Goal: Task Accomplishment & Management: Use online tool/utility

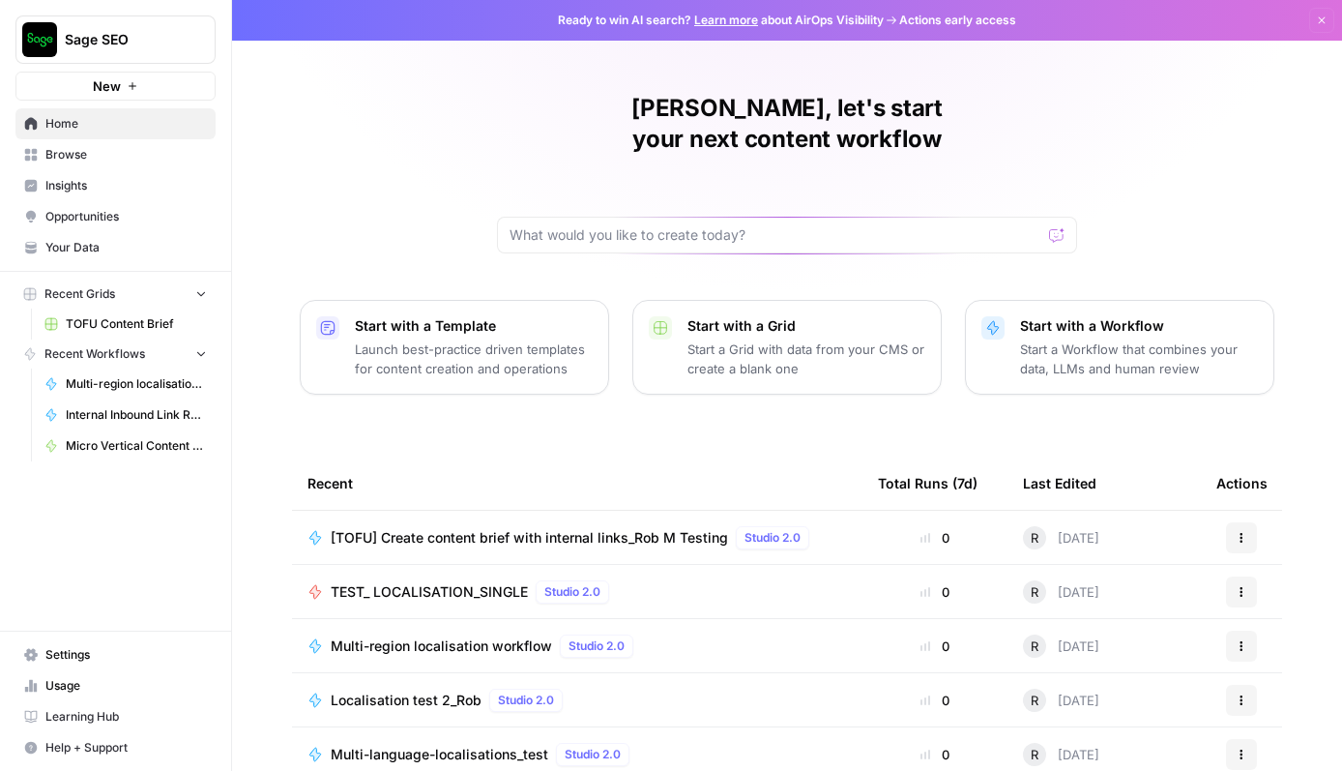
click at [72, 150] on span "Browse" at bounding box center [125, 154] width 161 height 17
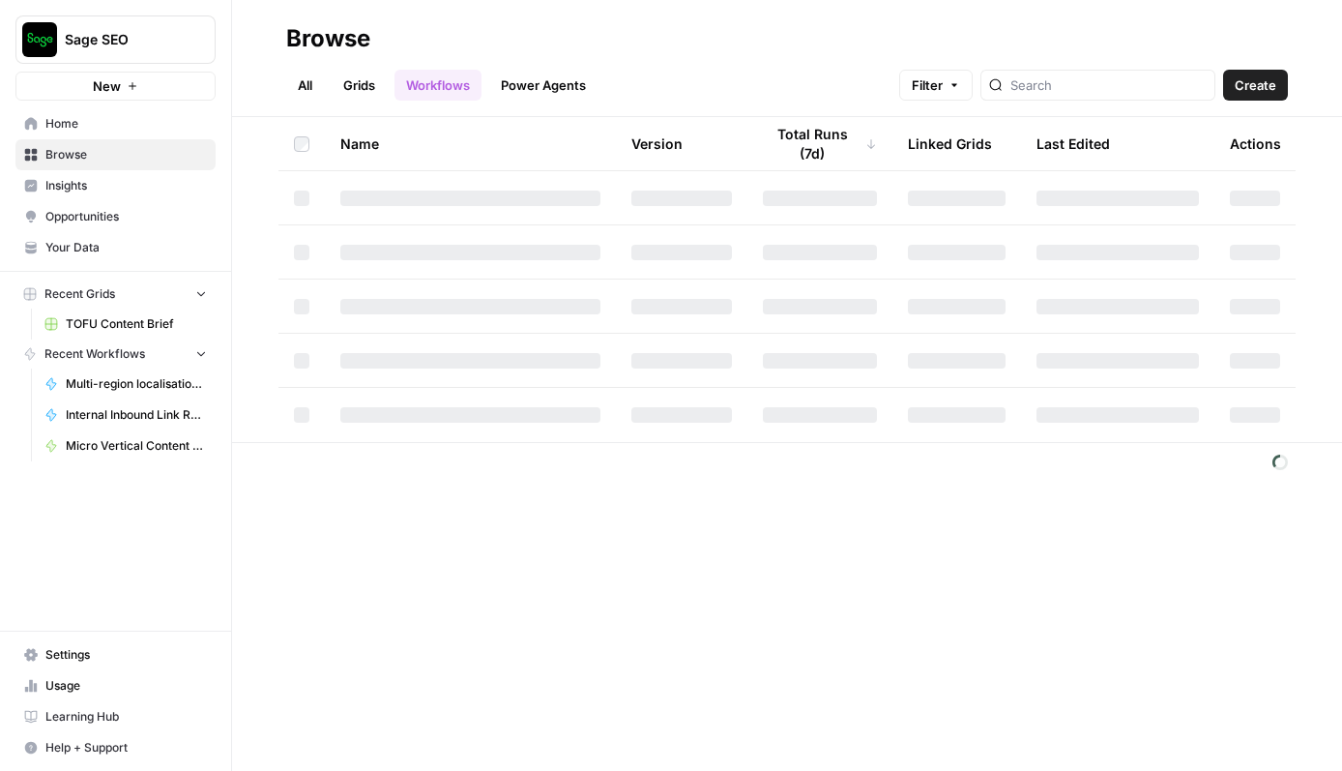
click at [78, 241] on span "Your Data" at bounding box center [125, 247] width 161 height 17
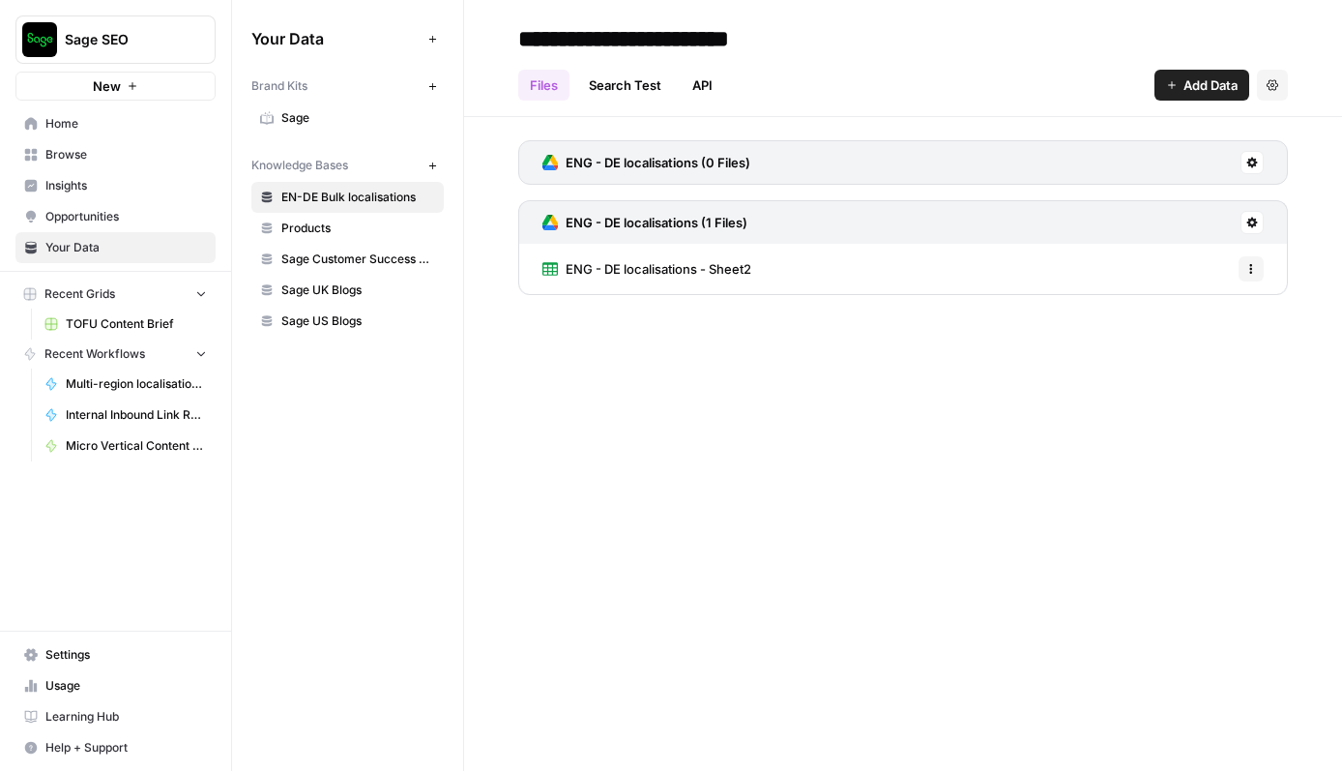
click at [116, 149] on span "Browse" at bounding box center [125, 154] width 161 height 17
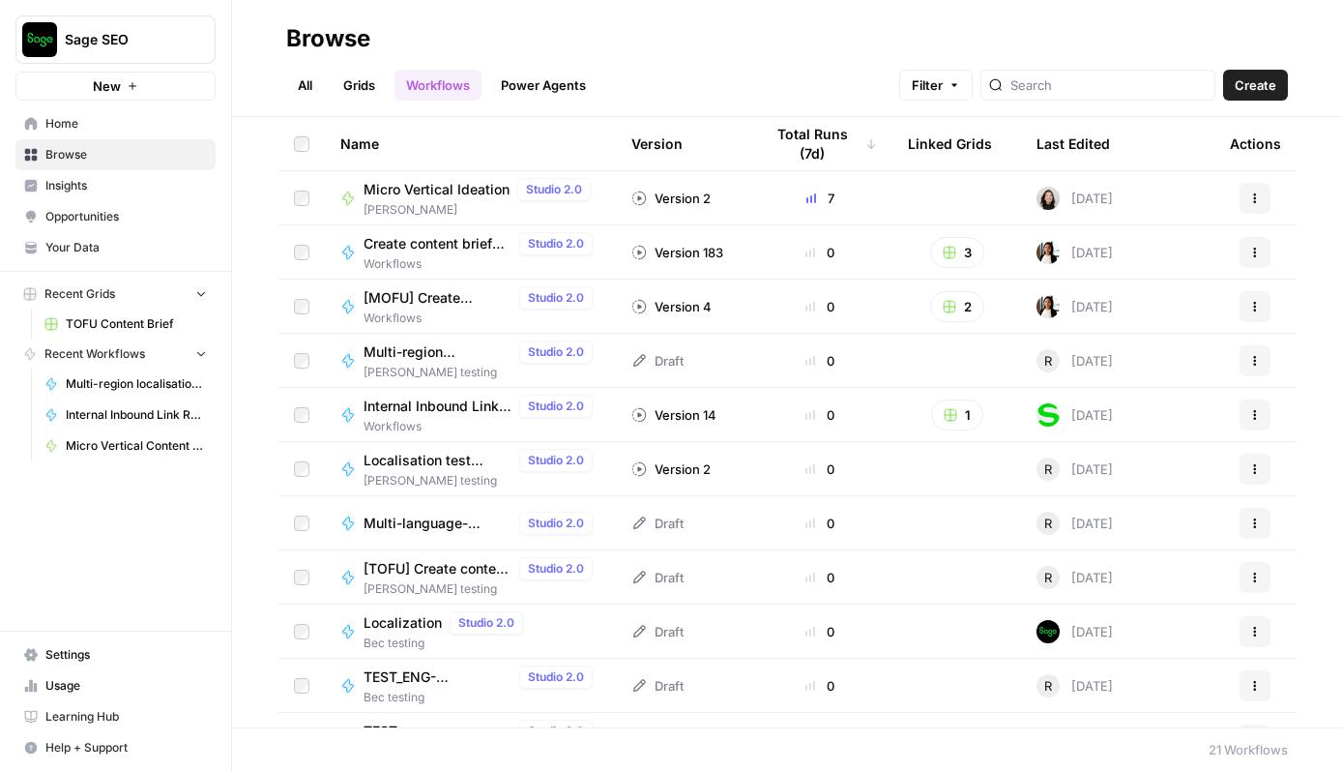
click at [292, 85] on link "All" at bounding box center [305, 85] width 38 height 31
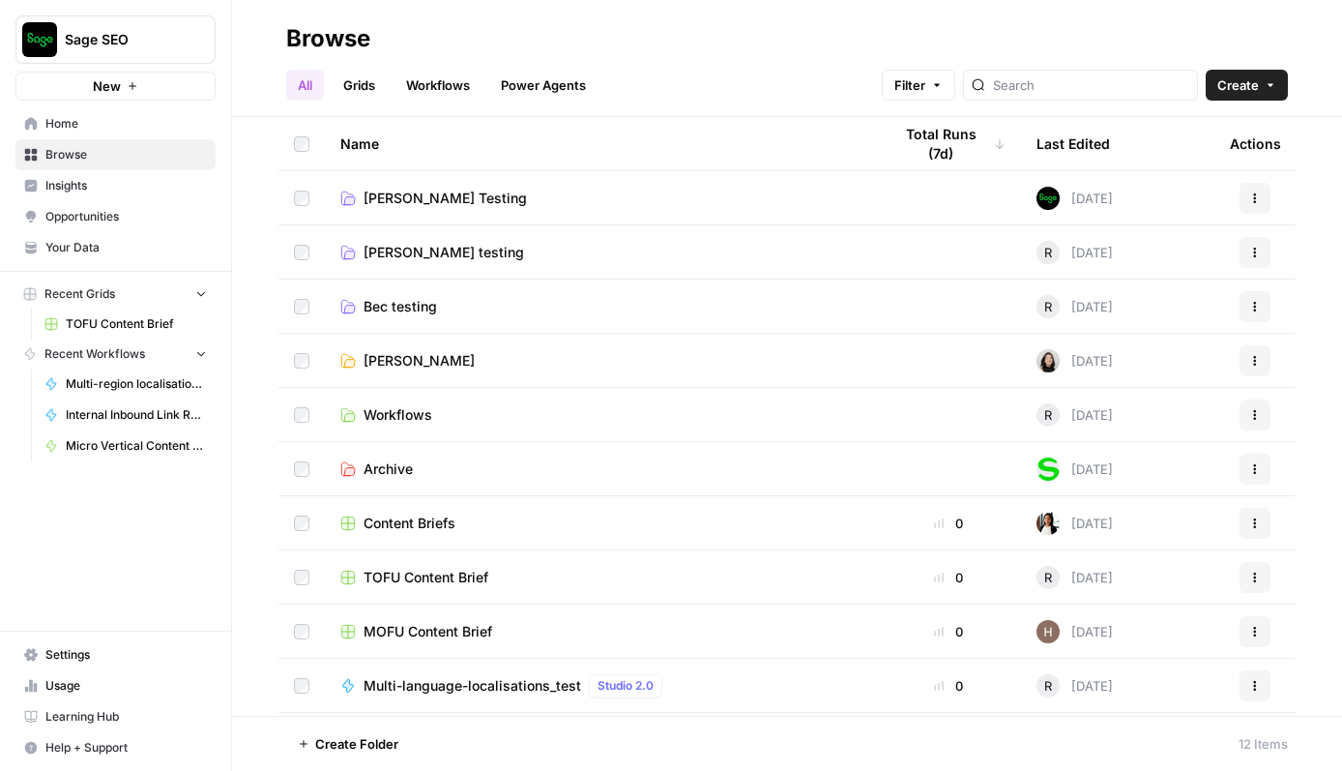
click at [409, 363] on span "[PERSON_NAME]" at bounding box center [419, 360] width 111 height 19
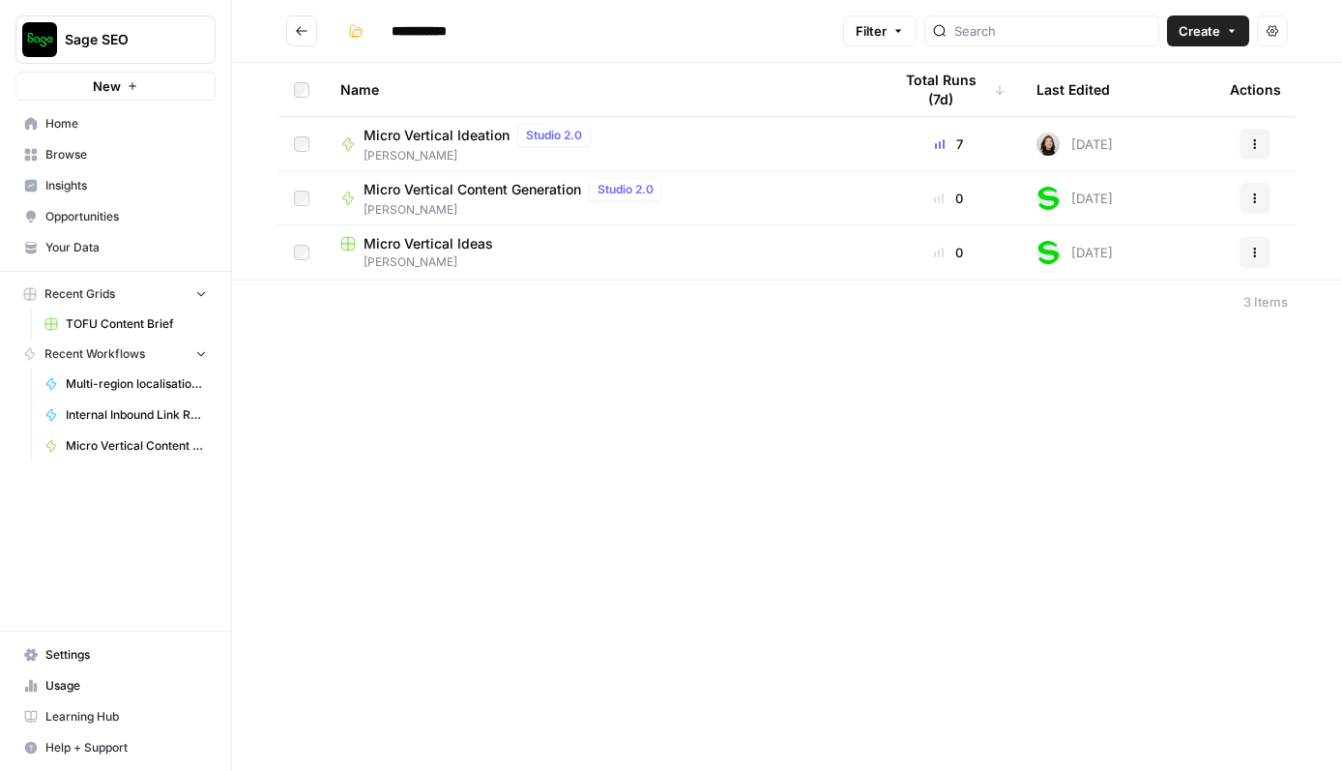
click at [427, 126] on span "Micro Vertical Ideation" at bounding box center [437, 135] width 146 height 19
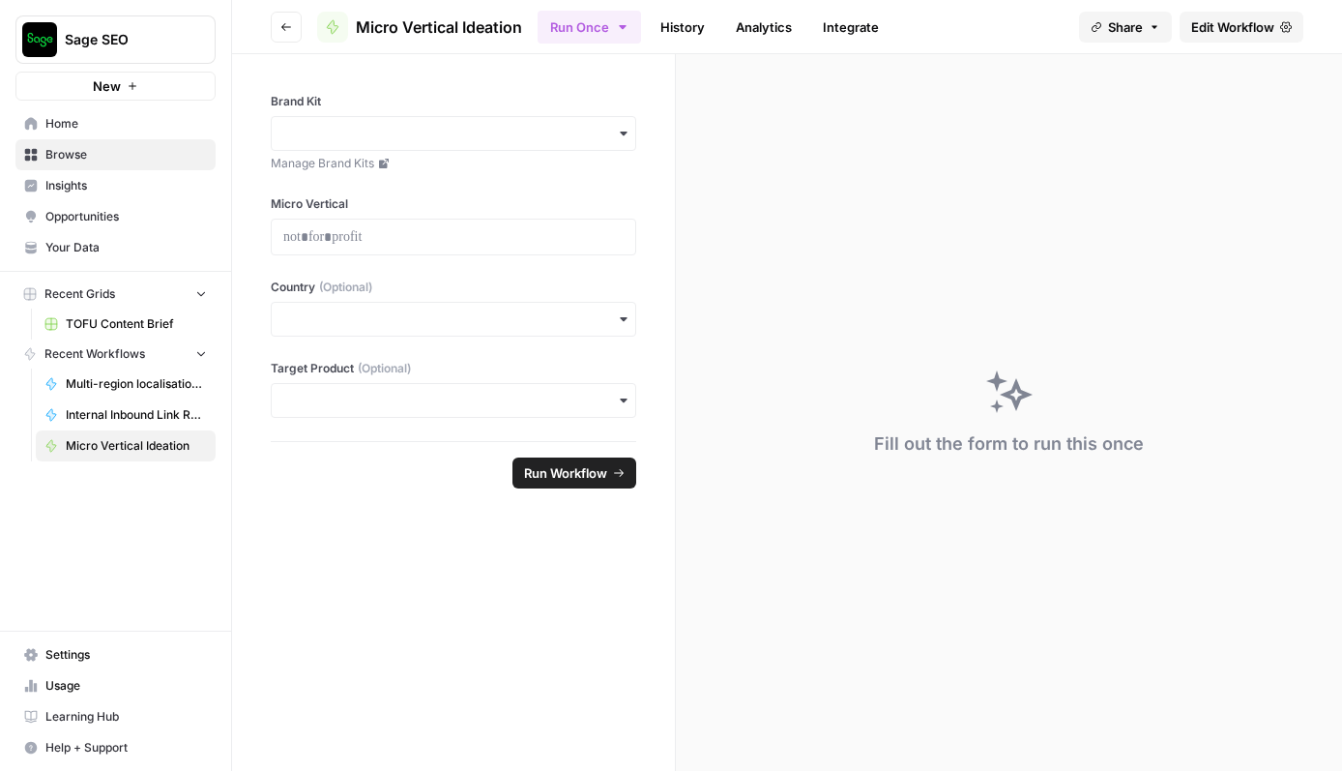
click at [1196, 36] on span "Edit Workflow" at bounding box center [1232, 26] width 83 height 19
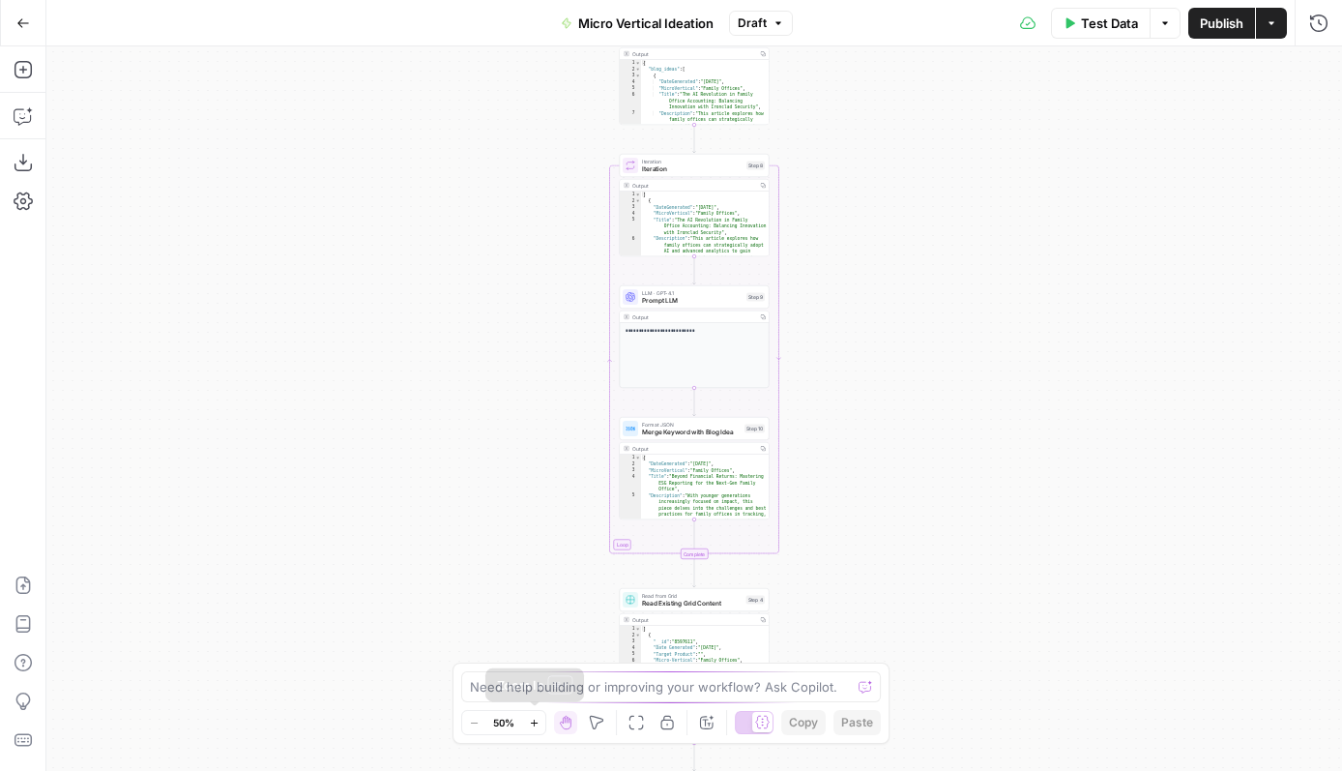
click at [540, 723] on button "Zoom In" at bounding box center [533, 722] width 23 height 23
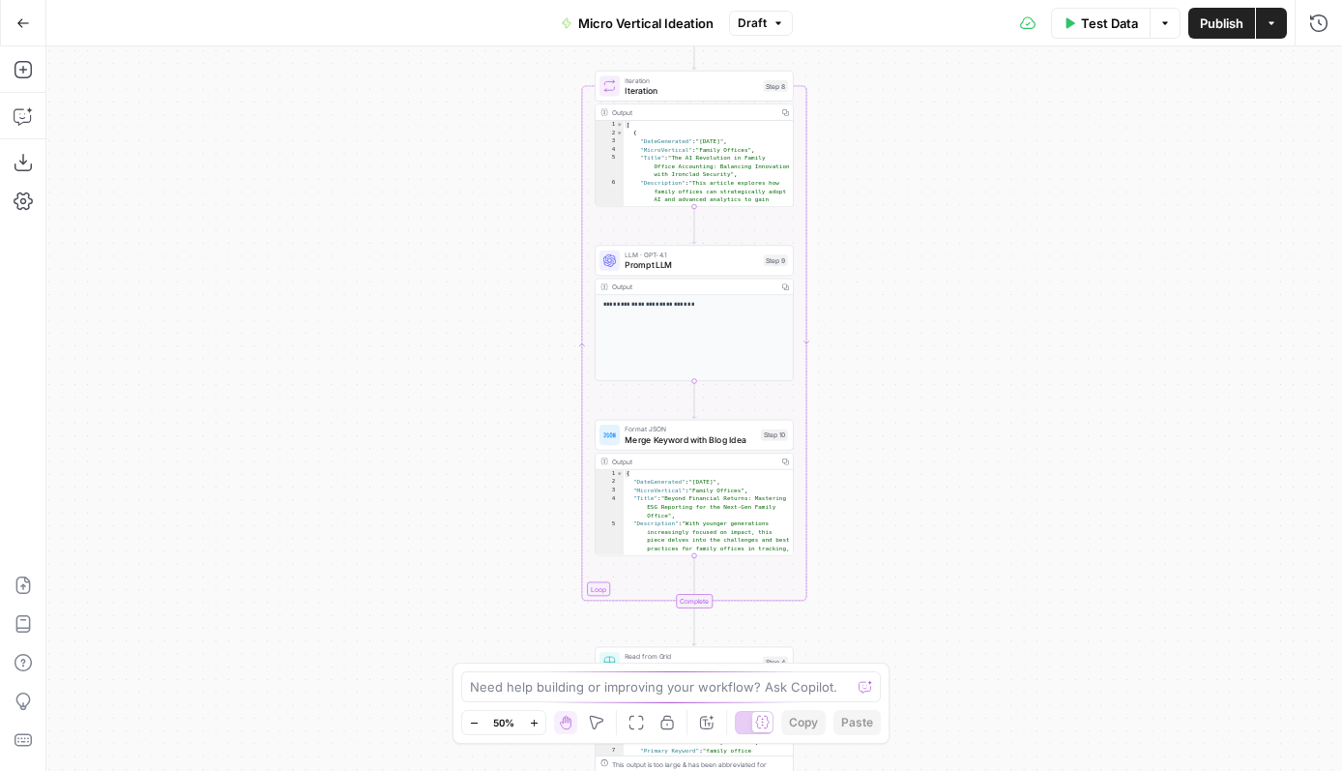
click at [540, 723] on button "Zoom In" at bounding box center [533, 722] width 23 height 23
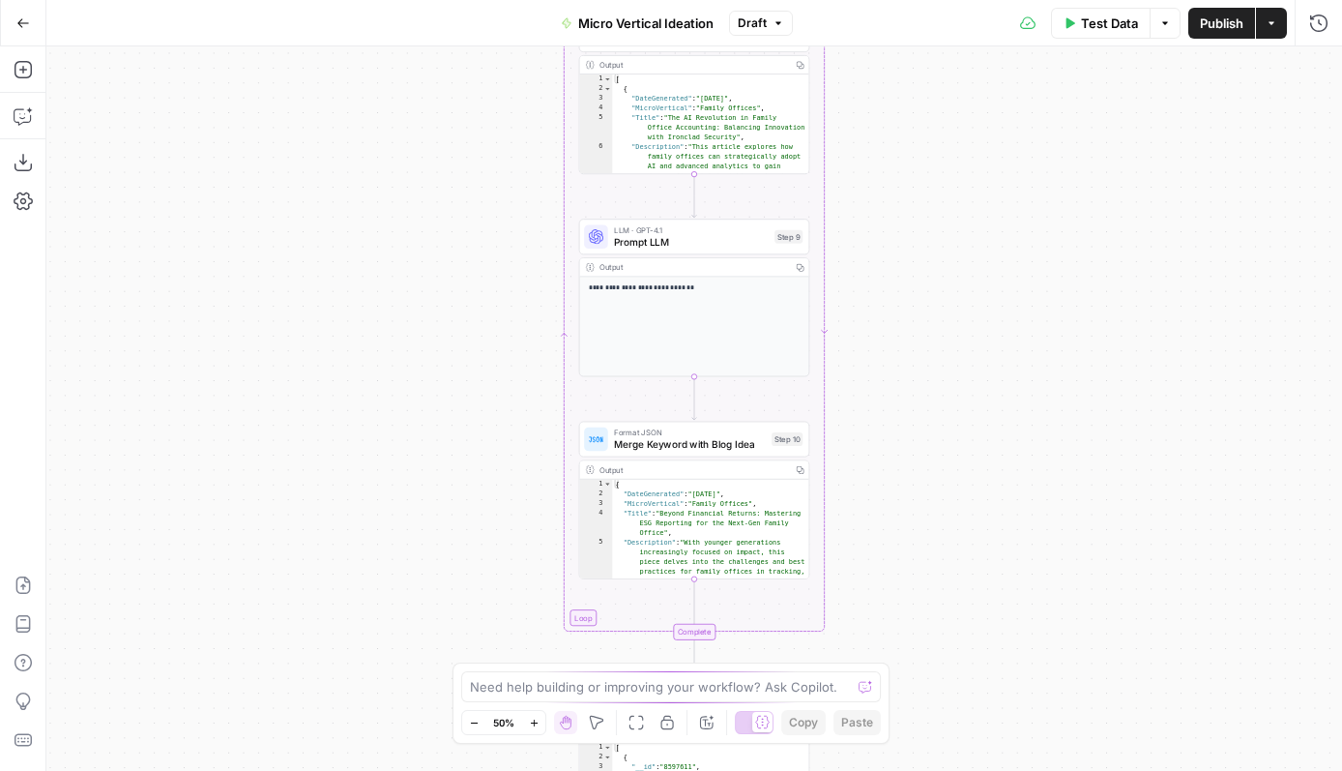
click at [540, 723] on button "Zoom In" at bounding box center [533, 722] width 23 height 23
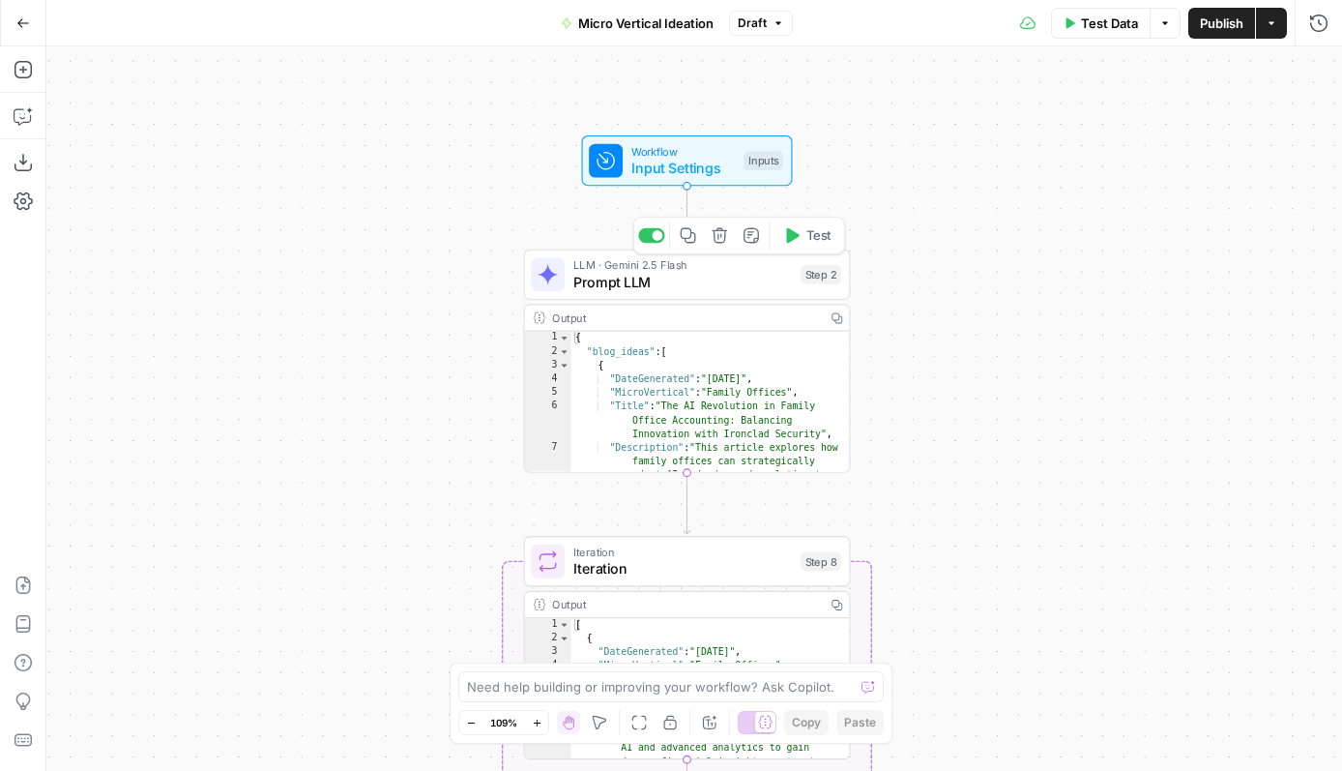
click at [698, 291] on span "Prompt LLM" at bounding box center [683, 282] width 220 height 21
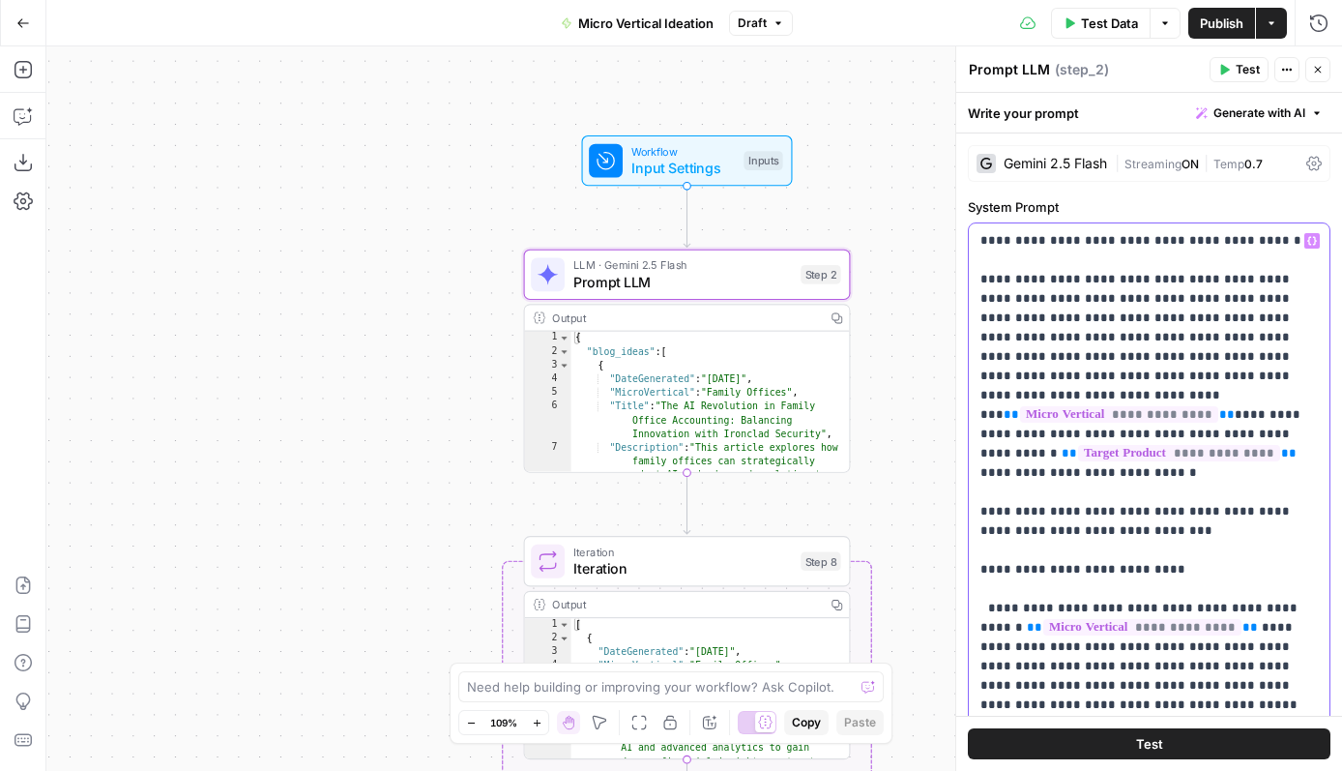
drag, startPoint x: 1070, startPoint y: 278, endPoint x: 1213, endPoint y: 460, distance: 231.4
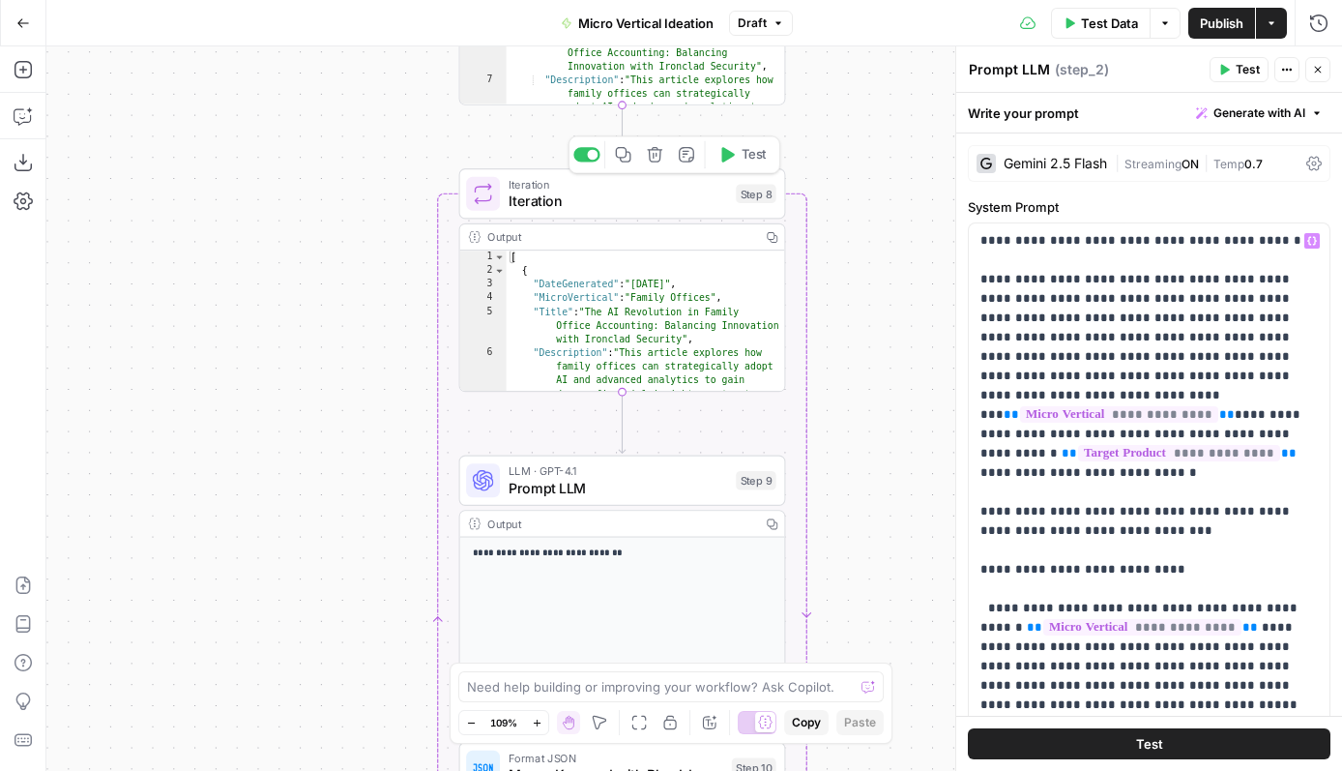
click at [638, 205] on span "Iteration" at bounding box center [619, 201] width 220 height 21
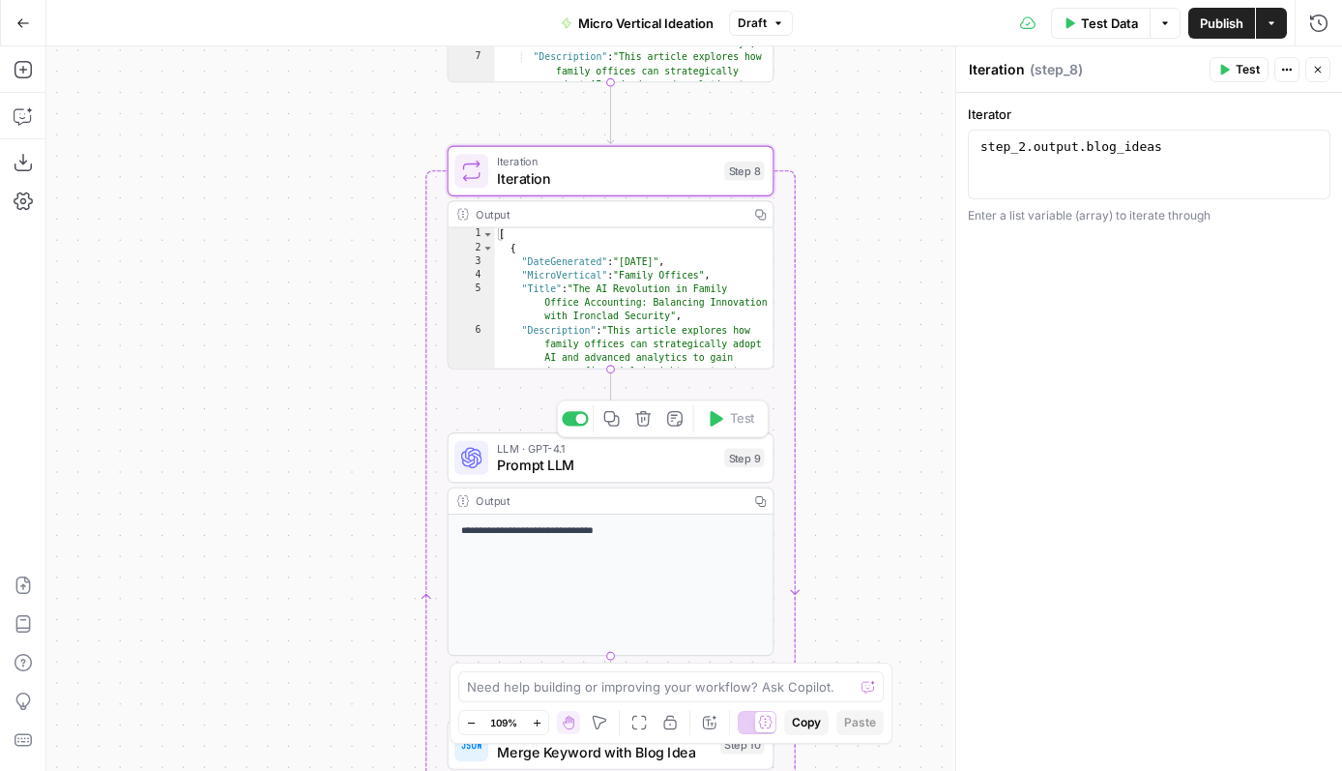
click at [648, 450] on span "LLM · GPT-4.1" at bounding box center [607, 448] width 220 height 16
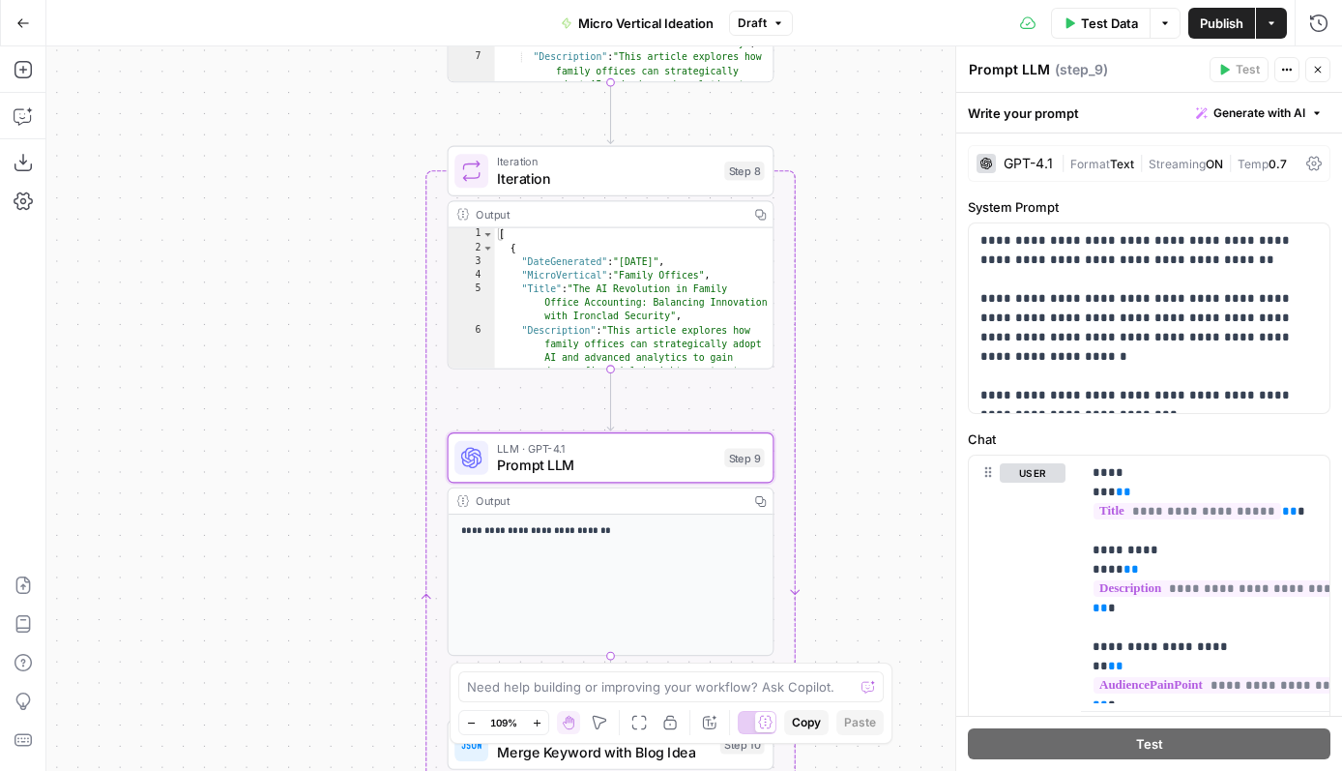
click at [620, 166] on span "Iteration" at bounding box center [607, 161] width 220 height 16
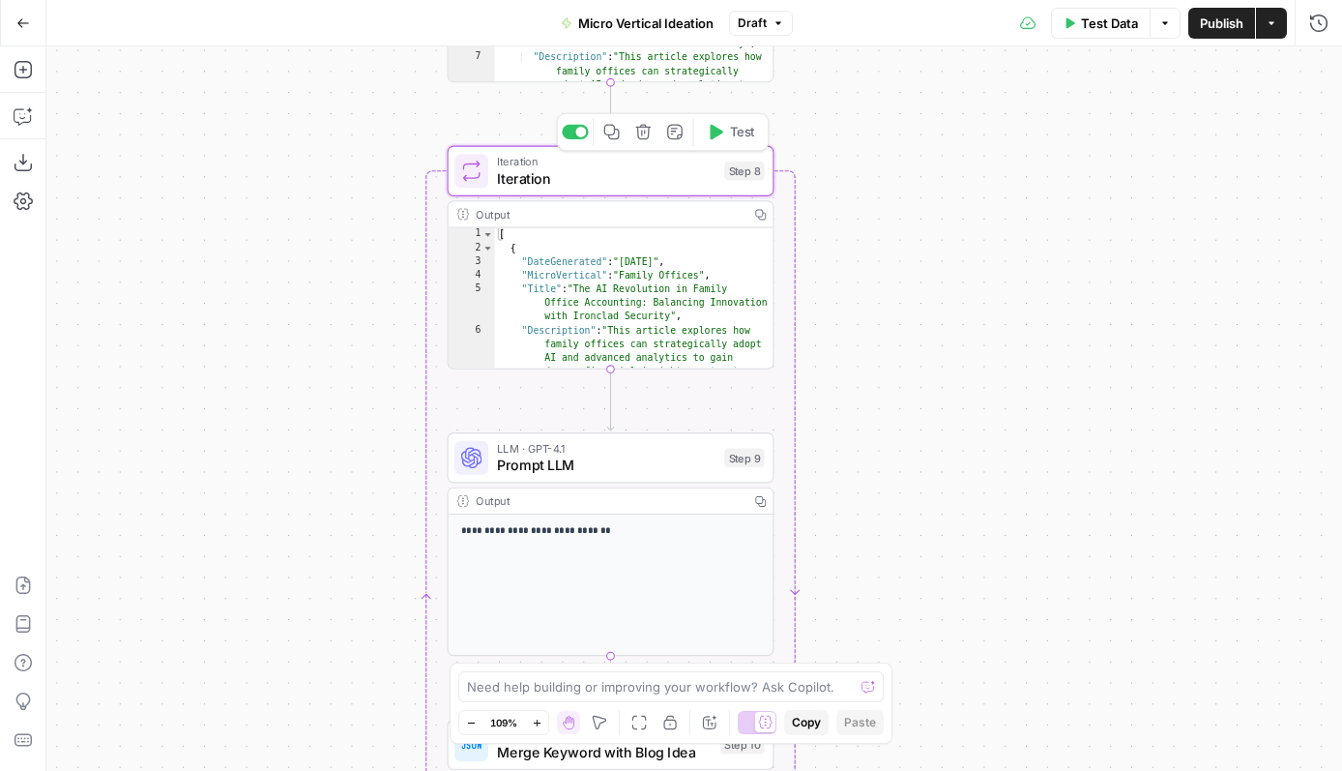
type textarea "Iteration"
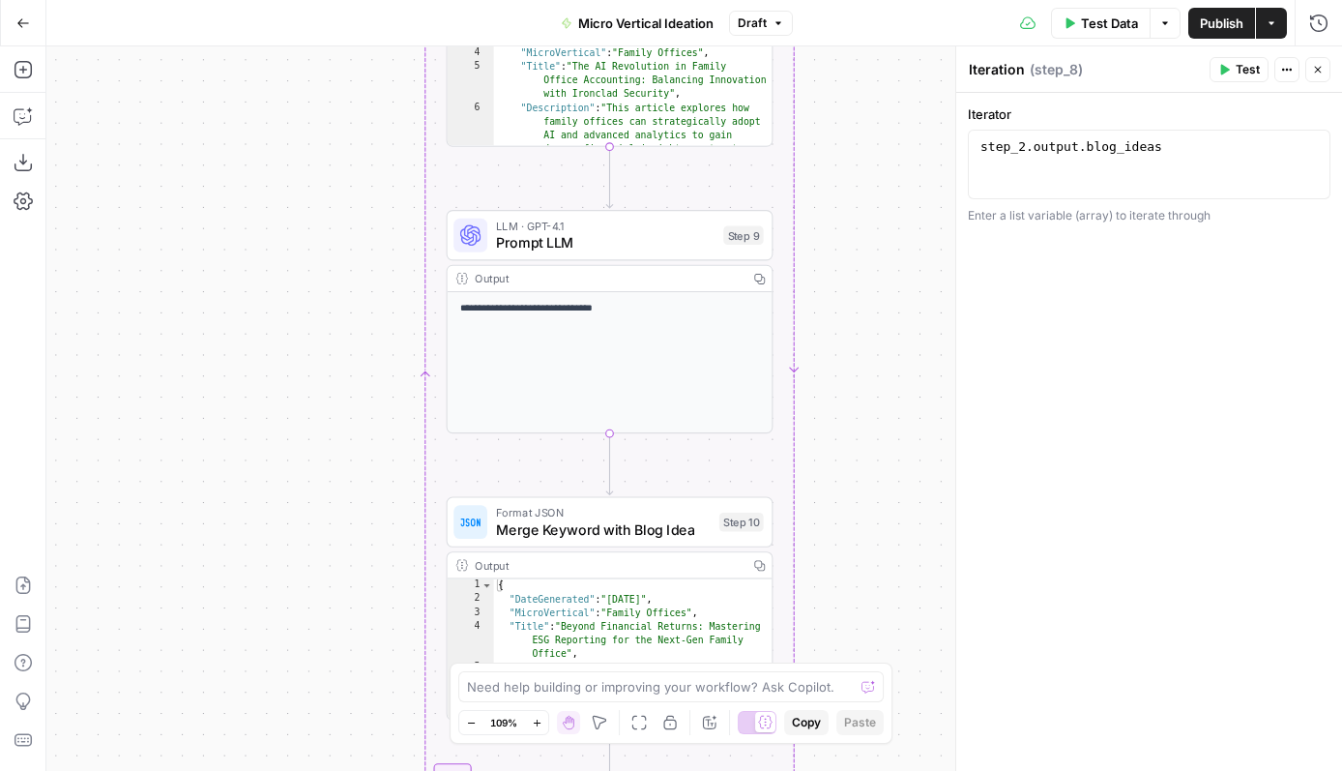
click at [664, 243] on span "Prompt LLM" at bounding box center [606, 242] width 220 height 21
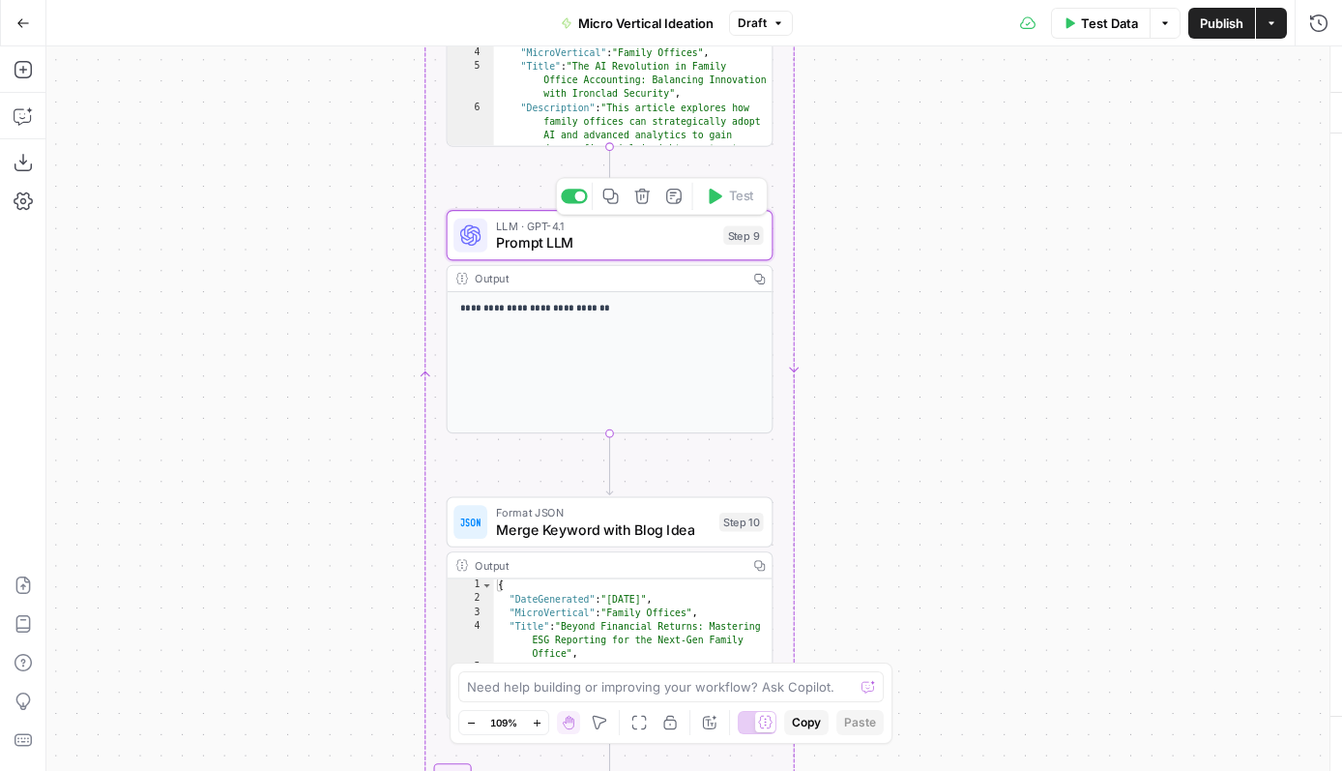
type textarea "Prompt LLM"
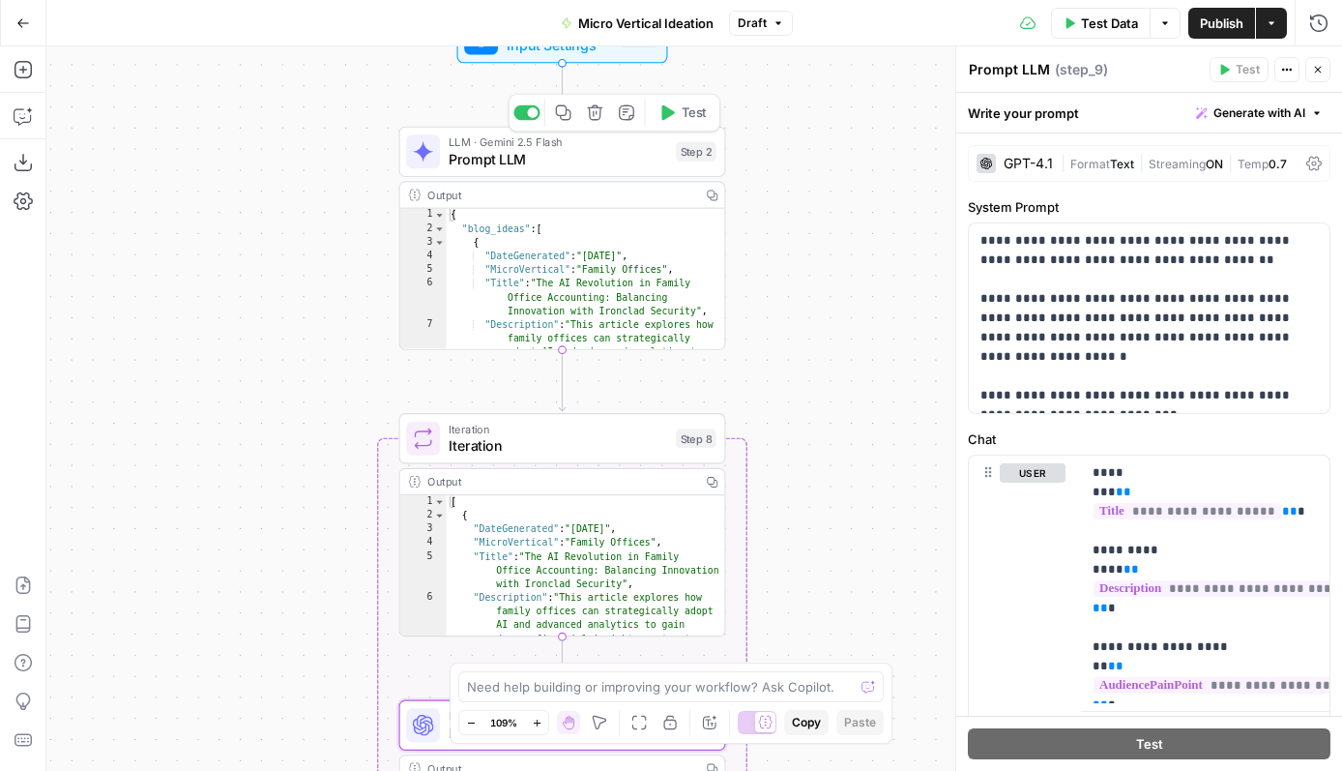
click at [600, 166] on span "Prompt LLM" at bounding box center [559, 159] width 220 height 21
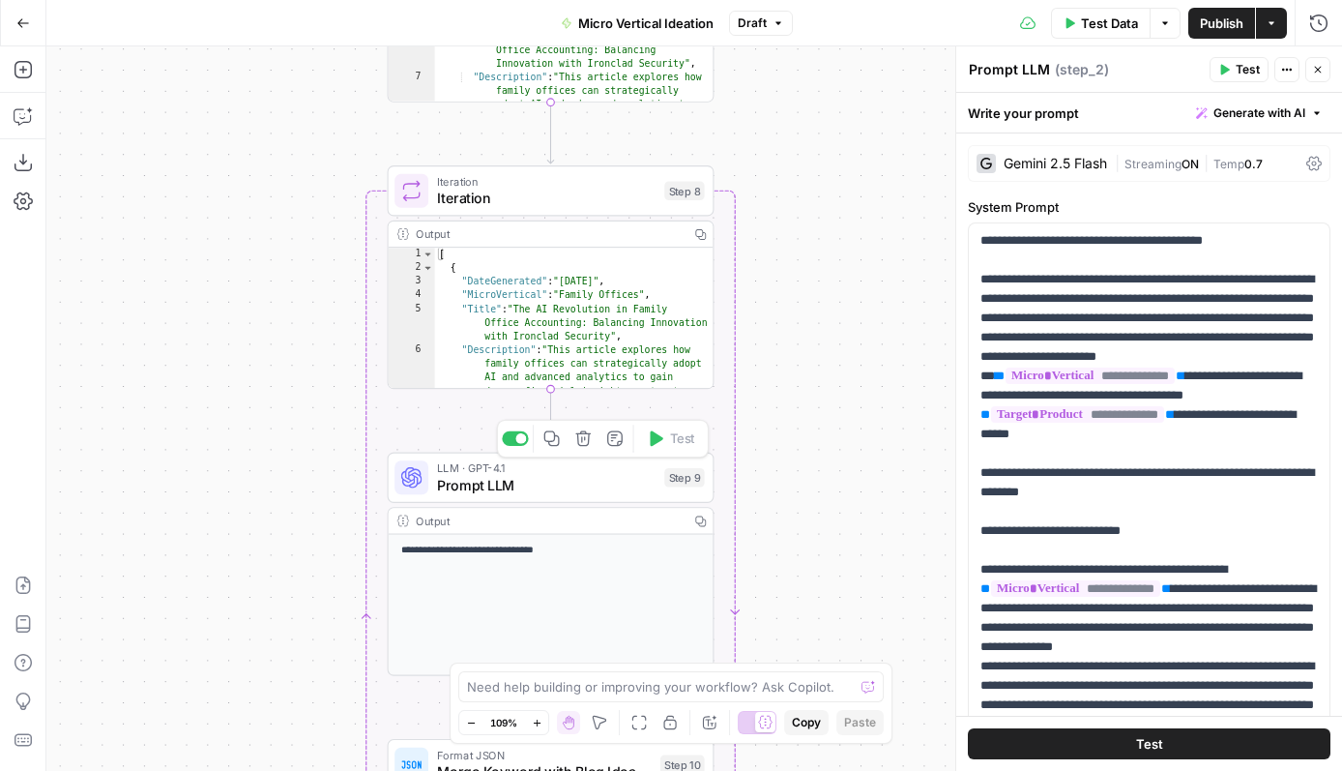
click at [620, 467] on span "LLM · GPT-4.1" at bounding box center [547, 467] width 220 height 16
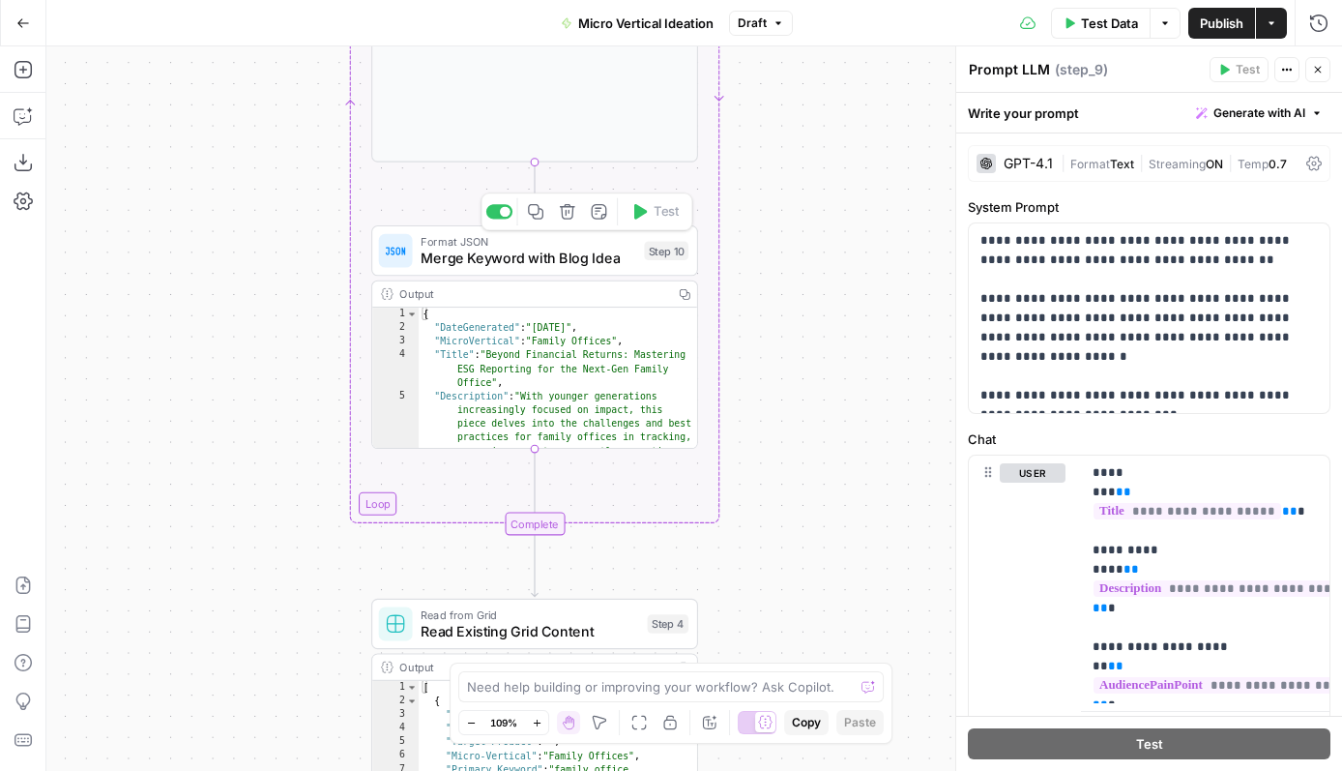
click at [580, 269] on div "Format JSON Merge Keyword with Blog Idea Step 10 Copy step Delete step Add Note…" at bounding box center [534, 250] width 327 height 50
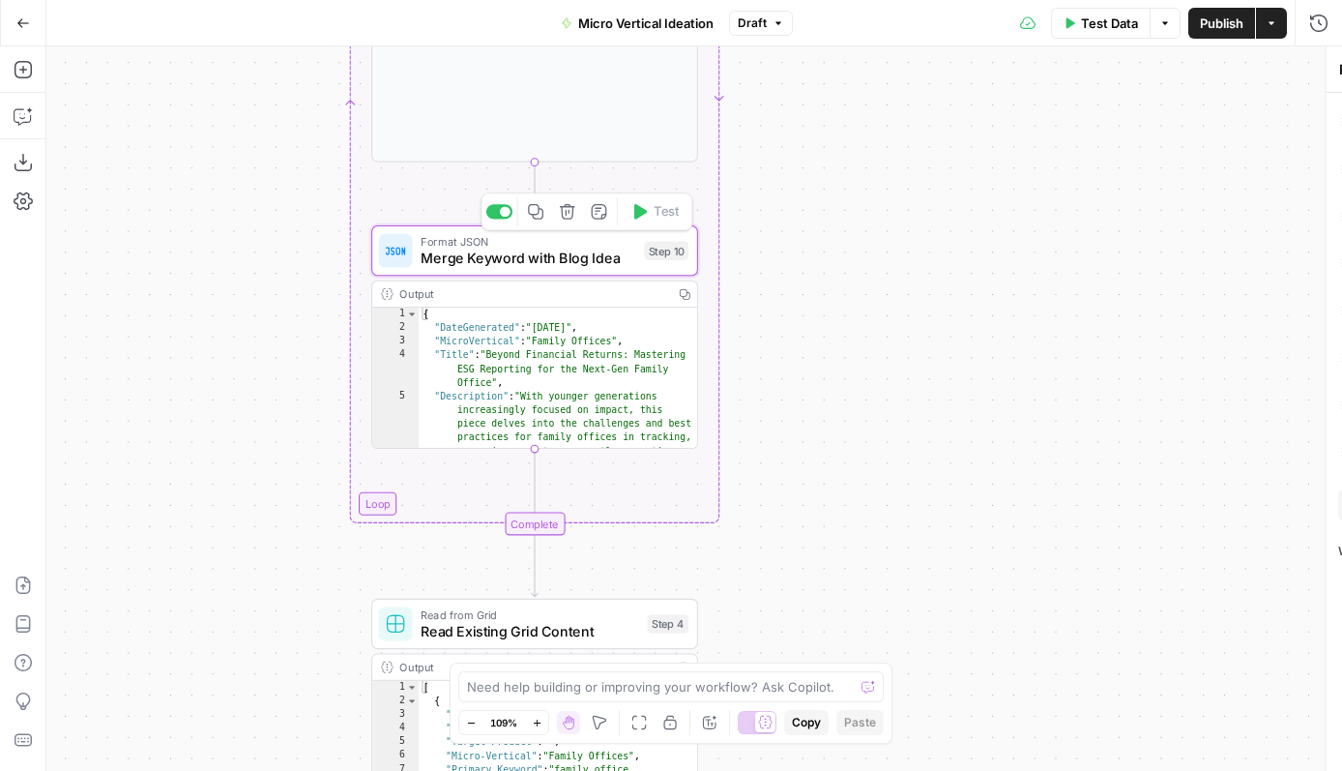
type textarea "Merge Keyword with Blog Idea"
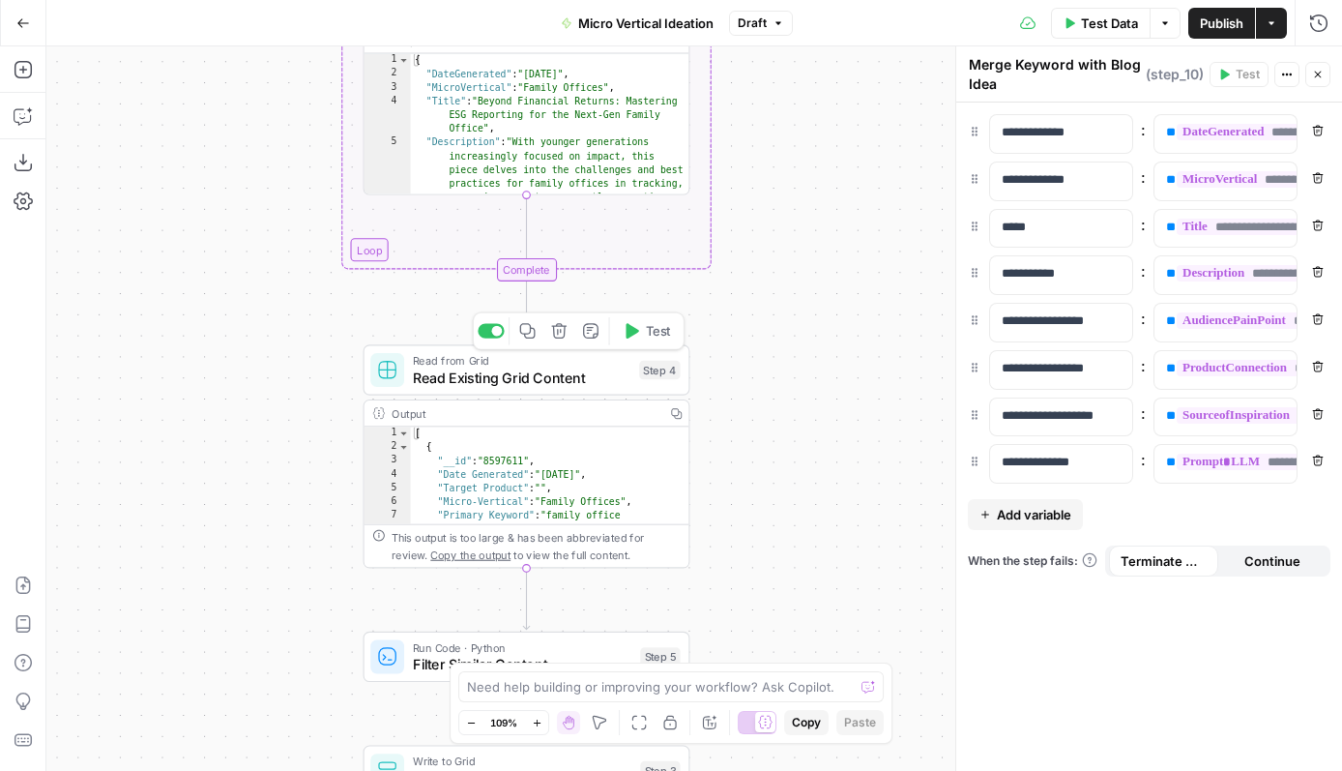
click at [554, 383] on span "Read Existing Grid Content" at bounding box center [522, 376] width 219 height 21
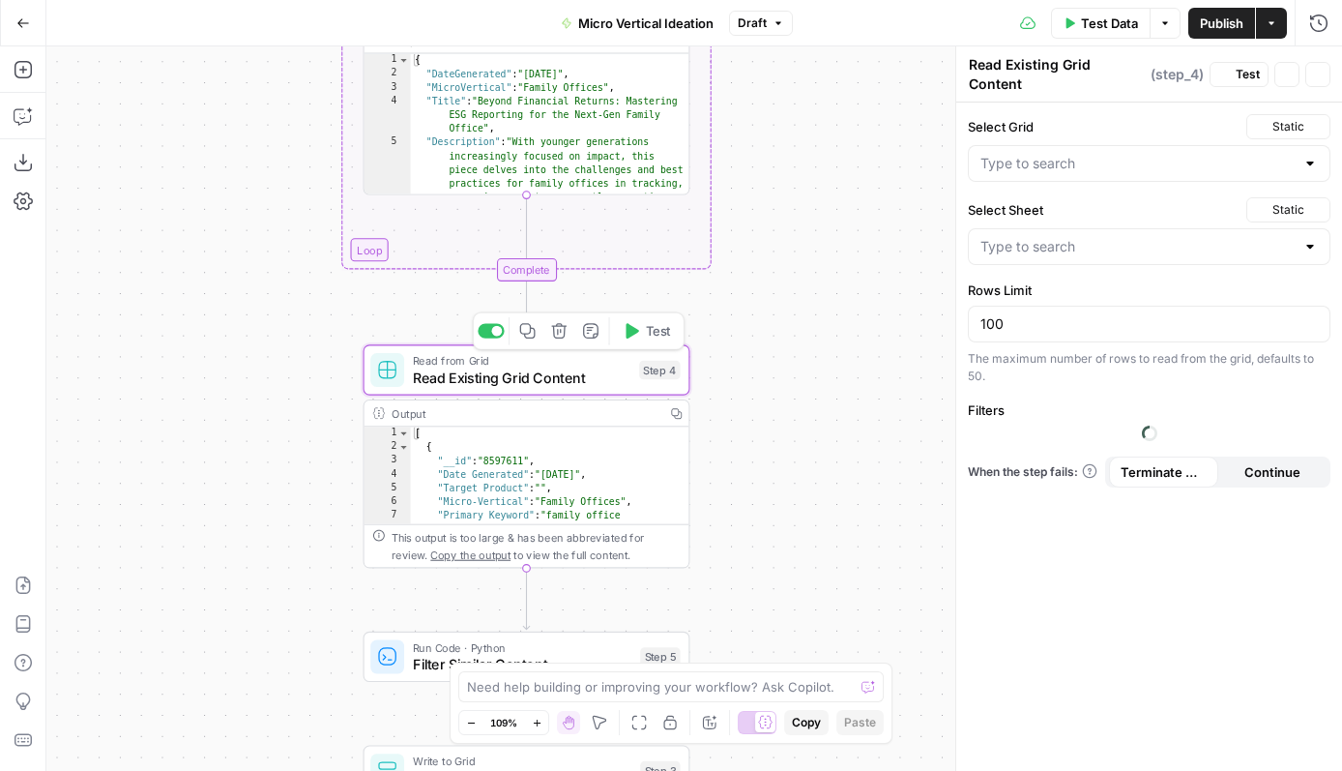
type input "Micro Vertical Ideas"
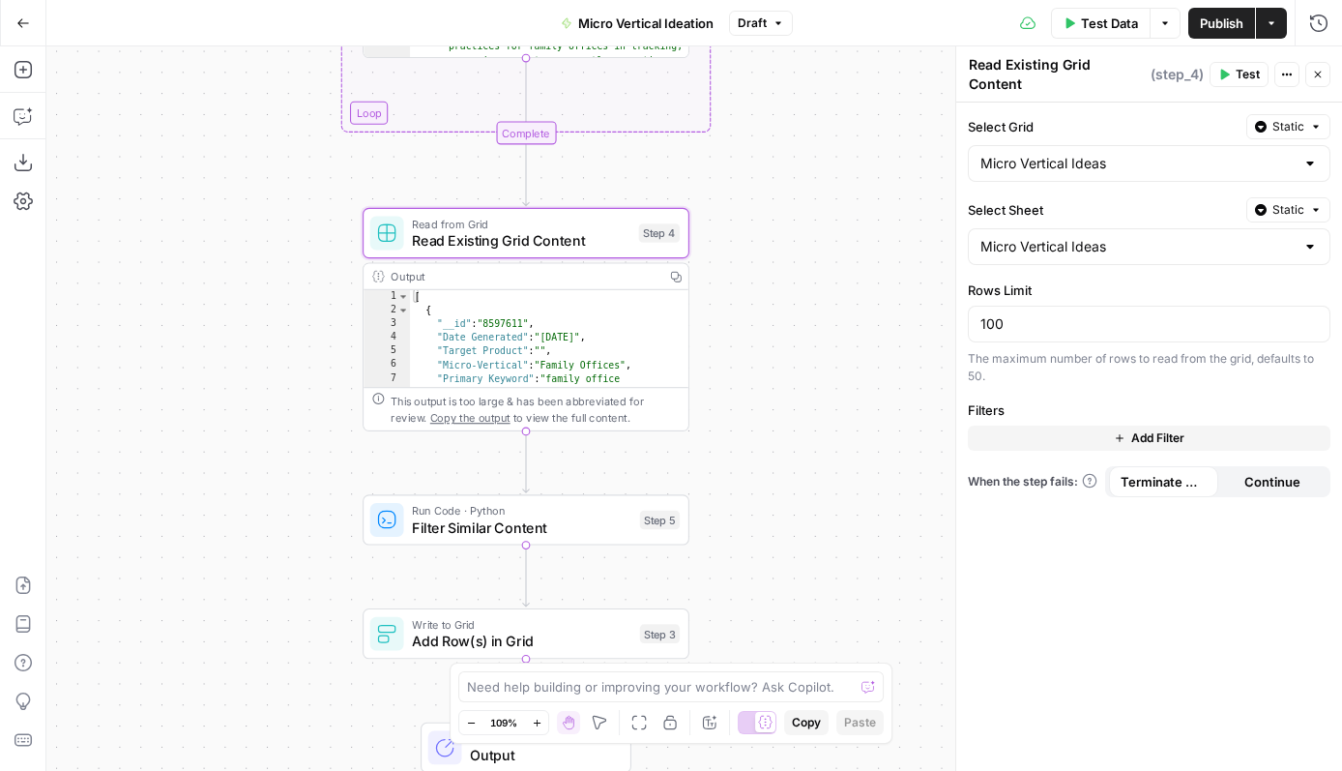
click at [575, 531] on span "Filter Similar Content" at bounding box center [522, 526] width 220 height 21
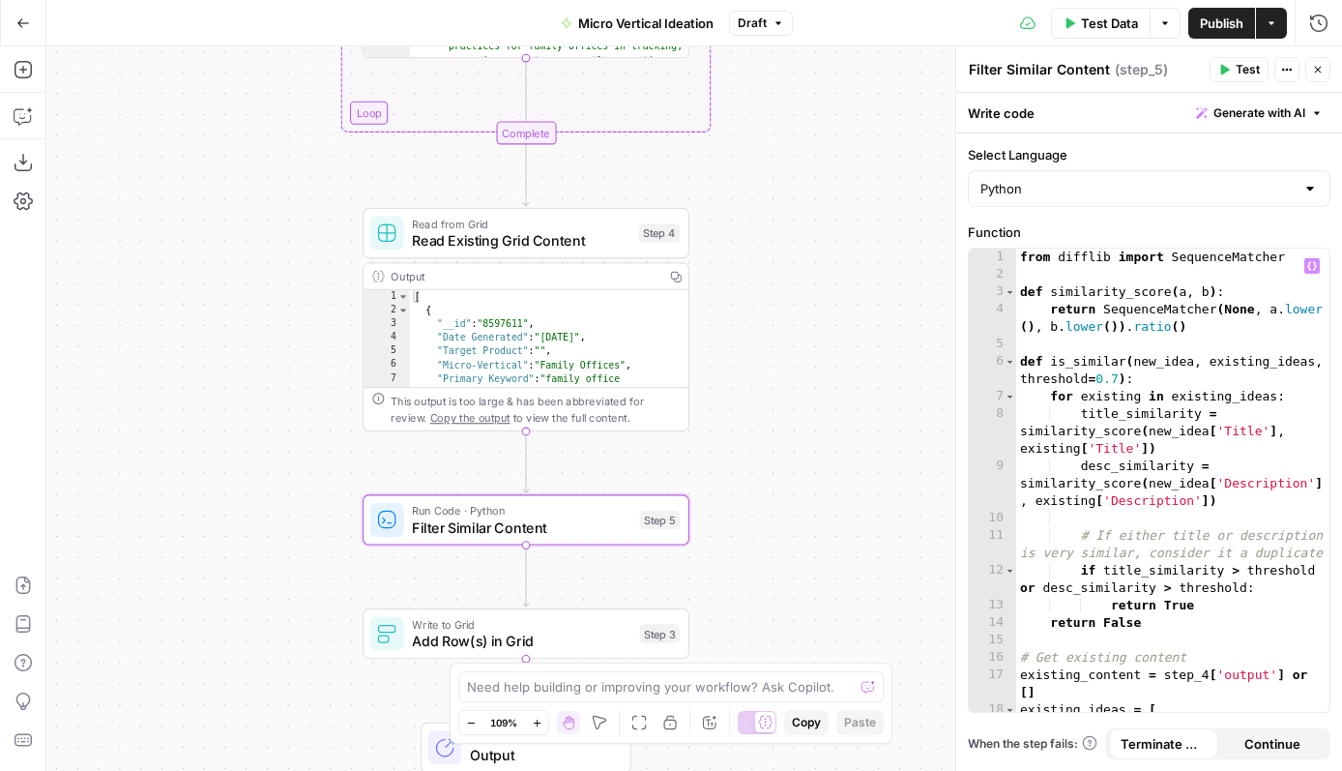
type textarea "**********"
drag, startPoint x: 1118, startPoint y: 375, endPoint x: 1096, endPoint y: 376, distance: 22.3
click at [1096, 376] on div "from difflib import SequenceMatcher def similarity_score ( a , b ) : return Seq…" at bounding box center [1172, 498] width 313 height 498
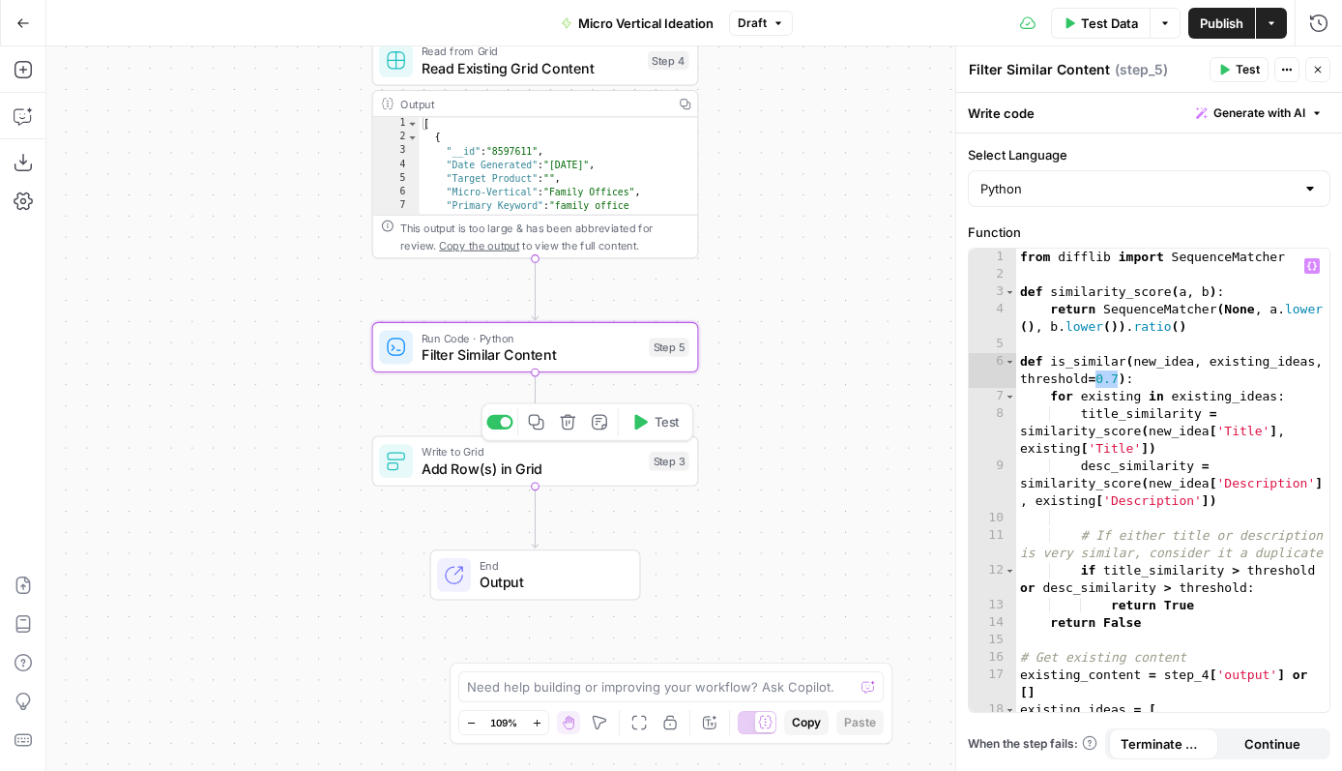
click at [600, 455] on span "Write to Grid" at bounding box center [532, 451] width 220 height 16
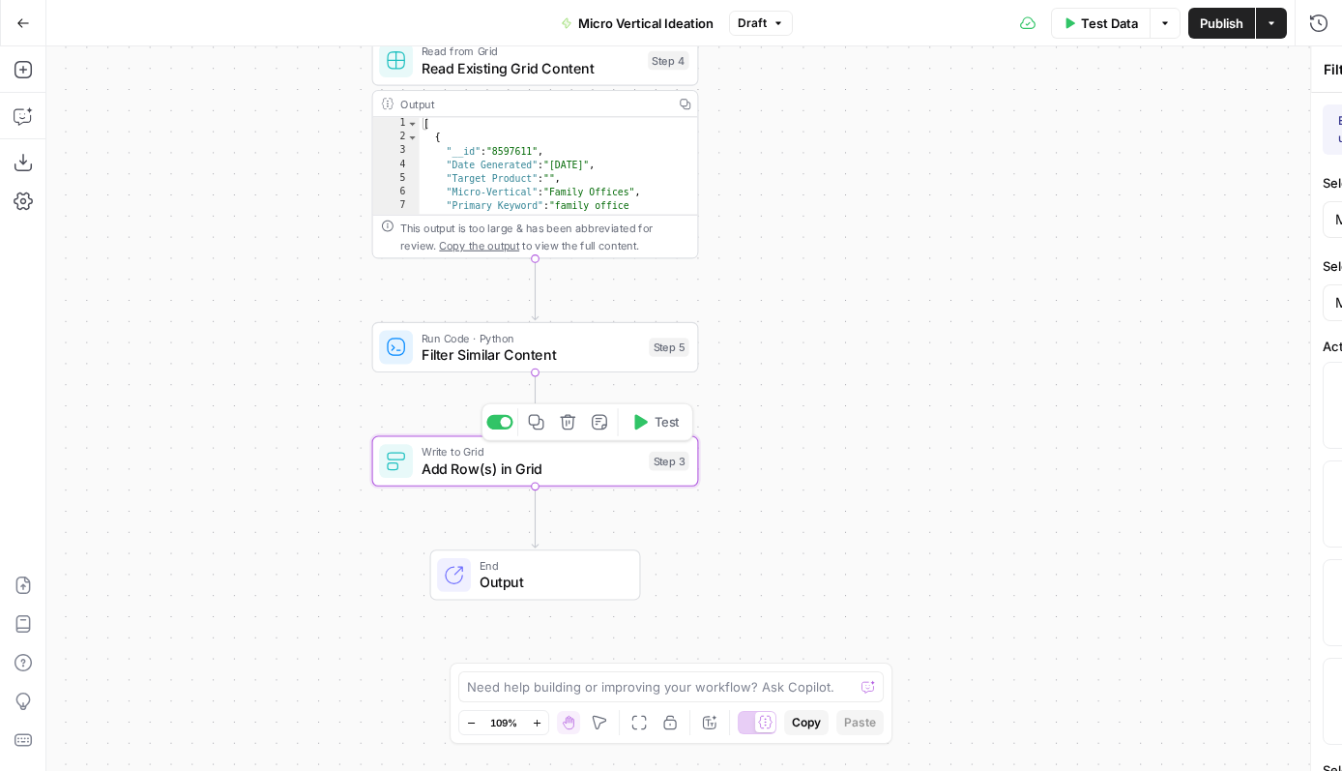
type textarea "Add Row(s) in Grid"
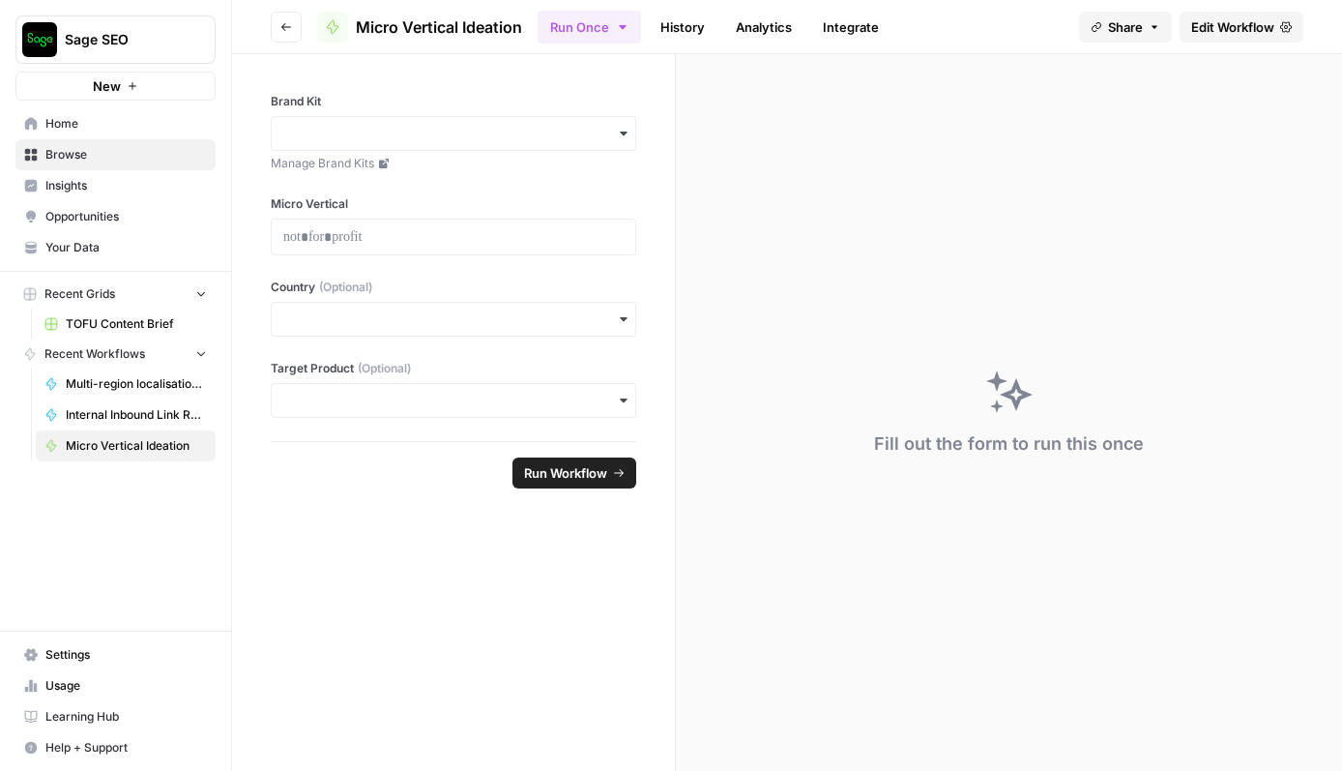
click at [278, 33] on button "Go back" at bounding box center [286, 27] width 31 height 31
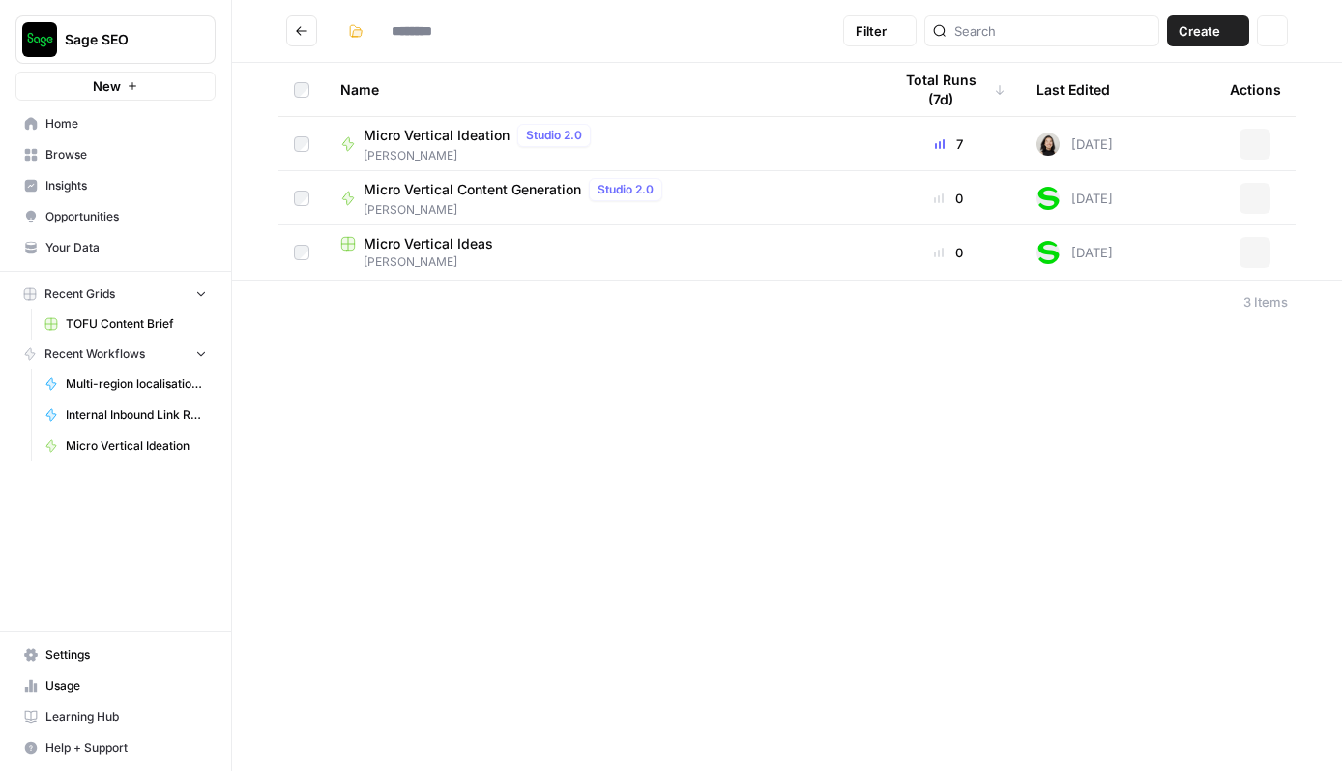
type input "**********"
click at [442, 243] on span "Micro Vertical Ideas" at bounding box center [429, 243] width 130 height 19
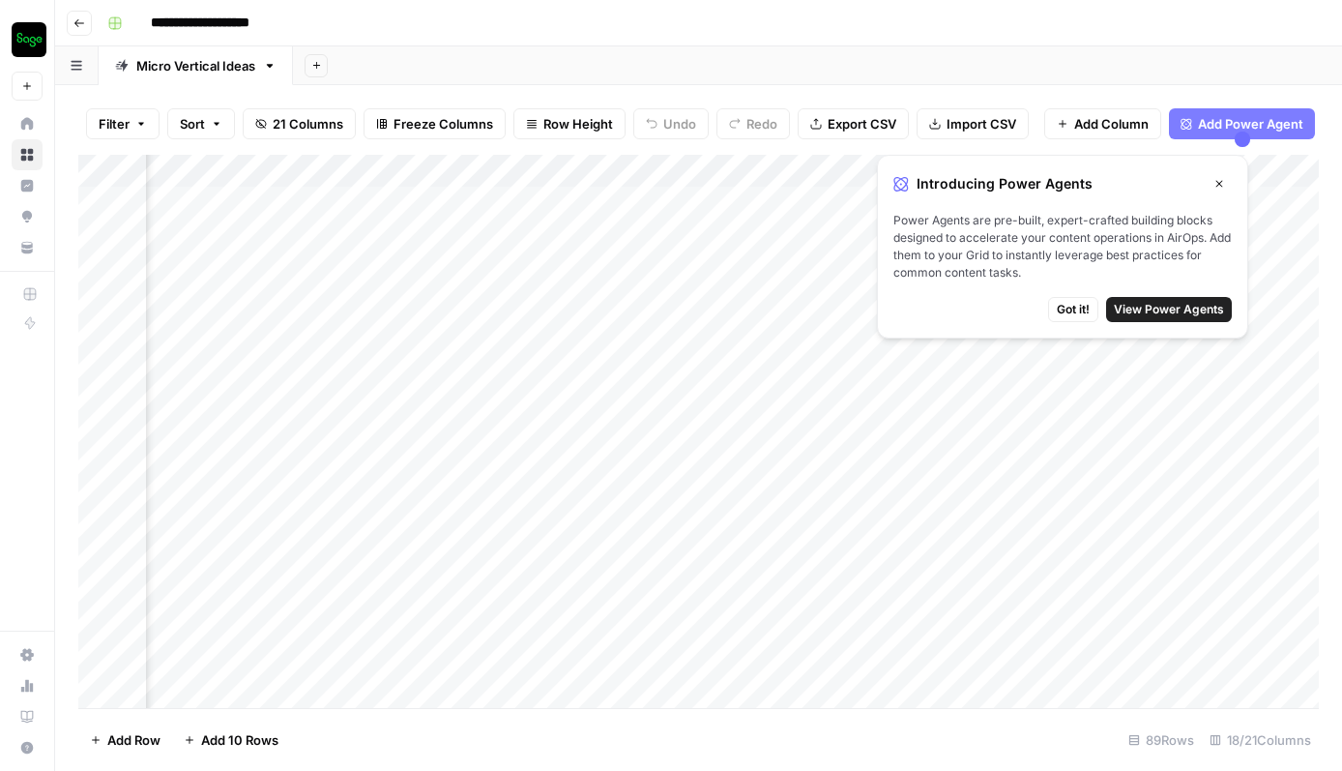
scroll to position [0, 2275]
click at [1219, 179] on icon "button" at bounding box center [1220, 184] width 12 height 12
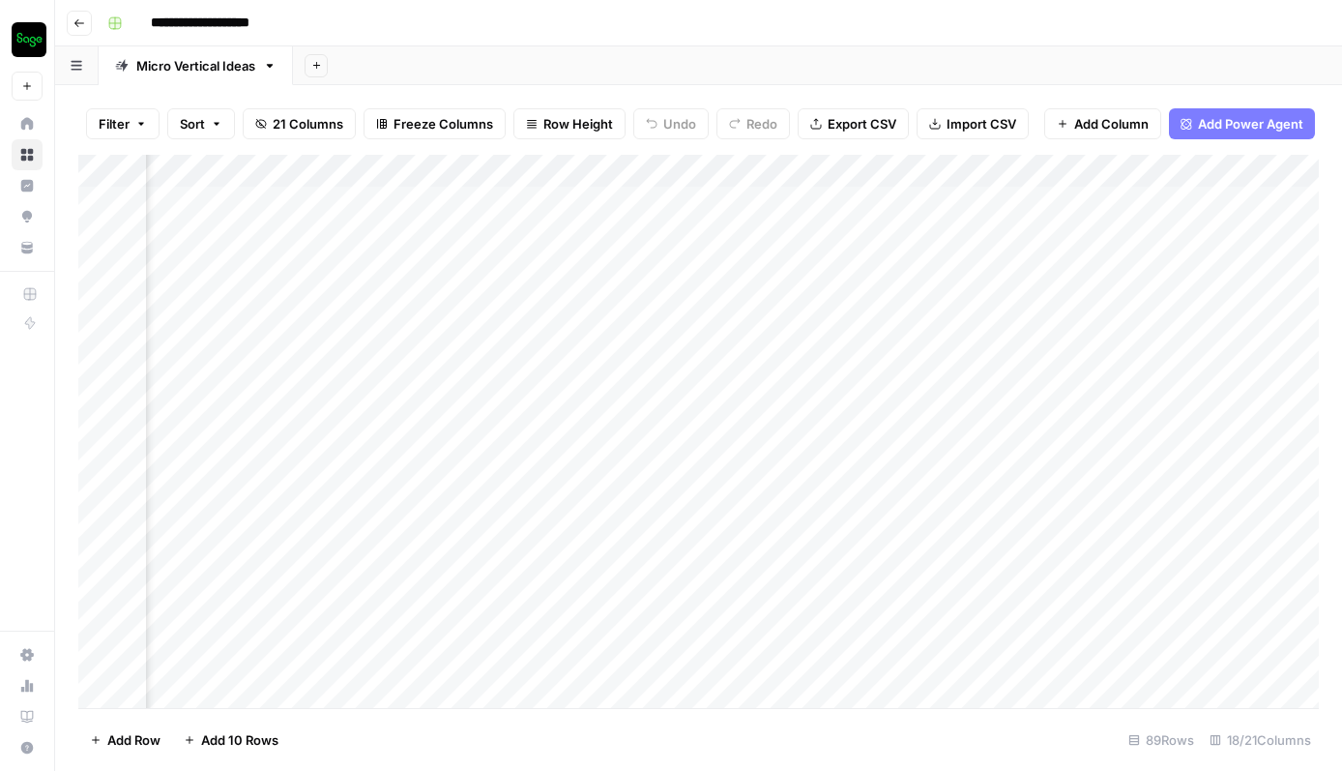
click at [1138, 170] on div "Add Column" at bounding box center [698, 431] width 1241 height 553
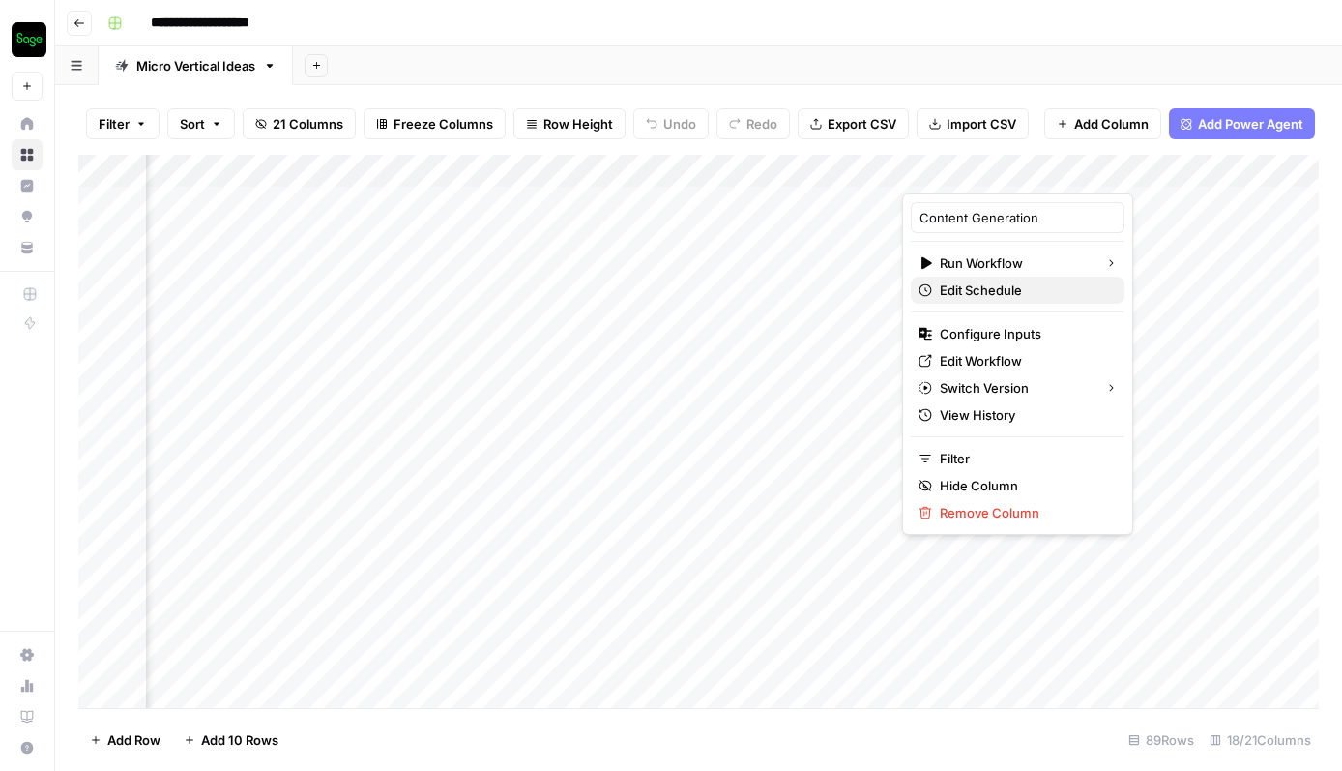
click at [1006, 286] on span "Edit Schedule" at bounding box center [1024, 289] width 169 height 19
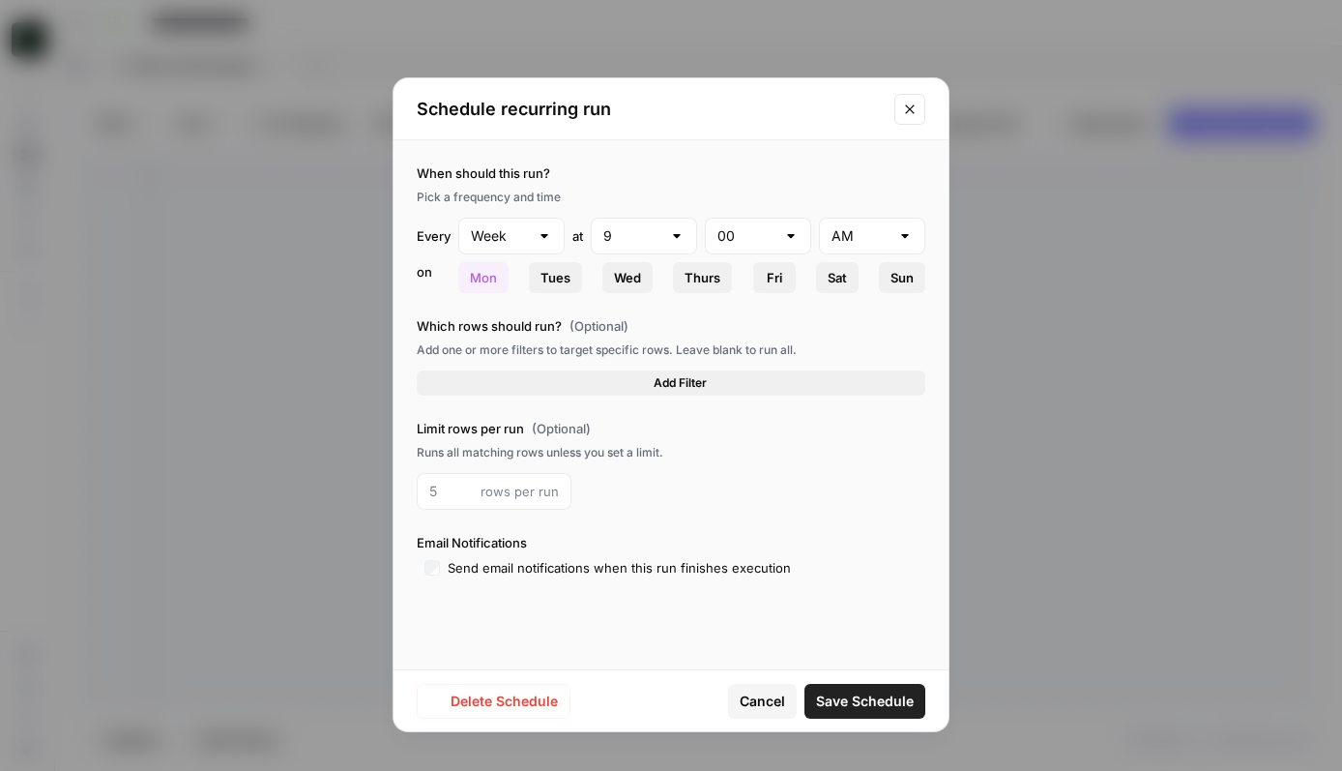
type input "Day"
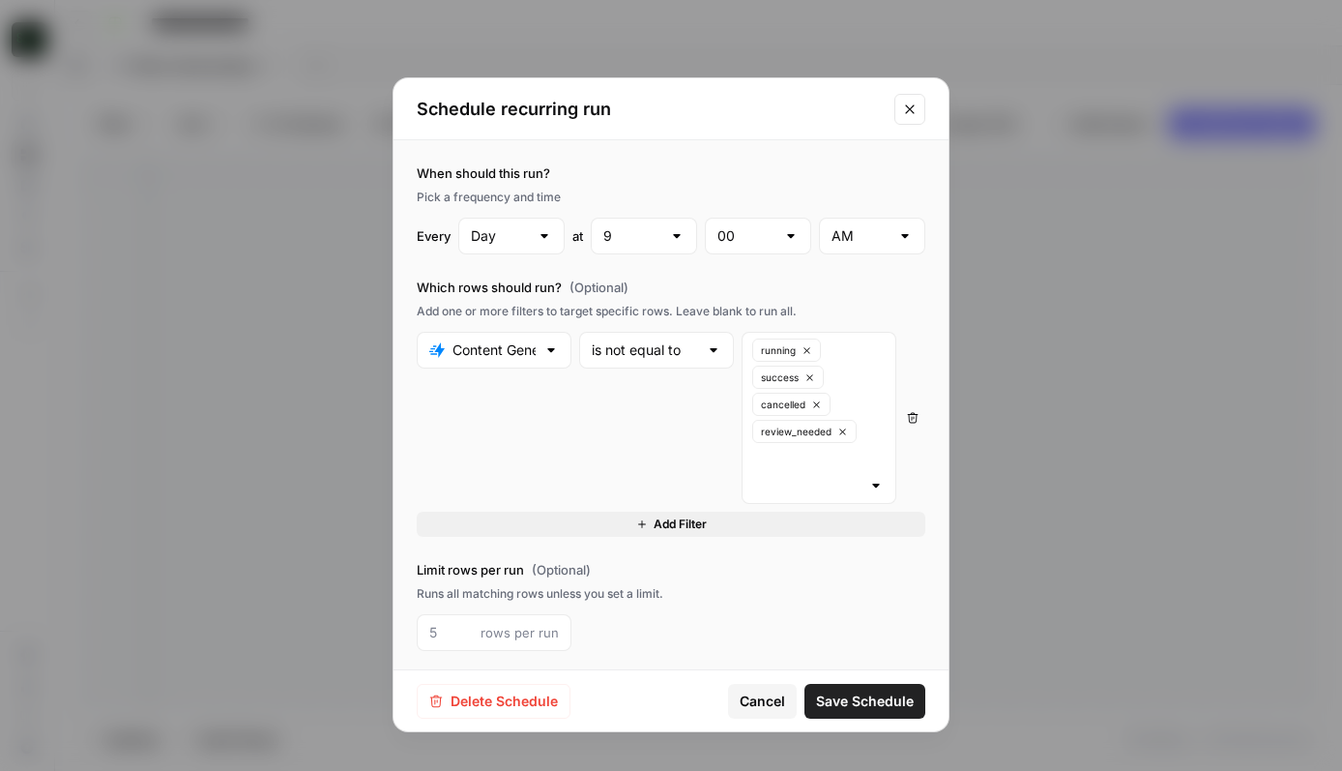
click at [542, 700] on span "Delete Schedule" at bounding box center [504, 700] width 107 height 19
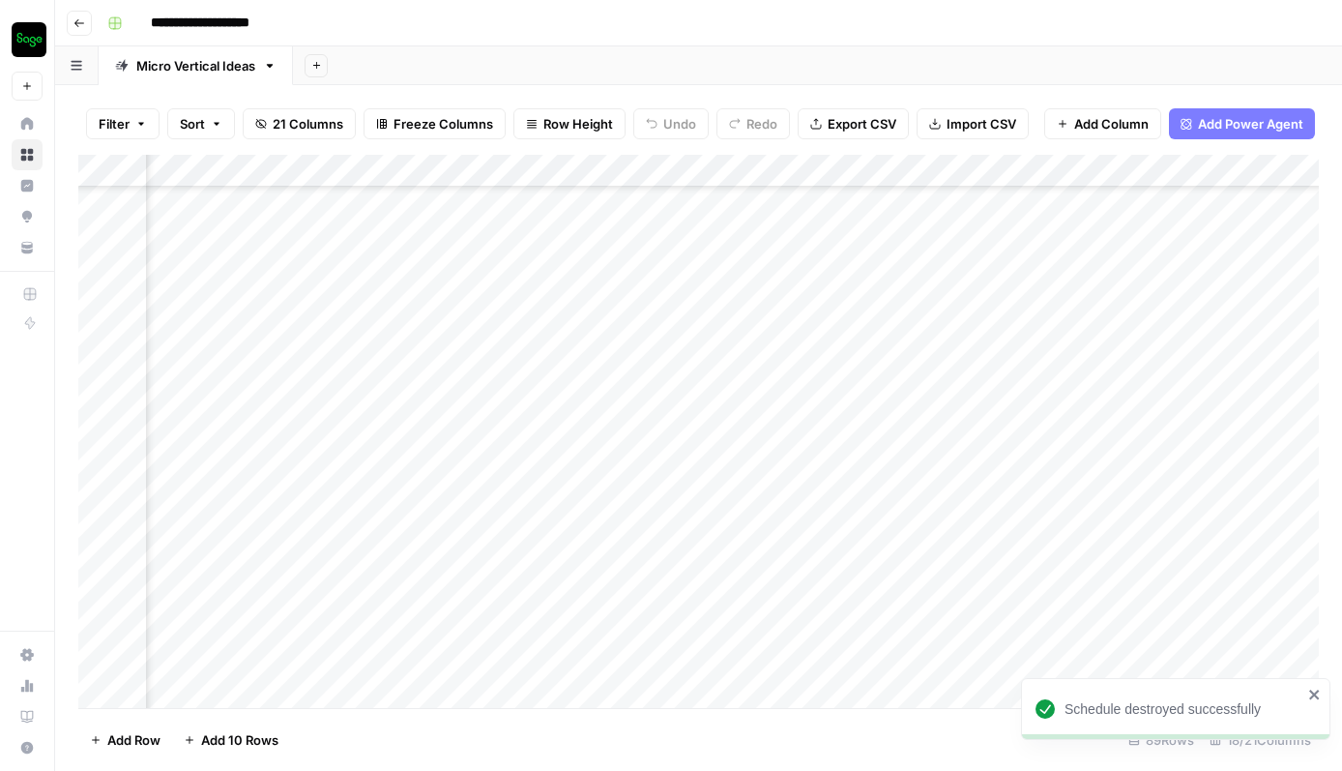
scroll to position [2437, 2275]
click at [78, 28] on icon "button" at bounding box center [79, 23] width 12 height 12
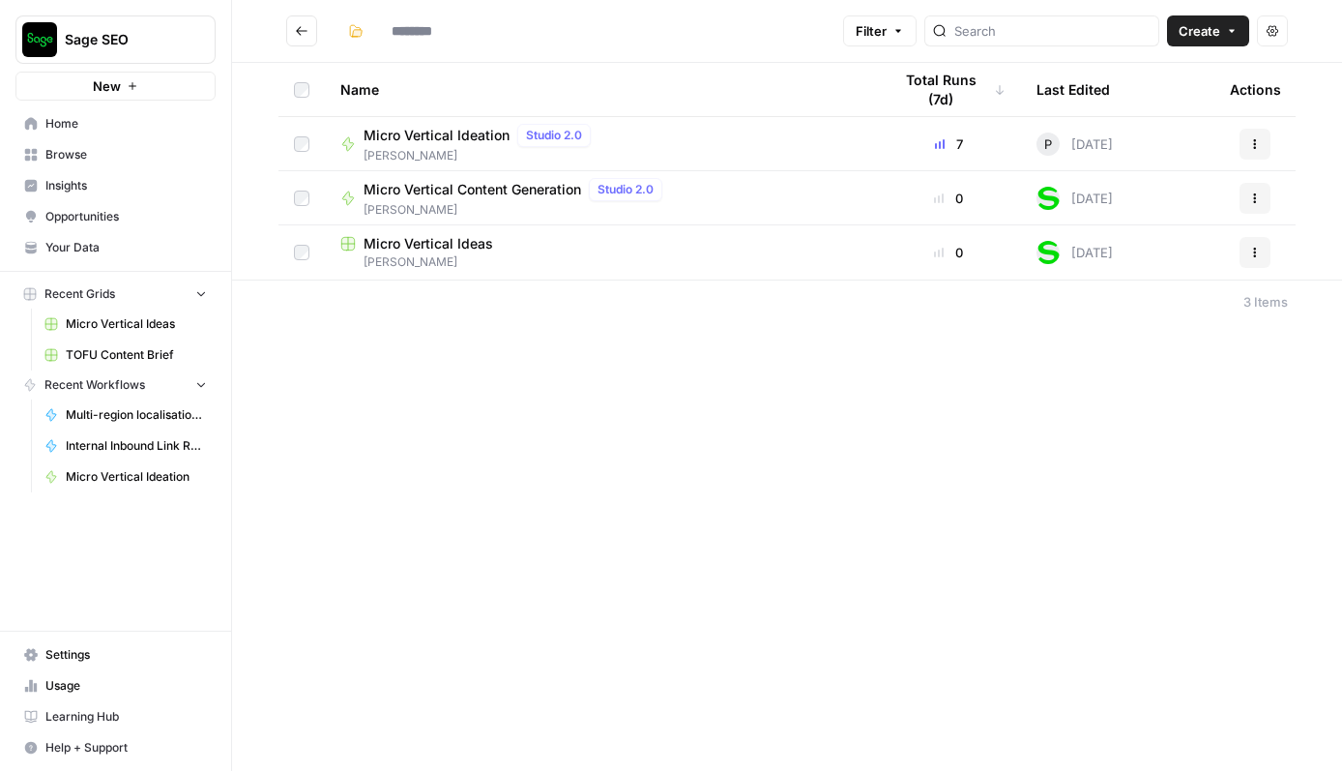
type input "**********"
click at [459, 136] on span "Micro Vertical Ideation" at bounding box center [437, 135] width 146 height 19
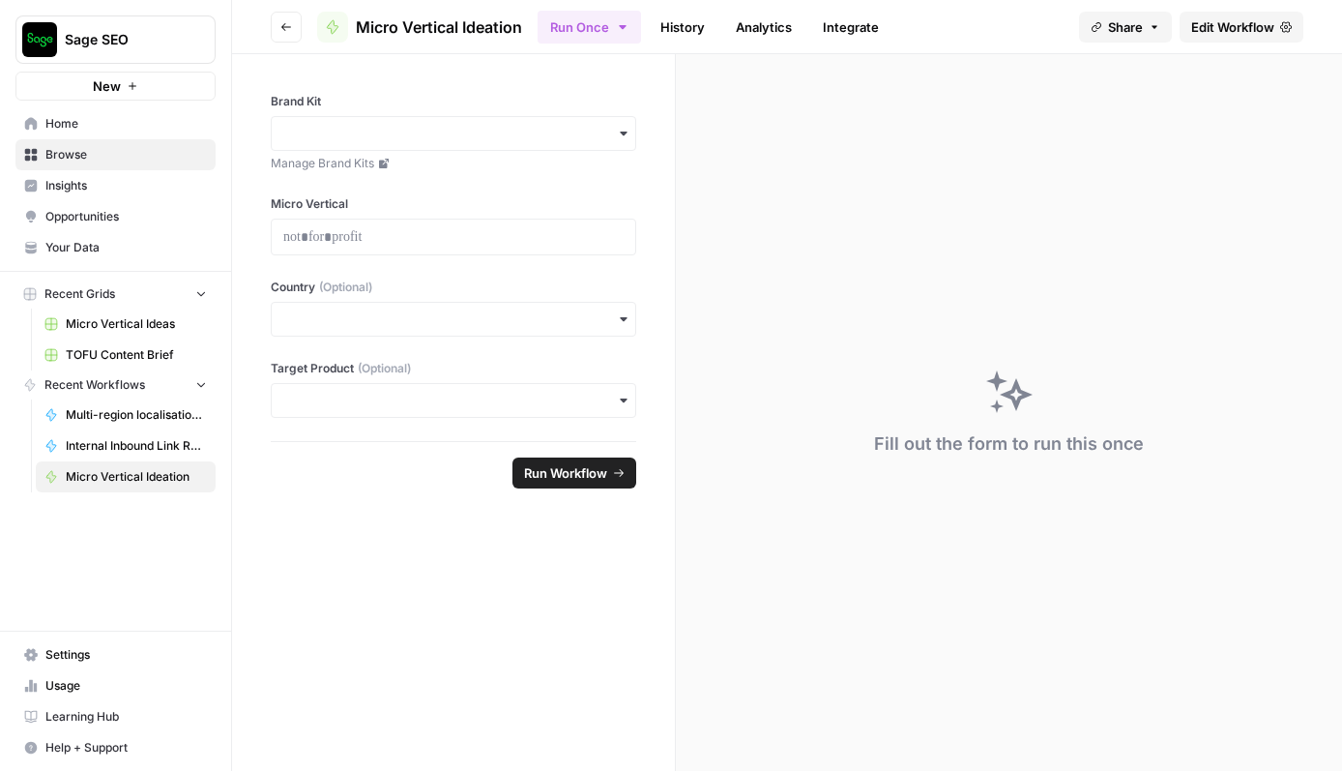
click at [287, 33] on button "Go back" at bounding box center [286, 27] width 31 height 31
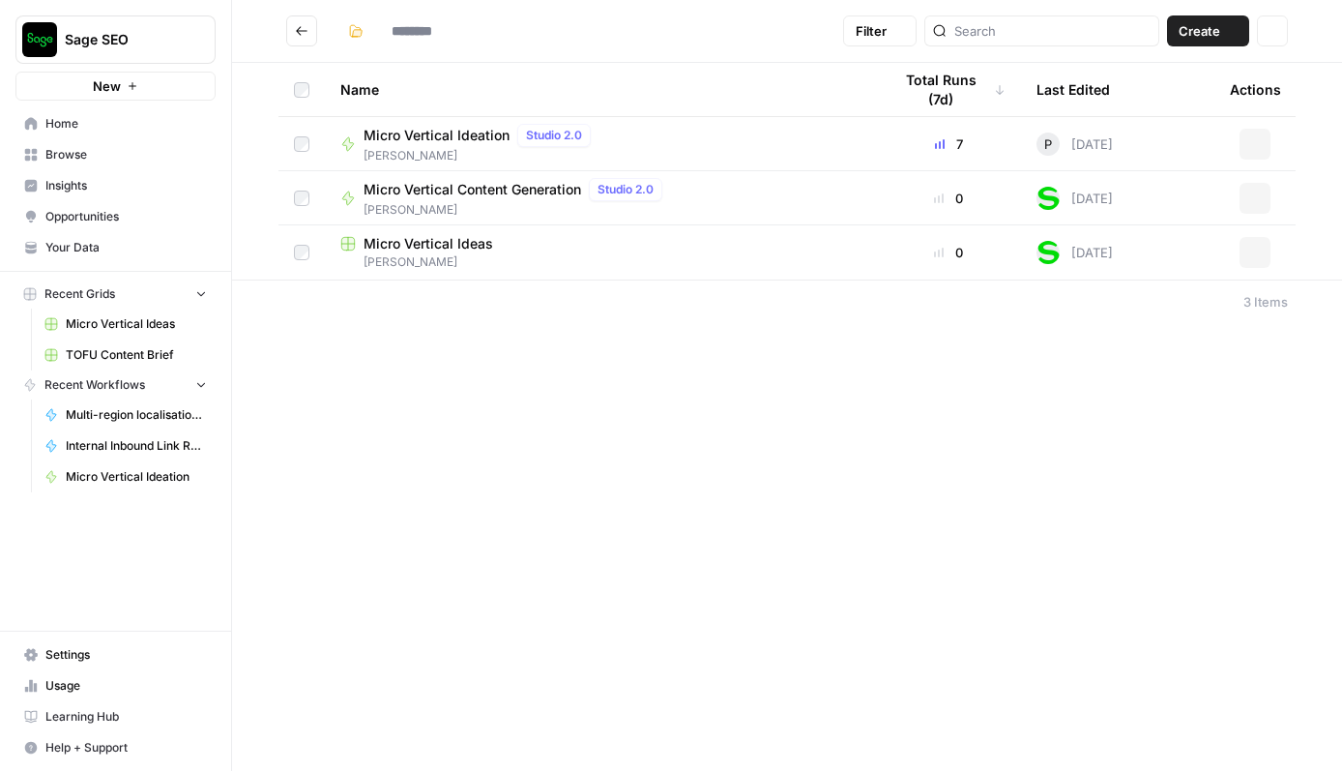
type input "**********"
click at [480, 192] on span "Micro Vertical Content Generation" at bounding box center [473, 189] width 218 height 19
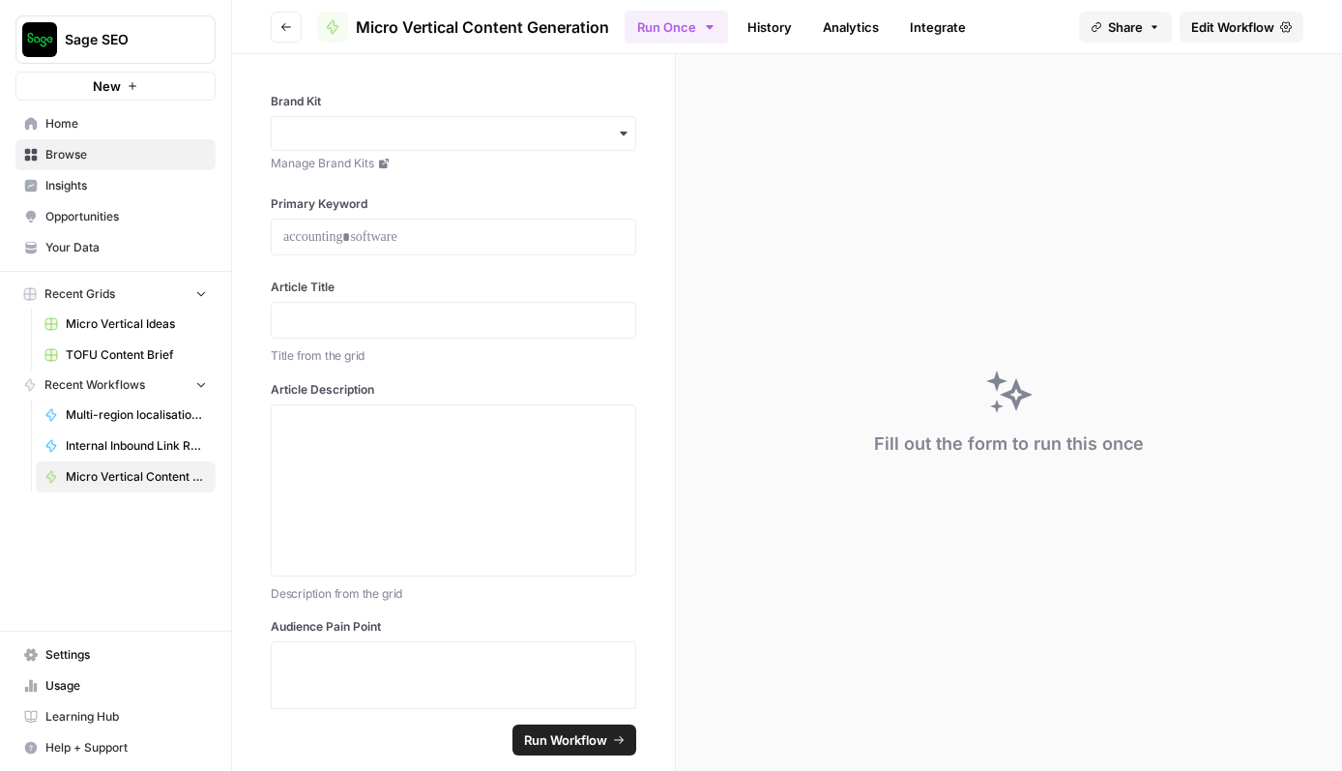
click at [1272, 26] on span "Edit Workflow" at bounding box center [1232, 26] width 83 height 19
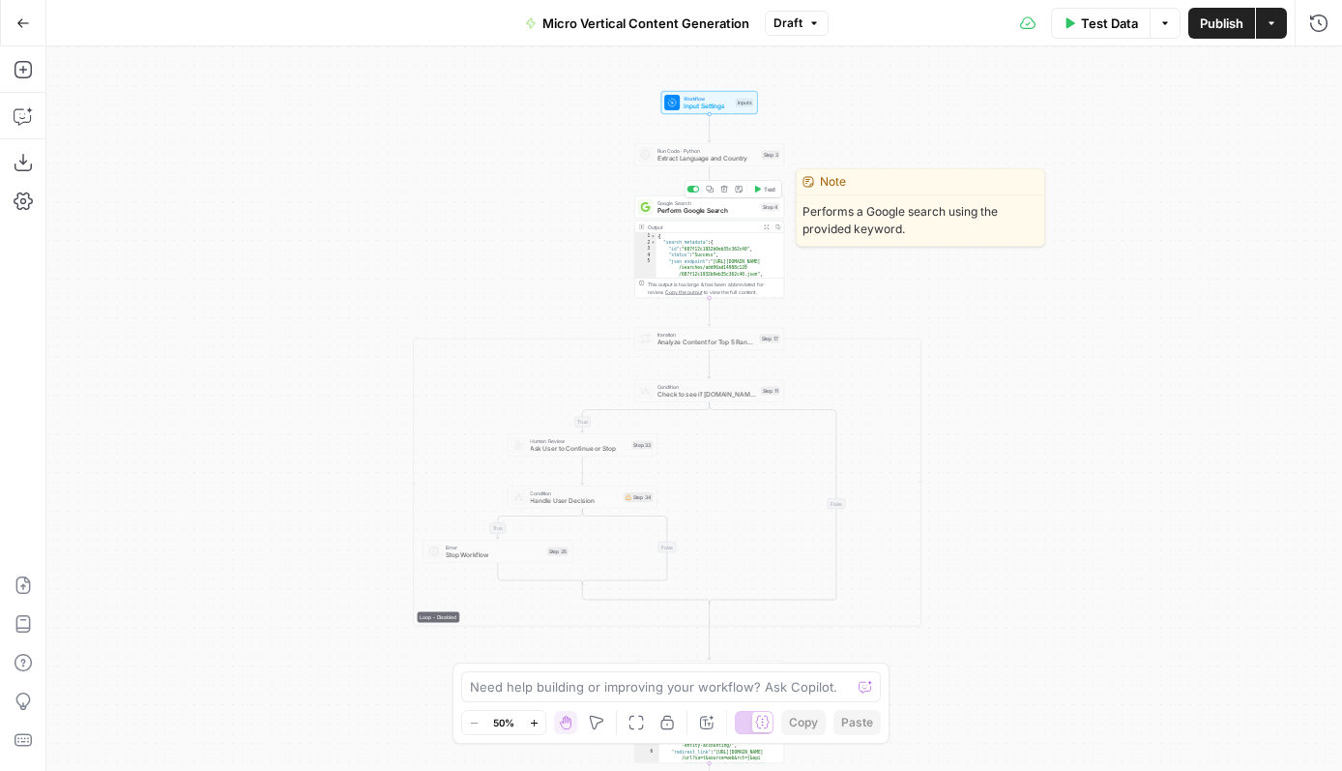
click at [708, 213] on span "Perform Google Search" at bounding box center [708, 211] width 101 height 10
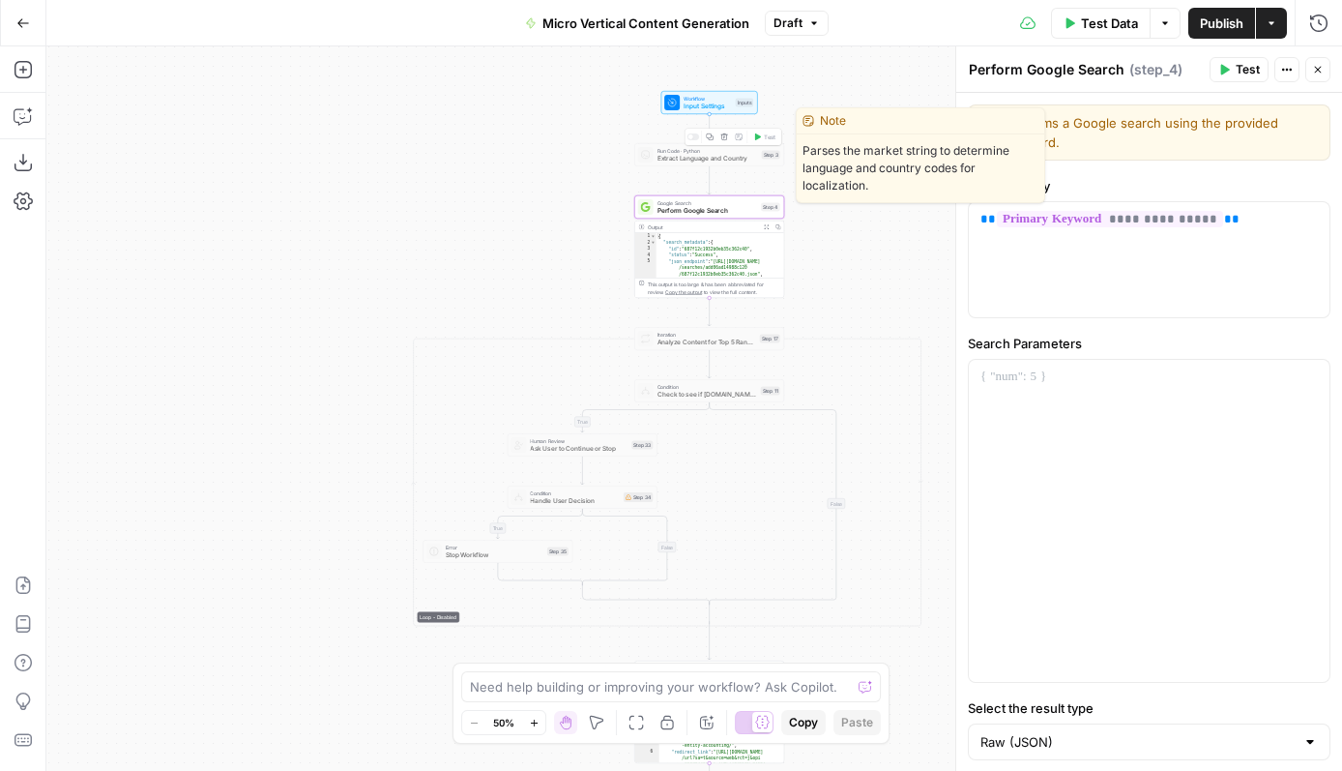
click at [706, 164] on div "Run Code · Python Extract Language and Country Step 3 Copy step Delete step Edi…" at bounding box center [709, 154] width 150 height 23
click at [672, 150] on span "Run Code · Python" at bounding box center [708, 151] width 101 height 8
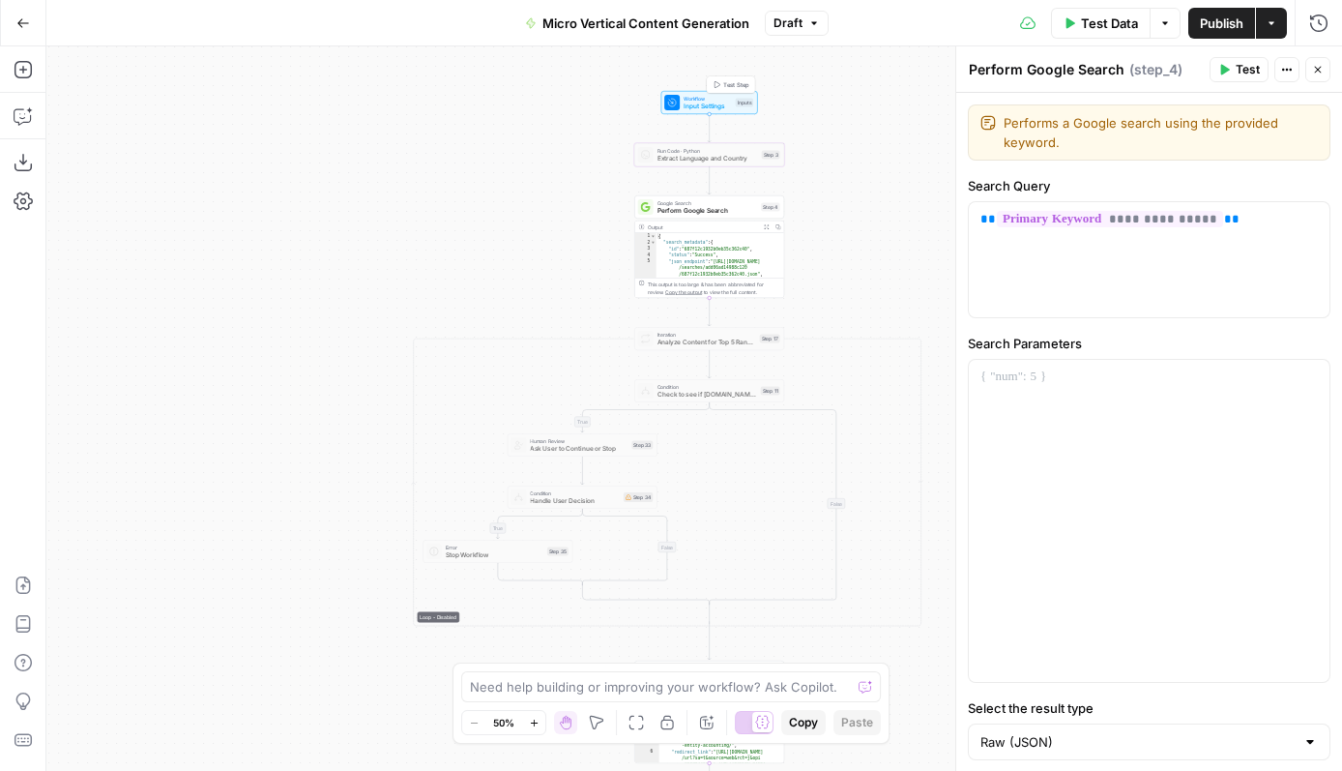
click at [696, 110] on span "Input Settings" at bounding box center [708, 107] width 48 height 10
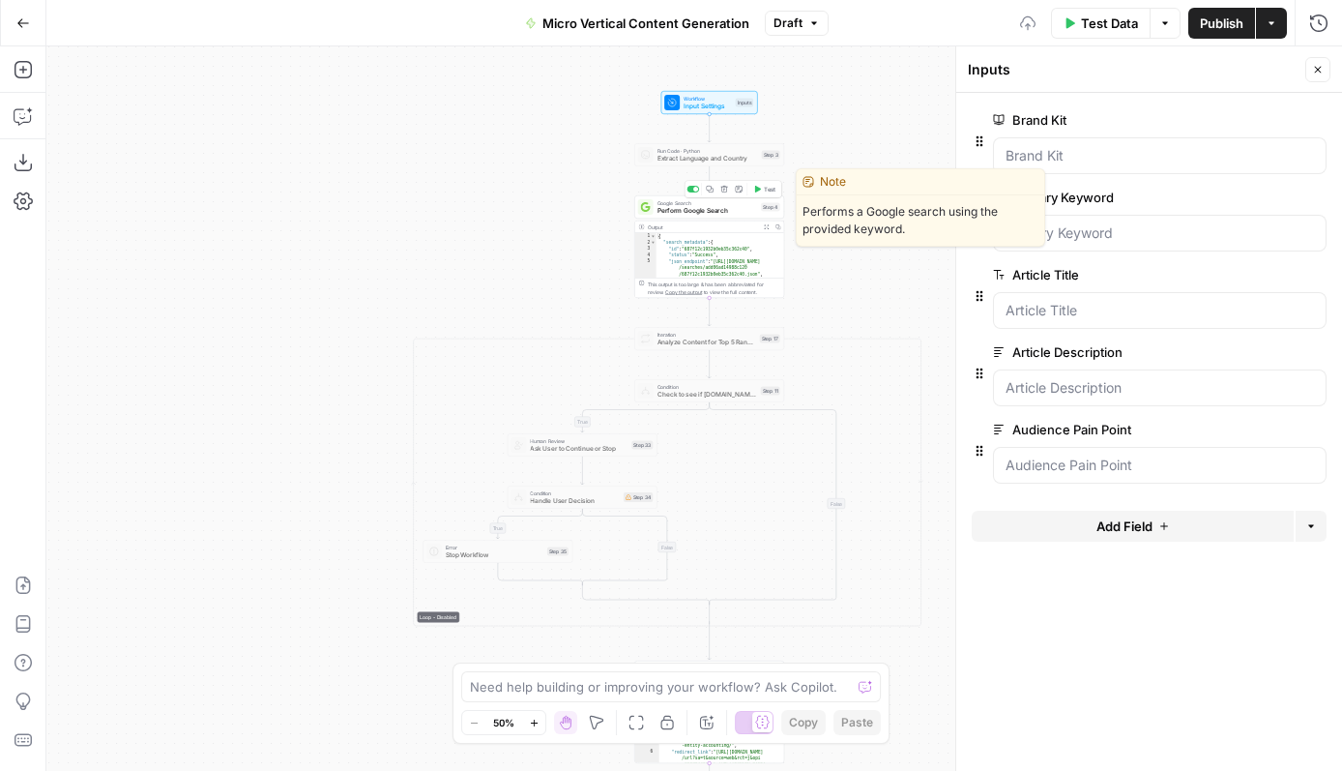
click at [688, 214] on span "Perform Google Search" at bounding box center [708, 211] width 101 height 10
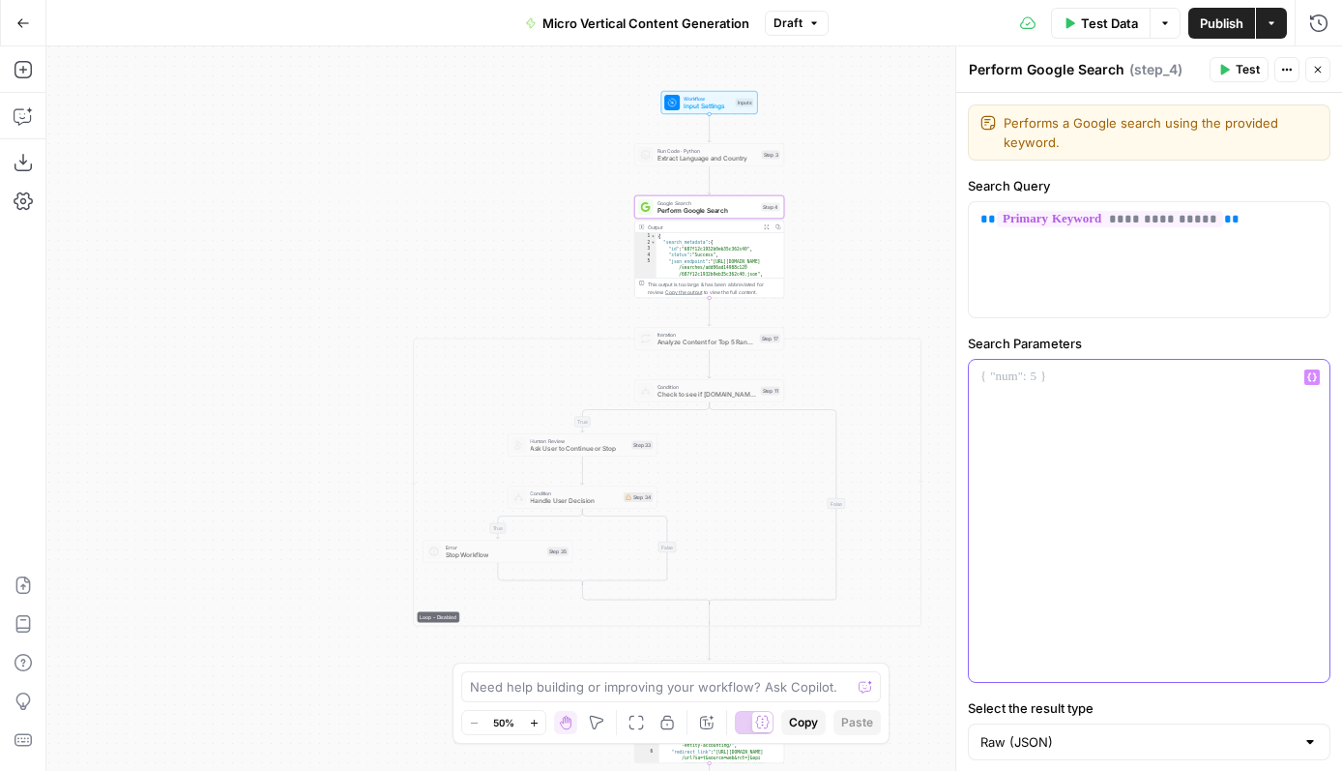
click at [1018, 408] on div at bounding box center [1149, 521] width 361 height 322
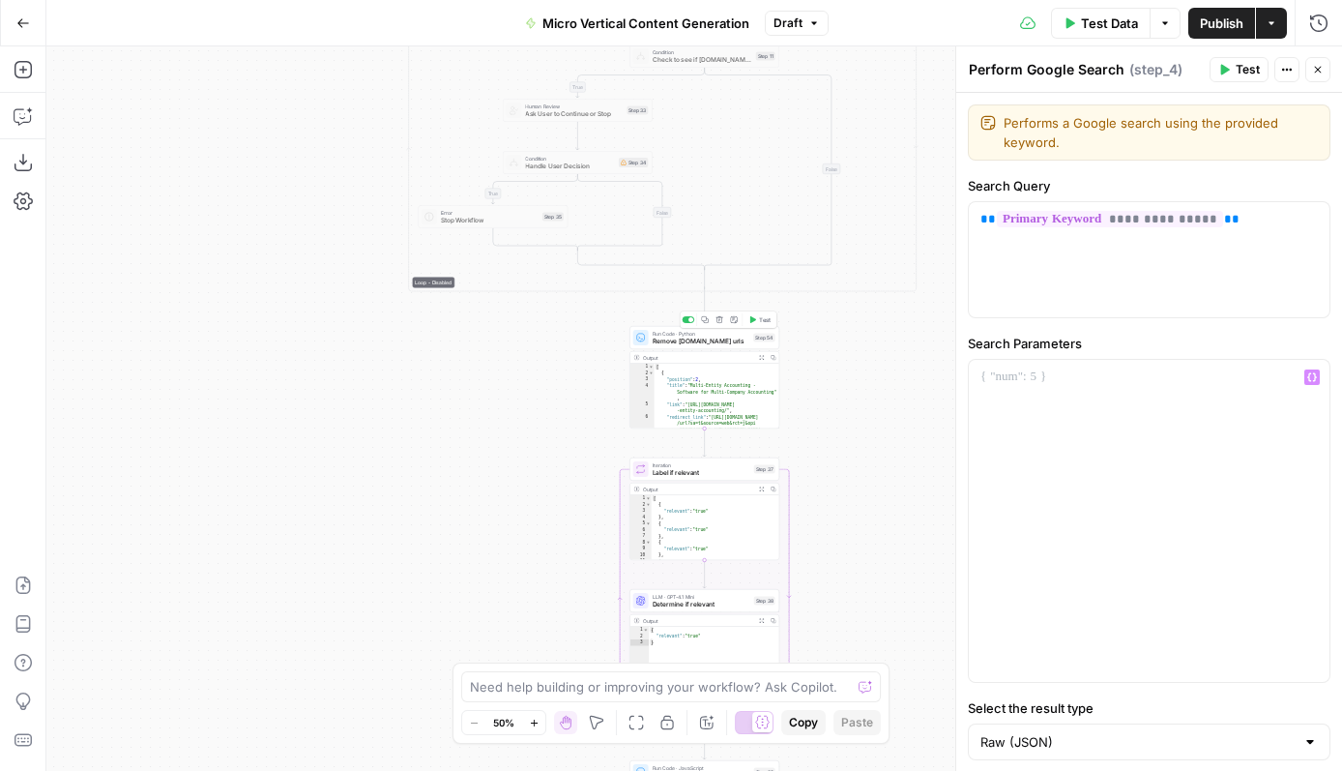
click at [699, 342] on span "Remove www.sage.com urls" at bounding box center [702, 342] width 98 height 10
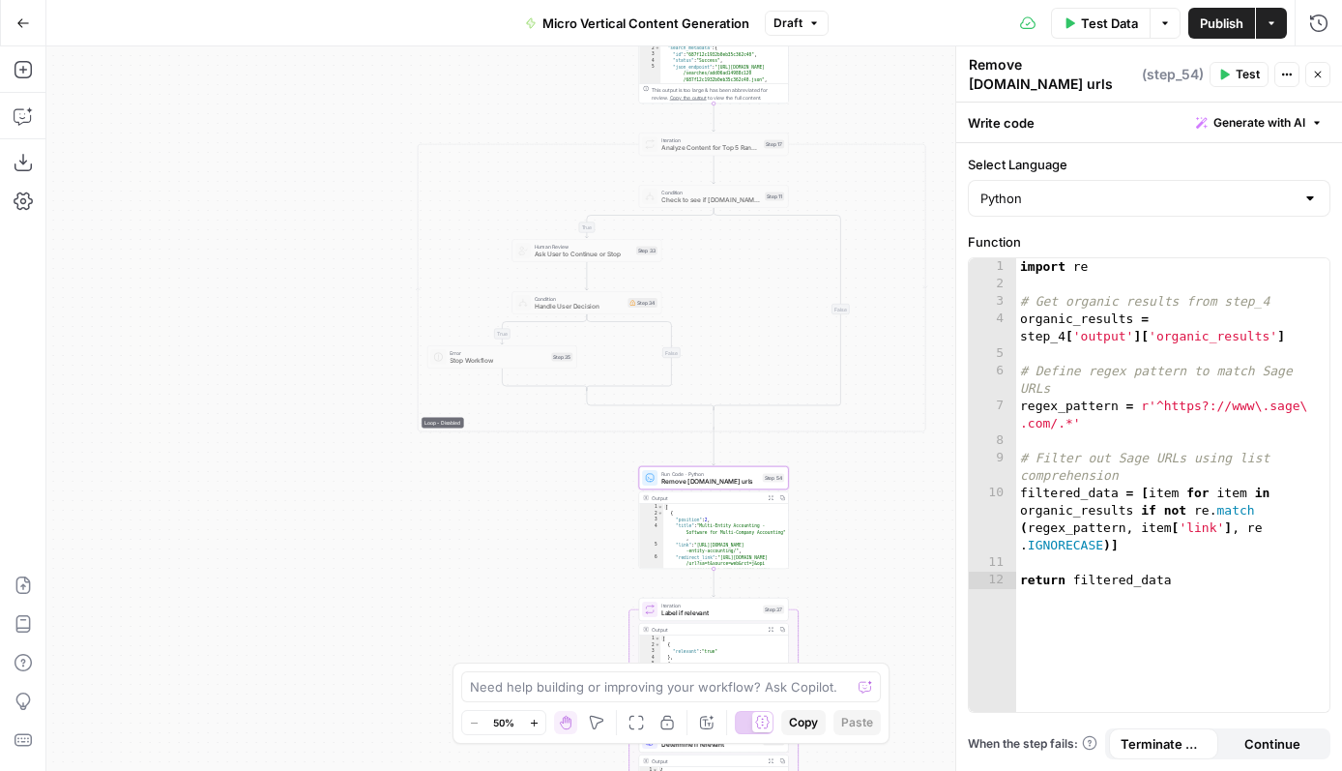
click at [844, 192] on div "true true true false false false Workflow Input Settings Inputs Run Code · Pyth…" at bounding box center [694, 408] width 1296 height 724
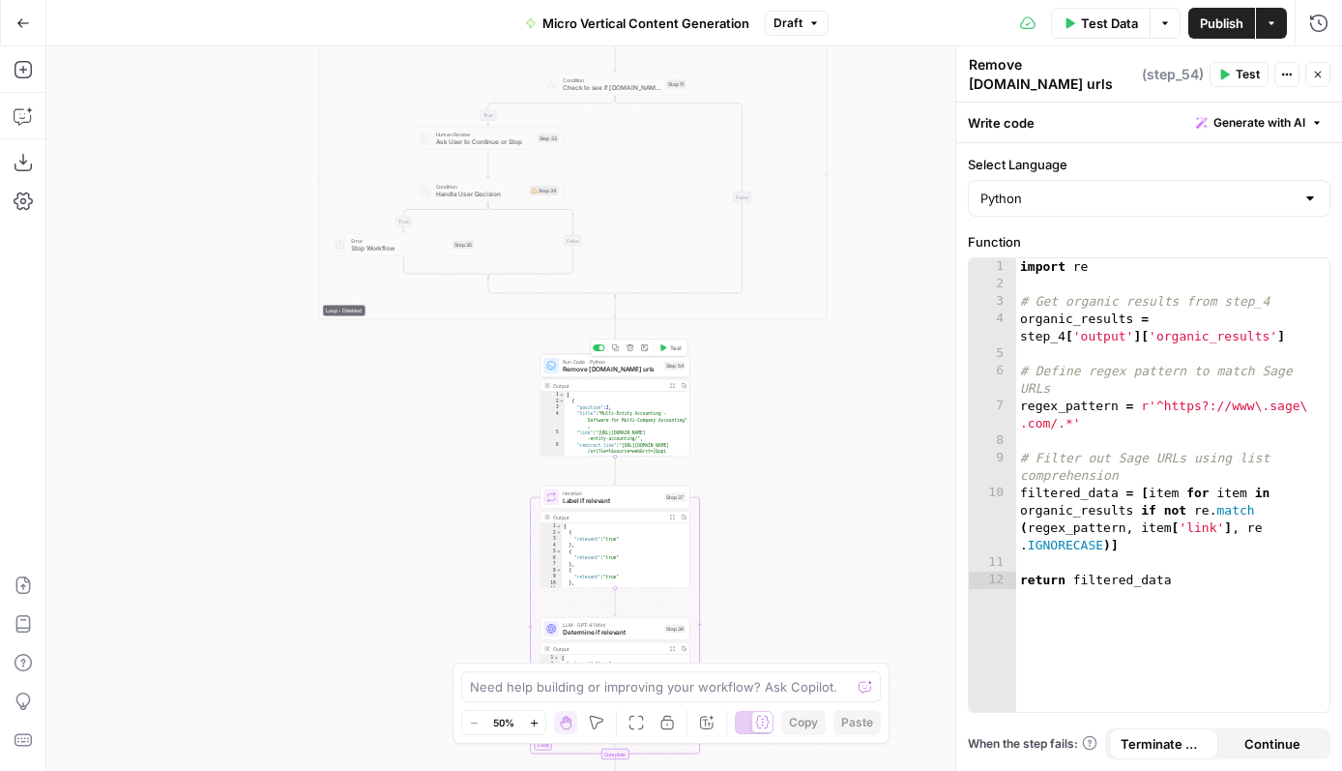
click at [626, 370] on span "Remove www.sage.com urls" at bounding box center [612, 370] width 98 height 10
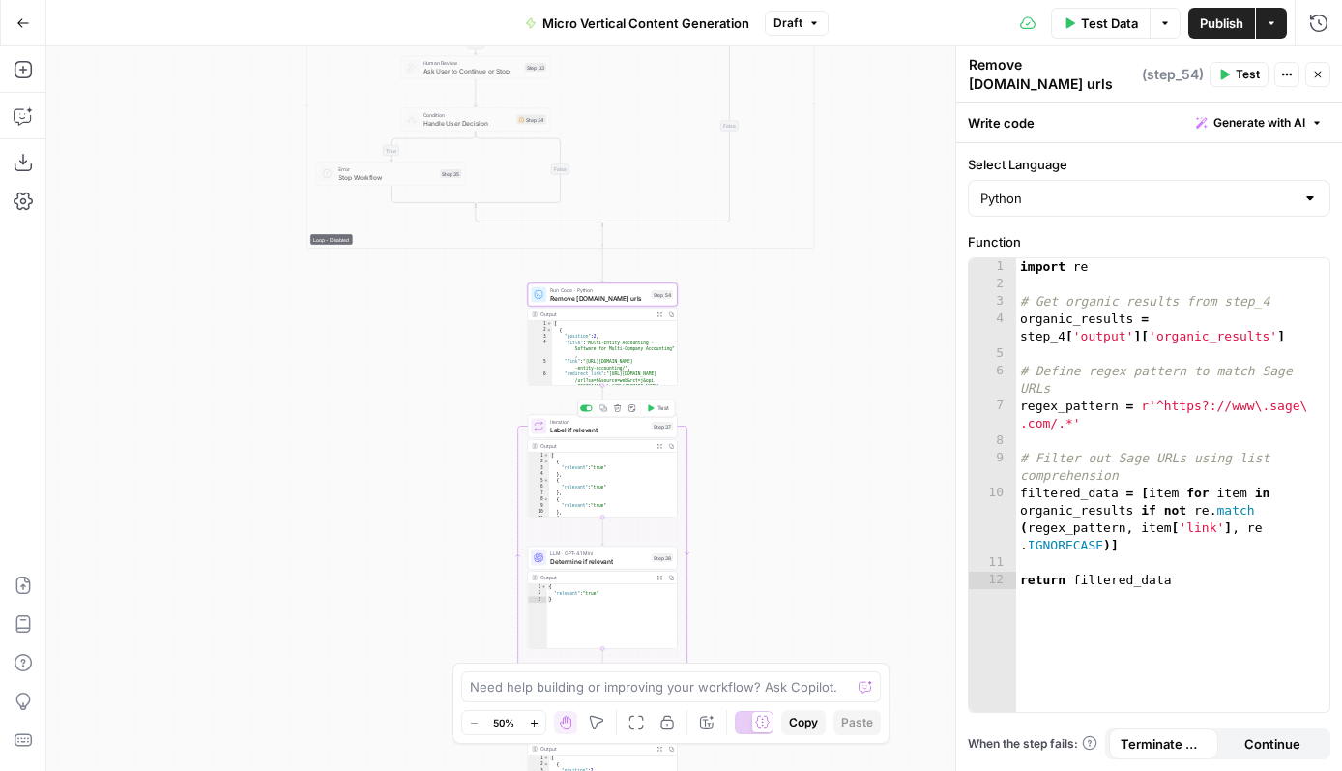
click at [600, 428] on span "Label if relevant" at bounding box center [599, 430] width 98 height 10
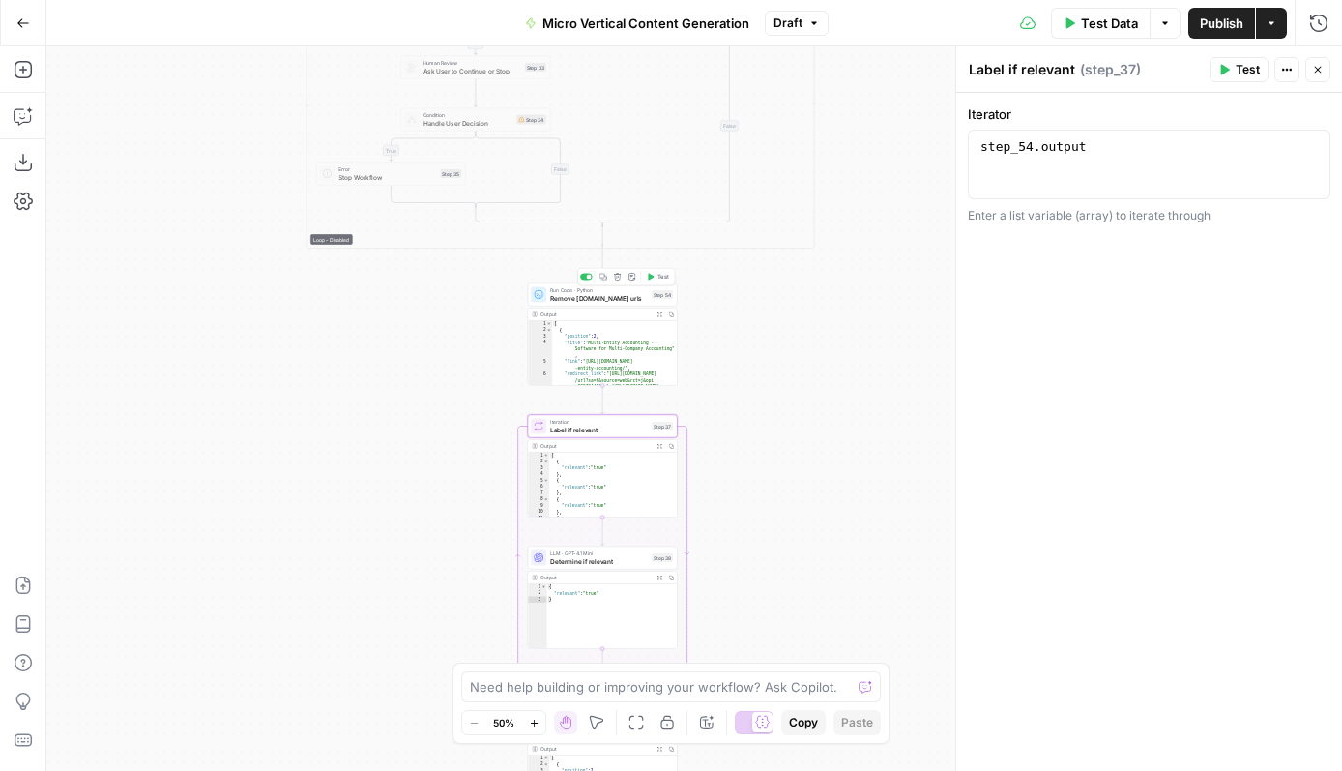
click at [610, 301] on span "Remove [DOMAIN_NAME] urls" at bounding box center [599, 298] width 98 height 10
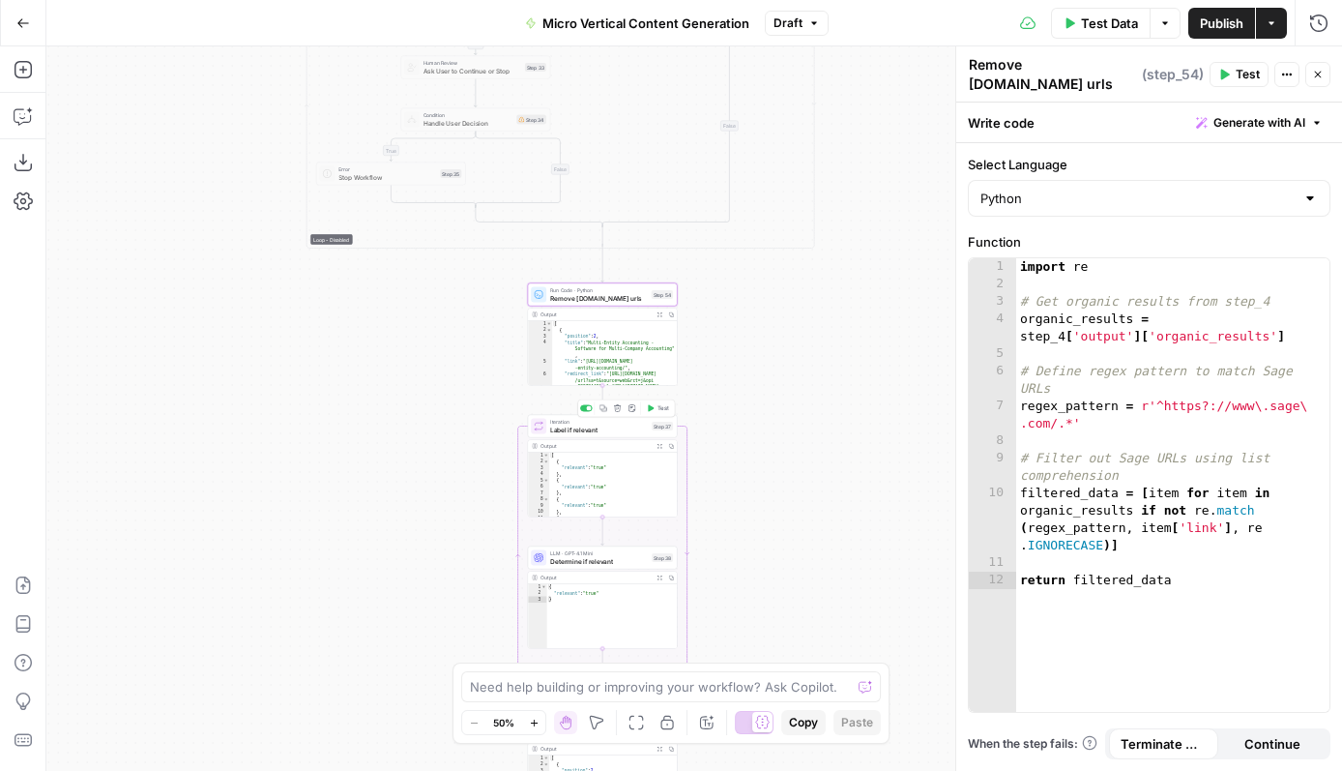
click at [595, 427] on span "Label if relevant" at bounding box center [599, 430] width 98 height 10
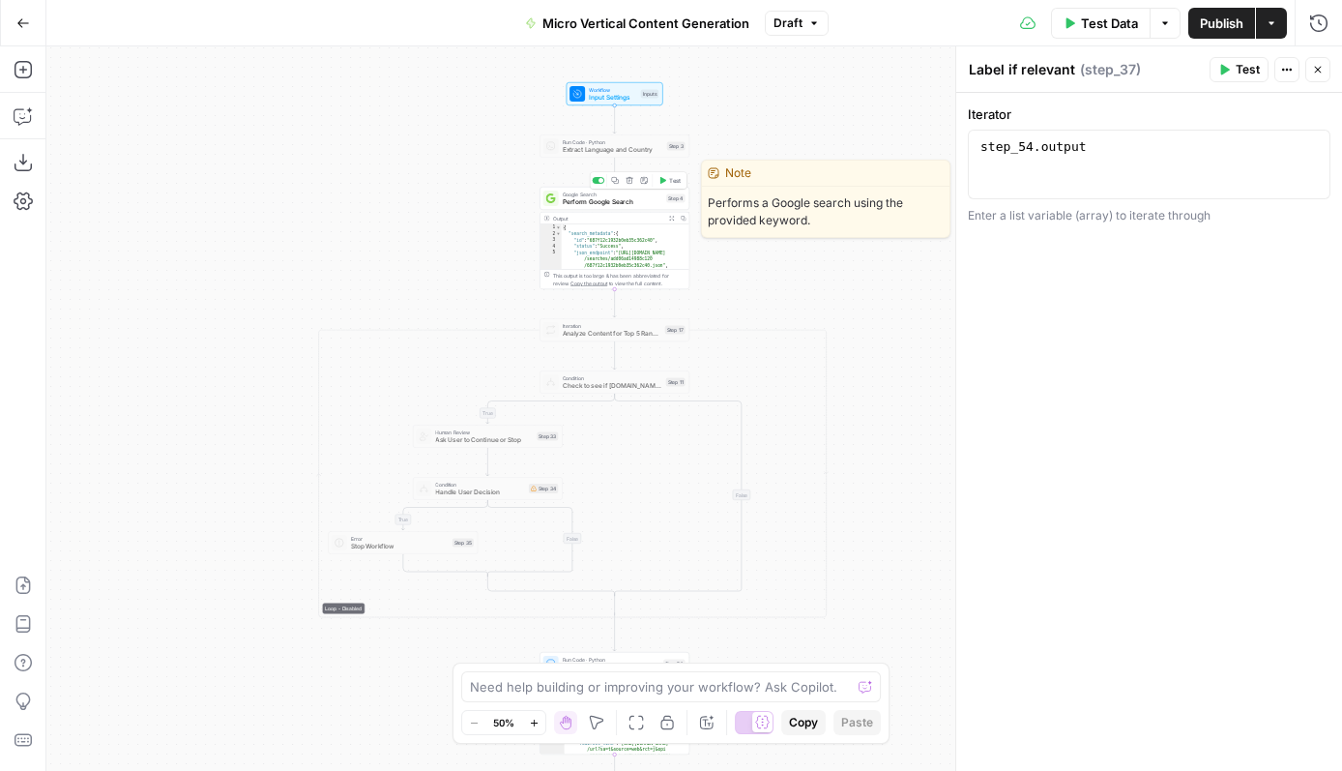
click at [620, 207] on div "Google Search Perform Google Search Step 4 Copy step Delete step Edit Note Test" at bounding box center [615, 198] width 150 height 23
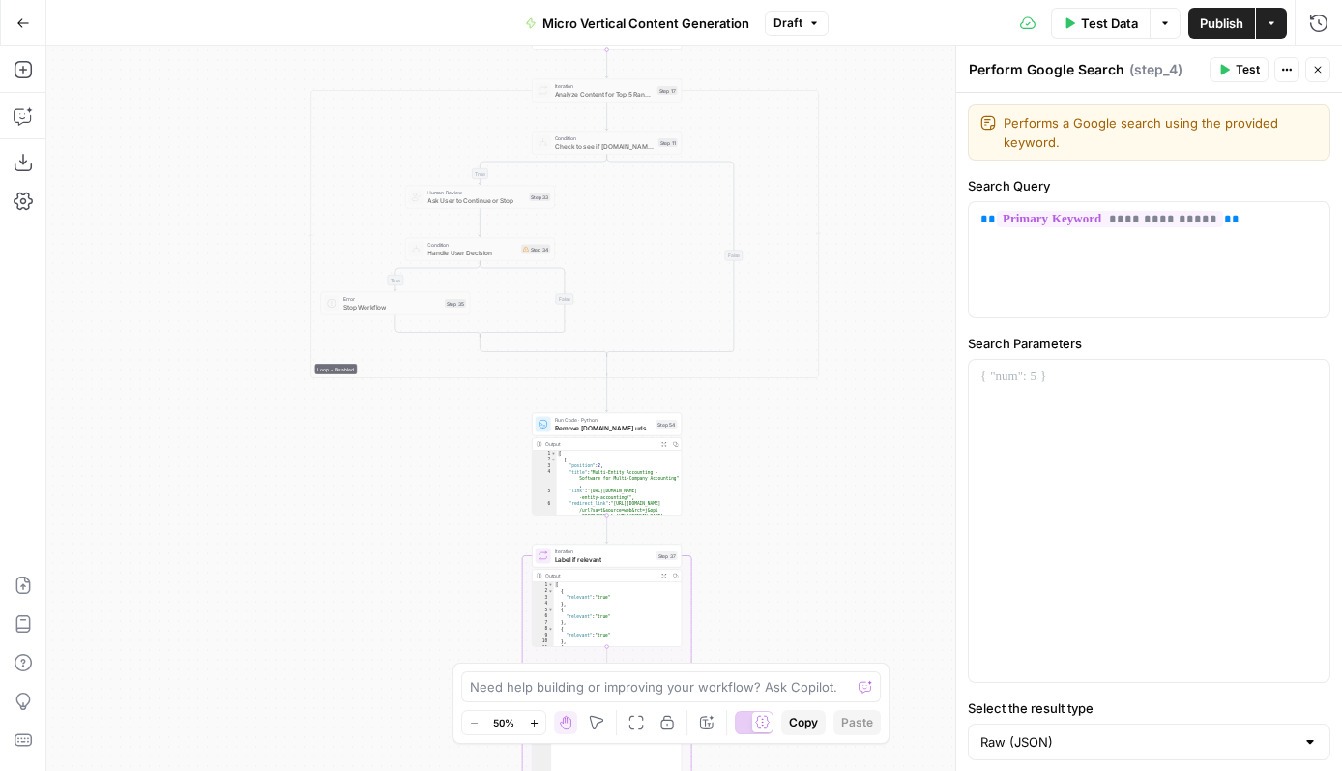
click at [602, 434] on div "Run Code · Python Remove www.sage.com urls Step 54 Copy step Delete step Add No…" at bounding box center [607, 424] width 150 height 23
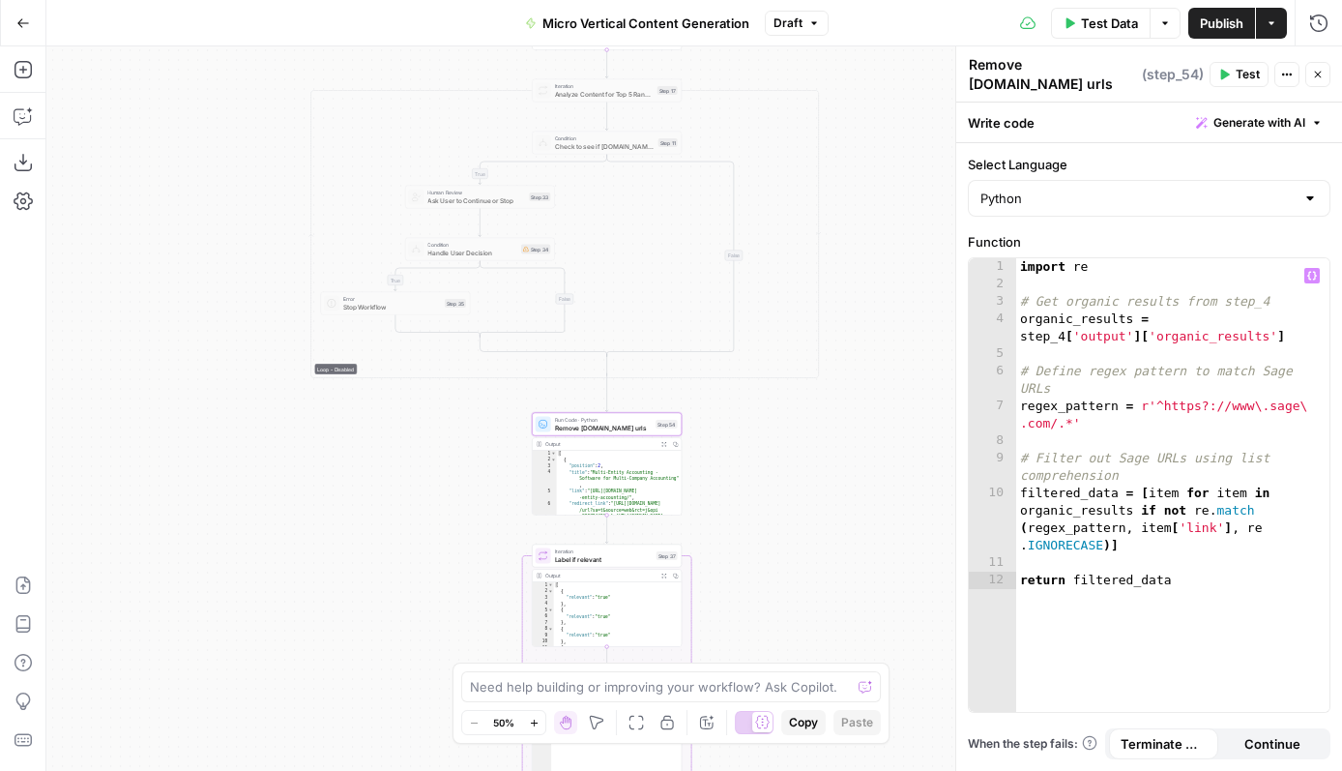
click at [1115, 580] on div "import re # Get organic results from step_4 organic_results = step_4 [ 'output'…" at bounding box center [1172, 502] width 313 height 488
click at [1061, 321] on div "import re # Get organic results from step_4 organic_results = step_4 [ 'output'…" at bounding box center [1172, 502] width 313 height 488
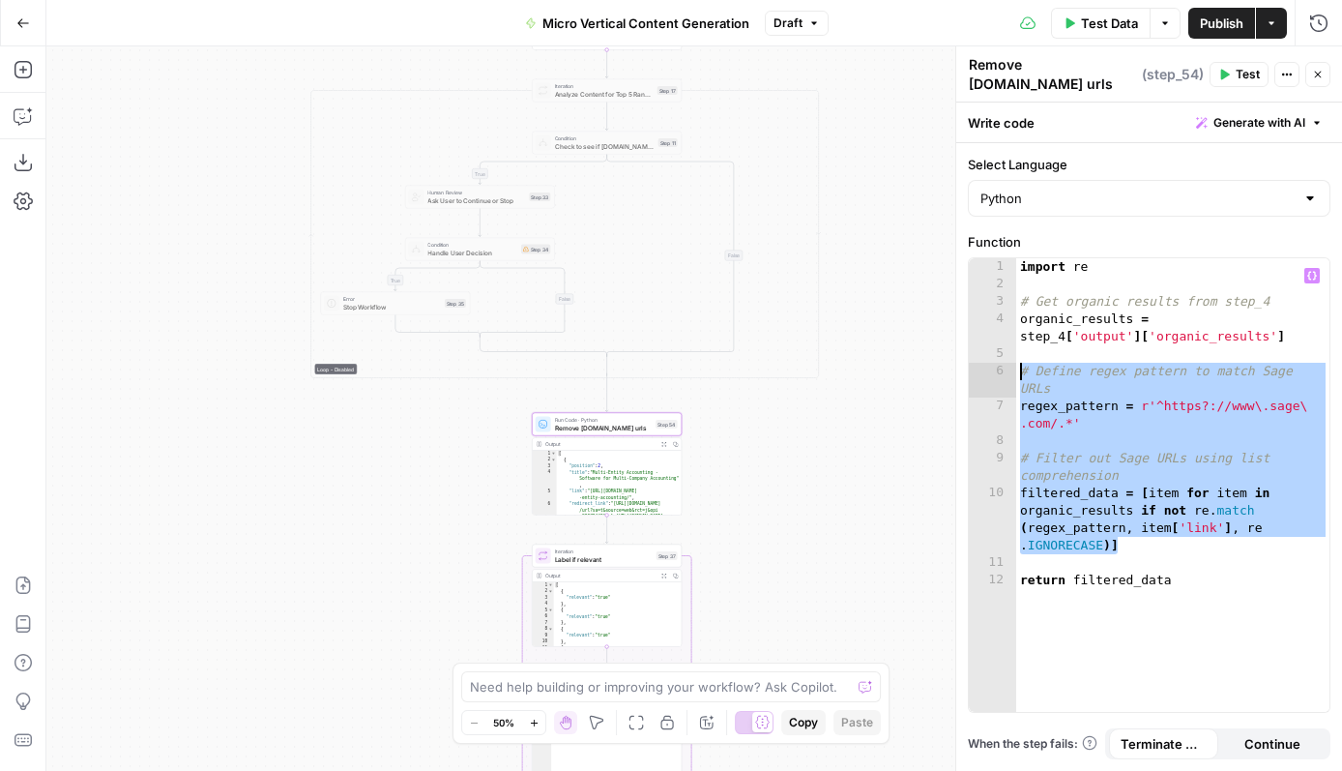
drag, startPoint x: 1132, startPoint y: 548, endPoint x: 1008, endPoint y: 364, distance: 222.9
click at [1008, 364] on div "**********" at bounding box center [1149, 485] width 361 height 454
type textarea "**********"
click at [606, 560] on span "Label if relevant" at bounding box center [604, 559] width 98 height 10
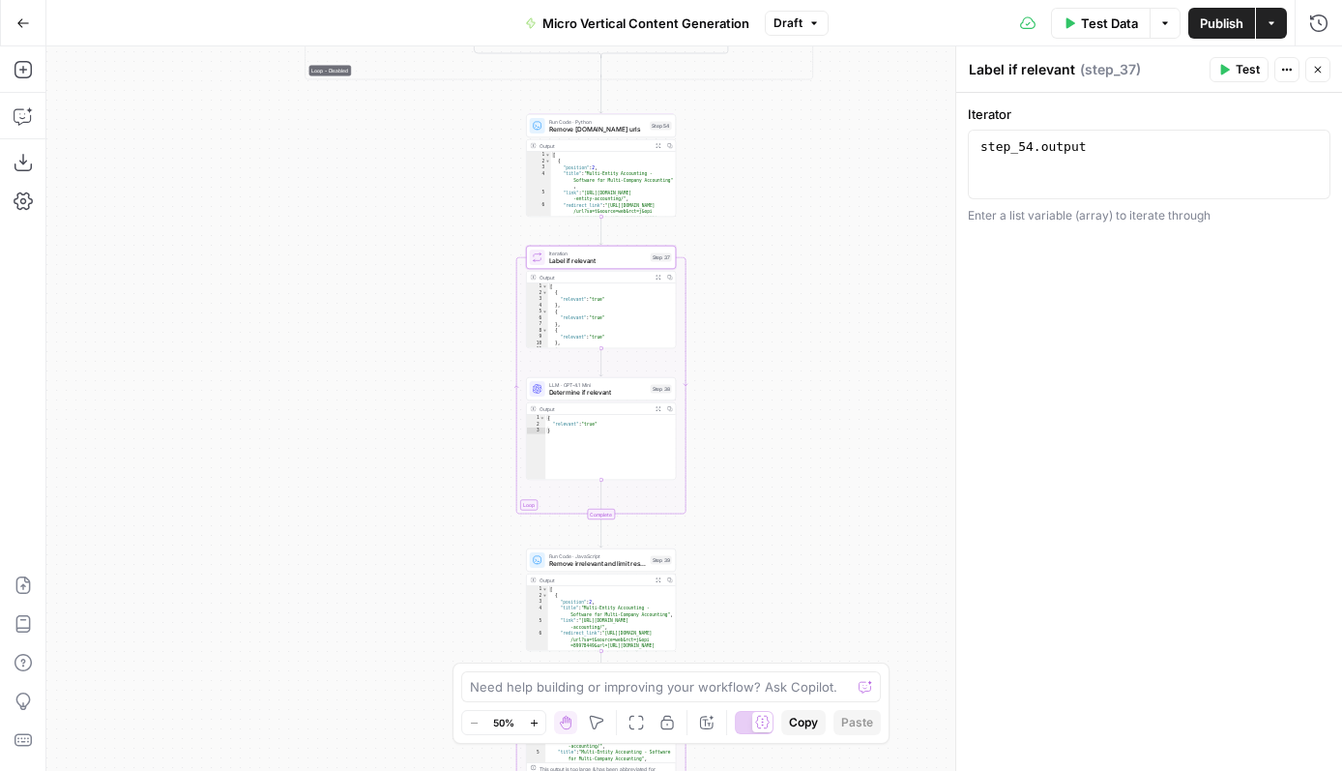
click at [597, 396] on span "Determine if relevant" at bounding box center [598, 393] width 98 height 10
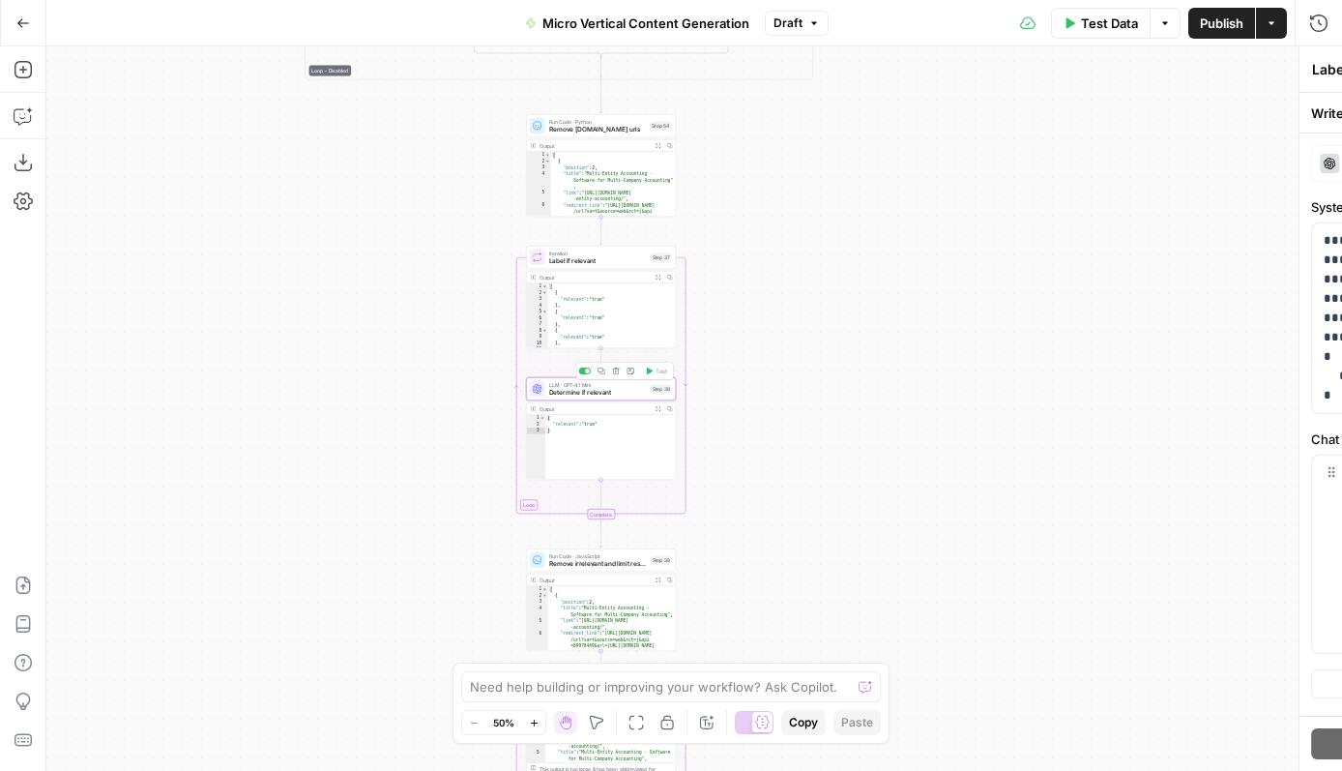
type textarea "Determine if relevant"
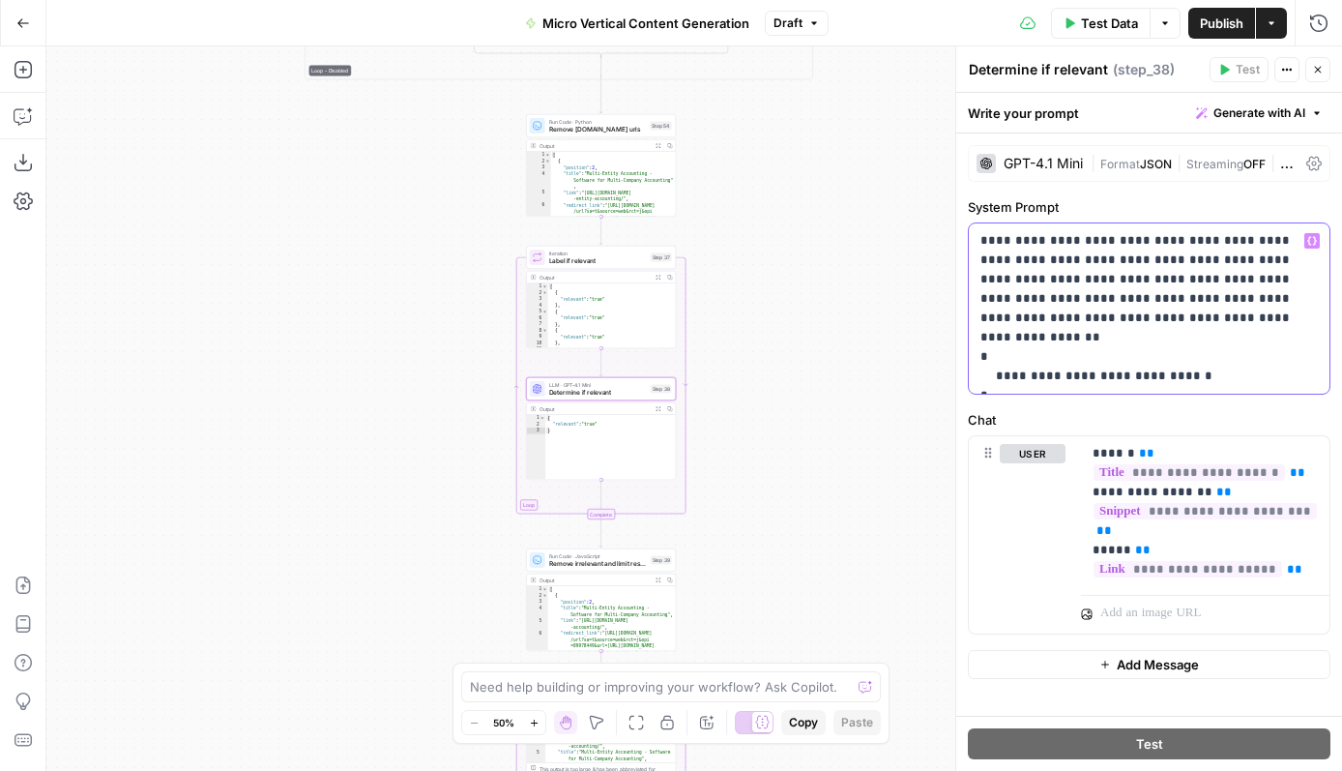
drag, startPoint x: 1052, startPoint y: 279, endPoint x: 1277, endPoint y: 278, distance: 225.3
click at [1277, 278] on p "**********" at bounding box center [1149, 308] width 337 height 155
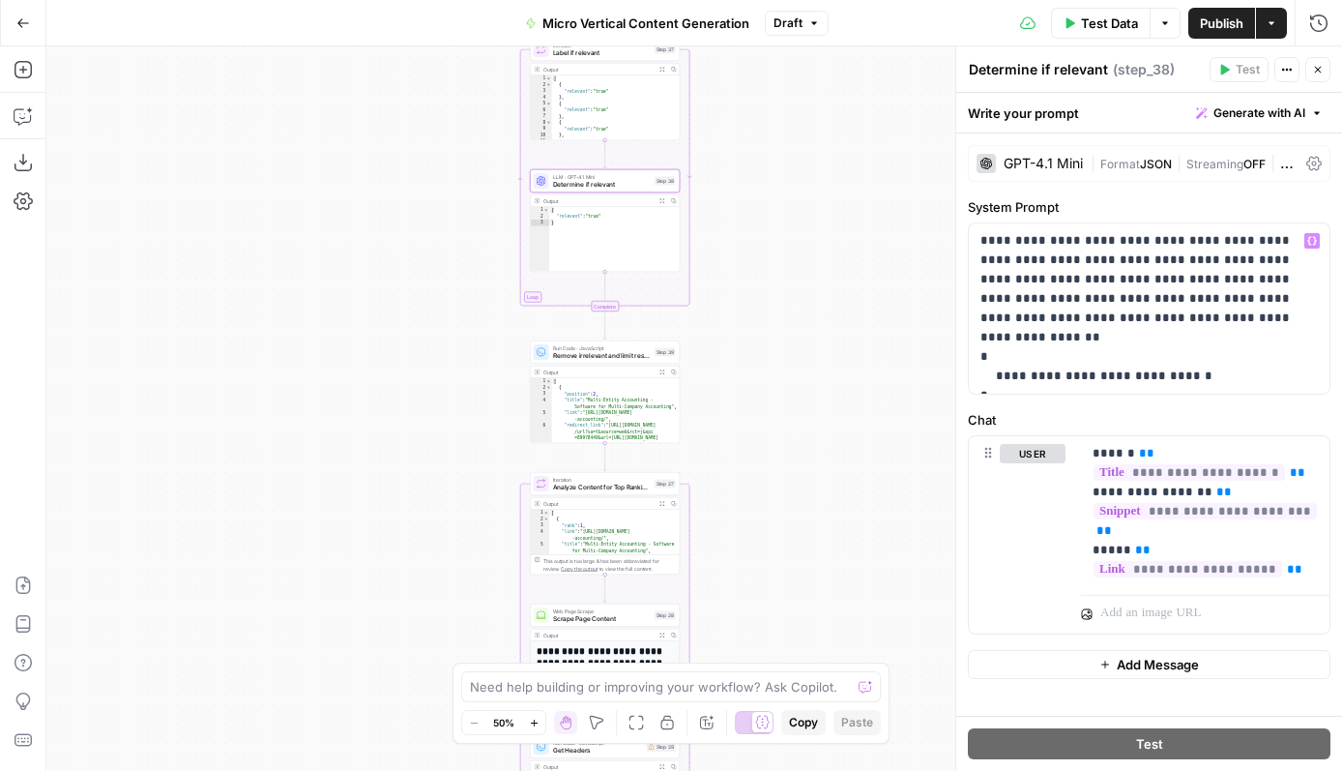
click at [608, 357] on span "Remove irrelevant and limit results" at bounding box center [602, 356] width 98 height 10
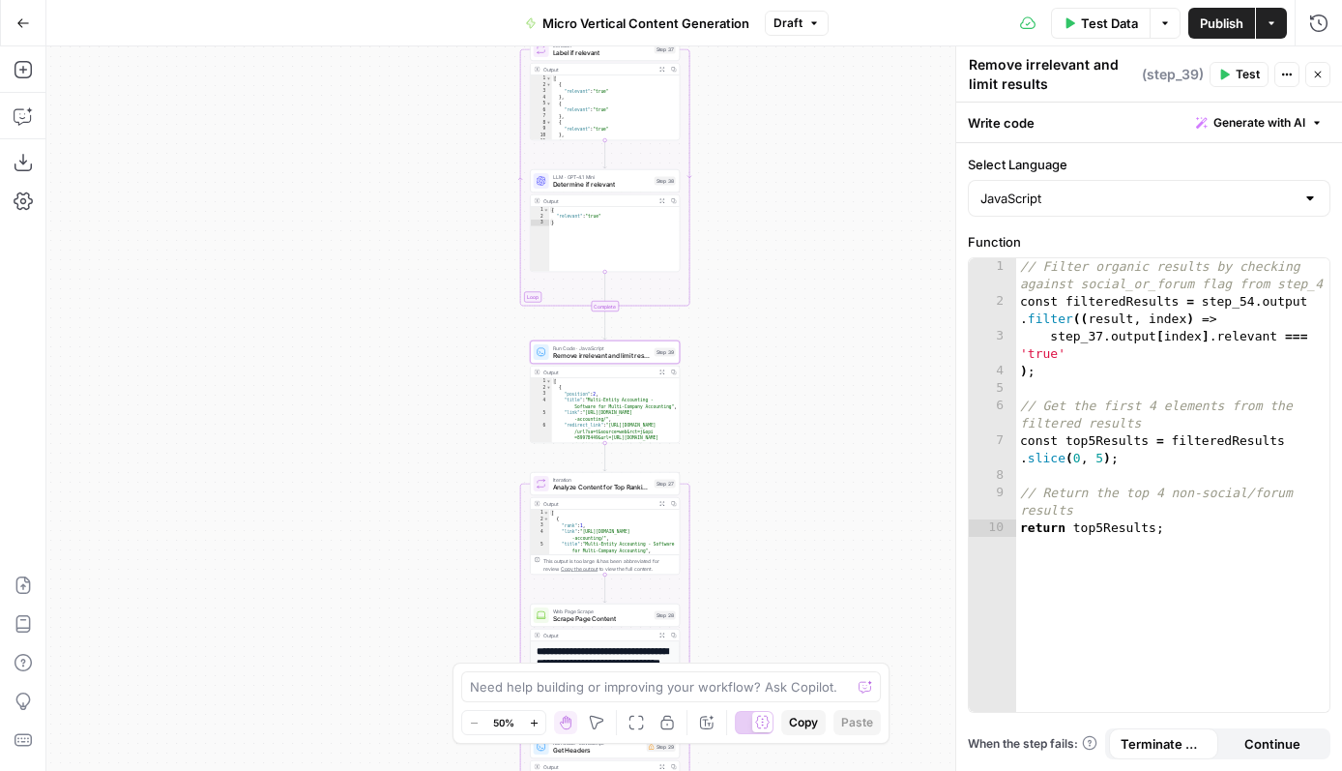
type textarea "*"
click at [617, 82] on div "[ { "relevant" : "true" } , { "relevant" : "true" } , { "relevant" : "true" } ,…" at bounding box center [616, 114] width 129 height 78
click at [534, 718] on icon "button" at bounding box center [533, 721] width 7 height 7
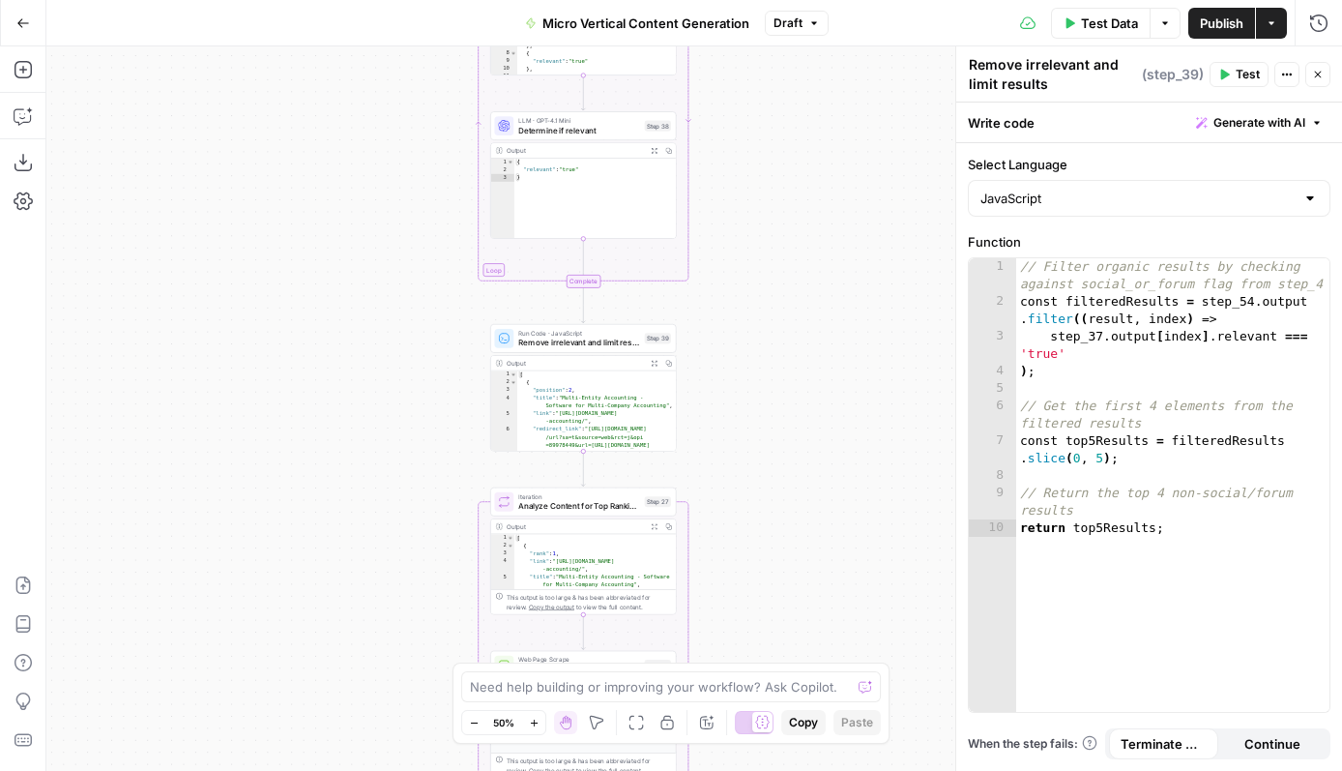
click at [534, 718] on icon "button" at bounding box center [533, 721] width 7 height 7
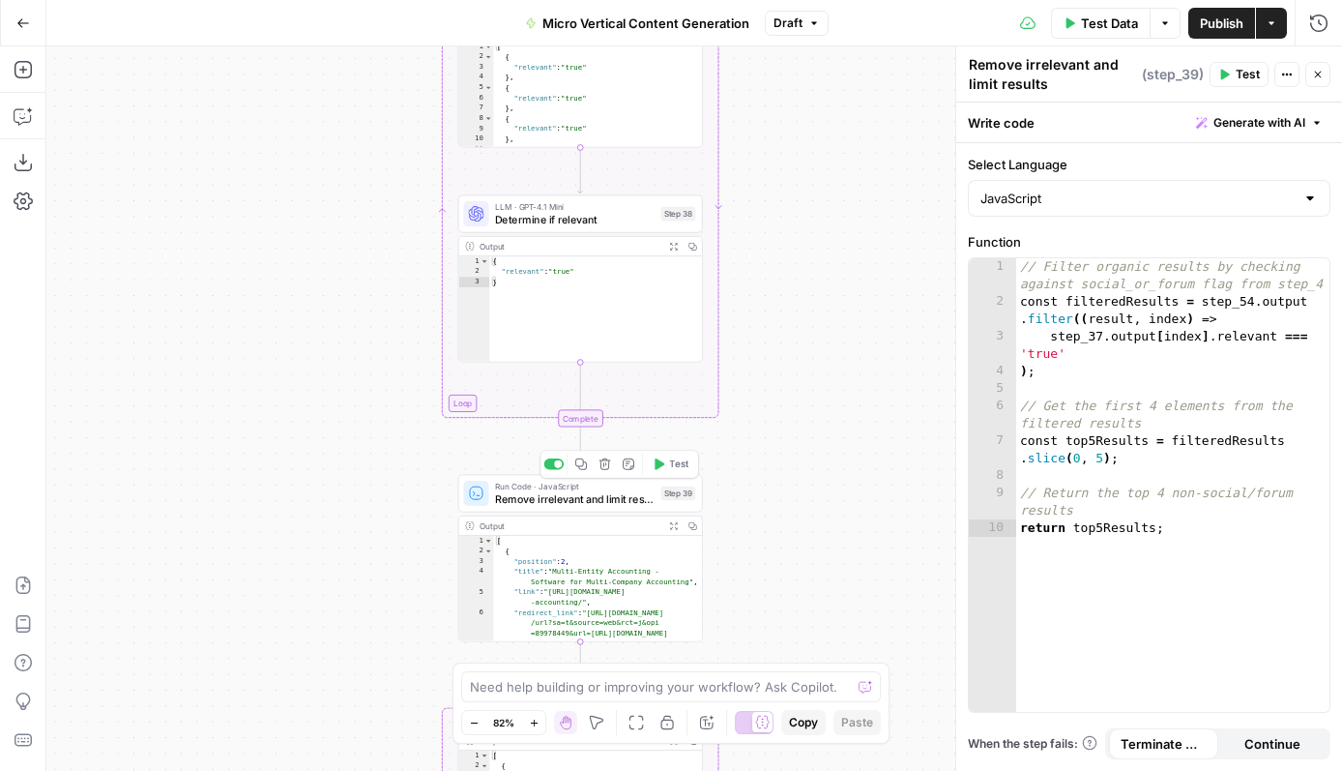
click at [577, 493] on span "Remove irrelevant and limit results" at bounding box center [575, 498] width 160 height 15
type textarea "**********"
click at [604, 596] on div "[ { "position" : 2 , "title" : "Multi-Entity Accounting - Software for Multi-Co…" at bounding box center [597, 625] width 209 height 178
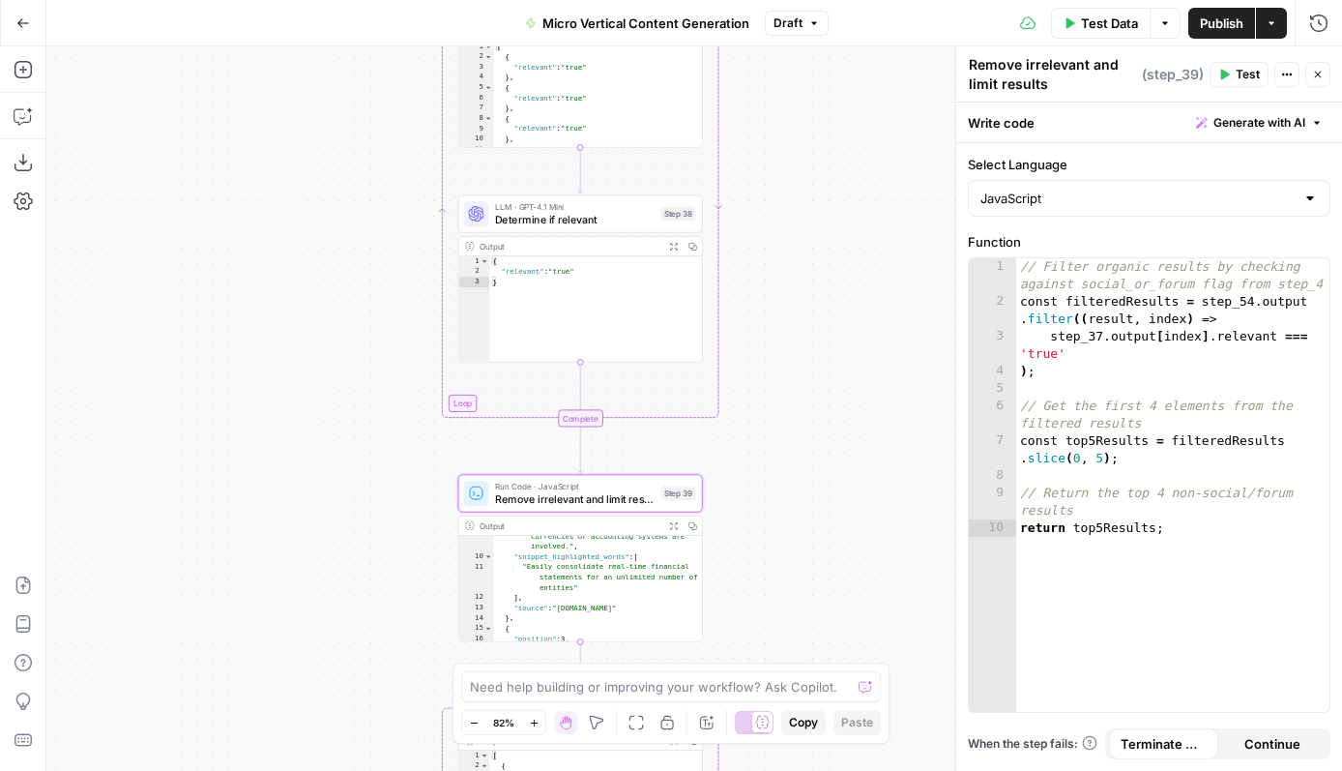
scroll to position [282, 0]
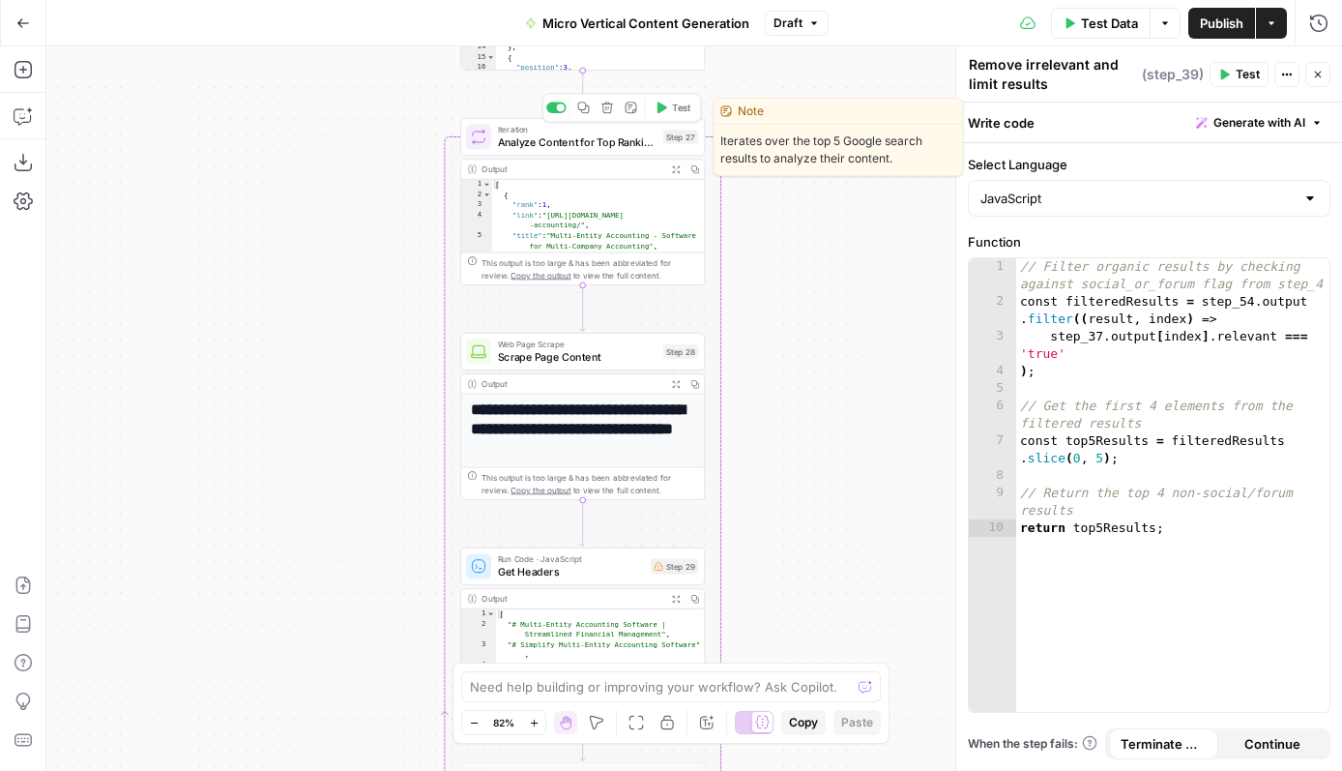
click at [603, 142] on span "Analyze Content for Top Ranking Pages" at bounding box center [578, 141] width 160 height 15
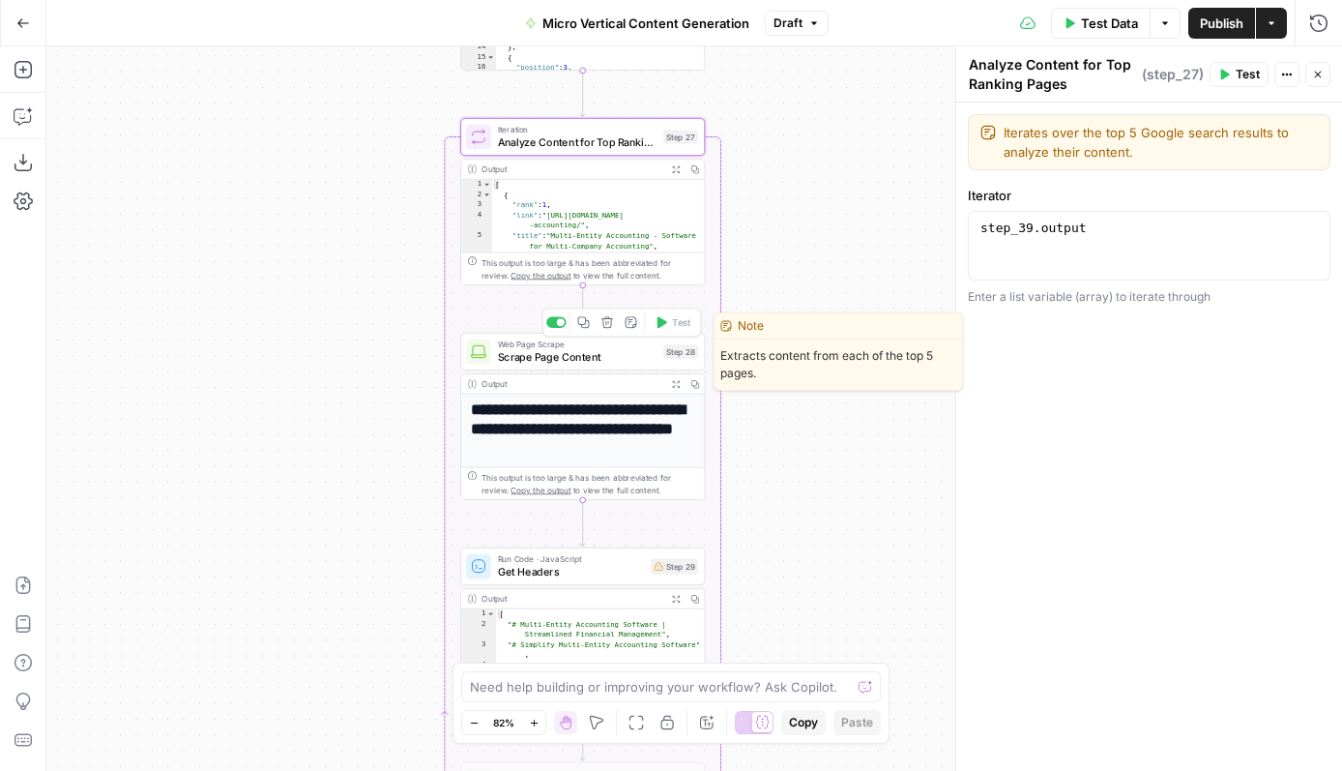
click at [554, 355] on span "Scrape Page Content" at bounding box center [578, 356] width 160 height 15
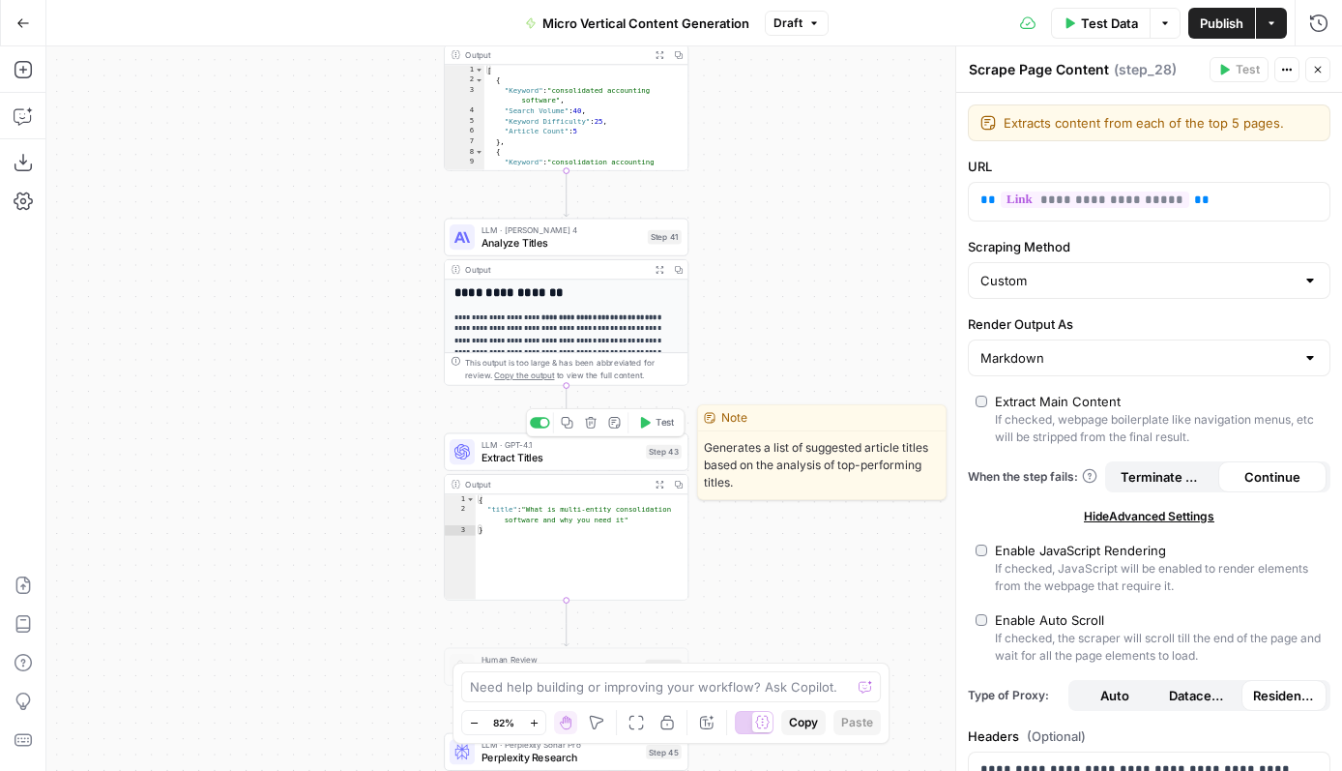
click at [573, 453] on span "Extract Titles" at bounding box center [561, 457] width 159 height 15
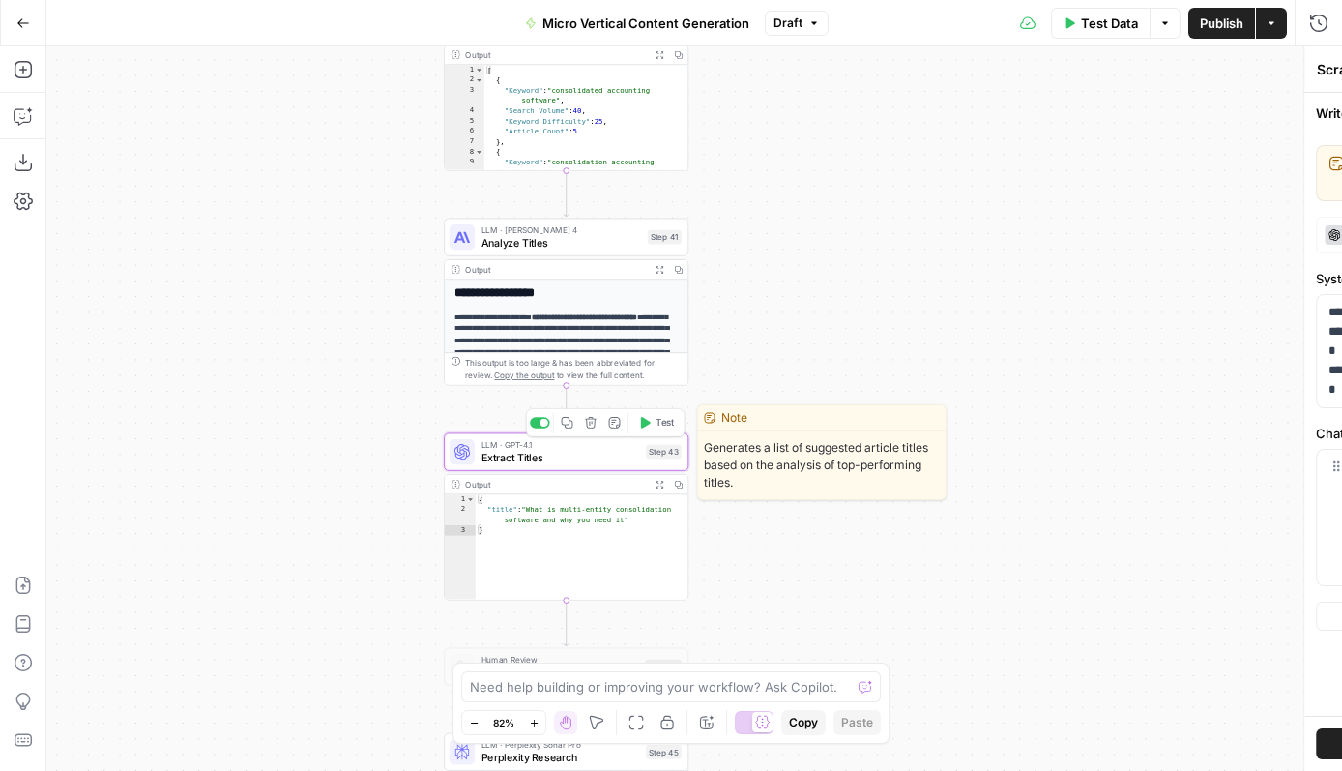
type textarea "Extract Titles"
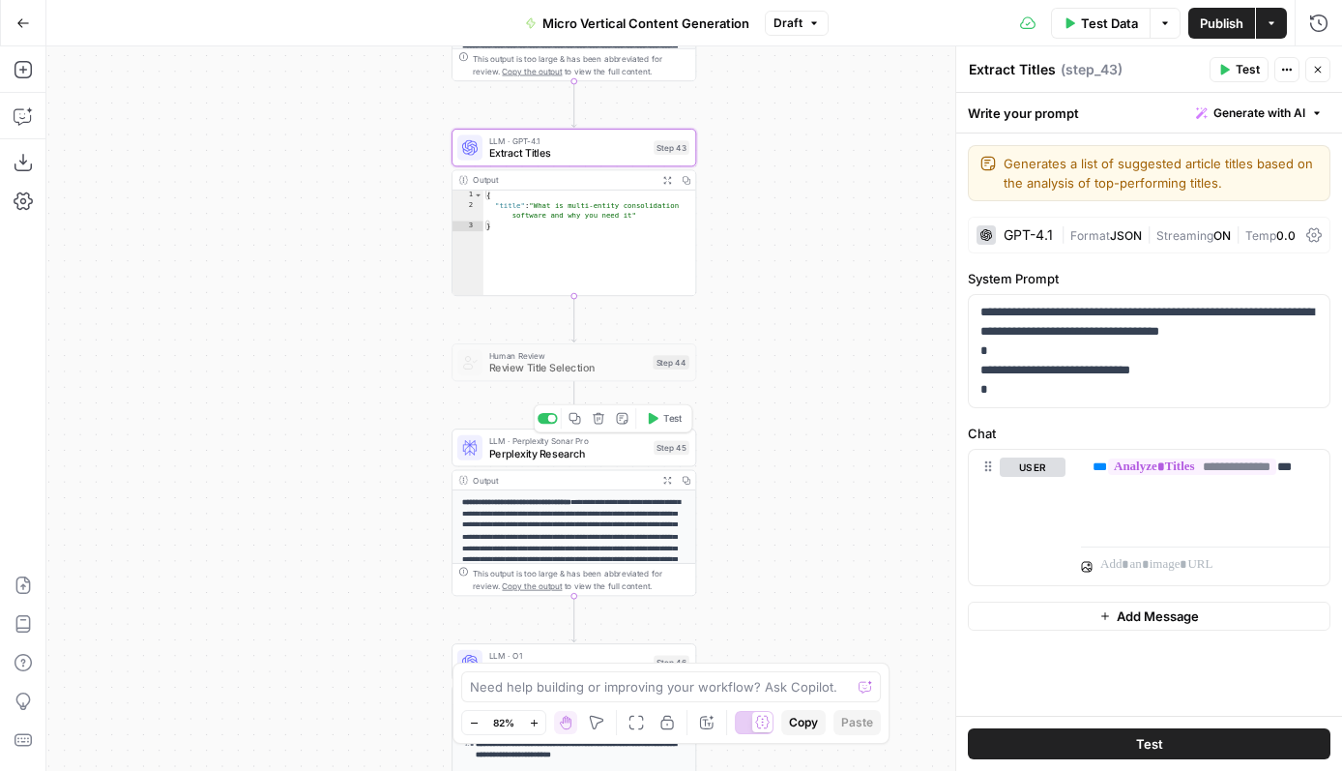
click at [584, 458] on span "Perplexity Research" at bounding box center [568, 452] width 159 height 15
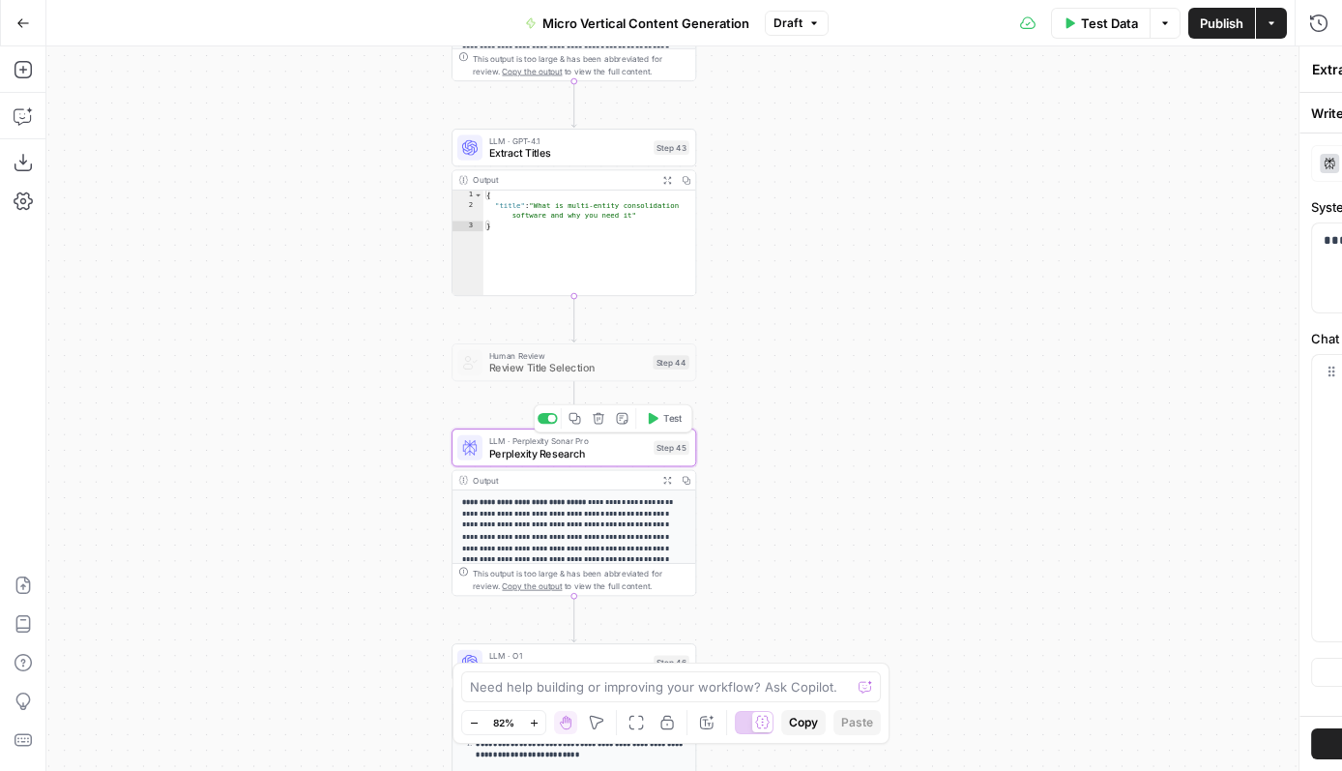
type textarea "Perplexity Research"
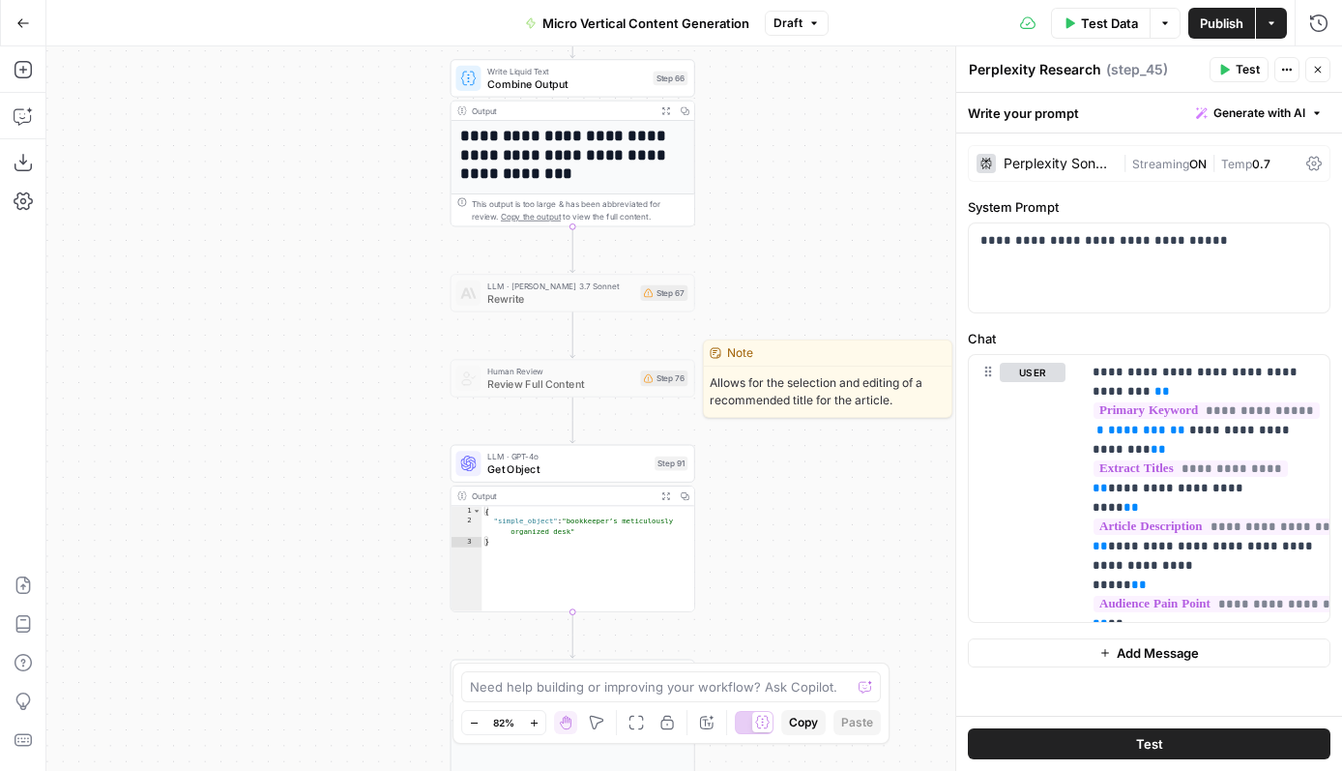
click at [556, 390] on span "Review Full Content" at bounding box center [560, 383] width 147 height 15
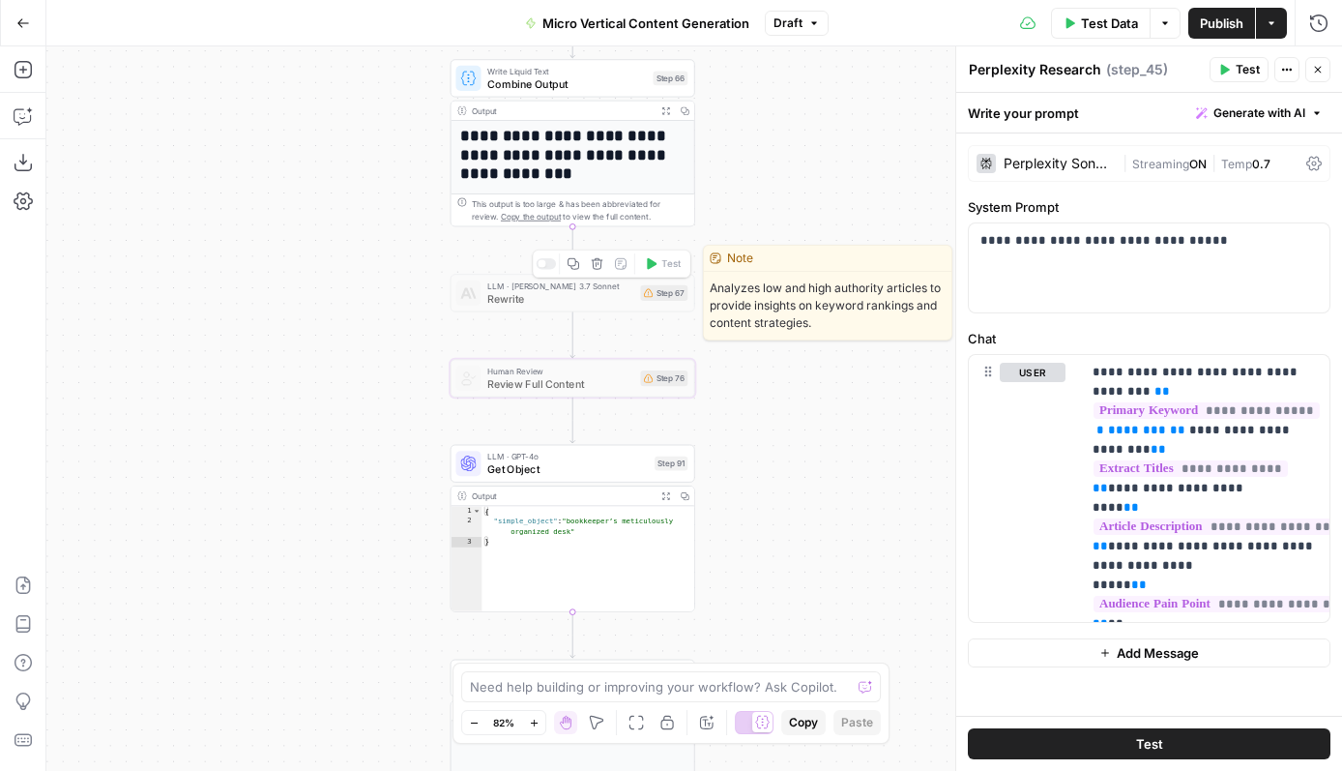
click at [508, 291] on span "Rewrite" at bounding box center [560, 297] width 147 height 15
click at [521, 291] on span "Rewrite" at bounding box center [560, 297] width 147 height 15
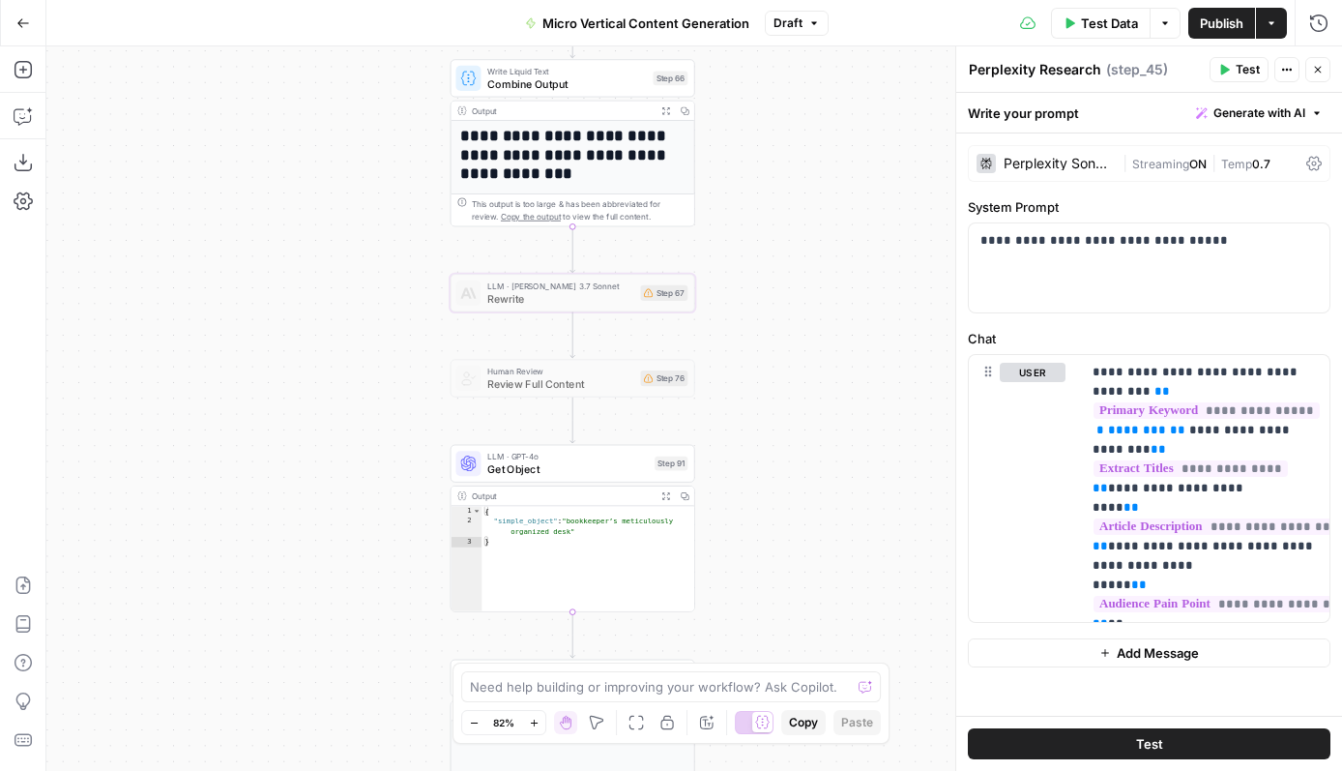
click at [860, 467] on div "true true true false false false Workflow Input Settings Inputs Run Code · Pyth…" at bounding box center [694, 408] width 1296 height 724
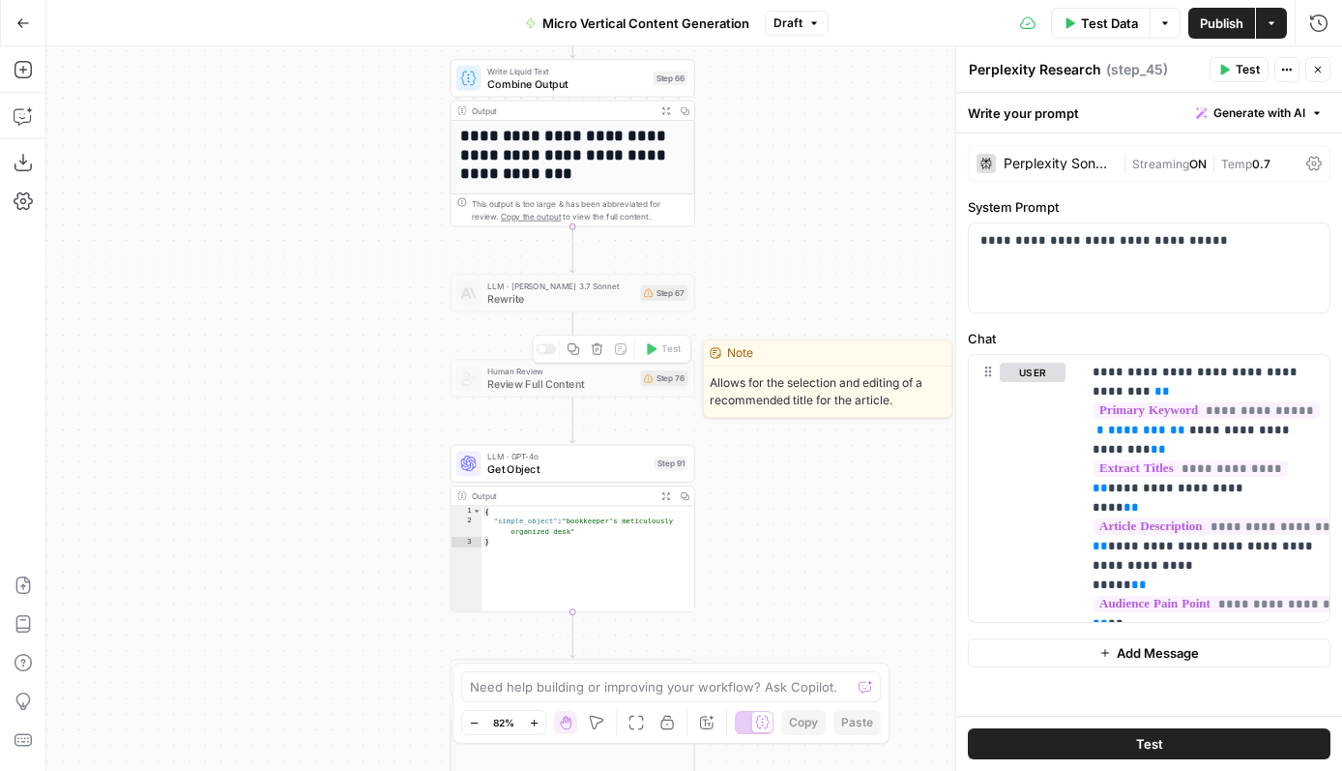
click at [586, 311] on div "true true true false false false Workflow Input Settings Inputs Run Code · Pyth…" at bounding box center [694, 408] width 1296 height 724
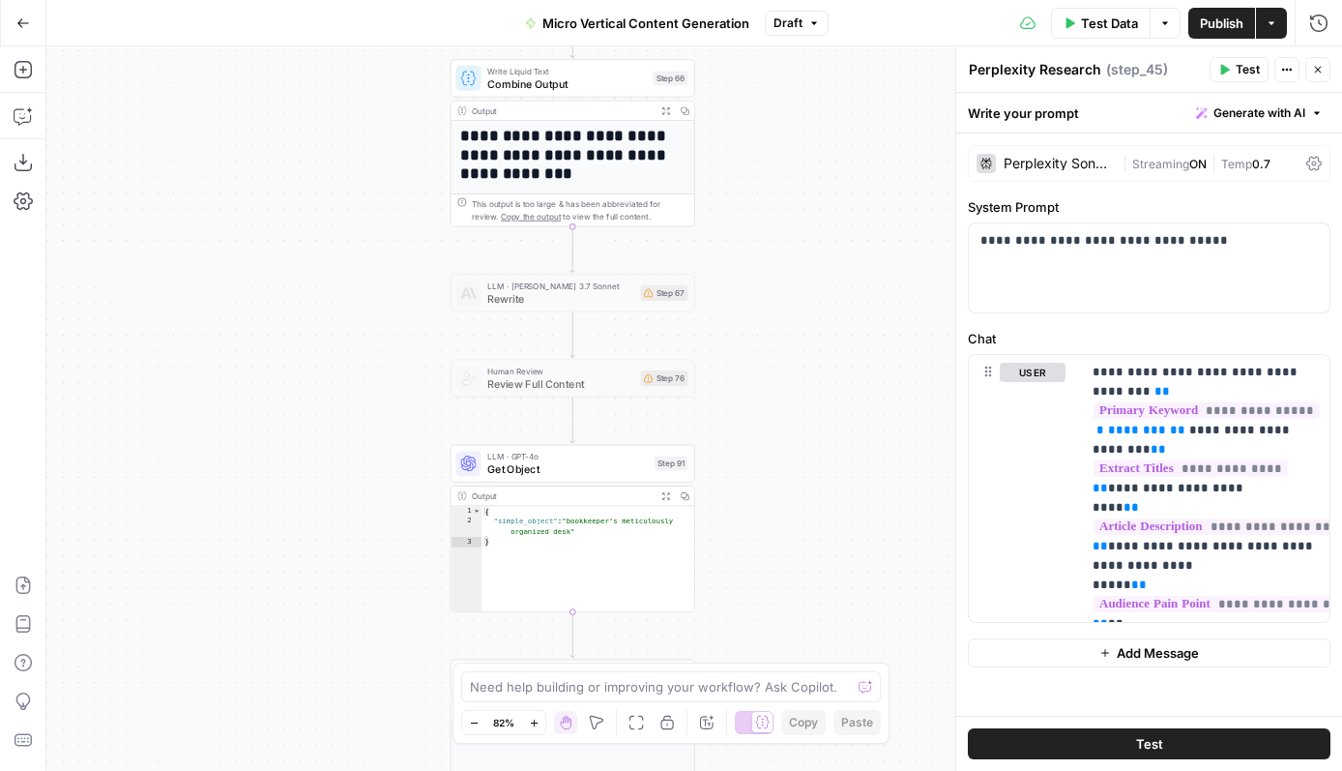
click at [590, 293] on span "Rewrite" at bounding box center [560, 297] width 147 height 15
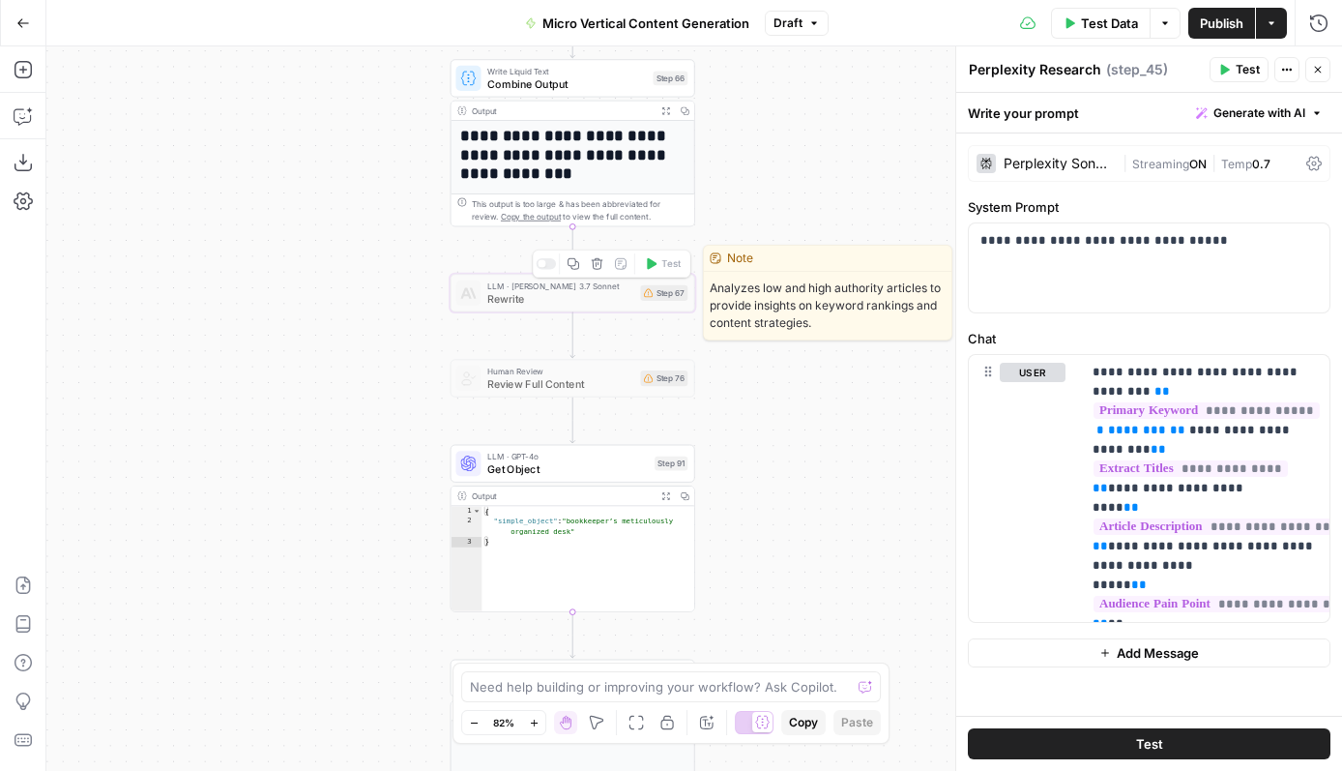
click at [590, 293] on span "Rewrite" at bounding box center [560, 297] width 147 height 15
click at [608, 293] on span "Rewrite" at bounding box center [560, 297] width 147 height 15
click at [549, 267] on div at bounding box center [547, 263] width 20 height 11
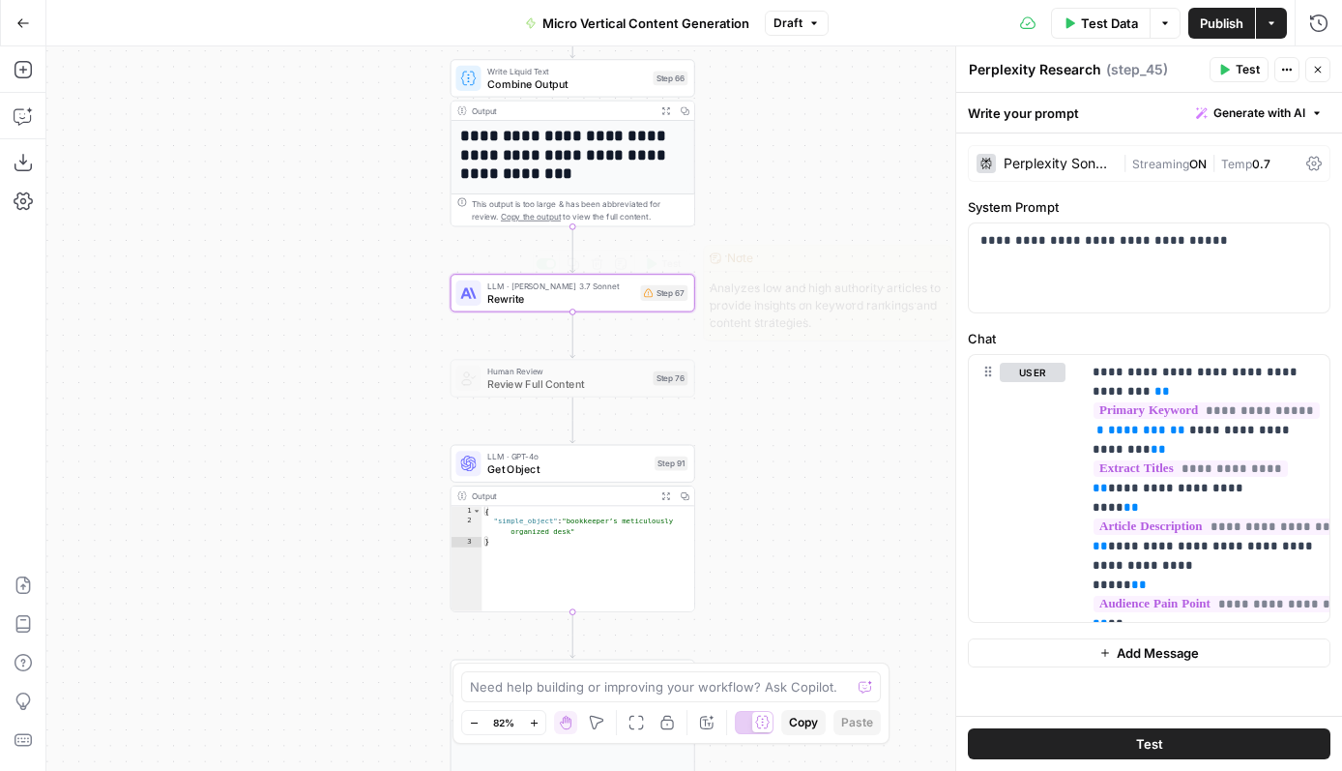
click at [412, 311] on div "true true true false false false Workflow Input Settings Inputs Run Code · Pyth…" at bounding box center [694, 408] width 1296 height 724
click at [517, 295] on span "Rewrite" at bounding box center [560, 297] width 147 height 15
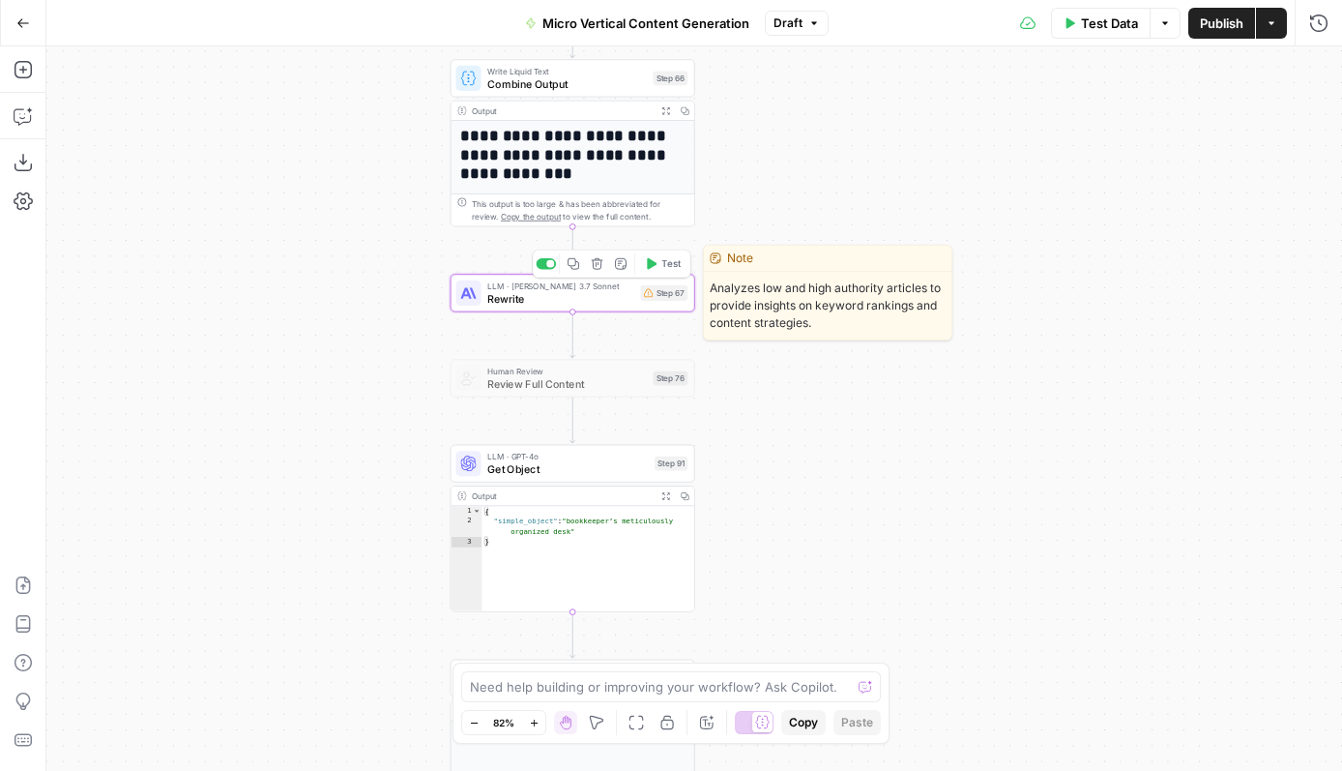
type textarea "Rewrite"
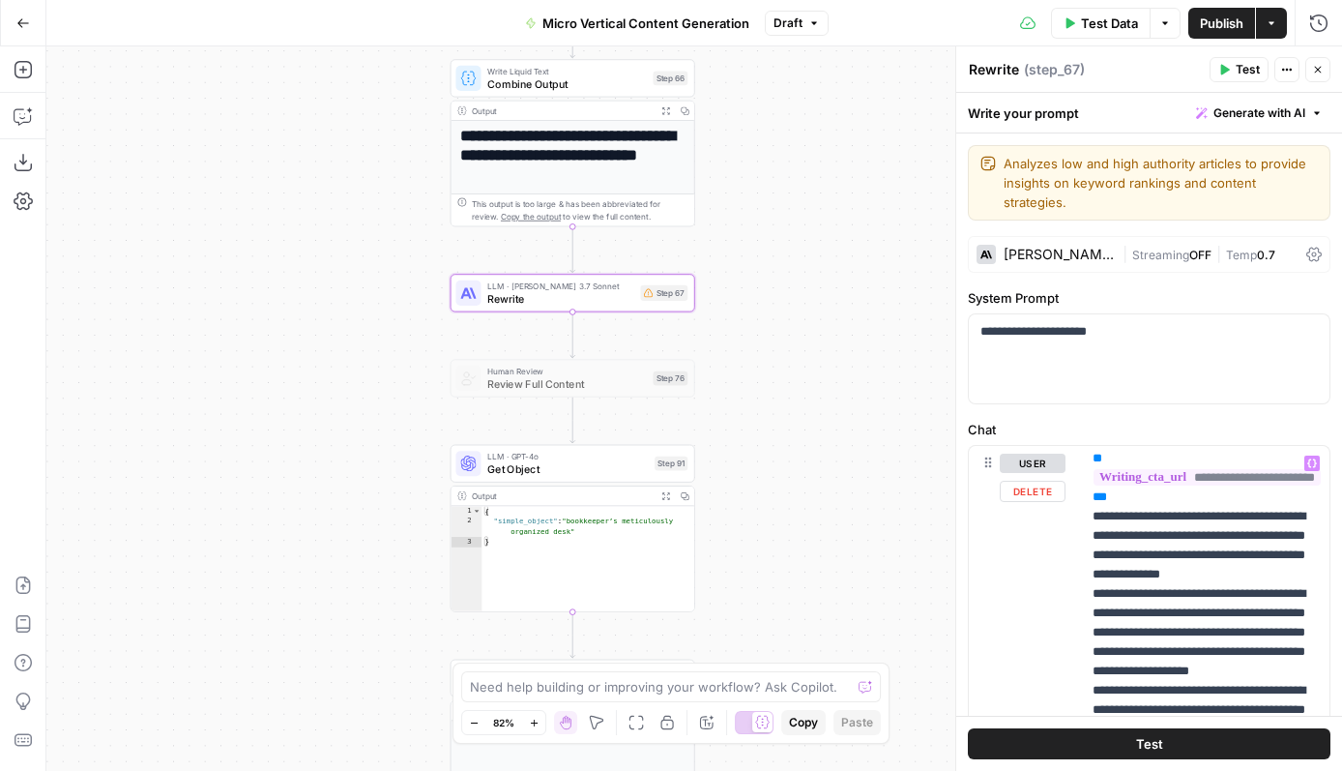
scroll to position [6533, 0]
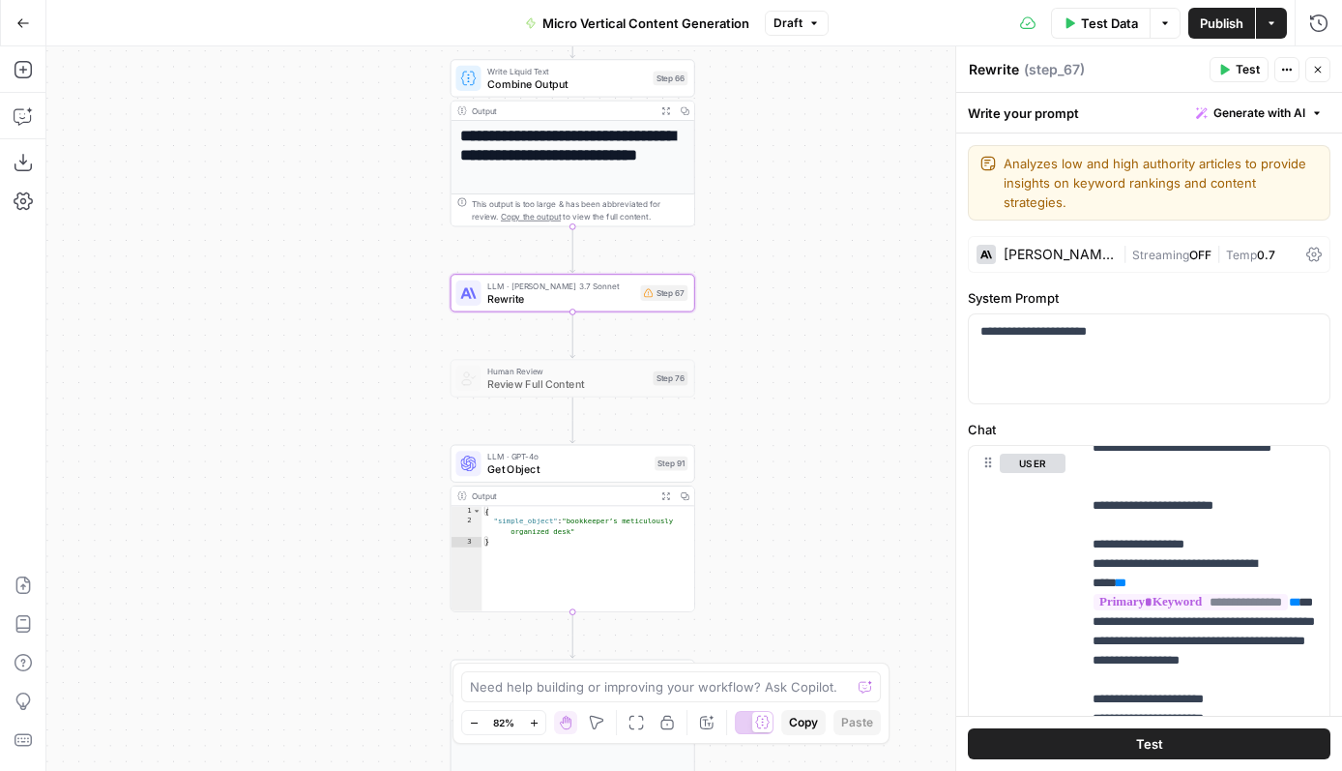
click at [533, 718] on icon "button" at bounding box center [534, 723] width 11 height 11
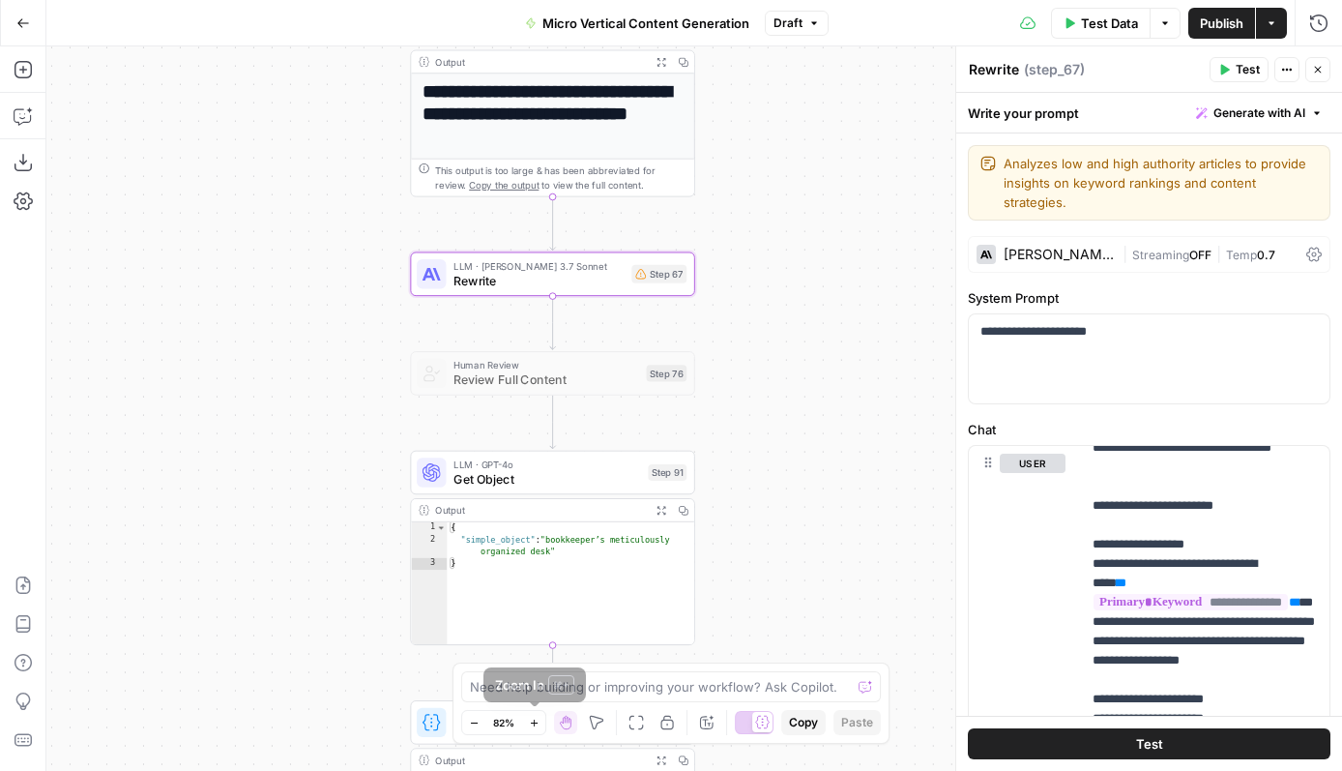
click at [533, 718] on icon "button" at bounding box center [534, 723] width 11 height 11
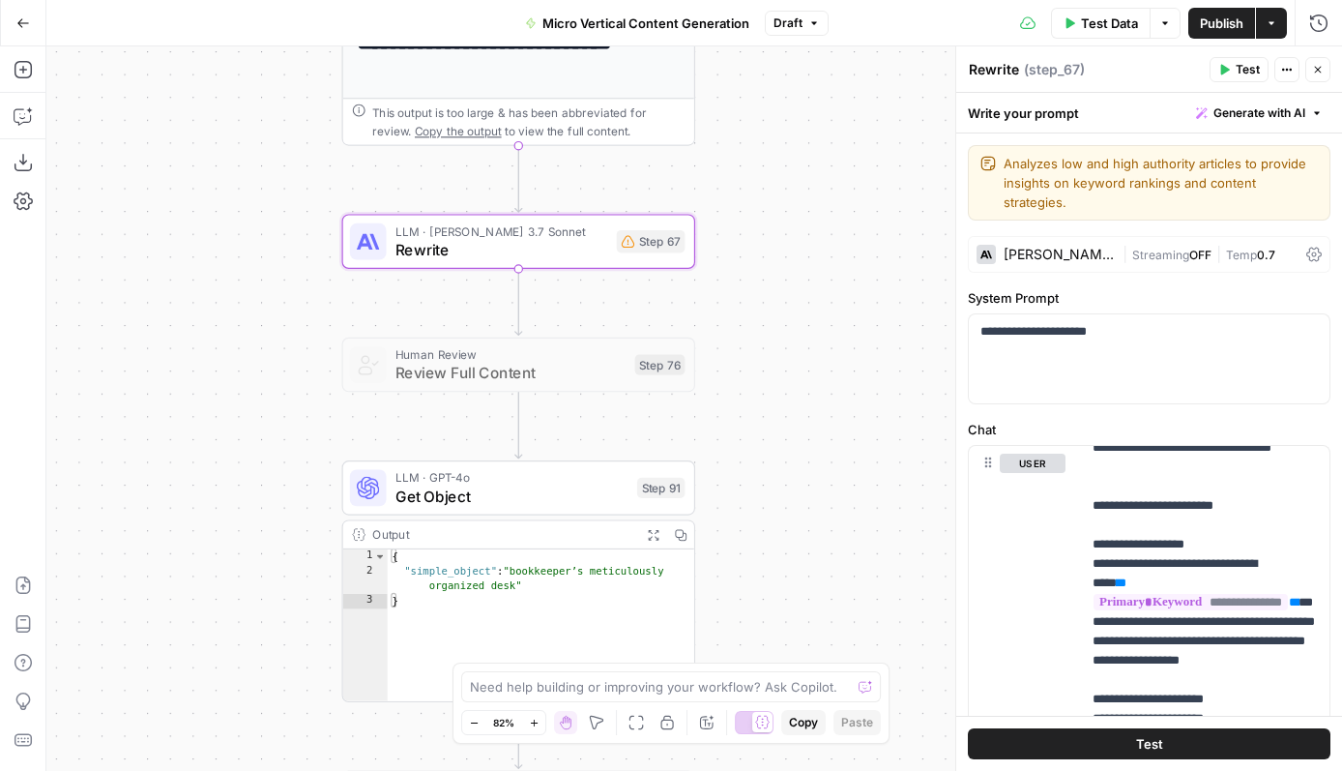
click at [533, 718] on icon "button" at bounding box center [534, 723] width 11 height 11
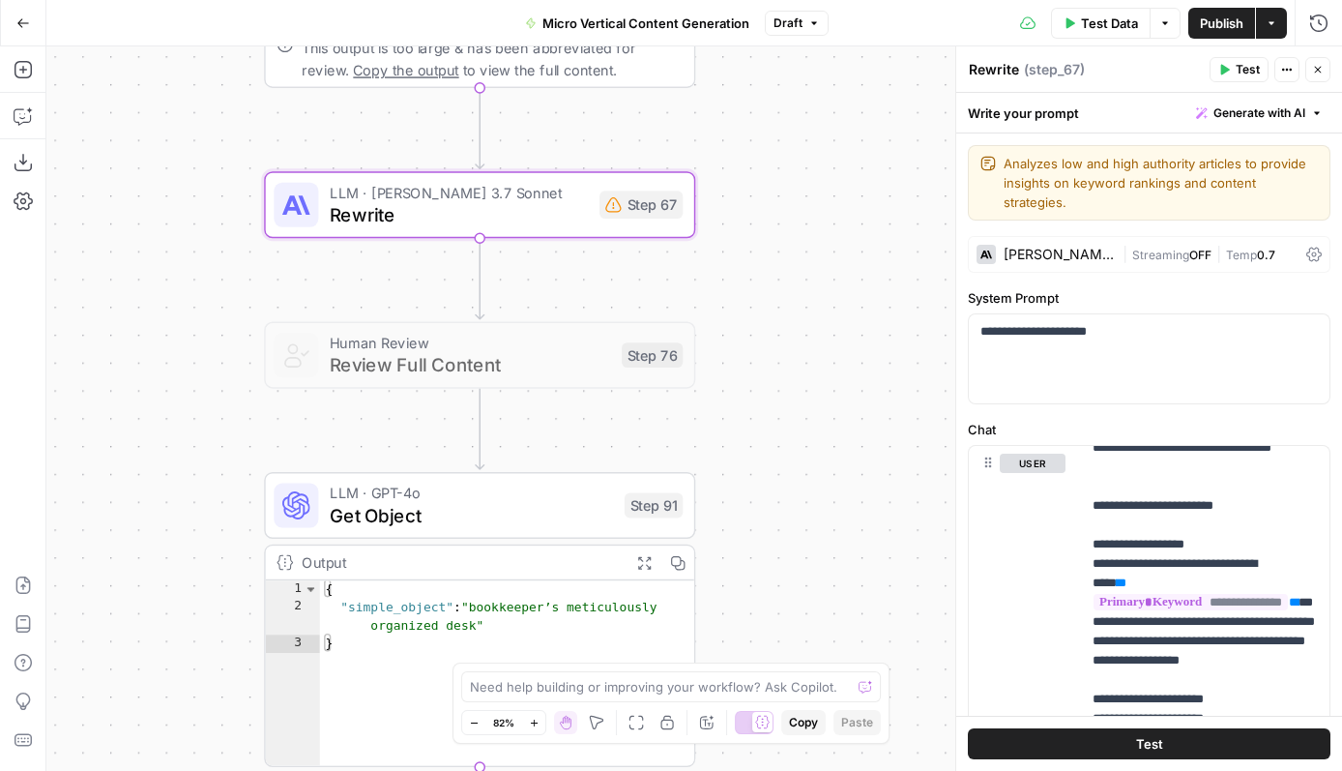
click at [533, 718] on icon "button" at bounding box center [534, 723] width 11 height 11
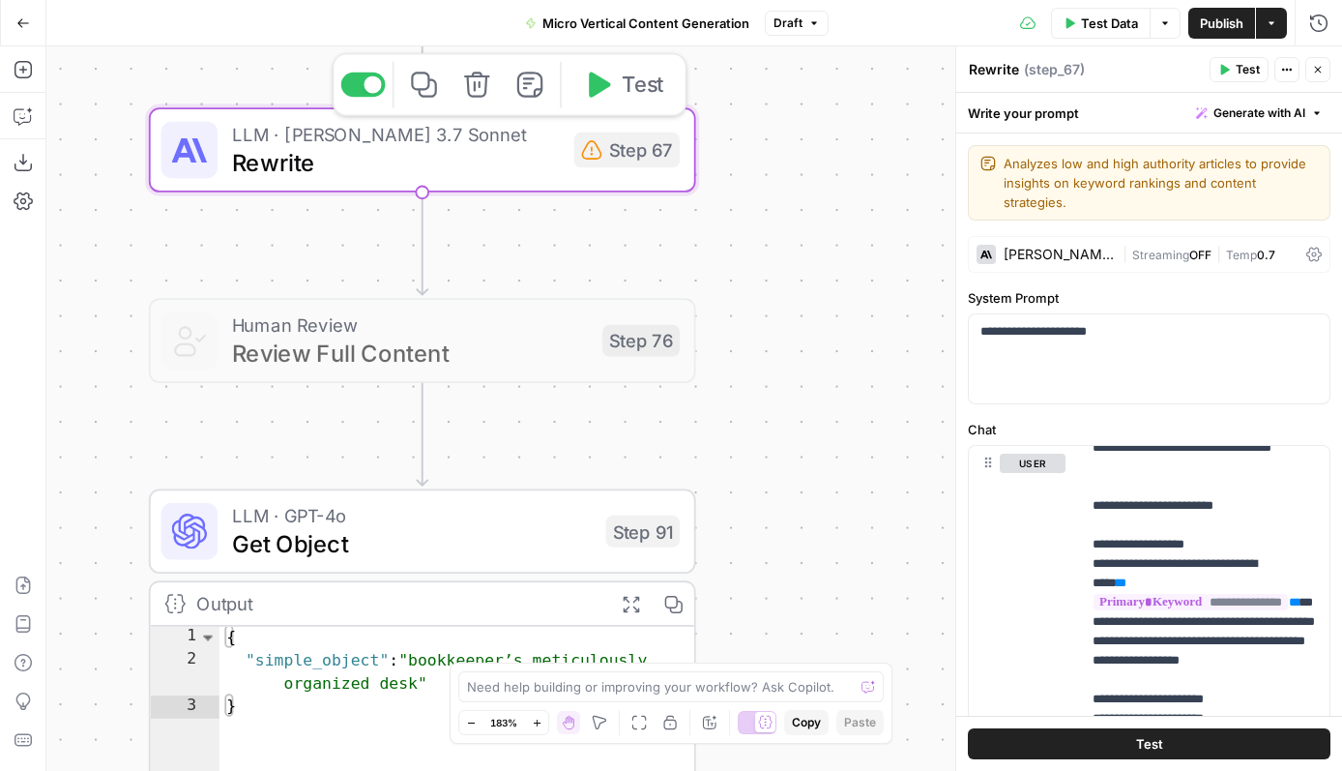
click at [512, 153] on span "Rewrite" at bounding box center [396, 163] width 328 height 36
click at [366, 86] on div at bounding box center [373, 83] width 17 height 17
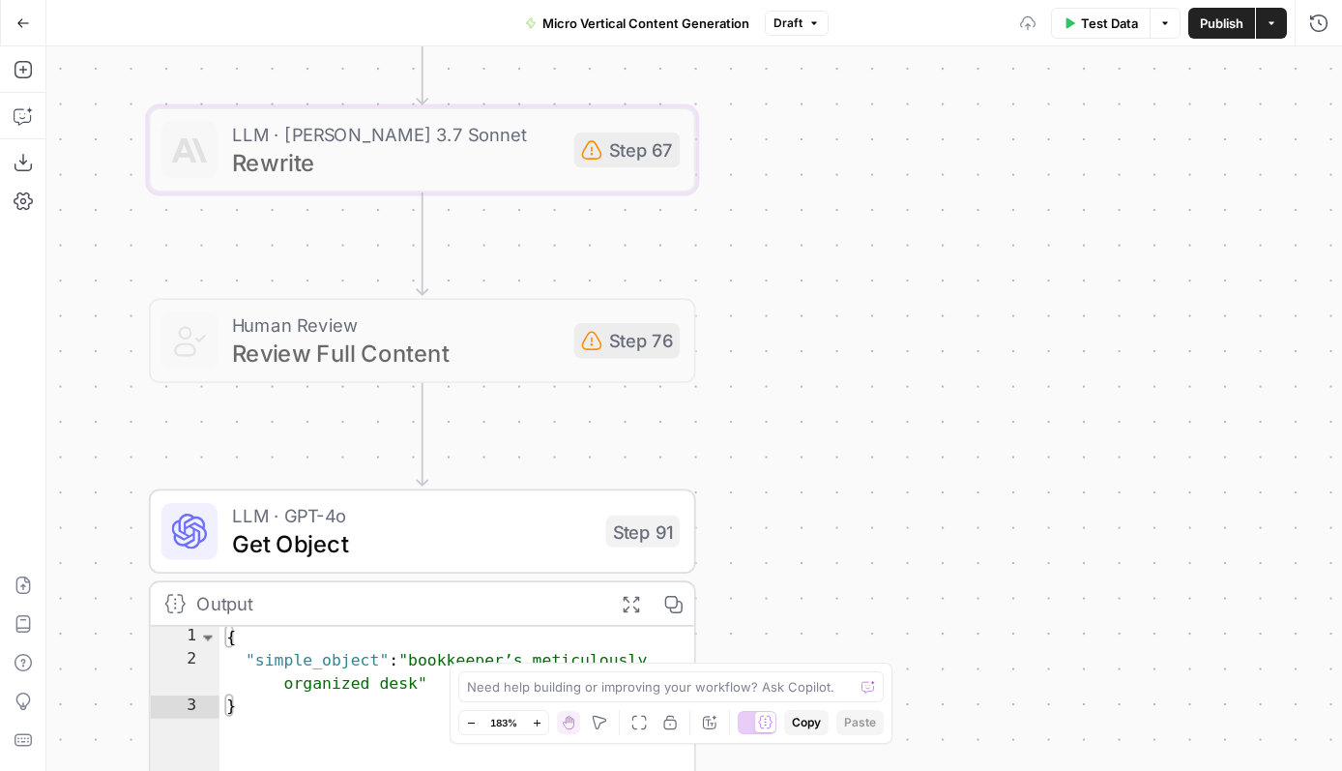
click at [478, 716] on button "Zoom Out" at bounding box center [470, 722] width 23 height 23
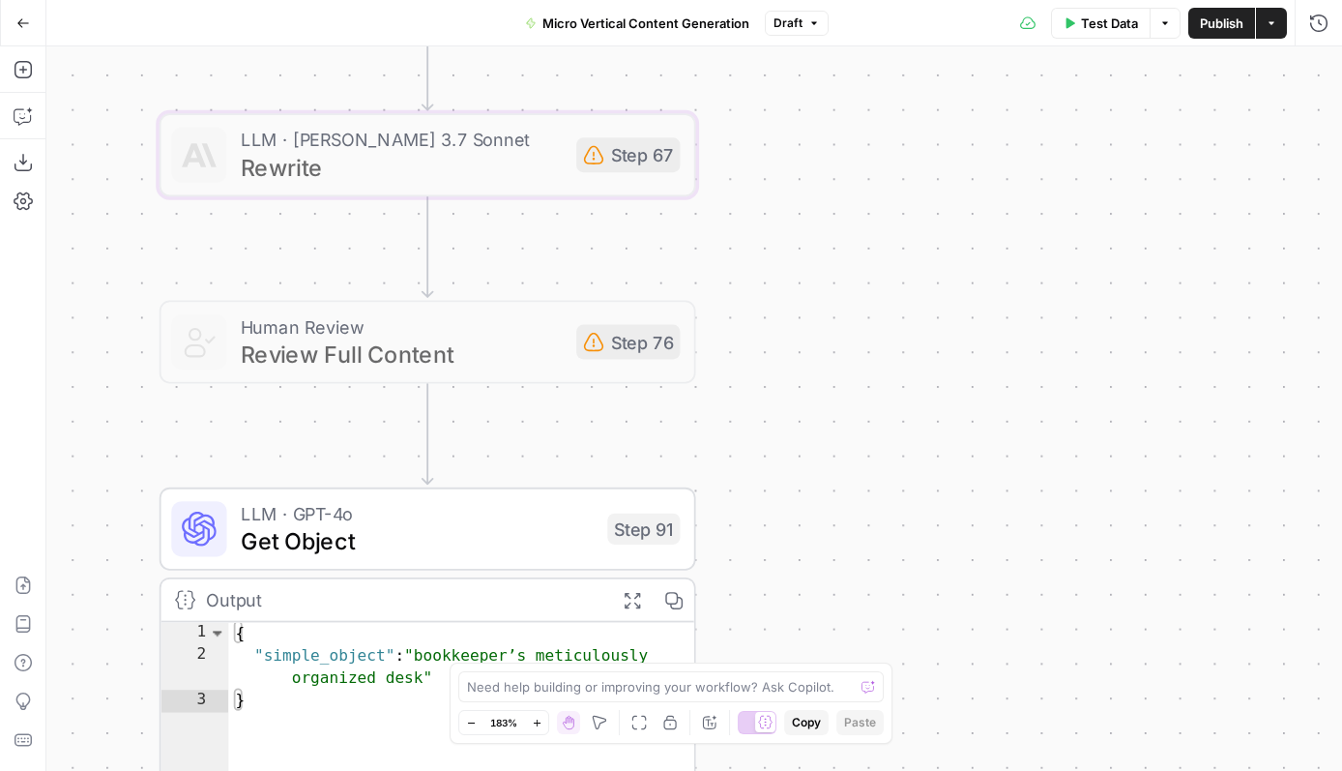
click at [478, 716] on button "Zoom Out" at bounding box center [470, 722] width 23 height 23
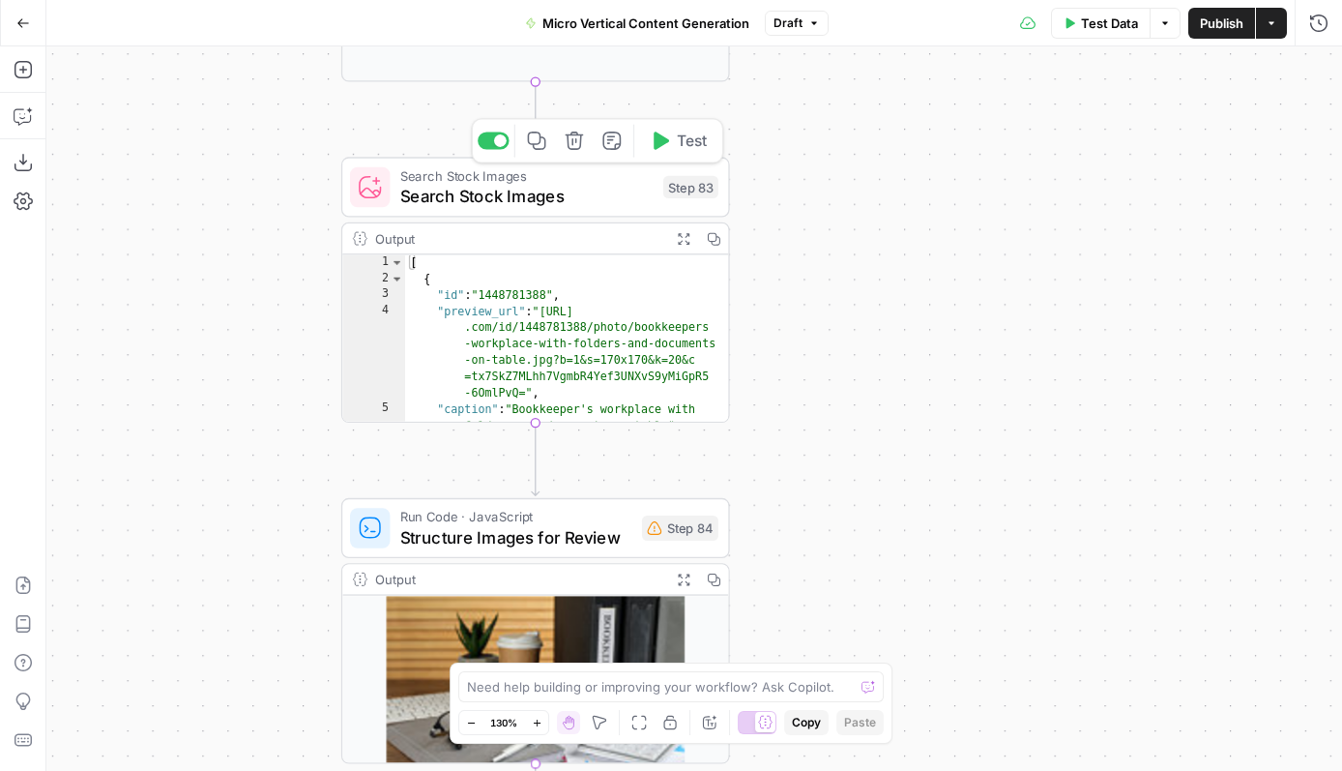
click at [522, 209] on div "Search Stock Images Search Stock Images Step 83 Copy step Delete step Add Note …" at bounding box center [535, 187] width 389 height 60
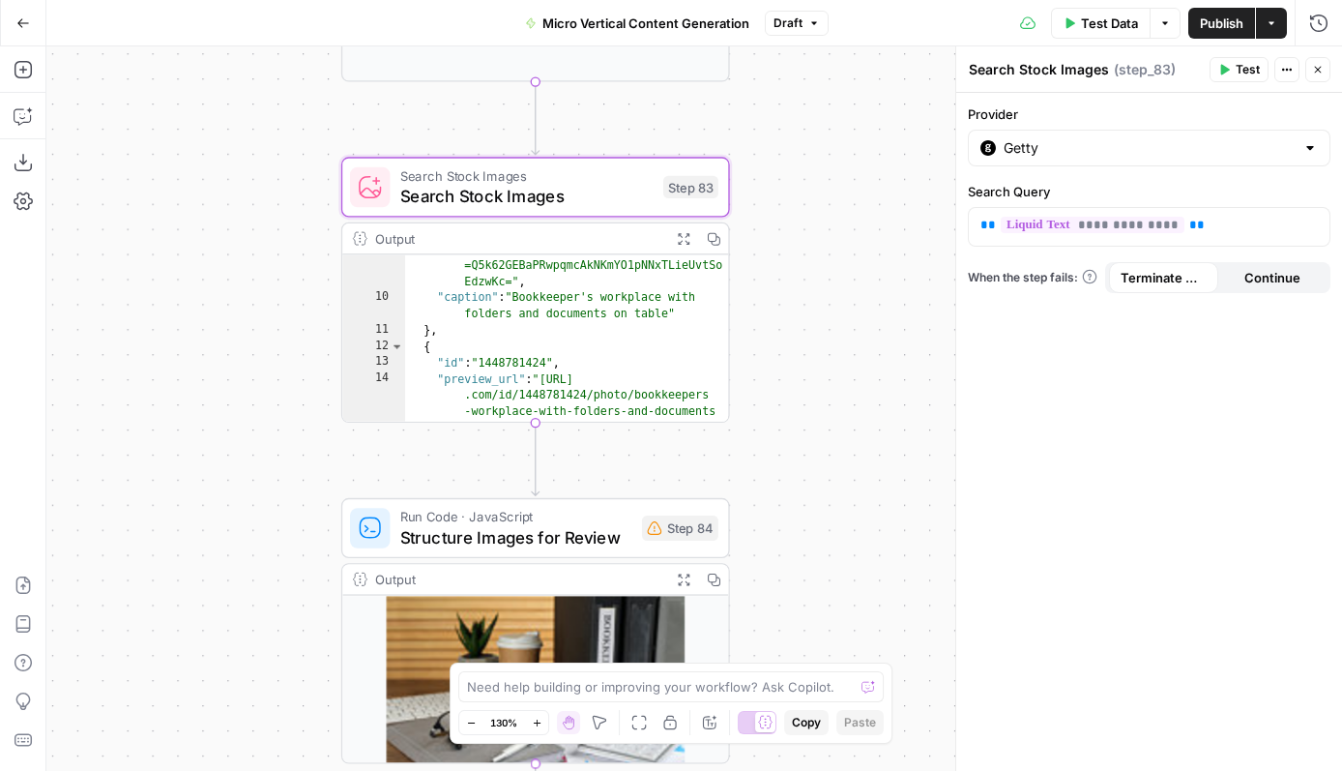
scroll to position [225, 0]
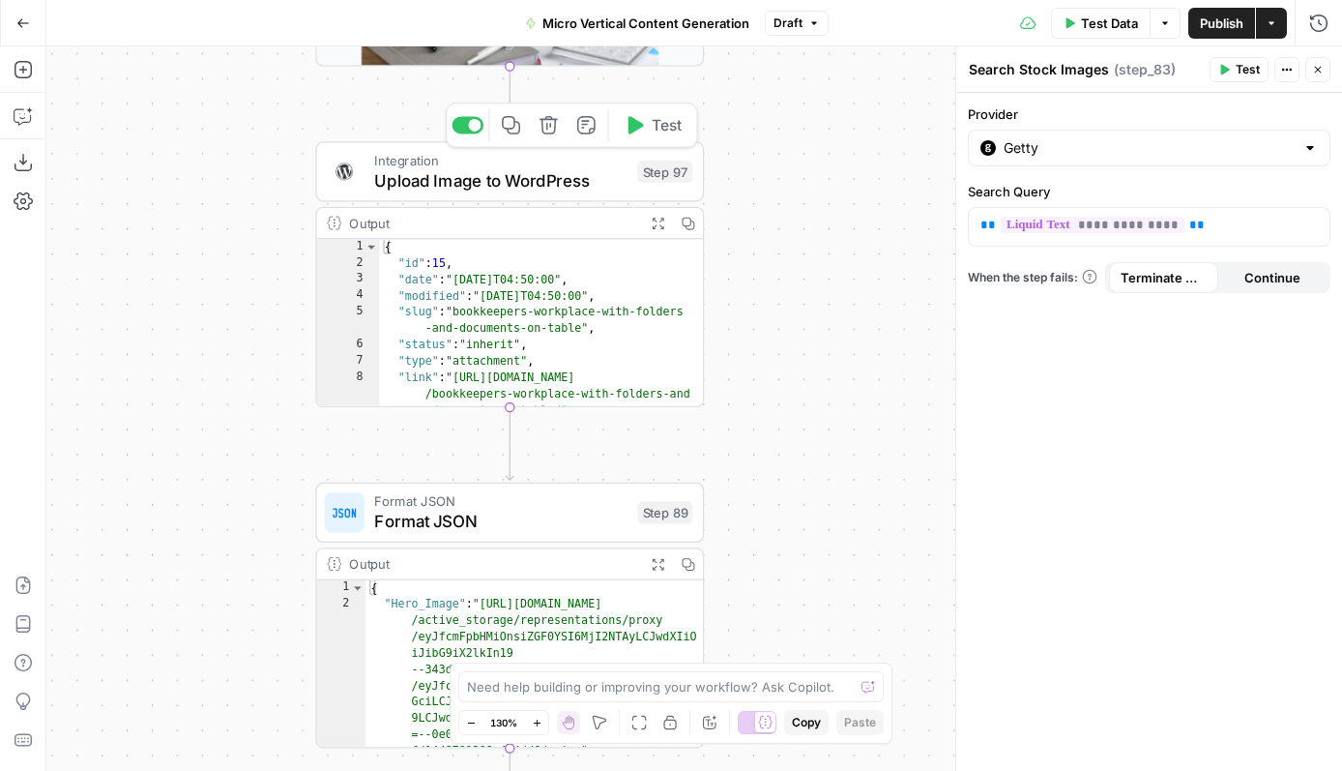
click at [539, 176] on span "Upload Image to WordPress" at bounding box center [500, 180] width 253 height 25
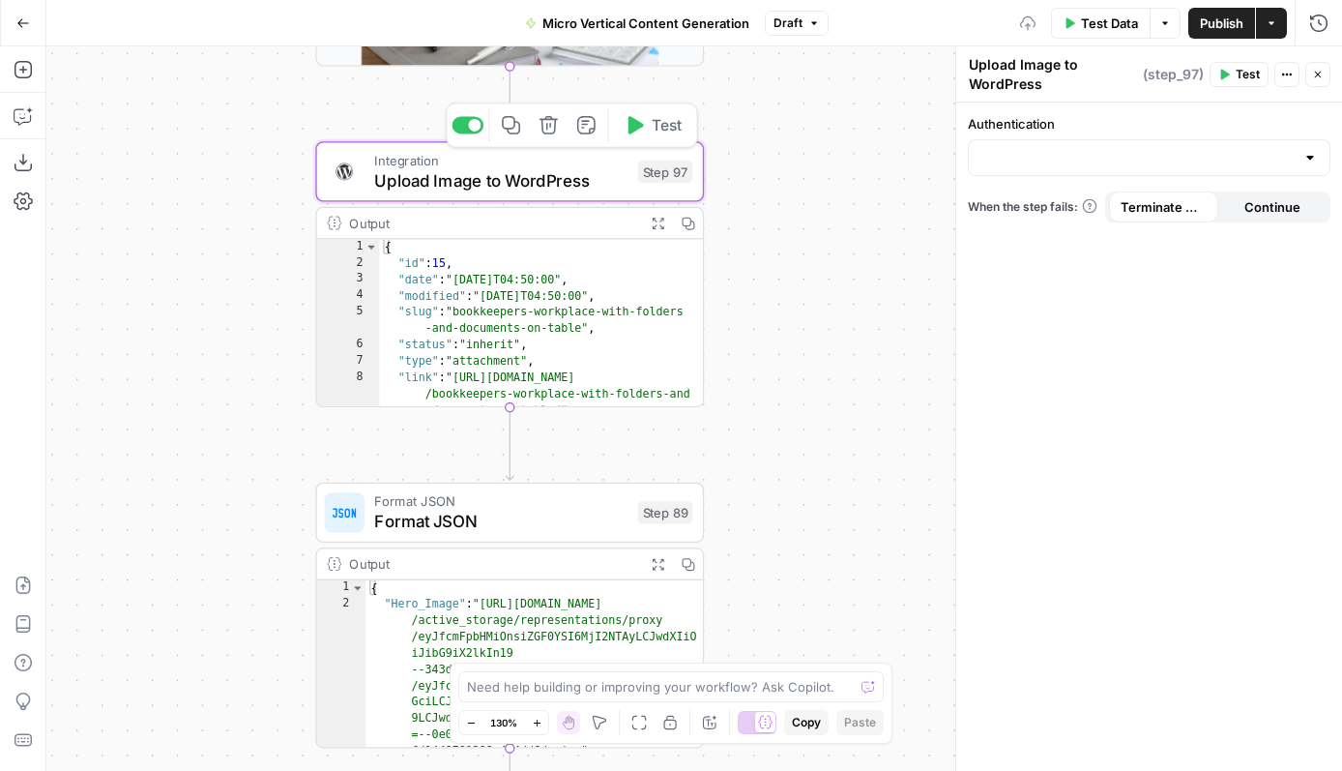
type input "Rob Test"
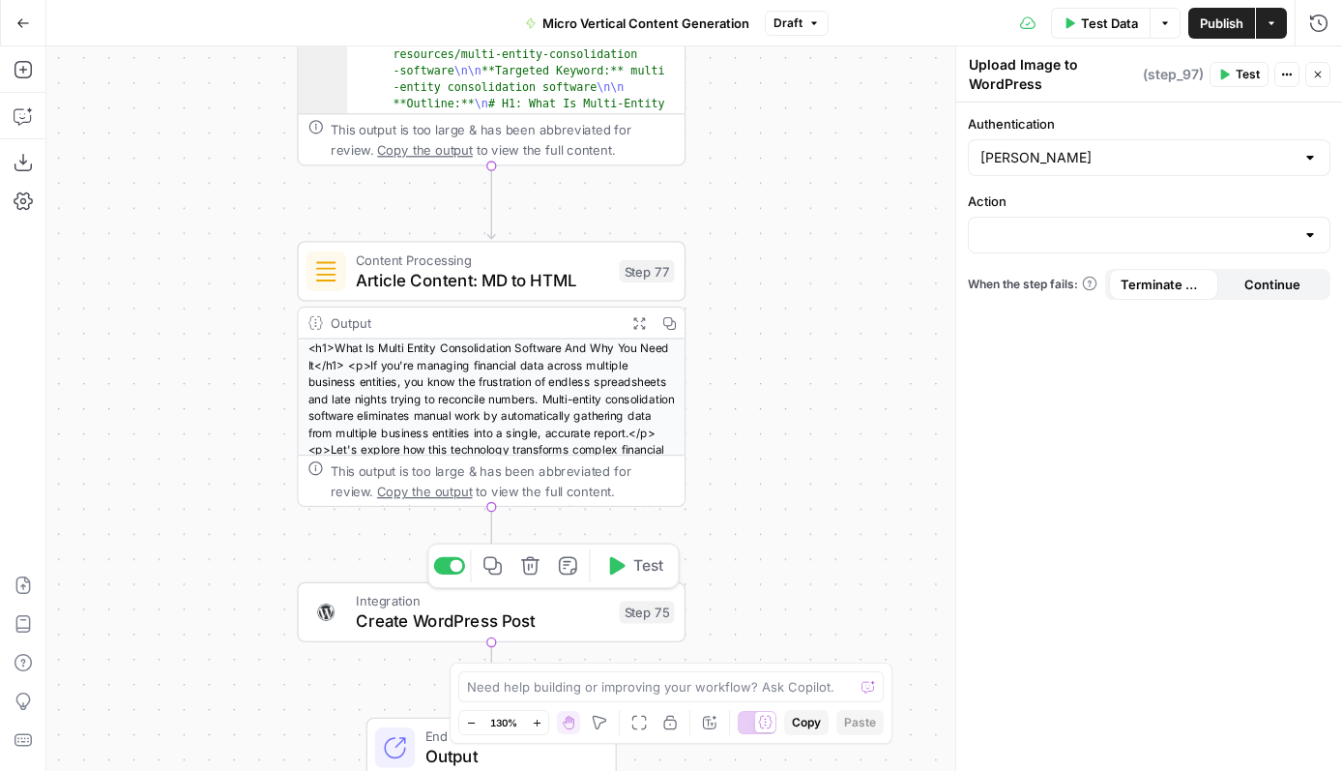
click at [513, 623] on span "Create WordPress Post" at bounding box center [482, 620] width 253 height 25
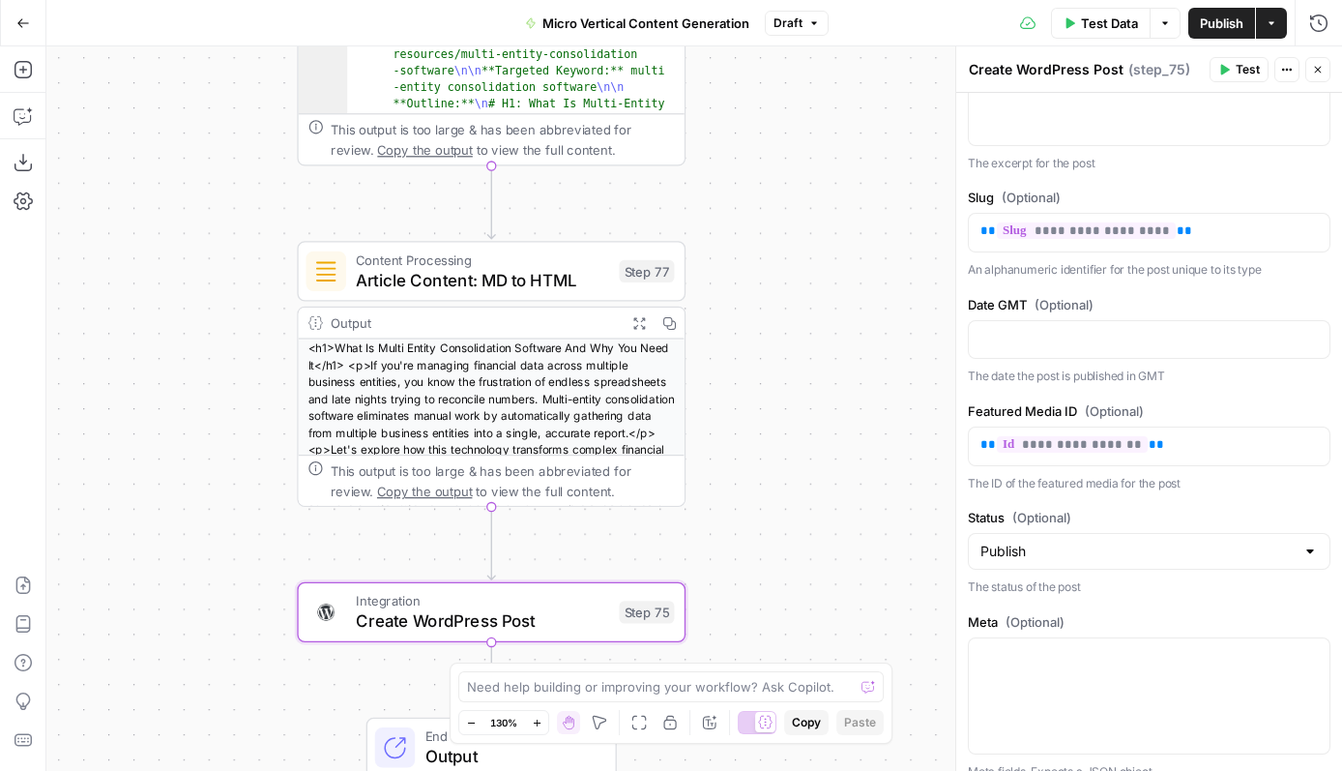
scroll to position [791, 0]
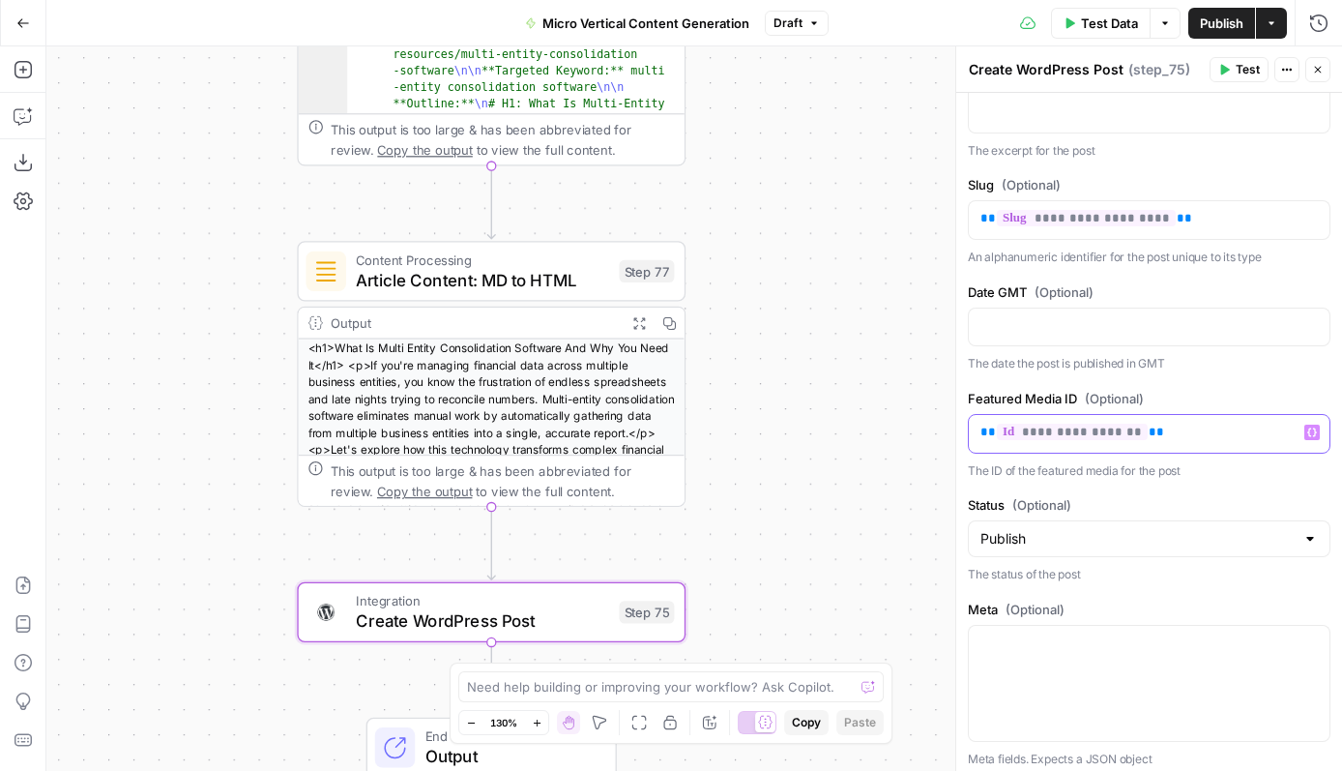
drag, startPoint x: 1146, startPoint y: 459, endPoint x: 970, endPoint y: 449, distance: 176.3
click at [970, 449] on div "**********" at bounding box center [1149, 434] width 361 height 38
click at [871, 507] on div "true true true false false false Workflow Input Settings Inputs Run Code · Pyth…" at bounding box center [694, 408] width 1296 height 724
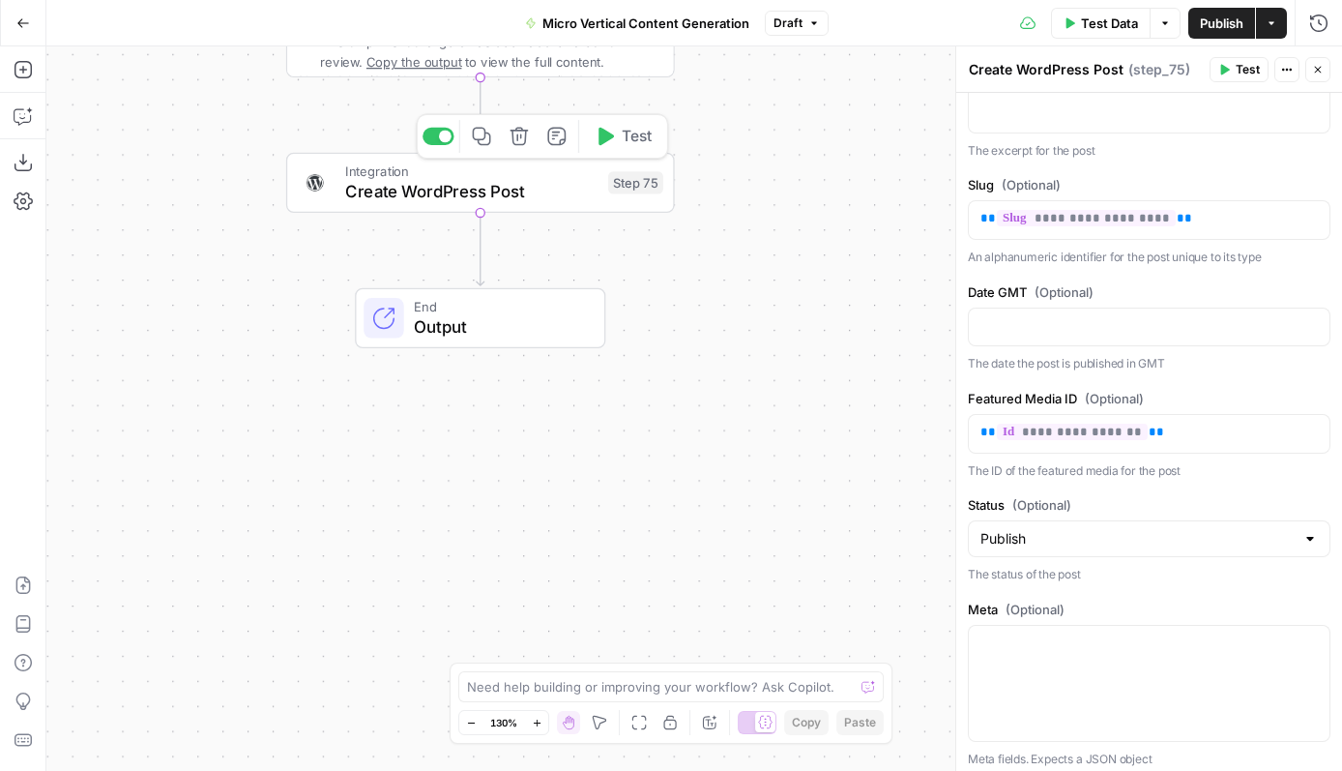
click at [527, 200] on span "Create WordPress Post" at bounding box center [471, 191] width 253 height 25
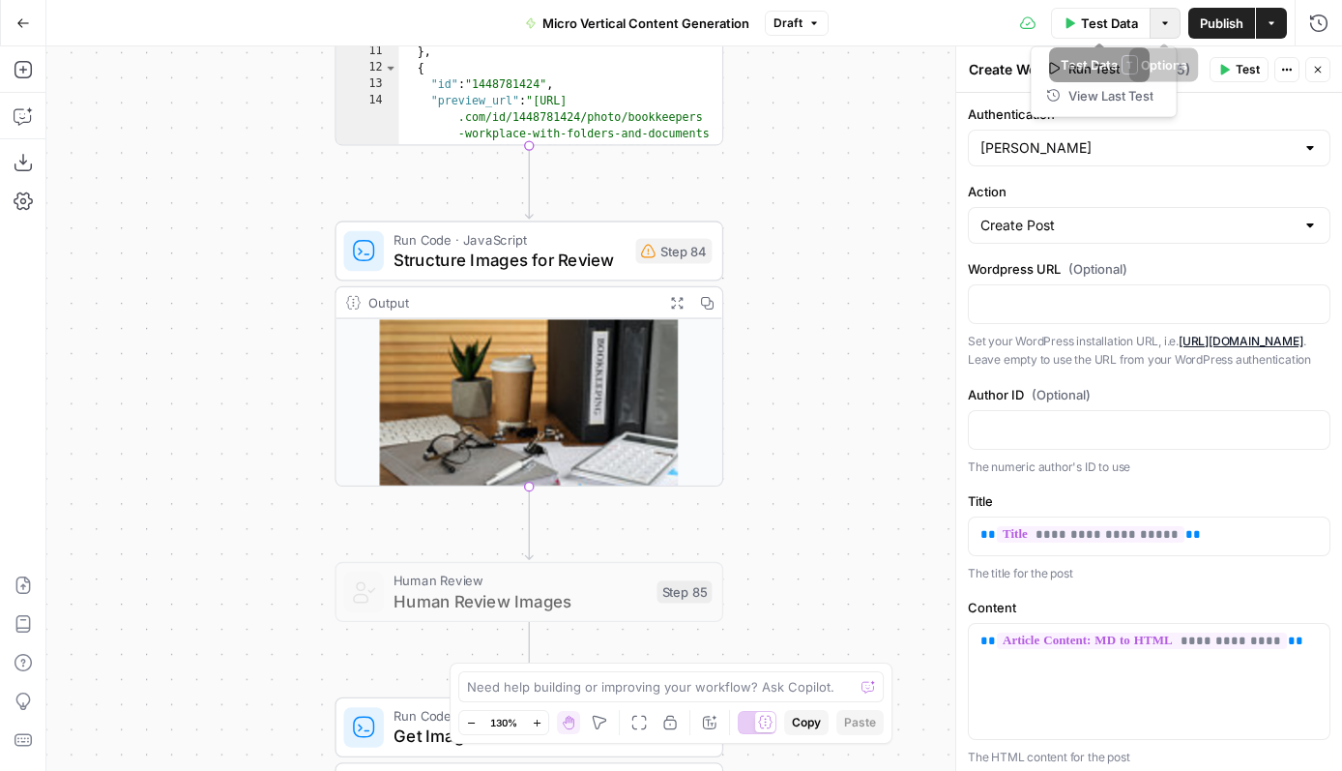
click at [1164, 32] on button "Options" at bounding box center [1165, 23] width 31 height 31
click at [1106, 57] on button "Run Test" at bounding box center [1105, 68] width 130 height 27
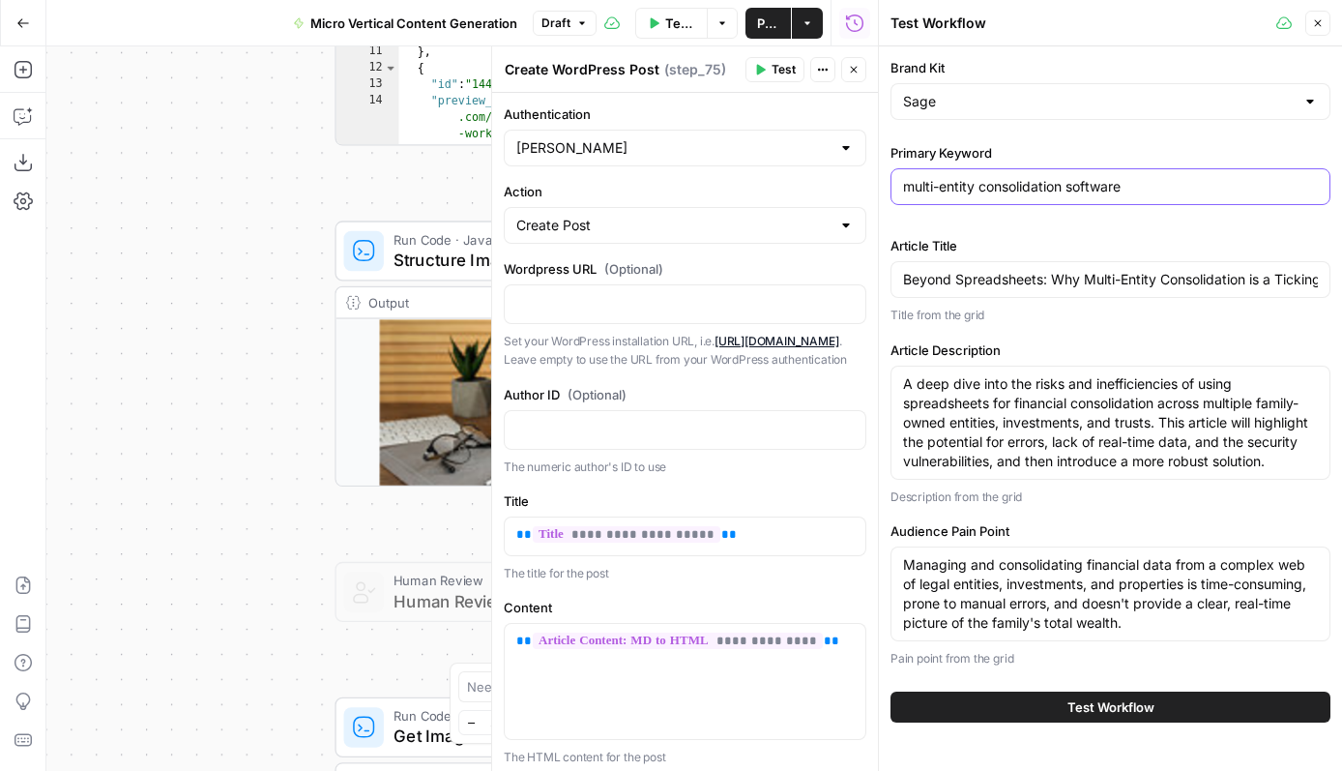
click at [1016, 191] on input "multi-entity consolidation software" at bounding box center [1110, 186] width 415 height 19
type input "making tax digital"
click at [1035, 274] on input "Beyond Spreadsheets: Why Multi-Entity Consolidation is a Ticking Time Bomb for …" at bounding box center [1110, 279] width 415 height 19
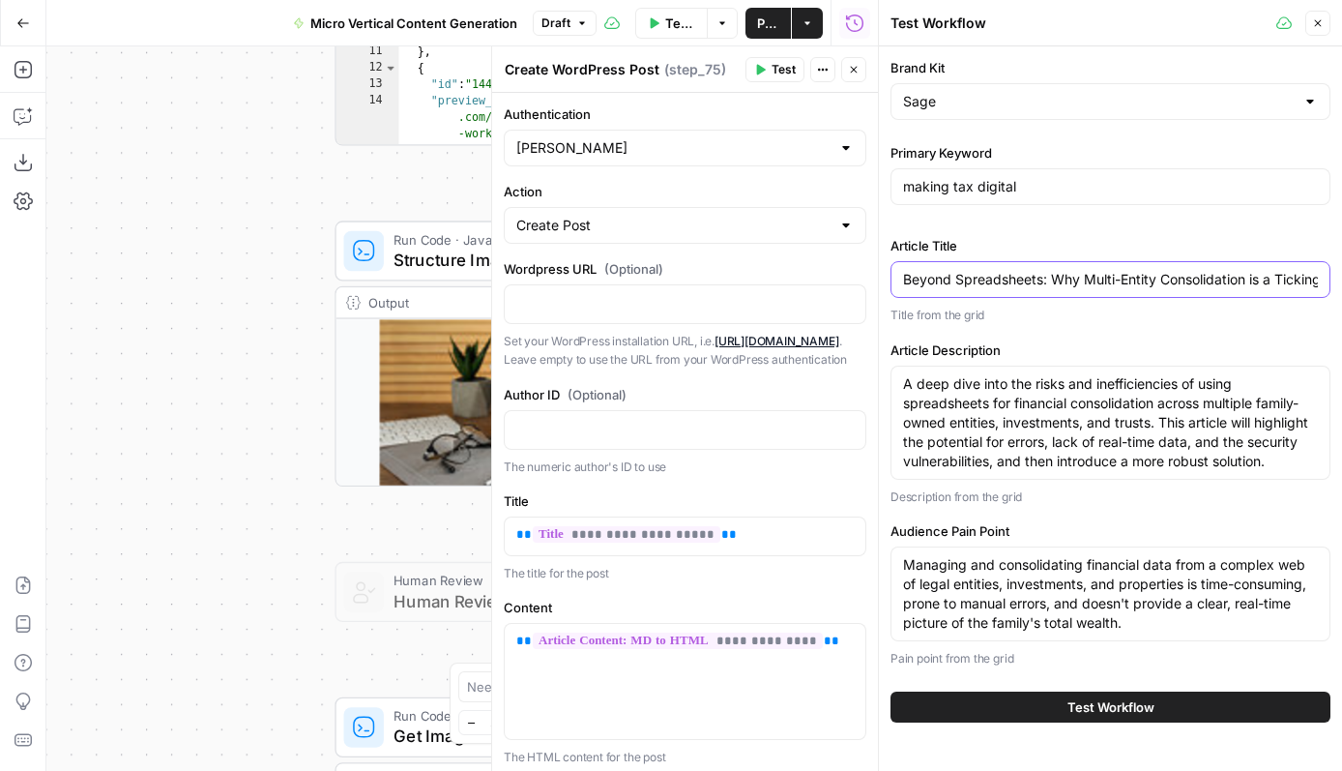
click at [1035, 274] on input "Beyond Spreadsheets: Why Multi-Entity Consolidation is a Ticking Time Bomb for …" at bounding box center [1110, 279] width 415 height 19
type input "Making Tax Digital in 2026"
click at [1020, 442] on textarea "A deep dive into the risks and inefficiencies of using spreadsheets for financi…" at bounding box center [1110, 422] width 415 height 97
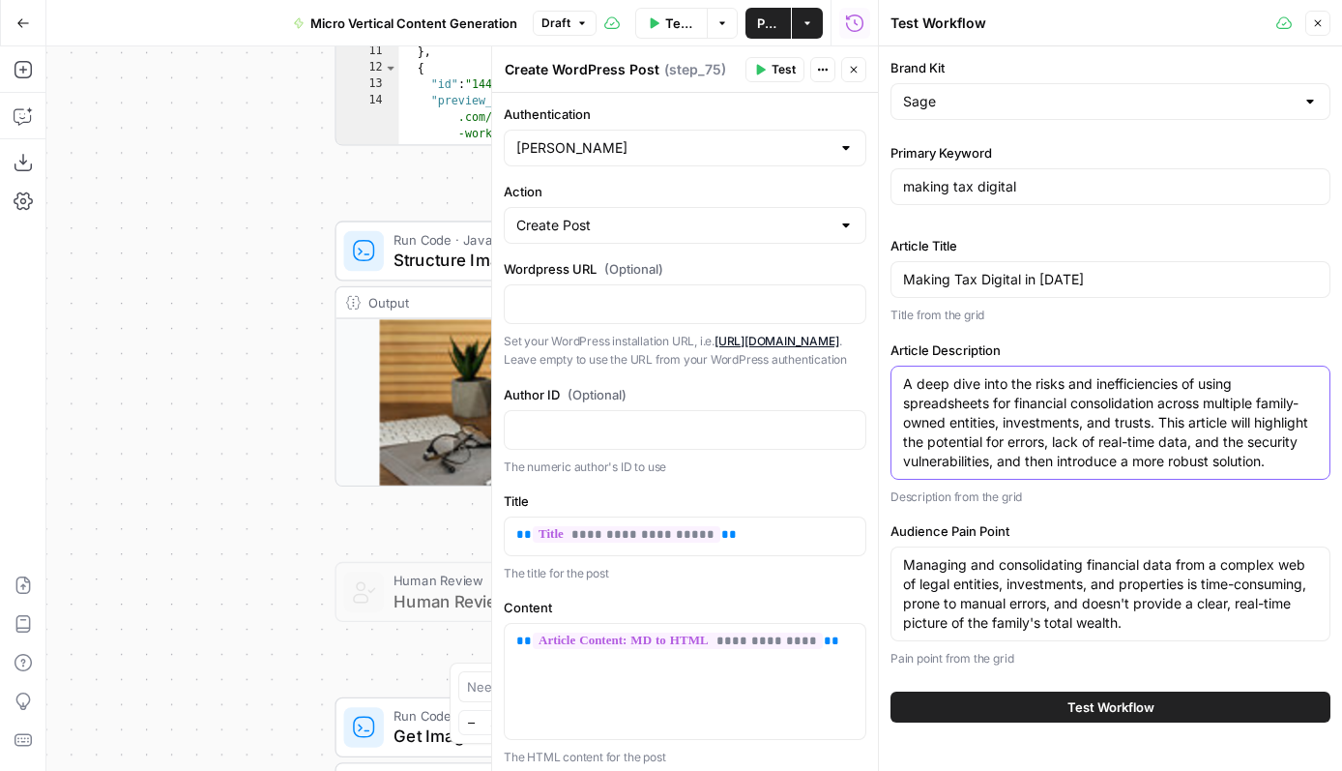
click at [1020, 442] on textarea "A deep dive into the risks and inefficiencies of using spreadsheets for financi…" at bounding box center [1110, 422] width 415 height 97
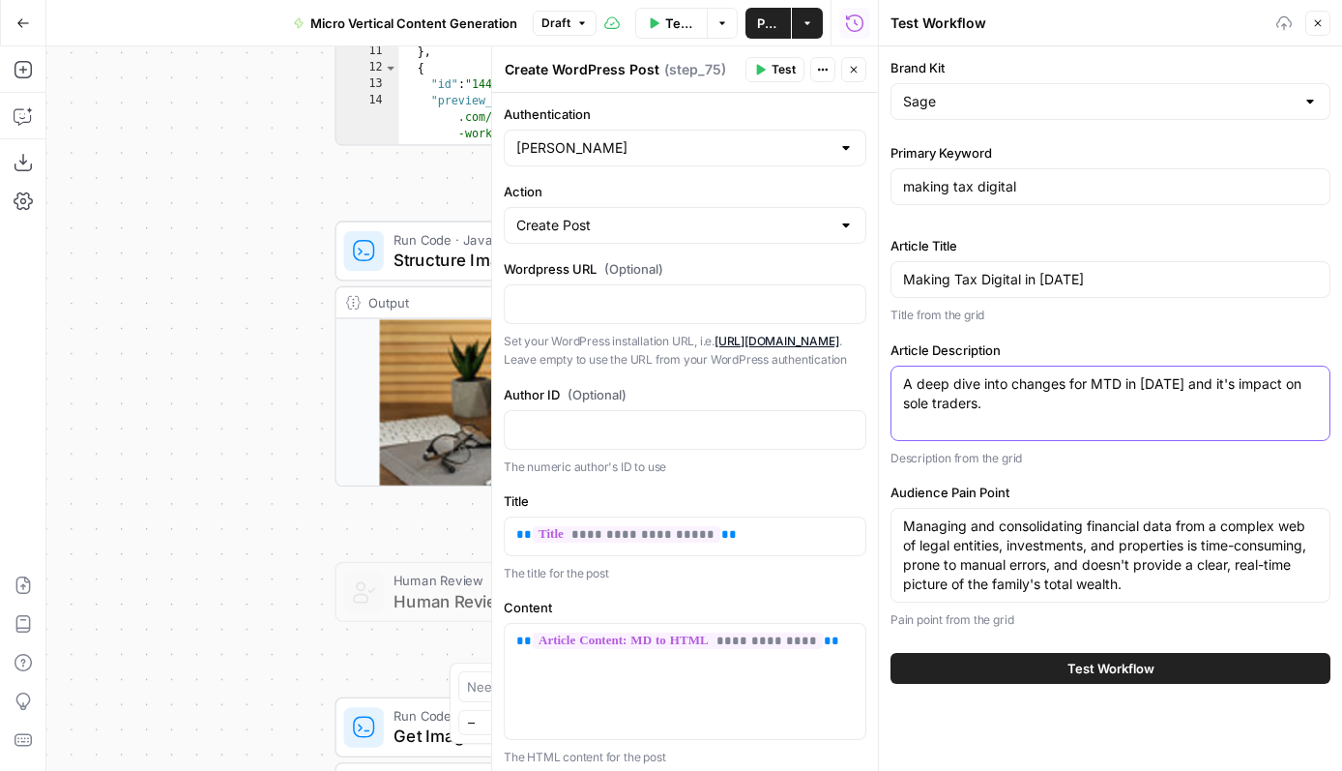
type textarea "A deep dive into changes for MTD in 2026 and it's impact on sole traders."
click at [1014, 573] on textarea "Managing and consolidating financial data from a complex web of legal entities,…" at bounding box center [1110, 554] width 415 height 77
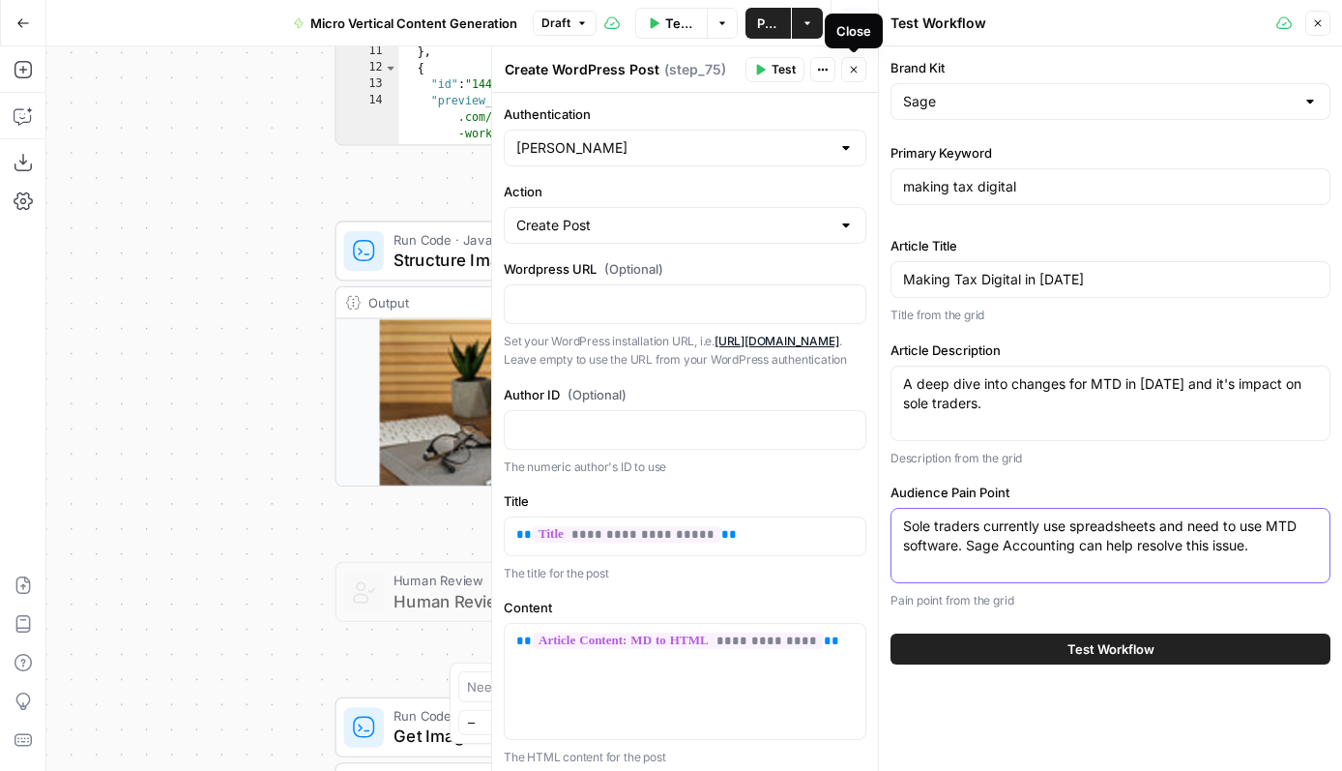
type textarea "Sole traders currently use spreadsheets and need to use MTD software. Sage Acco…"
click at [856, 73] on icon "button" at bounding box center [854, 70] width 12 height 12
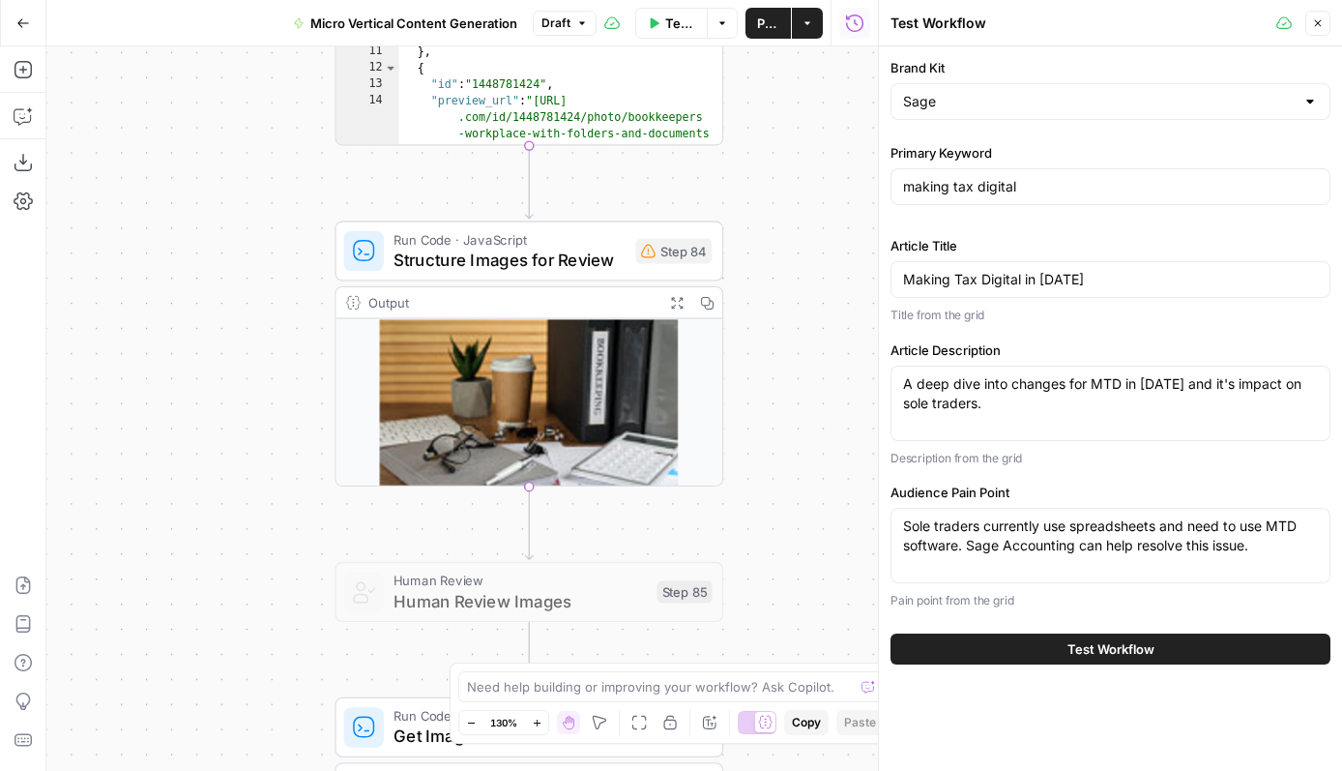
click at [1046, 654] on button "Test Workflow" at bounding box center [1111, 648] width 440 height 31
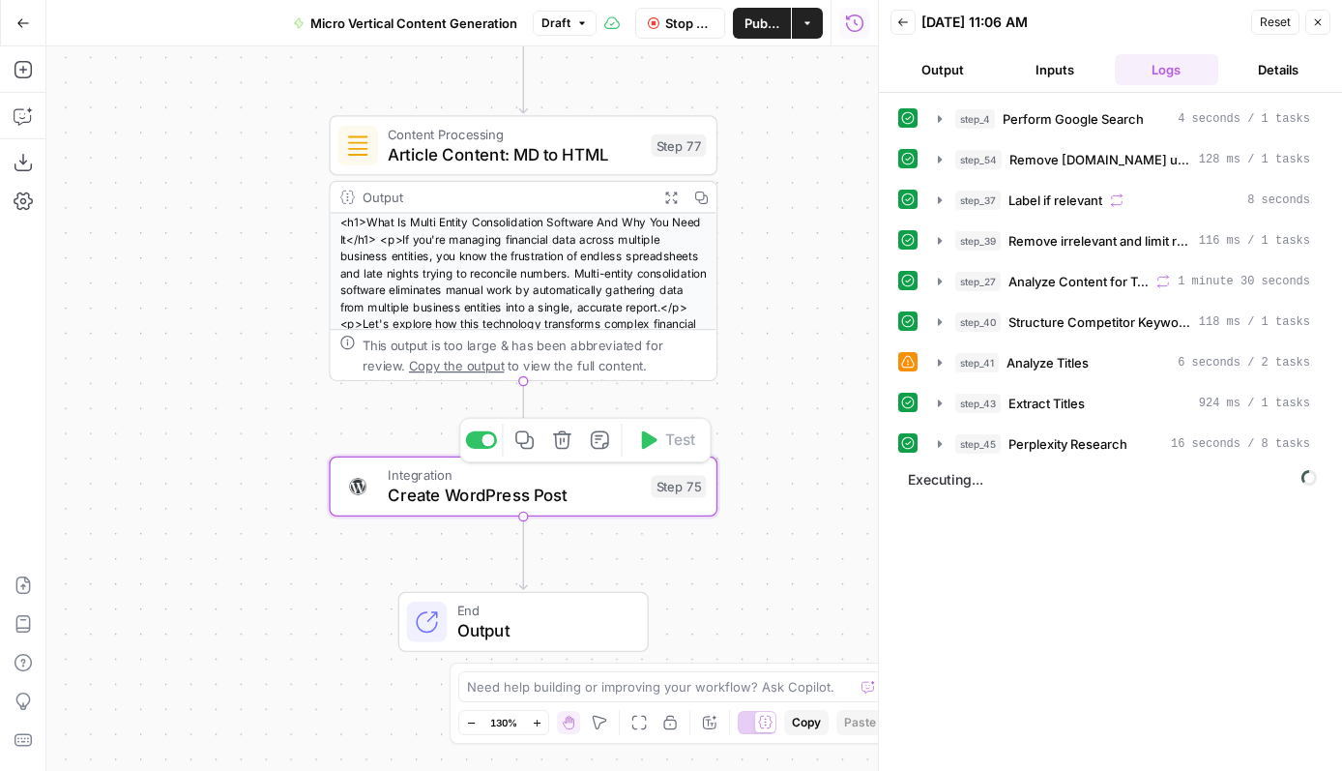
click at [605, 491] on span "Create WordPress Post" at bounding box center [514, 495] width 253 height 25
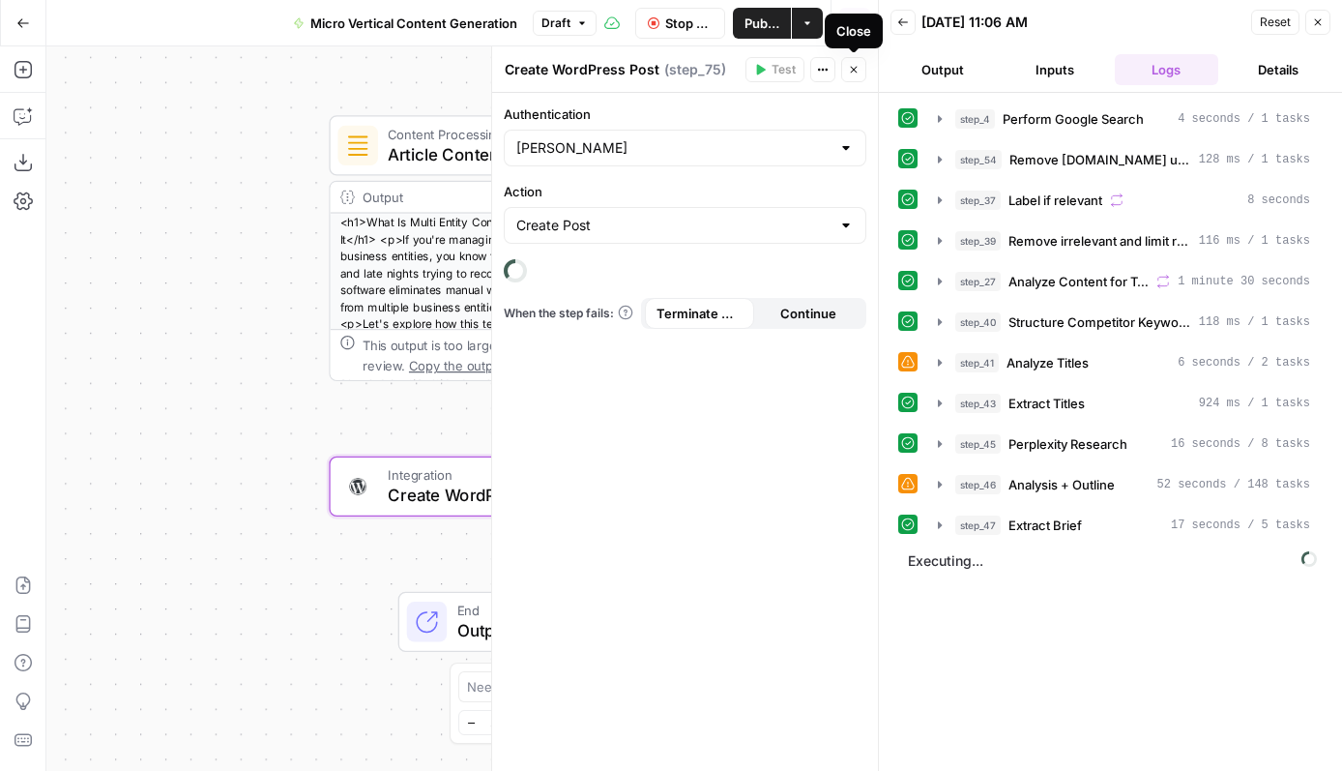
click at [858, 72] on icon "button" at bounding box center [854, 70] width 12 height 12
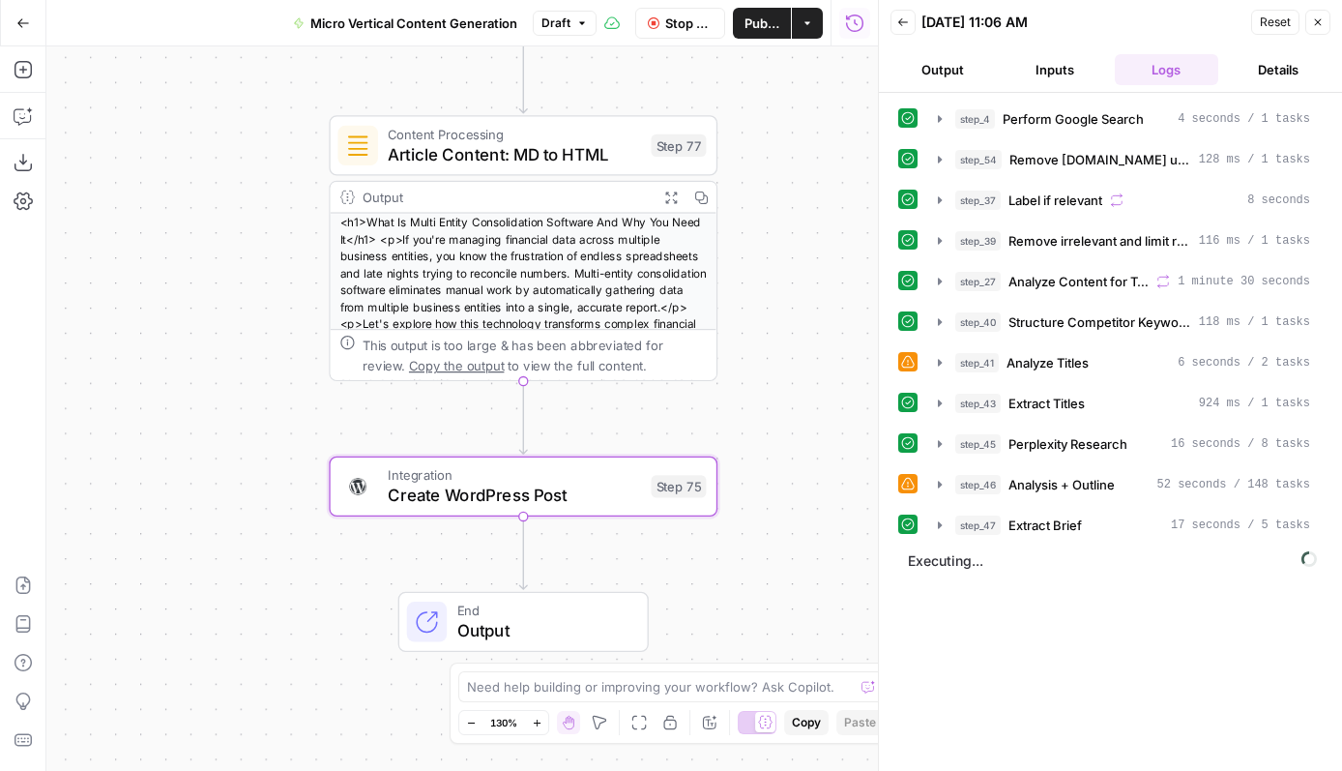
click at [796, 302] on div "true true true false false false Workflow Input Settings Inputs Run Code · Pyth…" at bounding box center [462, 408] width 832 height 724
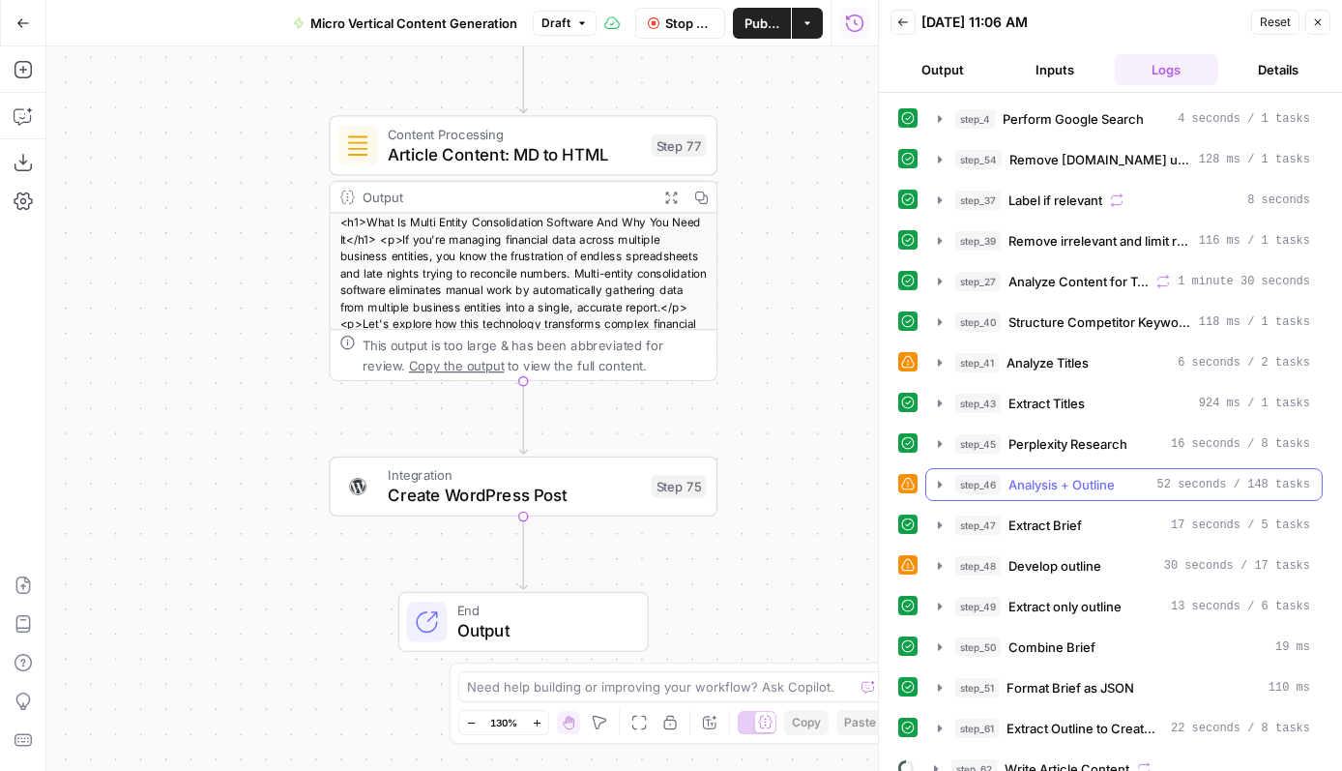
scroll to position [59, 0]
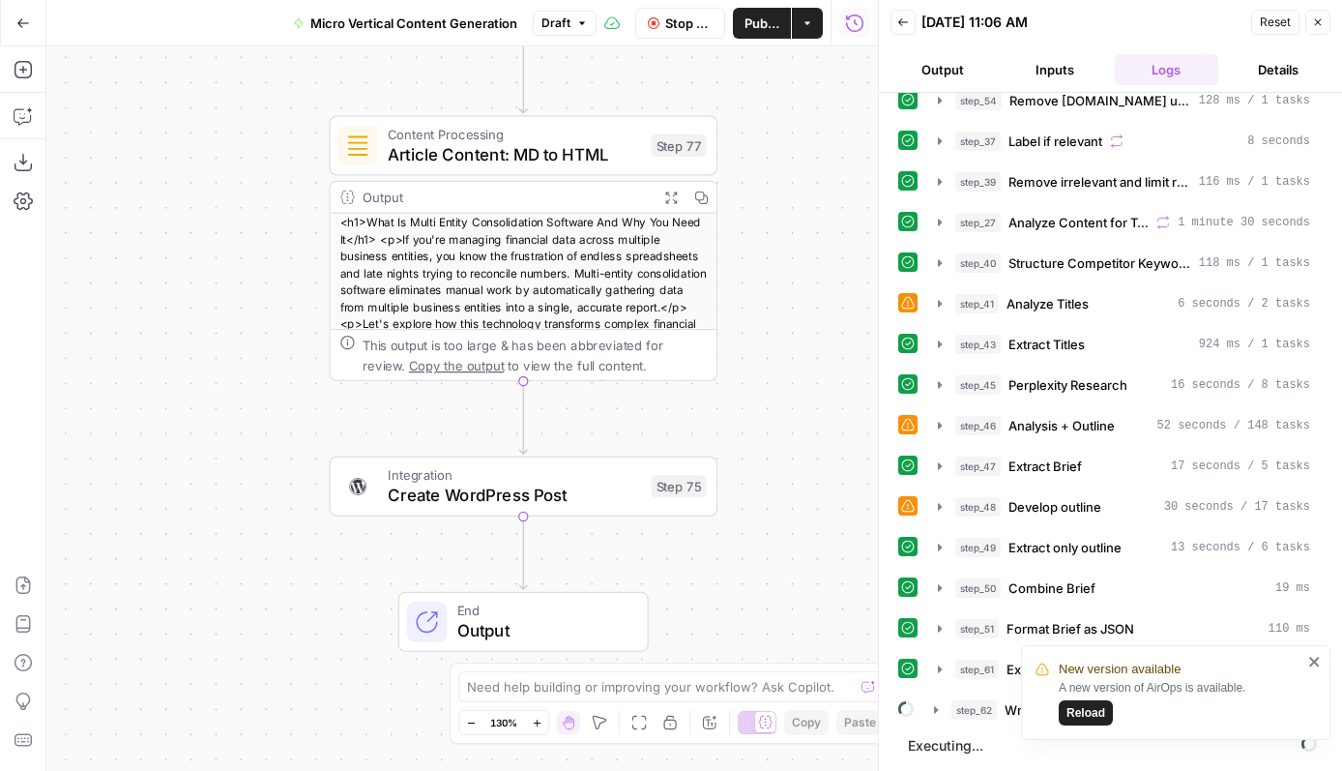
click at [1314, 657] on icon "close" at bounding box center [1315, 661] width 14 height 15
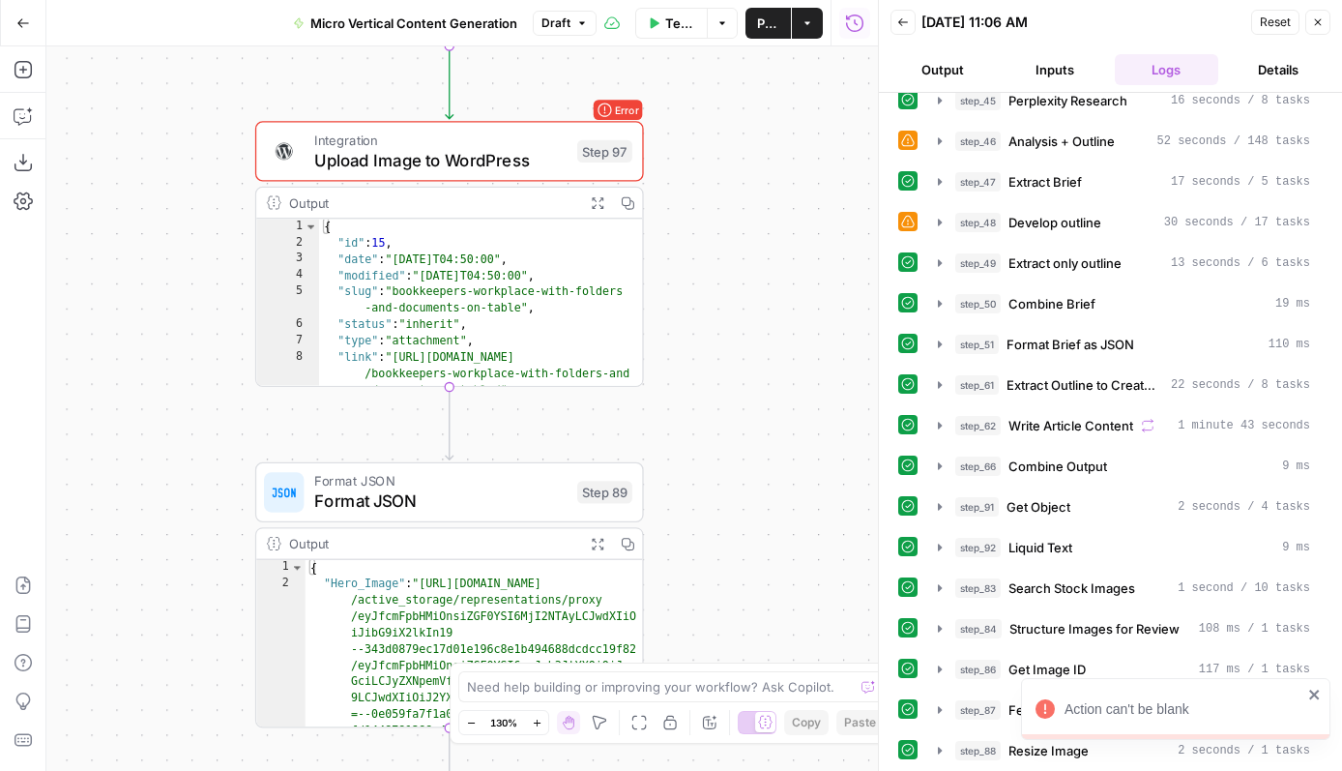
scroll to position [558, 0]
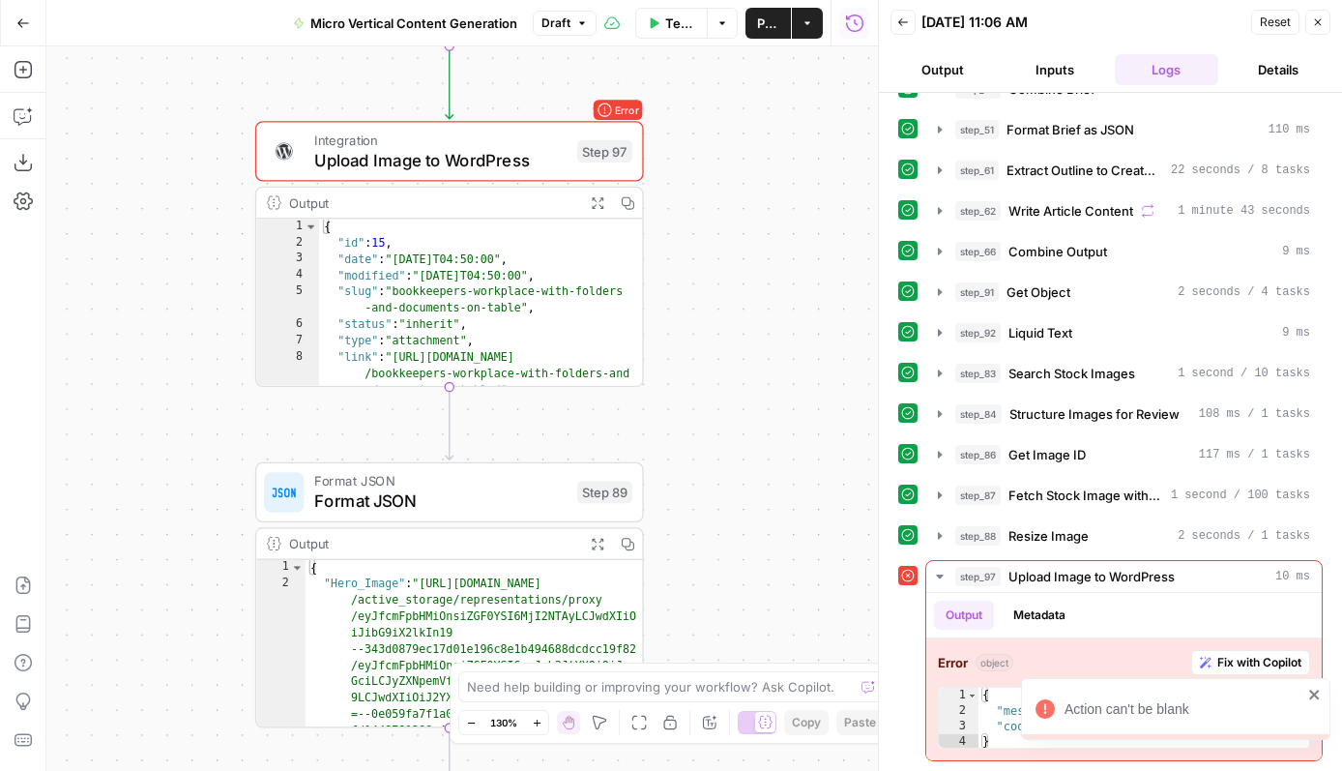
click at [1319, 696] on icon "close" at bounding box center [1315, 694] width 14 height 15
click at [489, 159] on span "Upload Image to WordPress" at bounding box center [440, 160] width 253 height 25
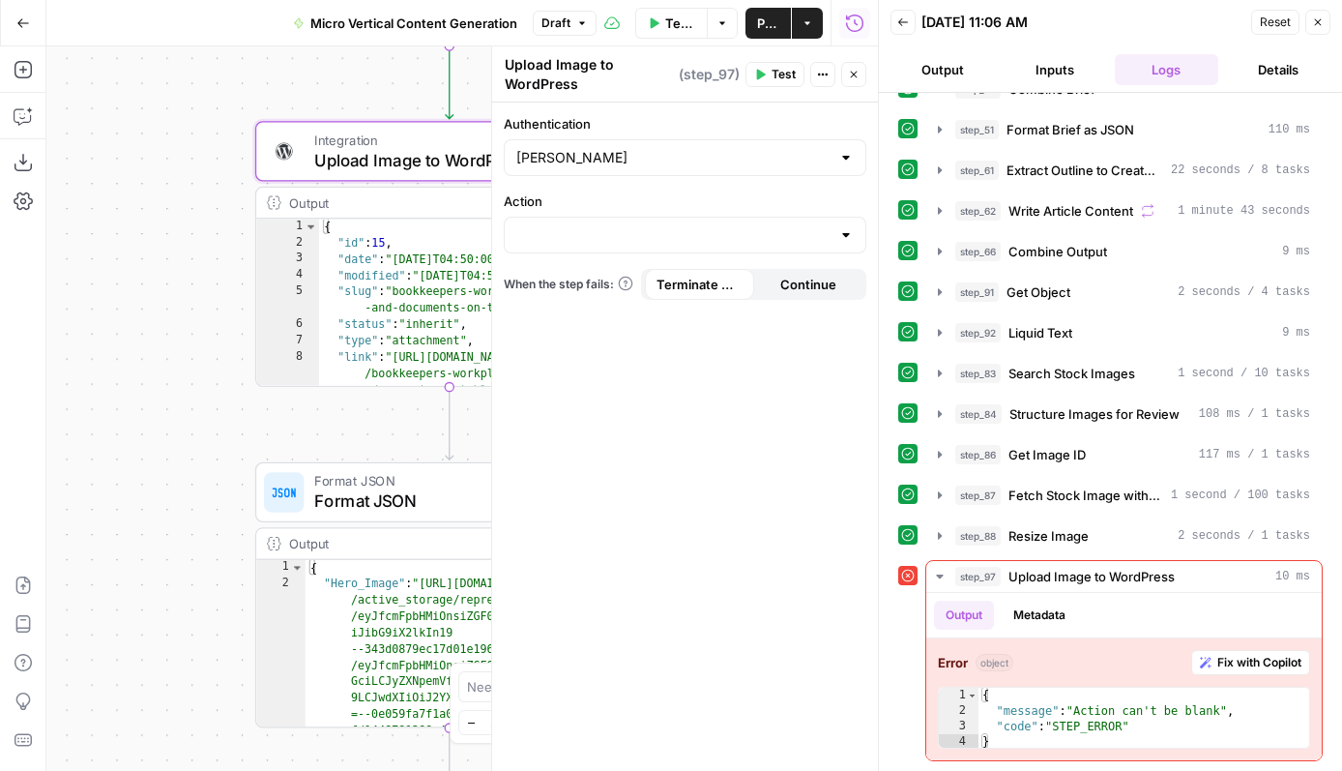
click at [850, 236] on div at bounding box center [845, 234] width 15 height 19
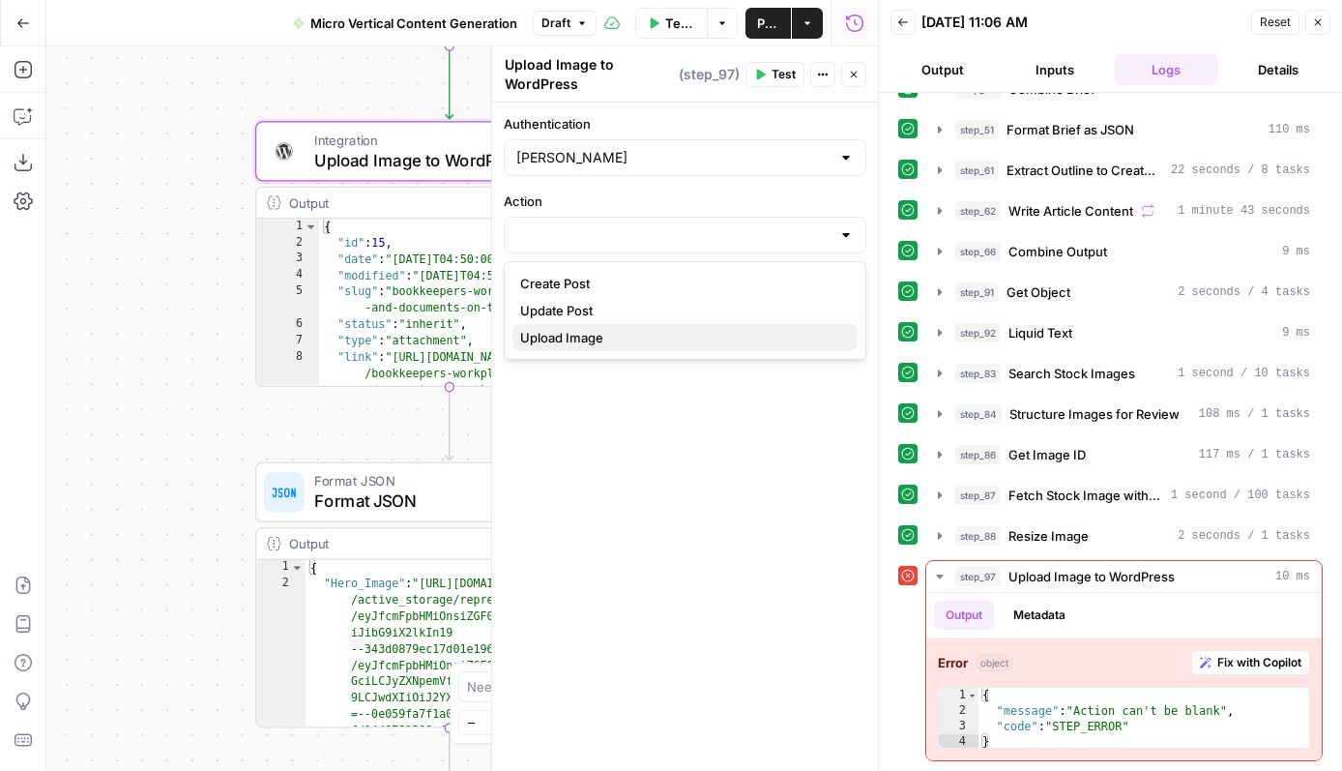
click at [587, 334] on span "Upload Image" at bounding box center [681, 337] width 322 height 19
type input "Upload Image"
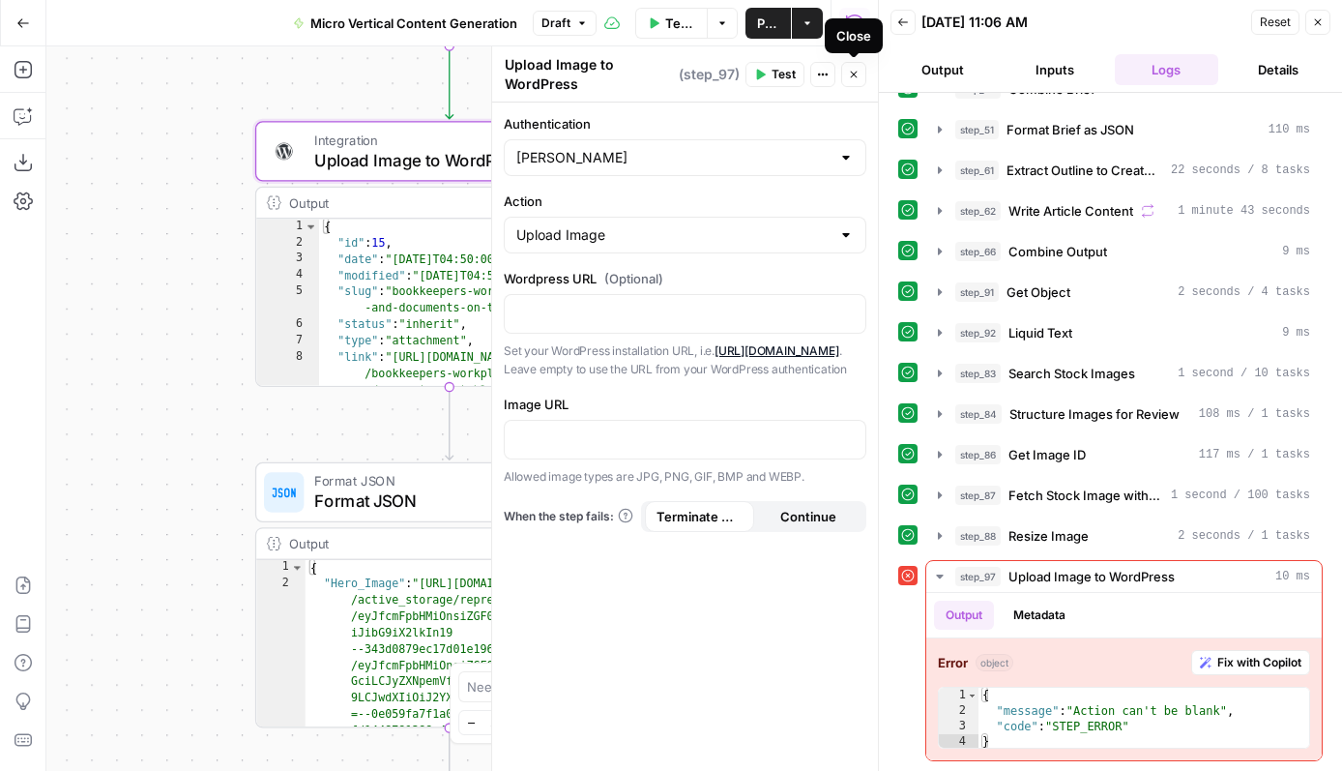
click at [850, 75] on icon "button" at bounding box center [854, 75] width 12 height 12
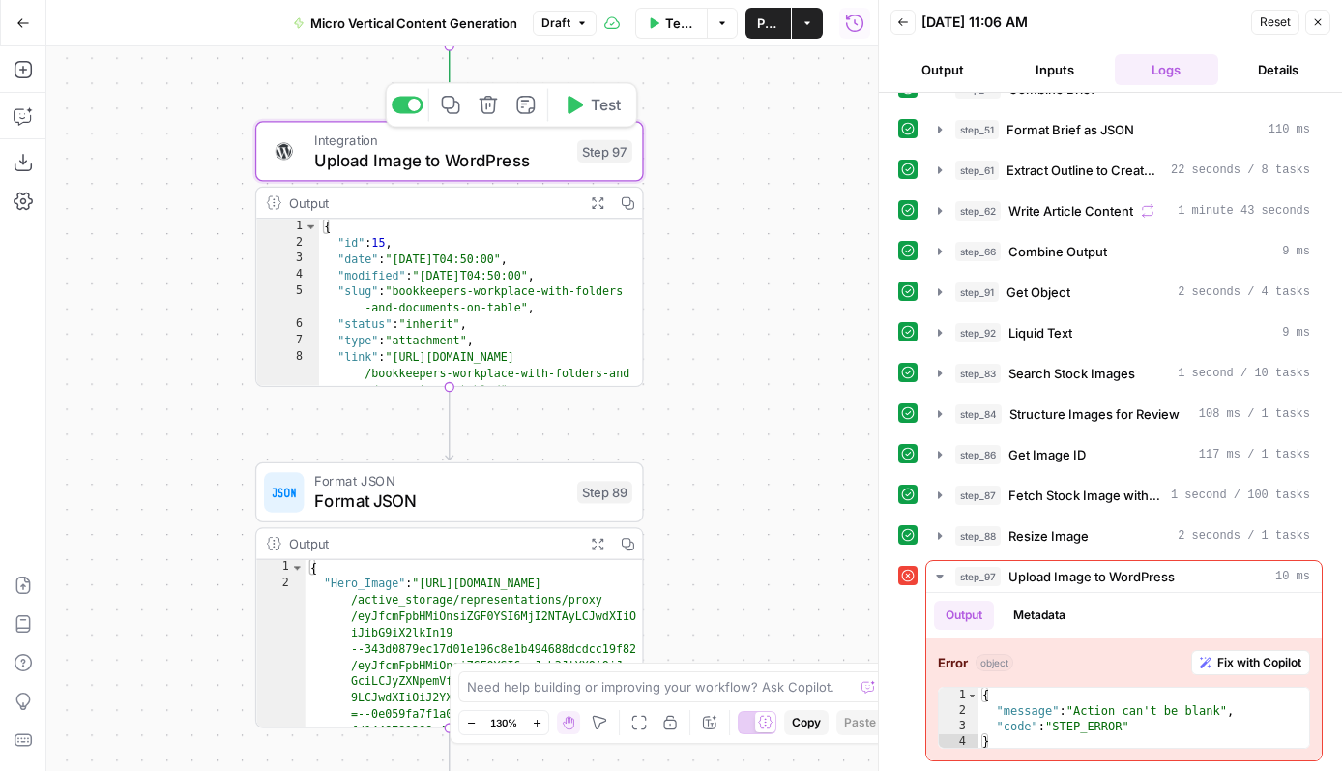
click at [576, 103] on icon "button" at bounding box center [575, 105] width 15 height 18
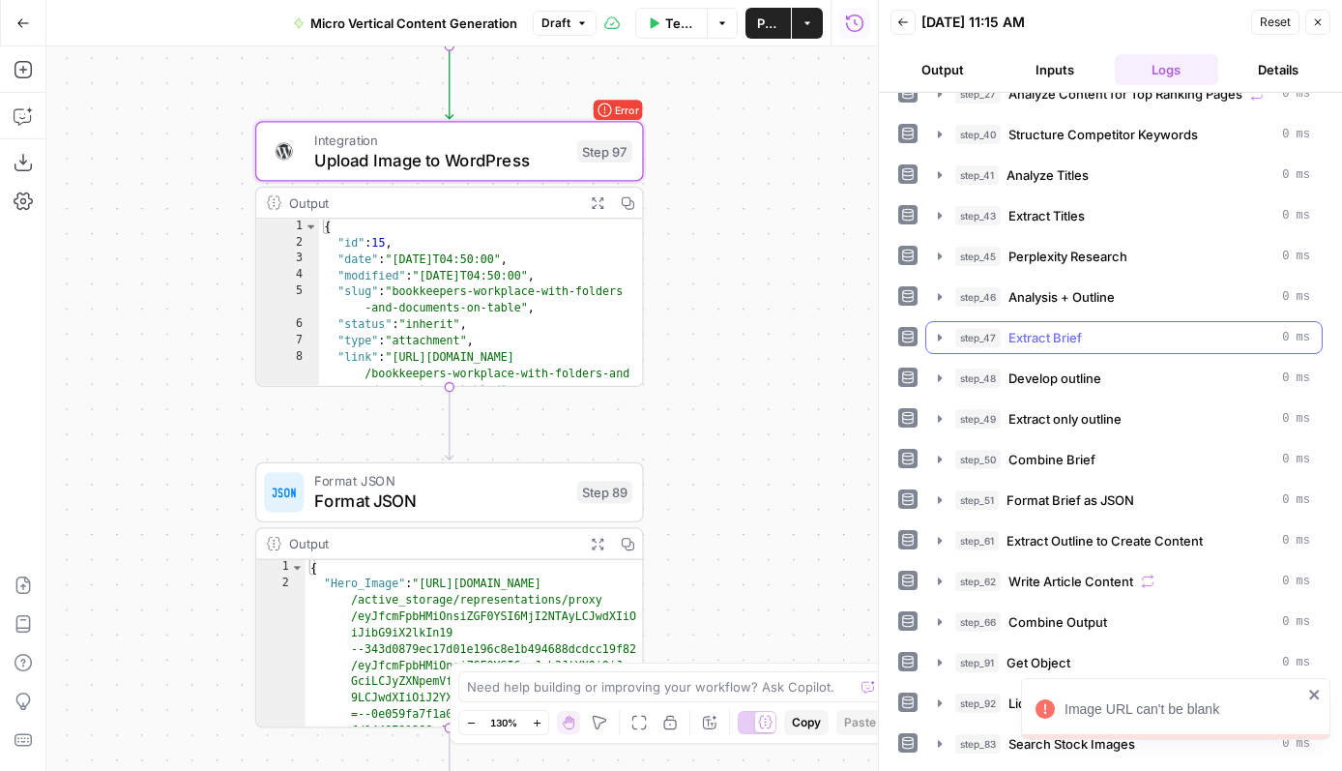
scroll to position [384, 0]
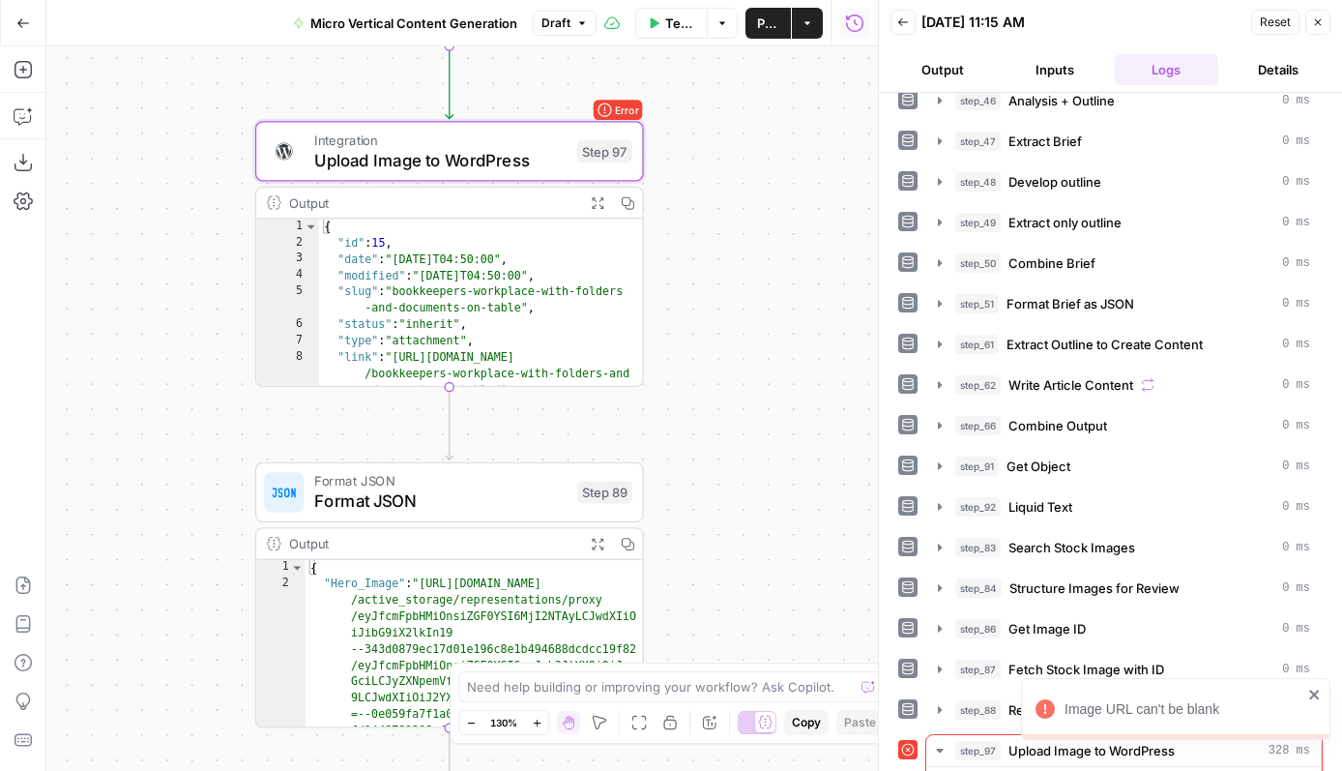
click at [529, 206] on div "Output" at bounding box center [431, 202] width 285 height 20
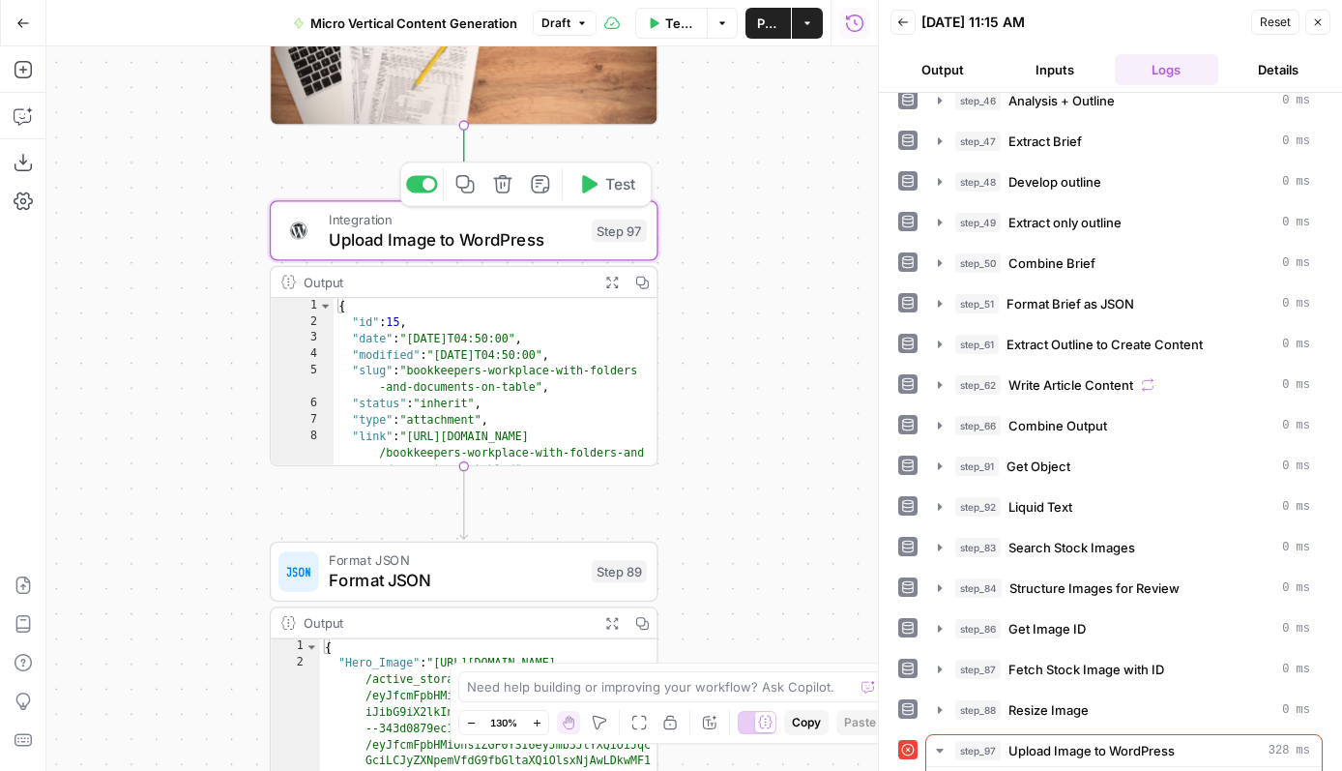
type textarea "**********"
click at [527, 338] on div "{ "id" : 15 , "date" : "2025-07-22T04:50:00" , "modified" : "2025-07-22T04:50:0…" at bounding box center [496, 399] width 325 height 202
click at [511, 234] on span "Upload Image to WordPress" at bounding box center [455, 239] width 253 height 25
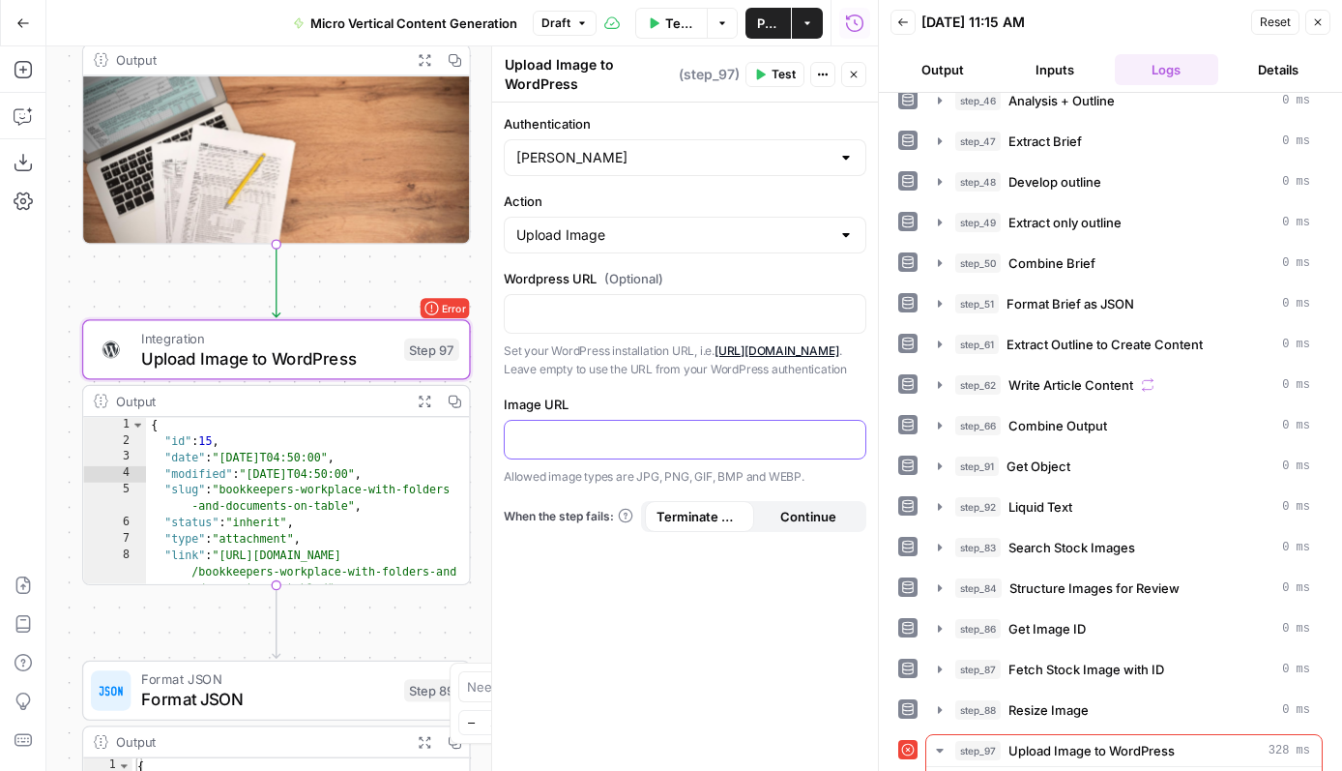
click at [583, 448] on p at bounding box center [684, 437] width 337 height 19
click at [846, 446] on button "Variables Menu" at bounding box center [847, 437] width 15 height 15
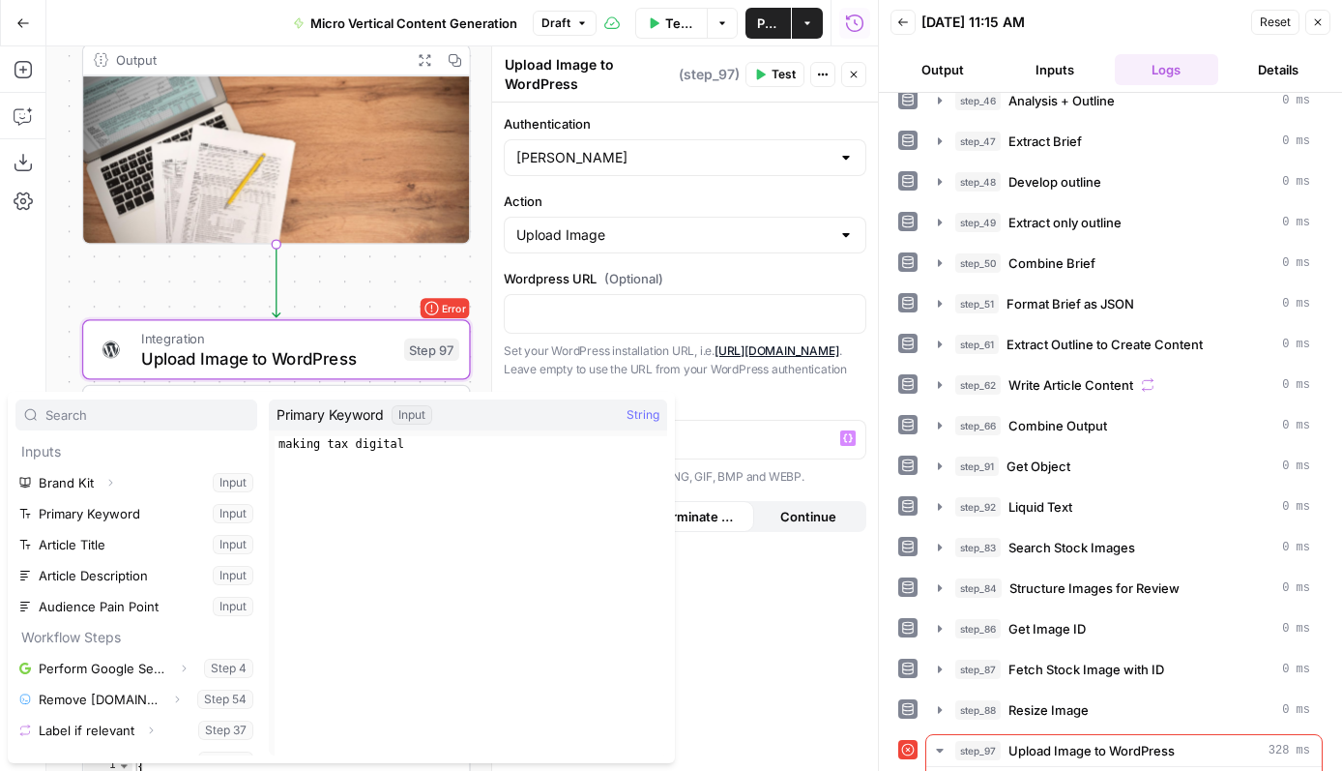
scroll to position [671, 0]
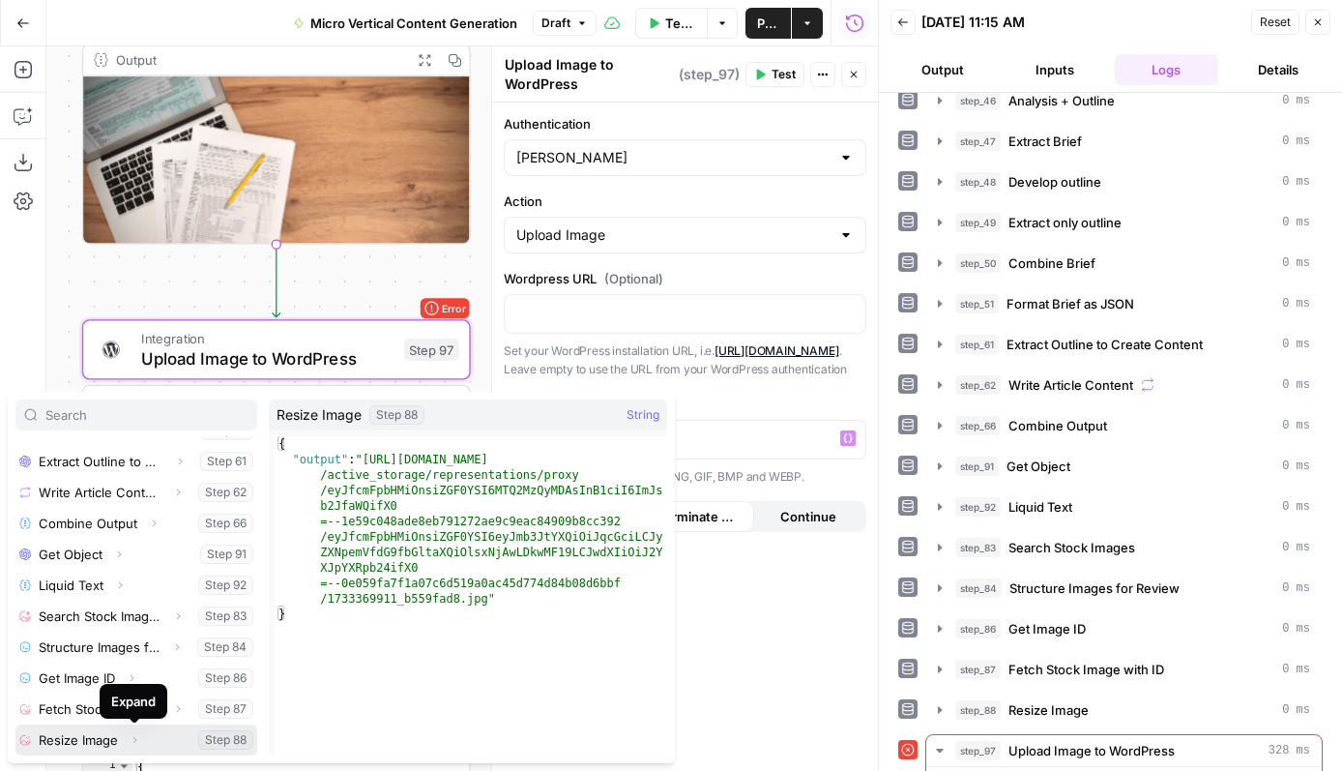
click at [134, 736] on icon "button" at bounding box center [135, 740] width 12 height 12
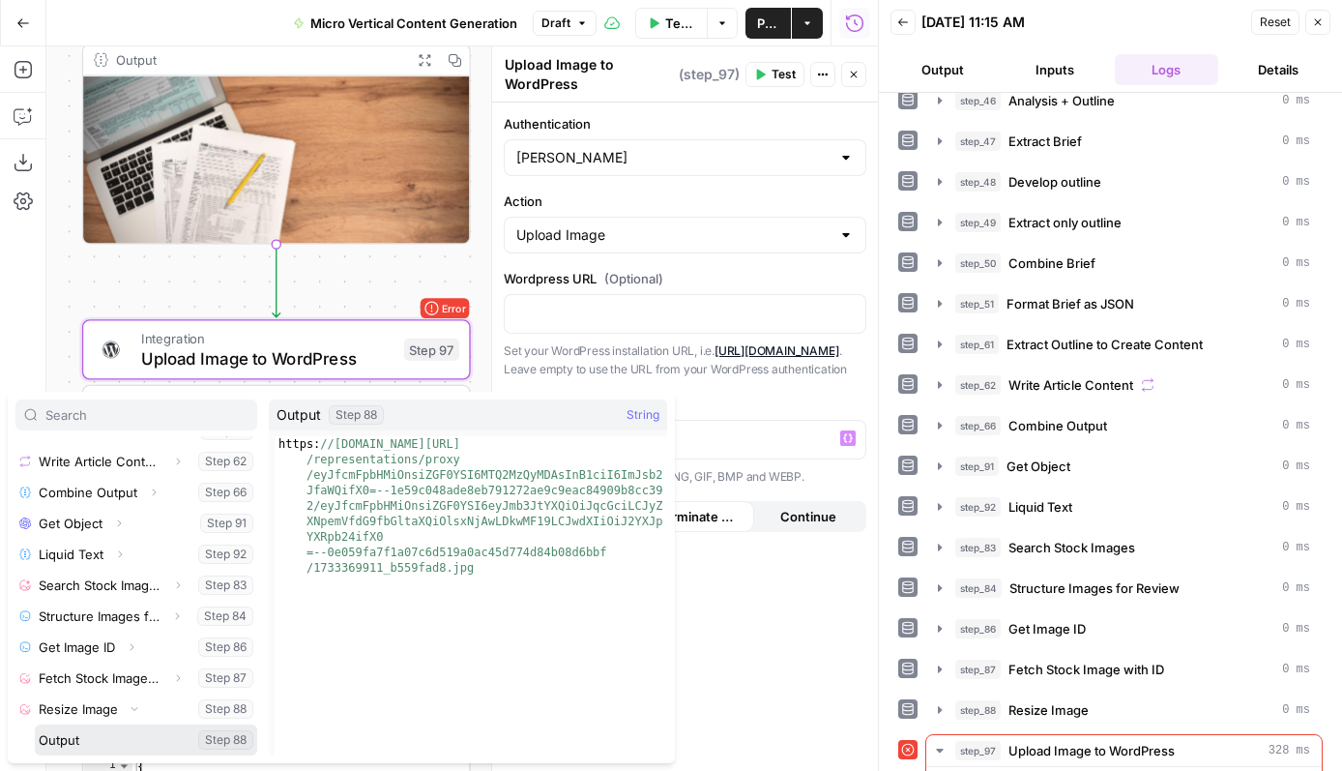
click at [92, 739] on button "Select variable Output" at bounding box center [146, 739] width 222 height 31
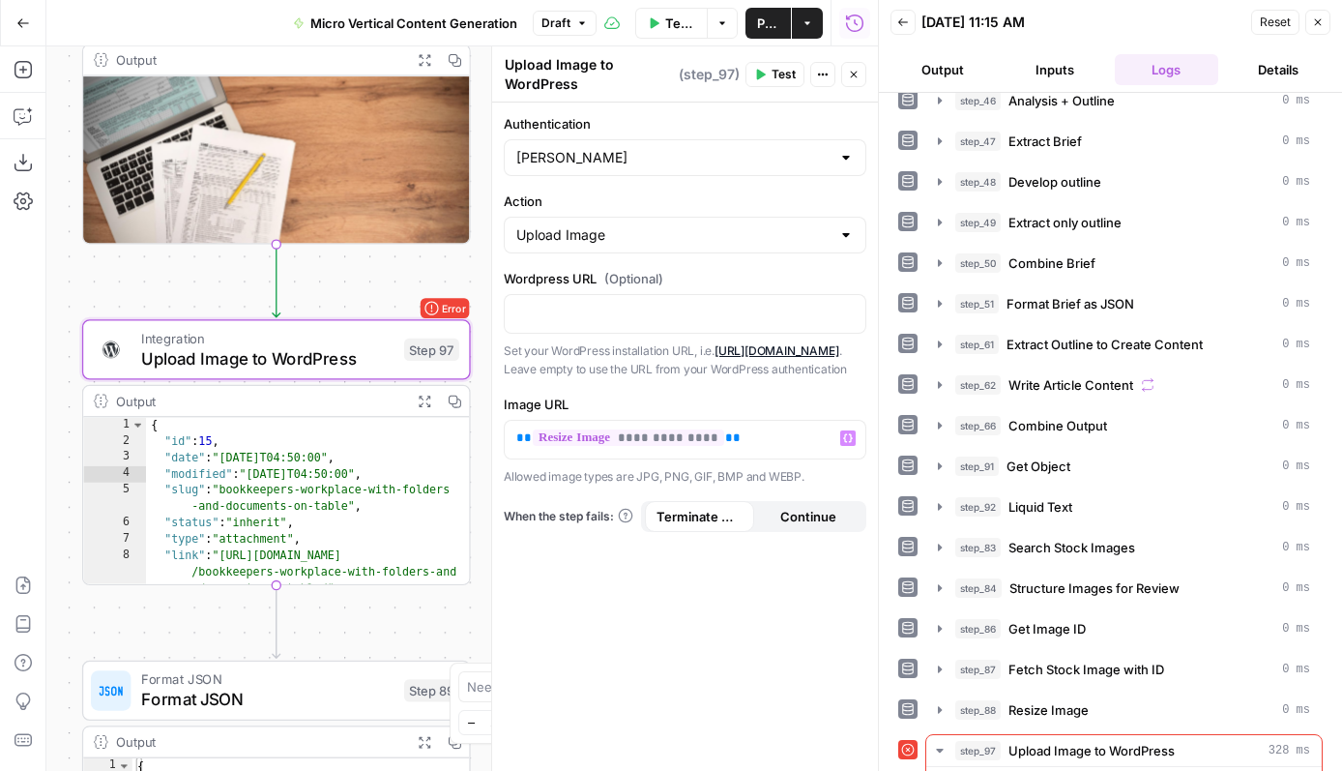
click at [794, 71] on span "Test" at bounding box center [784, 74] width 24 height 17
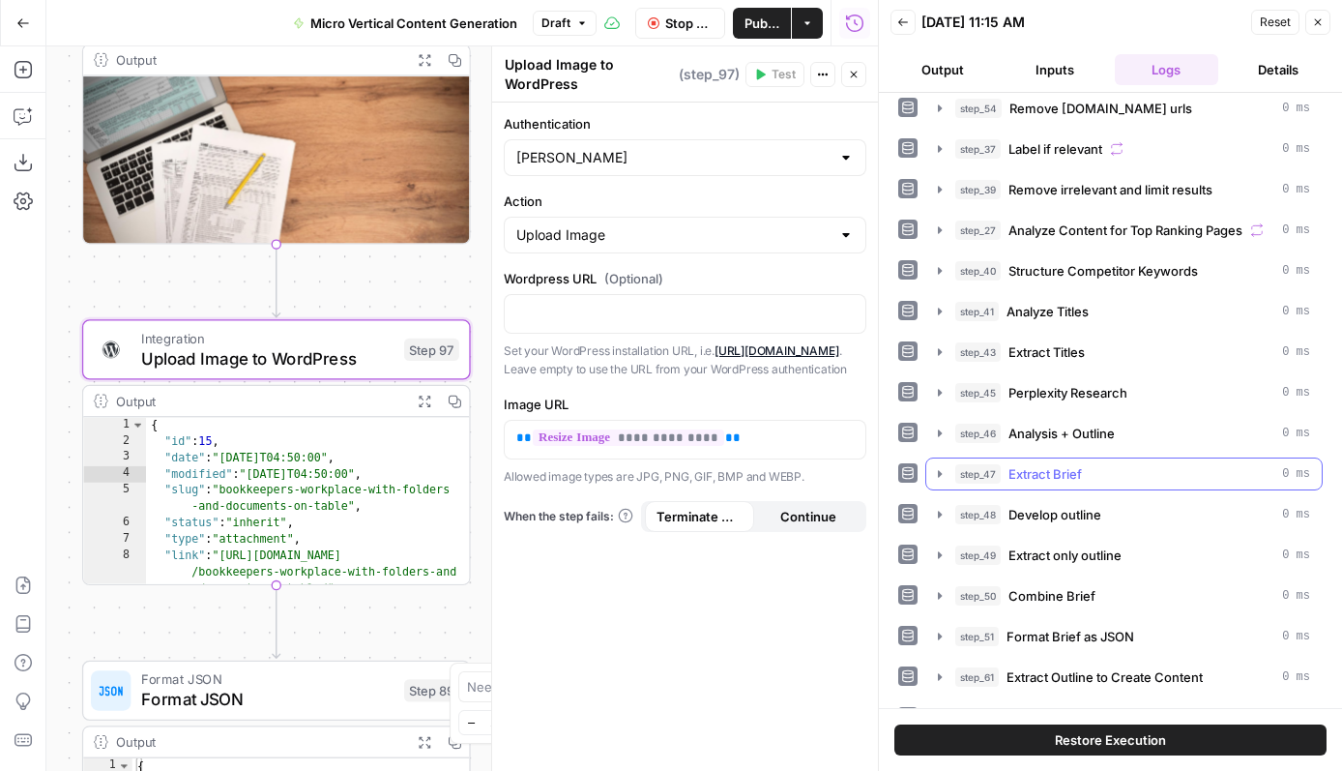
scroll to position [0, 0]
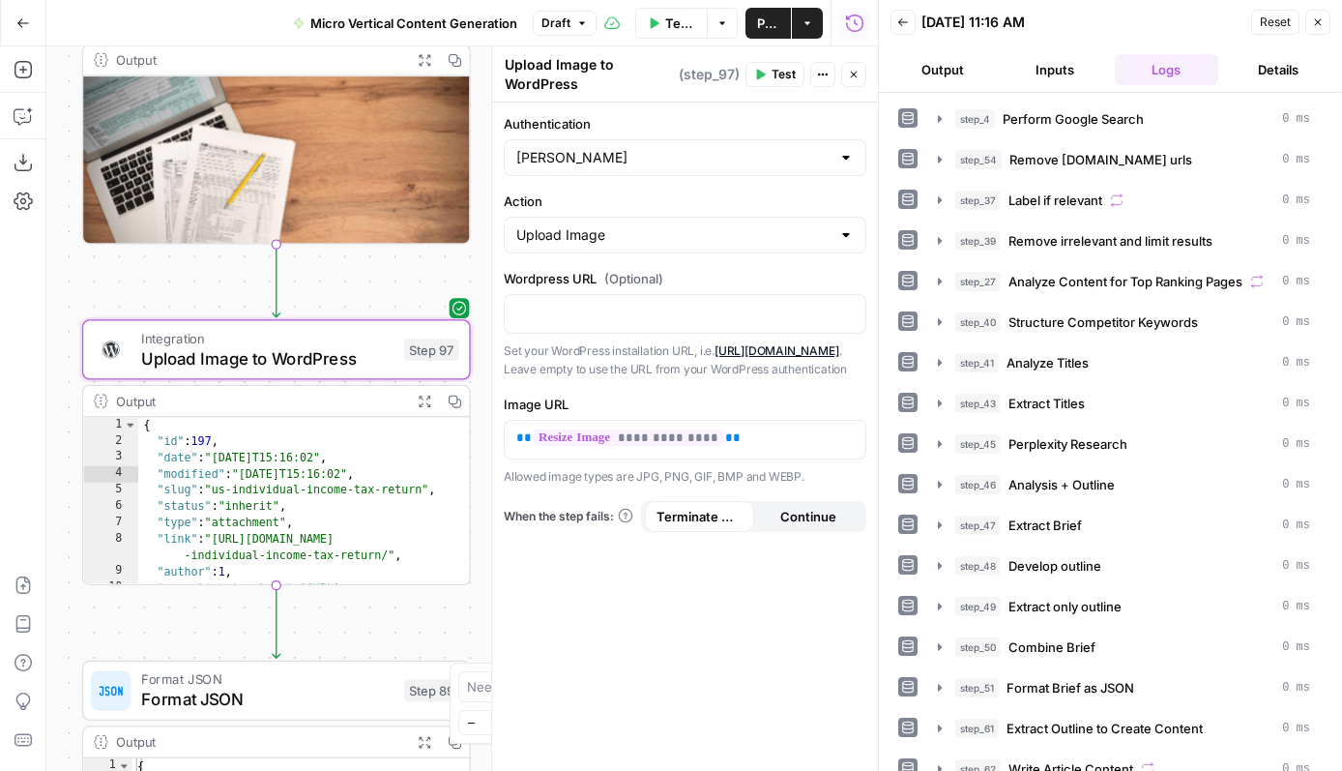
click at [852, 73] on icon "button" at bounding box center [854, 75] width 7 height 7
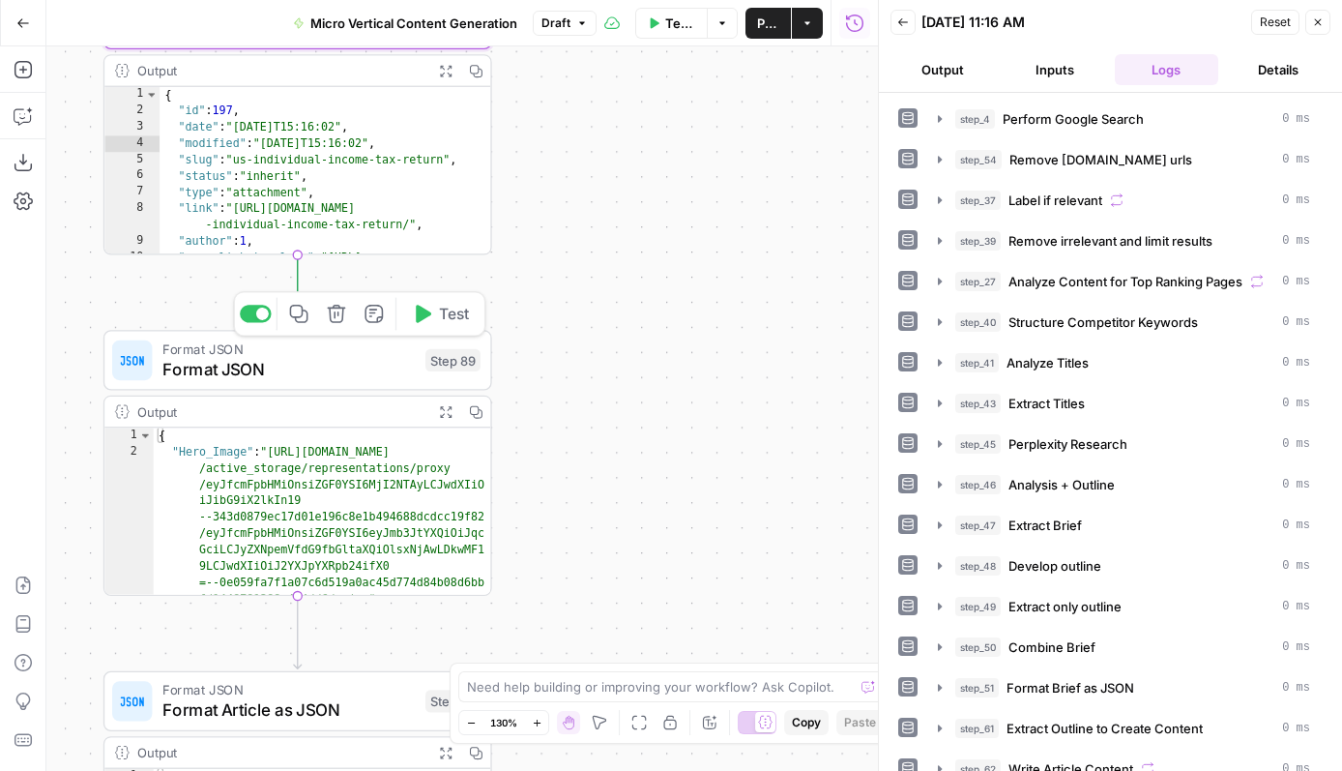
click at [369, 346] on span "Format JSON" at bounding box center [288, 348] width 253 height 20
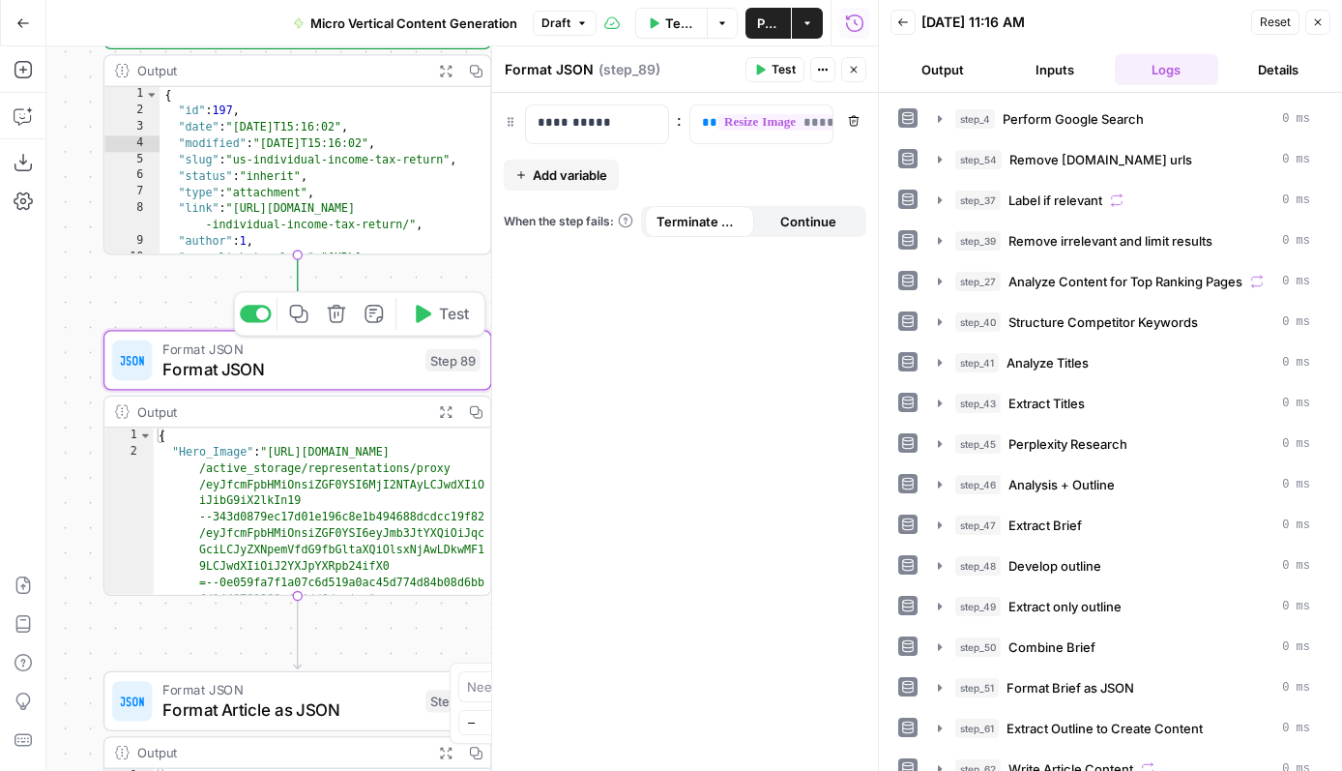
click at [422, 321] on icon "button" at bounding box center [422, 314] width 20 height 20
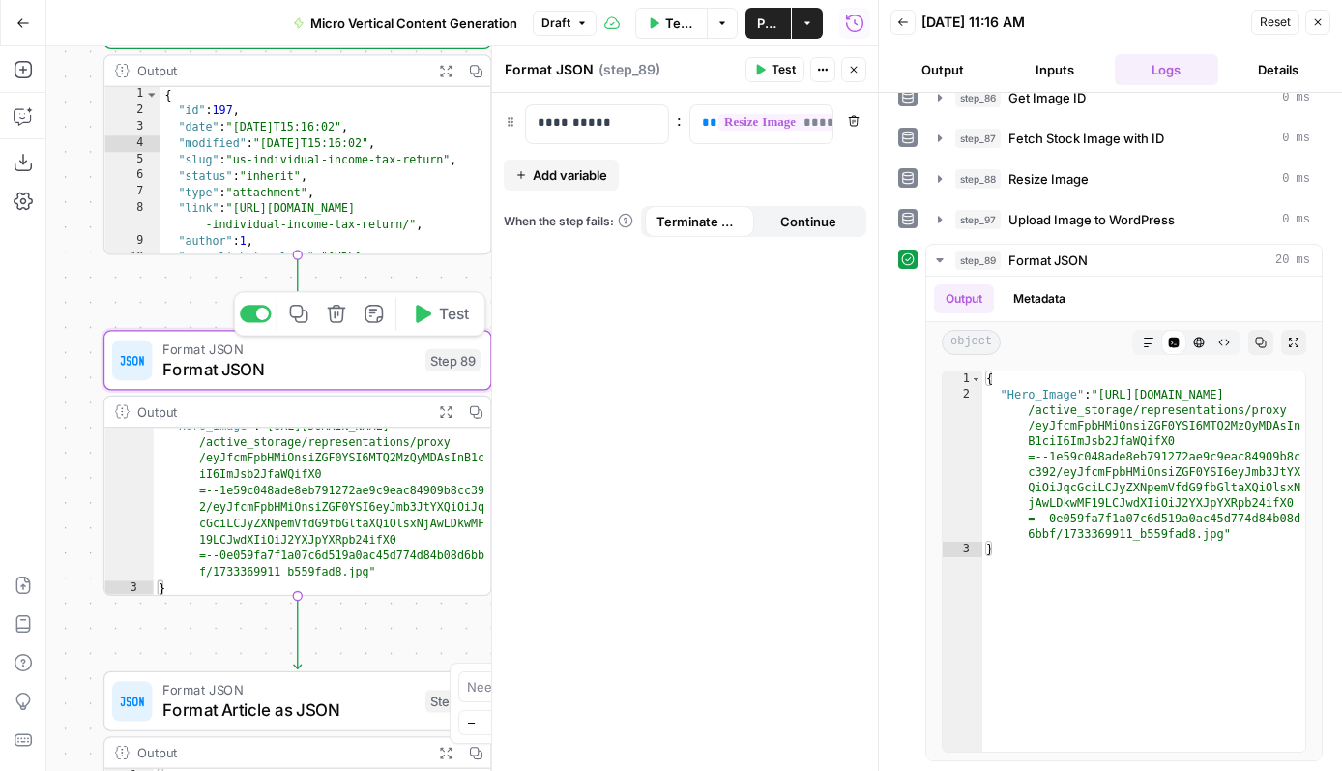
scroll to position [20, 0]
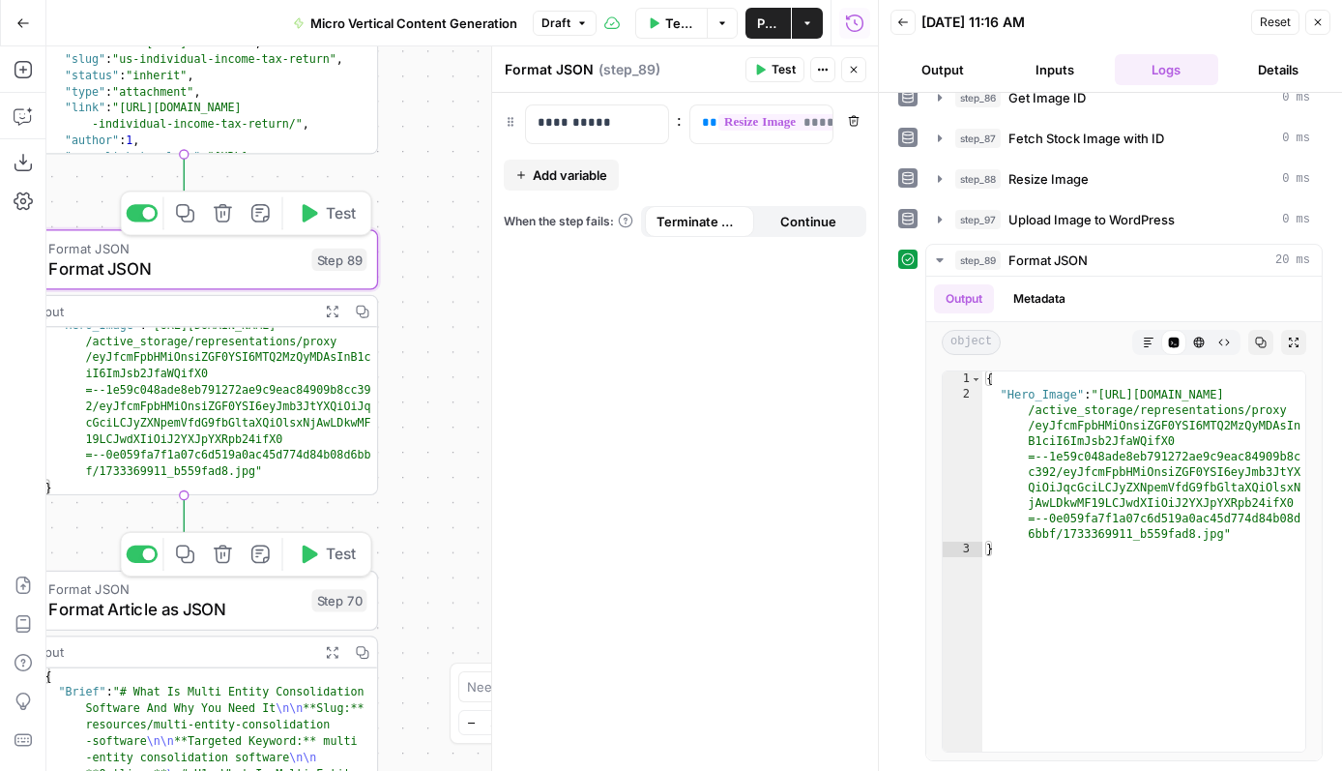
click at [337, 567] on button "Test" at bounding box center [326, 554] width 77 height 33
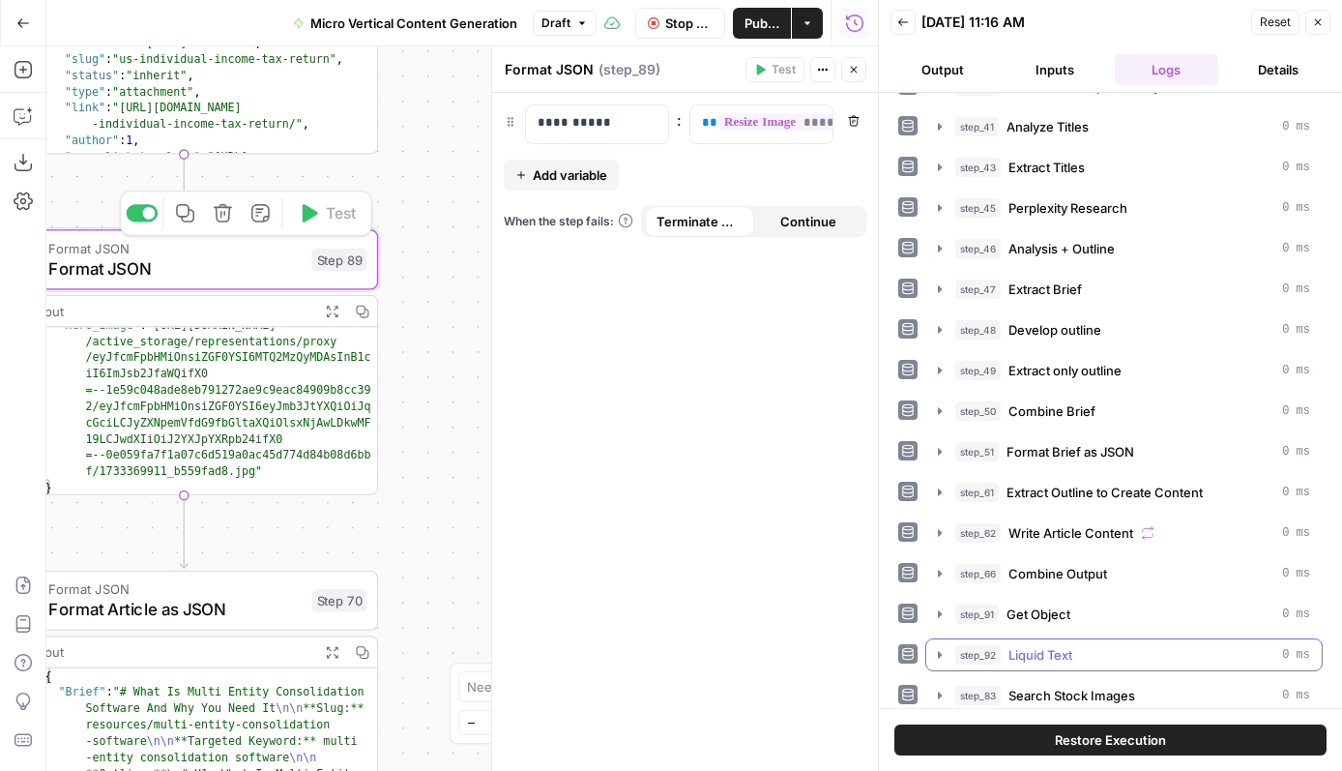
scroll to position [955, 0]
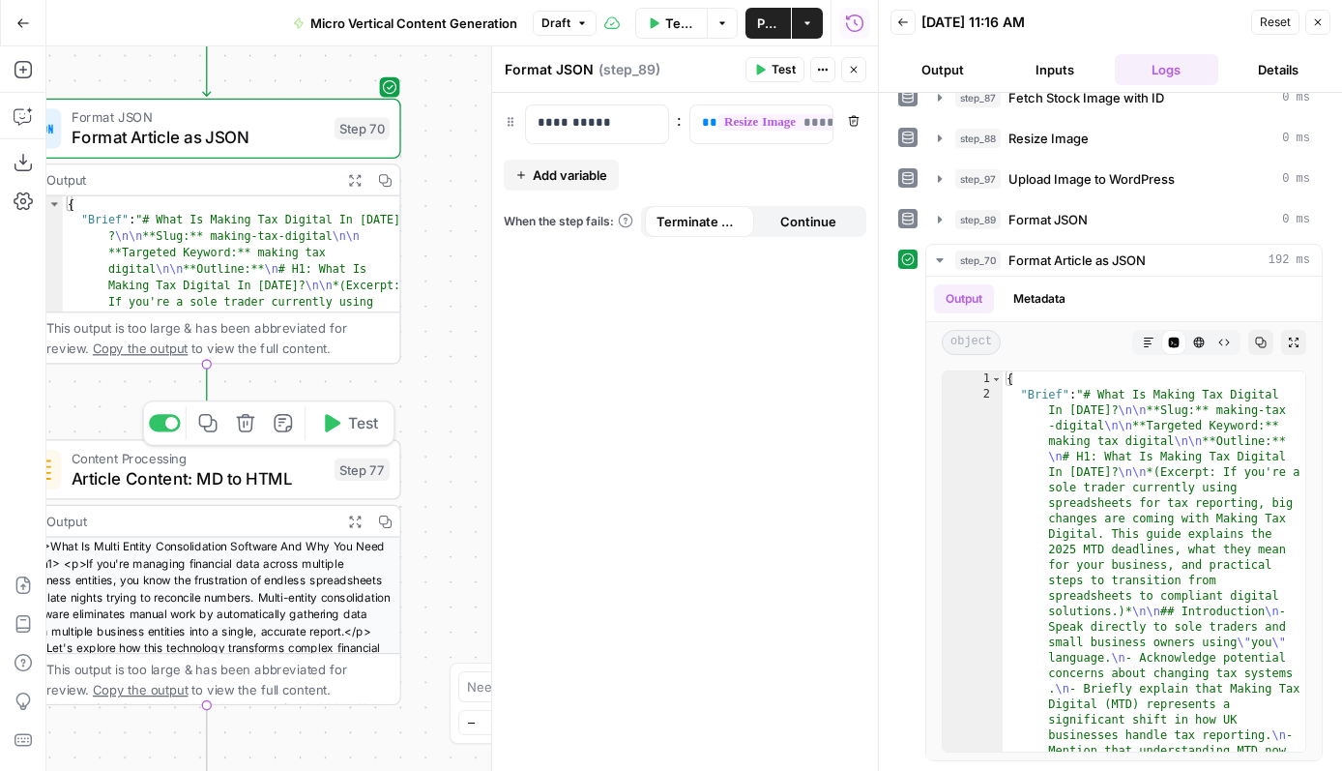
click at [356, 415] on span "Test" at bounding box center [363, 423] width 30 height 22
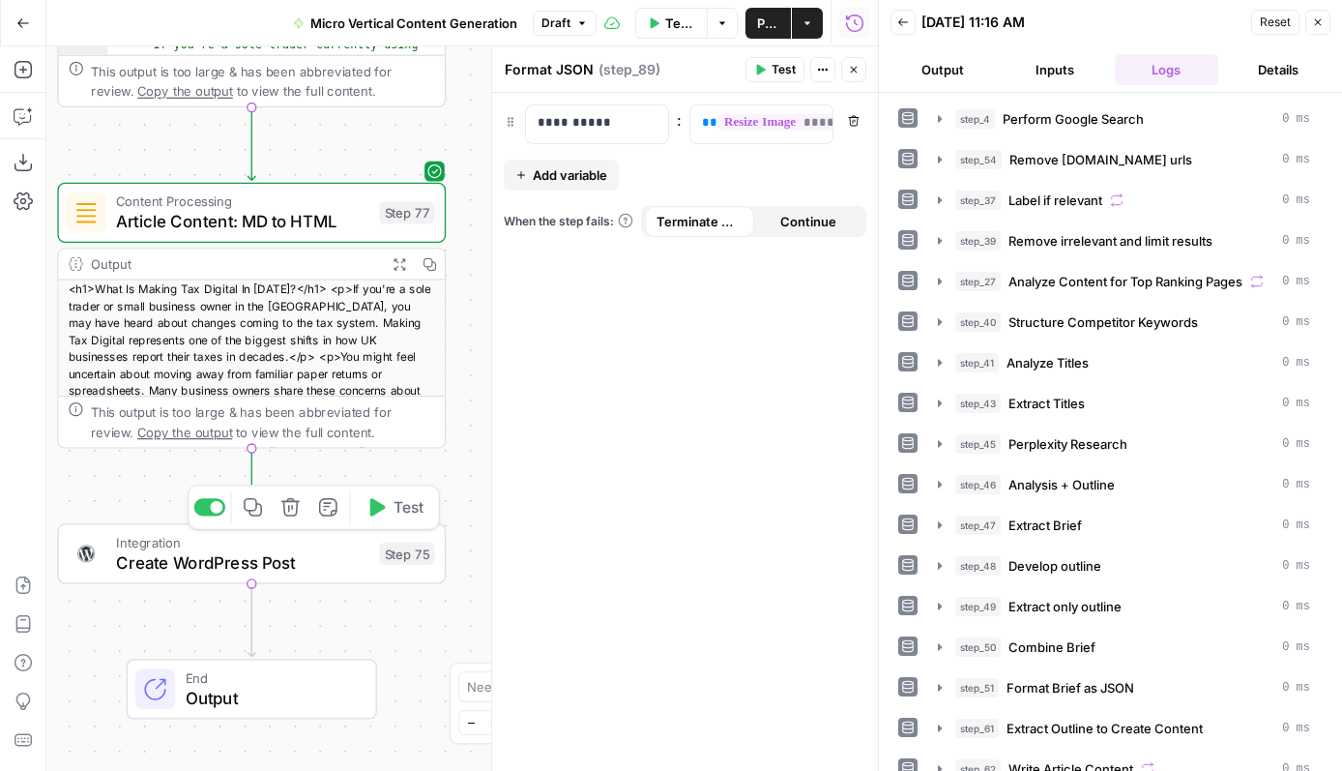
click at [385, 512] on button "Test" at bounding box center [394, 507] width 77 height 33
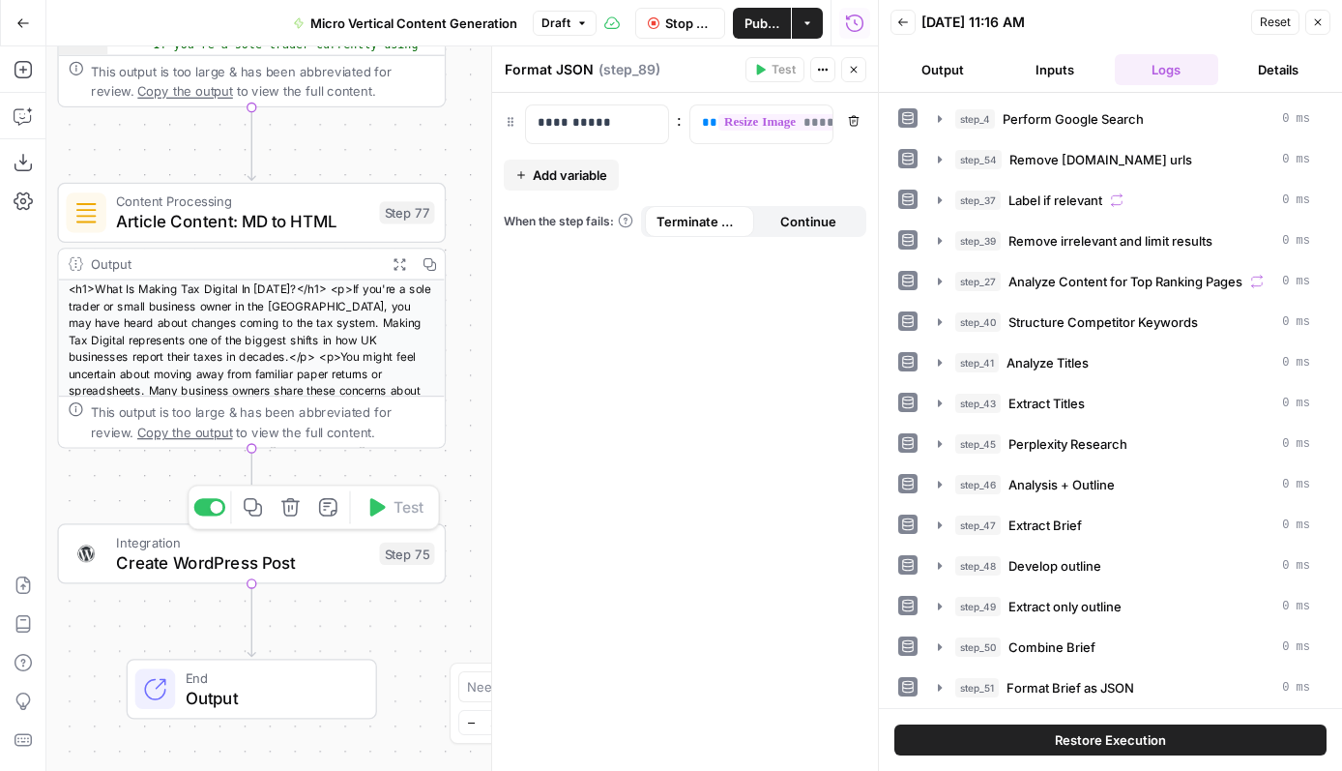
click at [336, 555] on span "Create WordPress Post" at bounding box center [242, 561] width 253 height 25
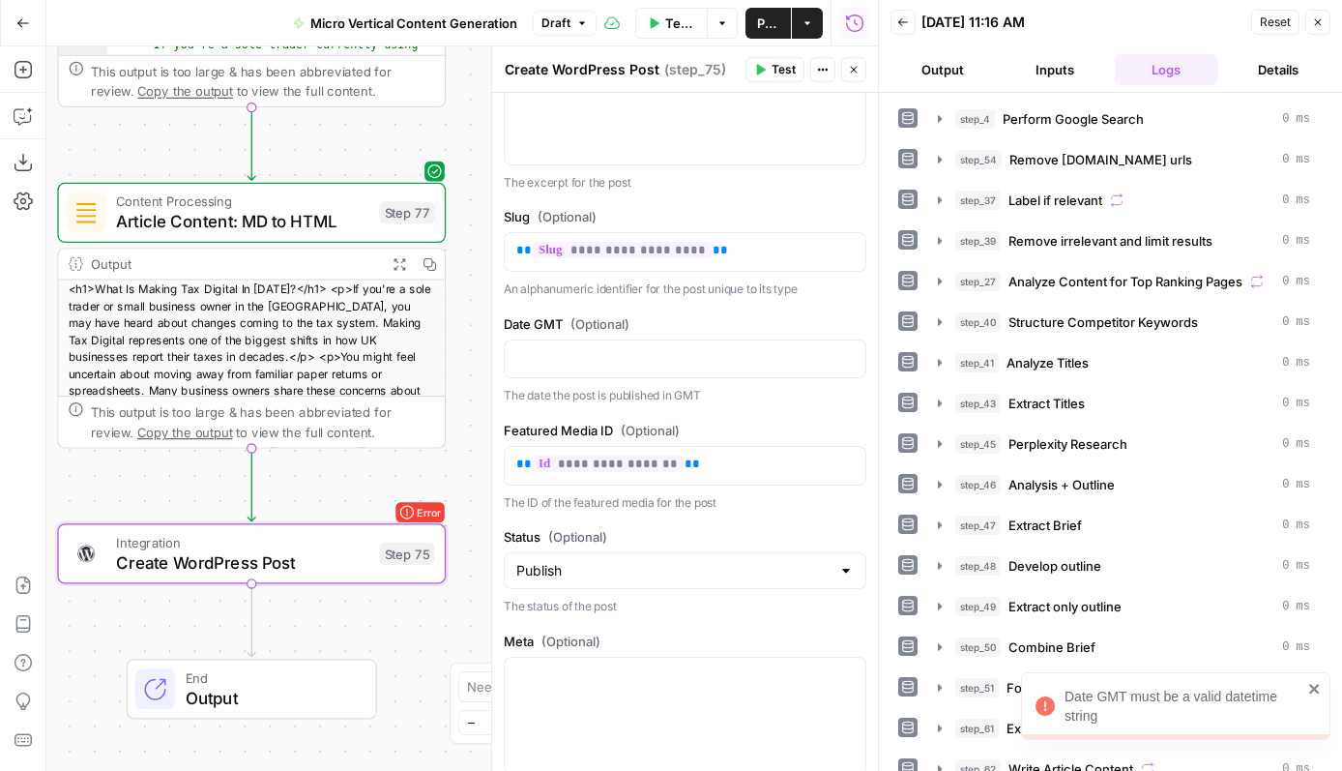
scroll to position [761, 0]
click at [845, 360] on icon "button" at bounding box center [848, 355] width 10 height 9
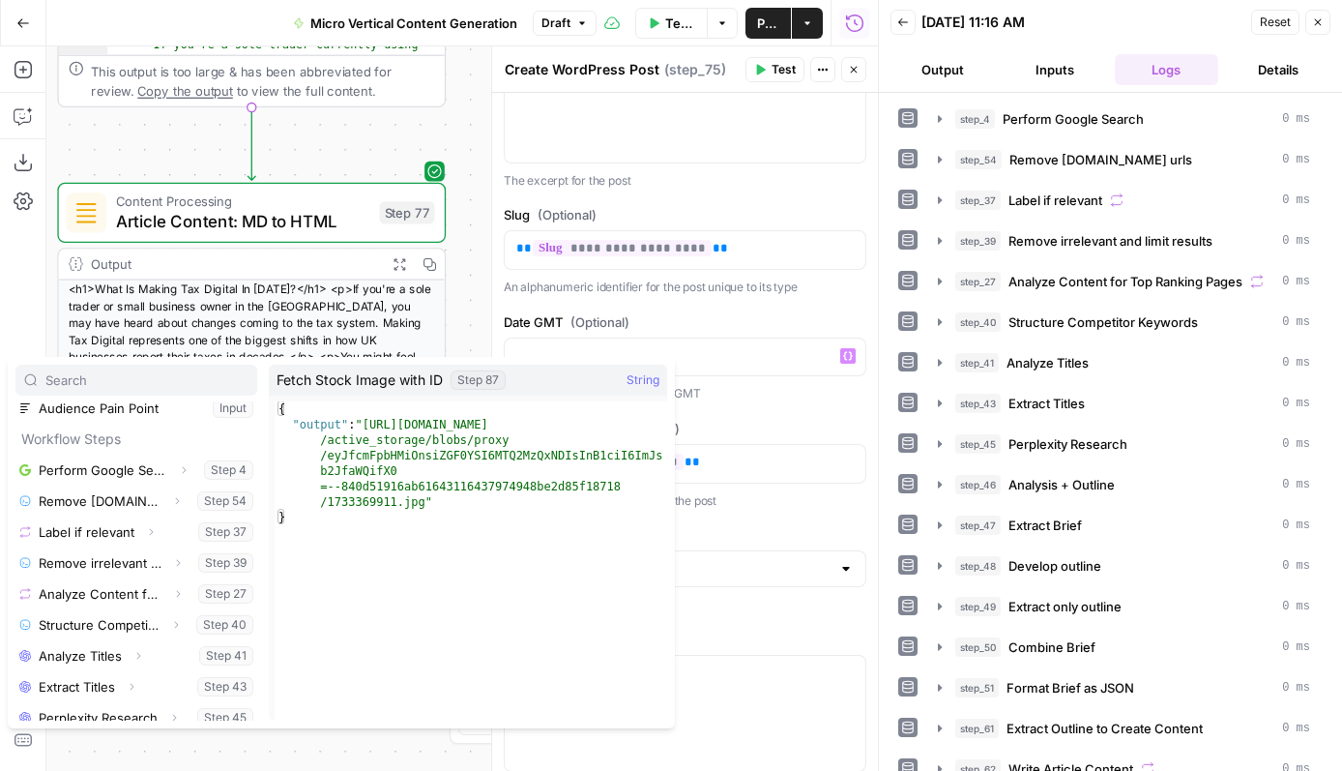
scroll to position [0, 0]
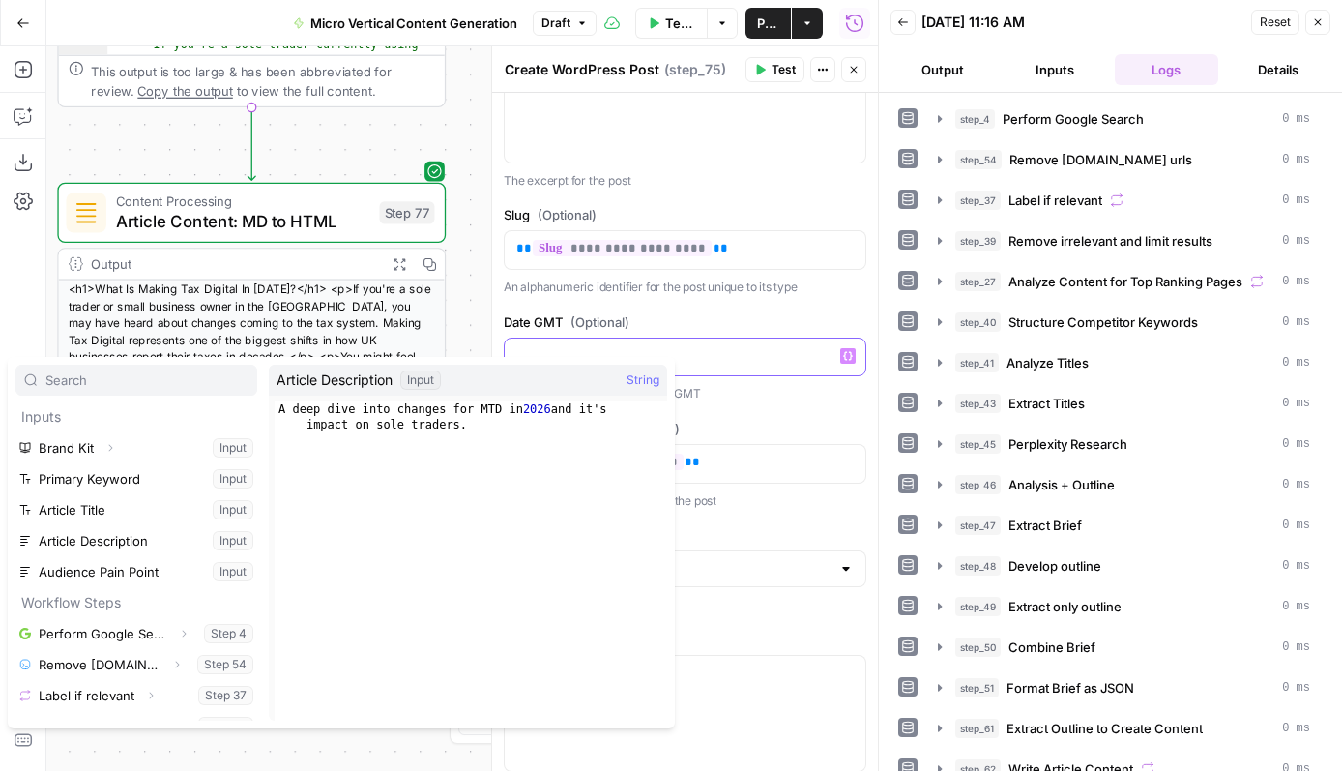
click at [758, 366] on p at bounding box center [684, 355] width 337 height 19
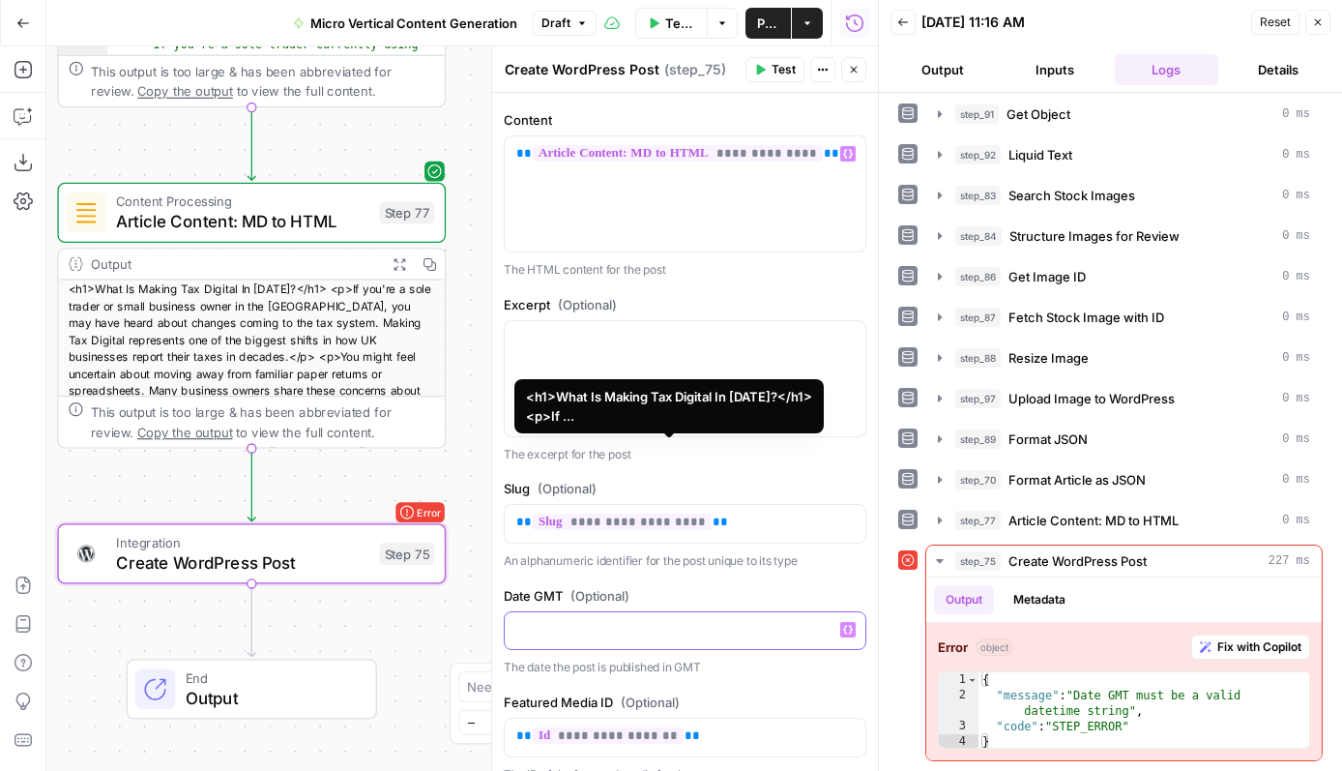
scroll to position [792, 0]
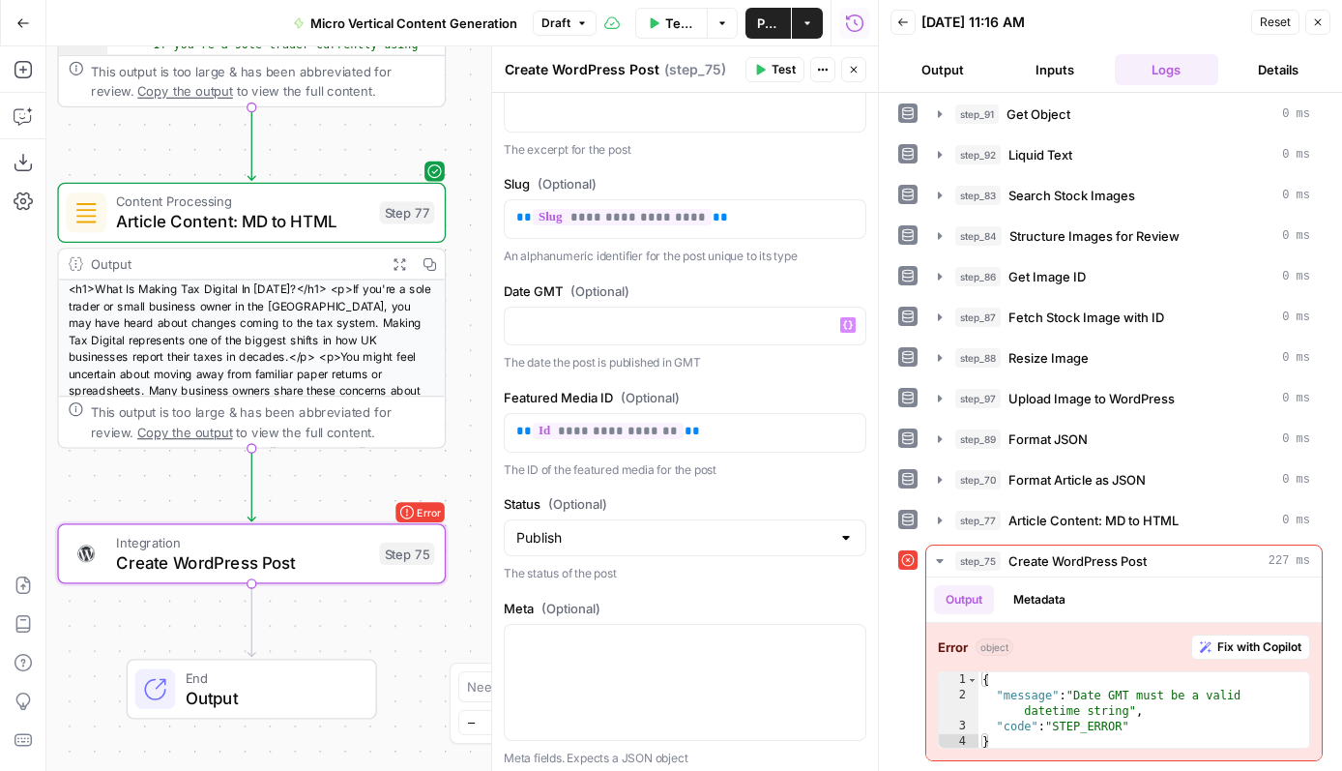
click at [704, 406] on label "Featured Media ID (Optional)" at bounding box center [685, 397] width 363 height 19
click at [394, 500] on span "Test" at bounding box center [409, 507] width 30 height 22
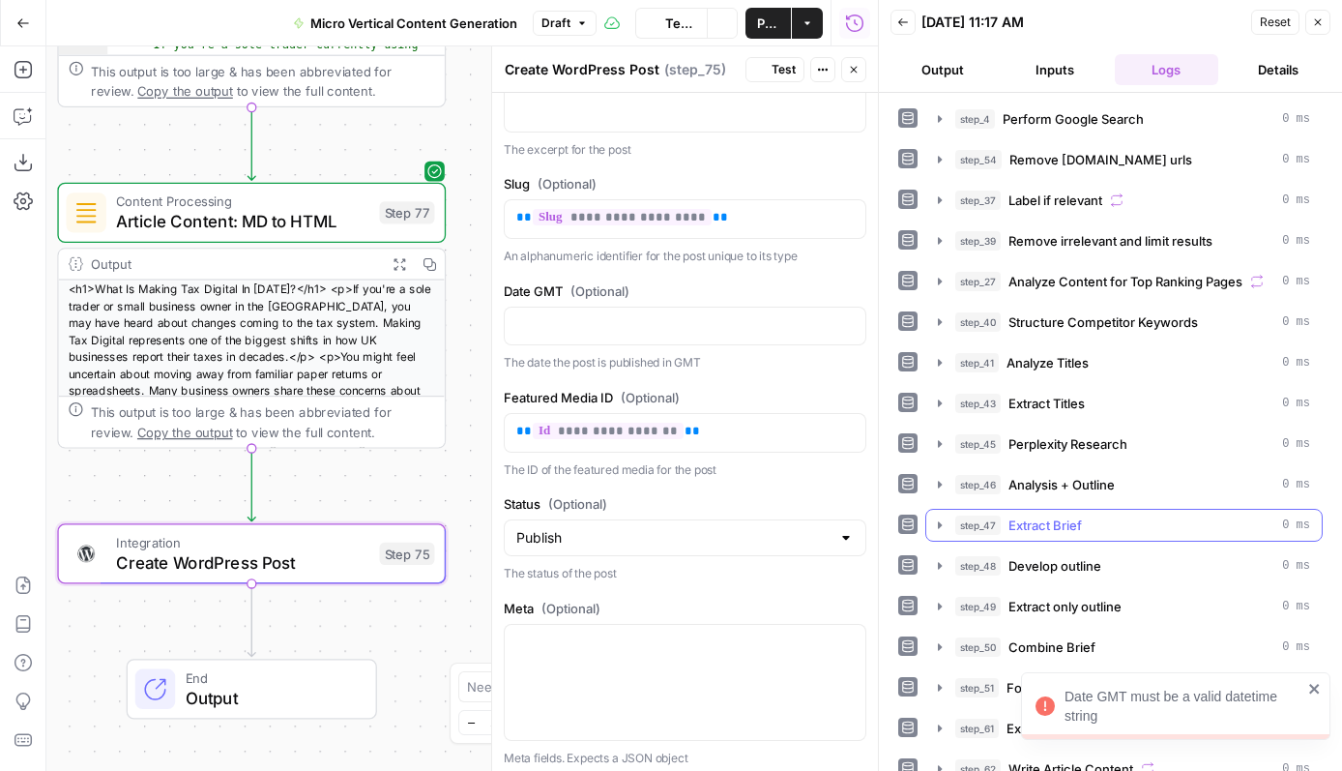
scroll to position [736, 0]
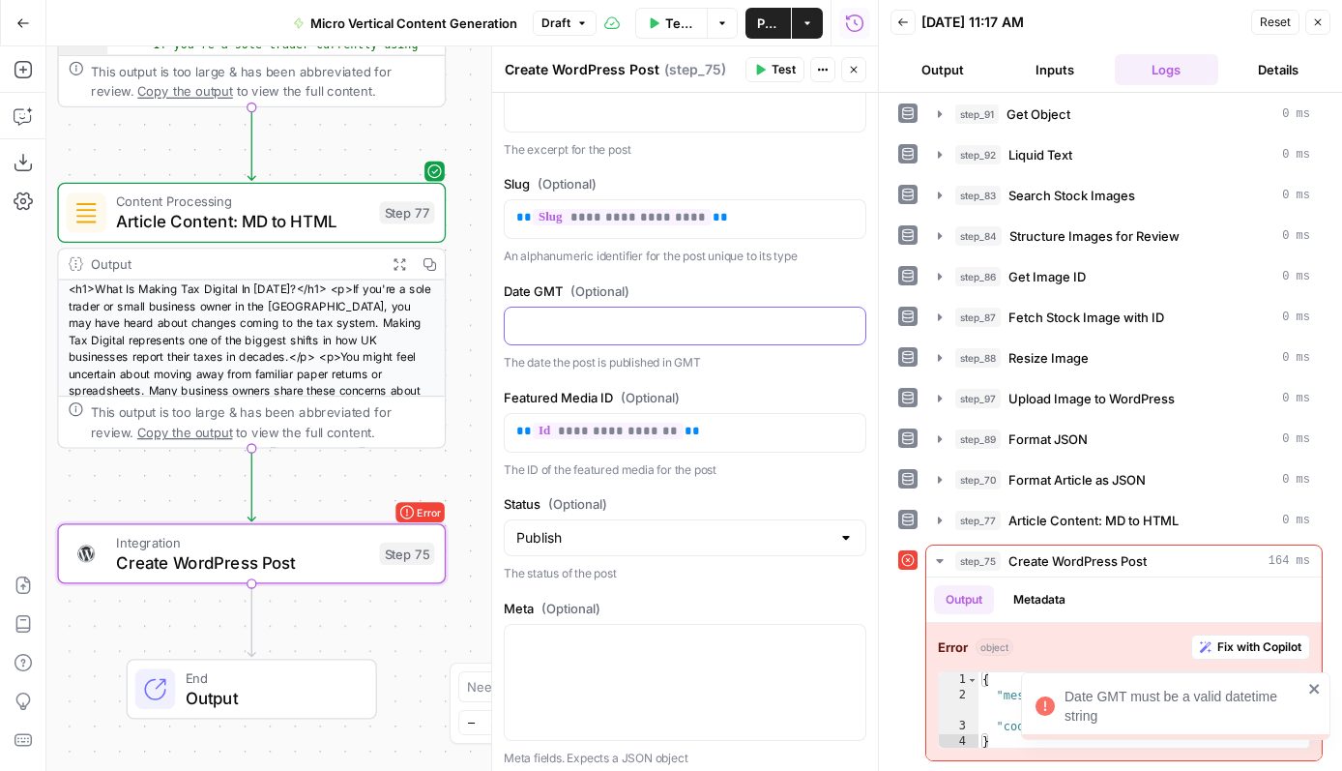
click at [737, 335] on p at bounding box center [684, 324] width 337 height 19
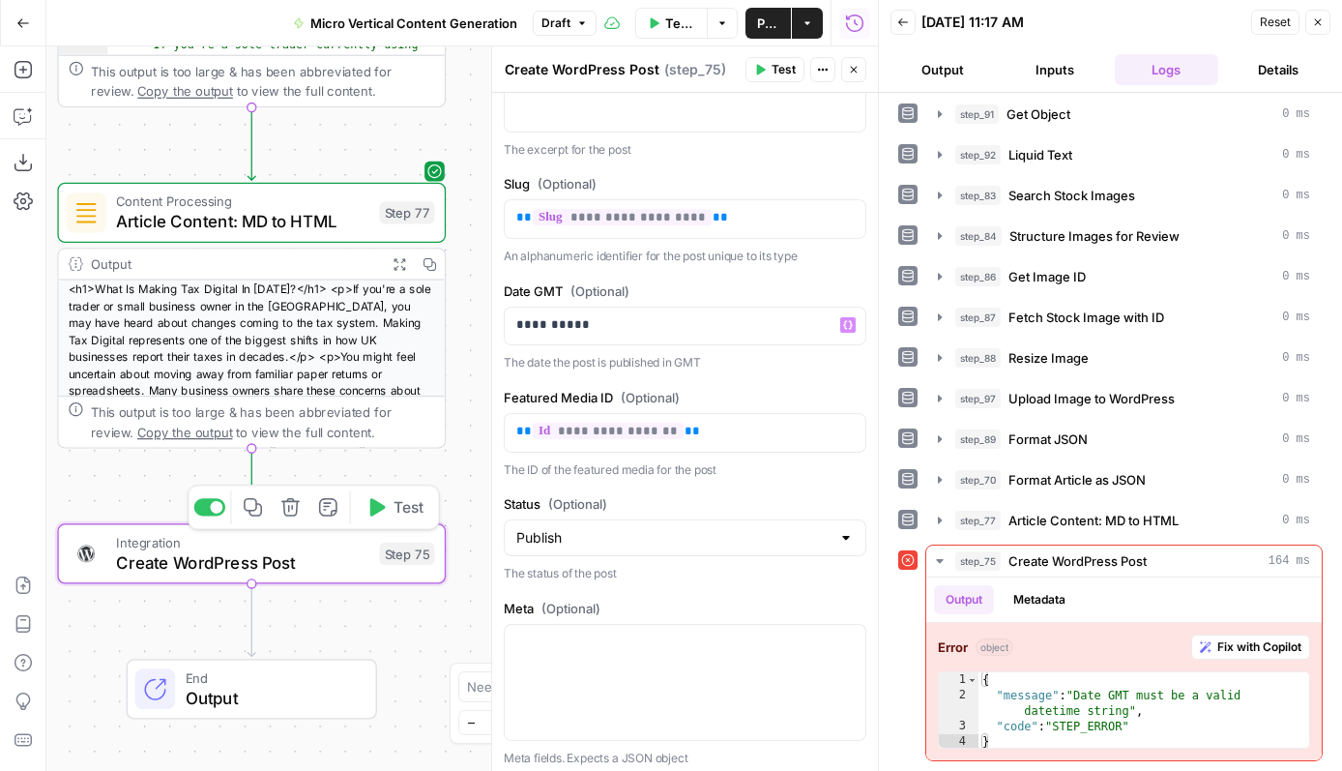
click at [404, 506] on span "Test" at bounding box center [409, 507] width 30 height 22
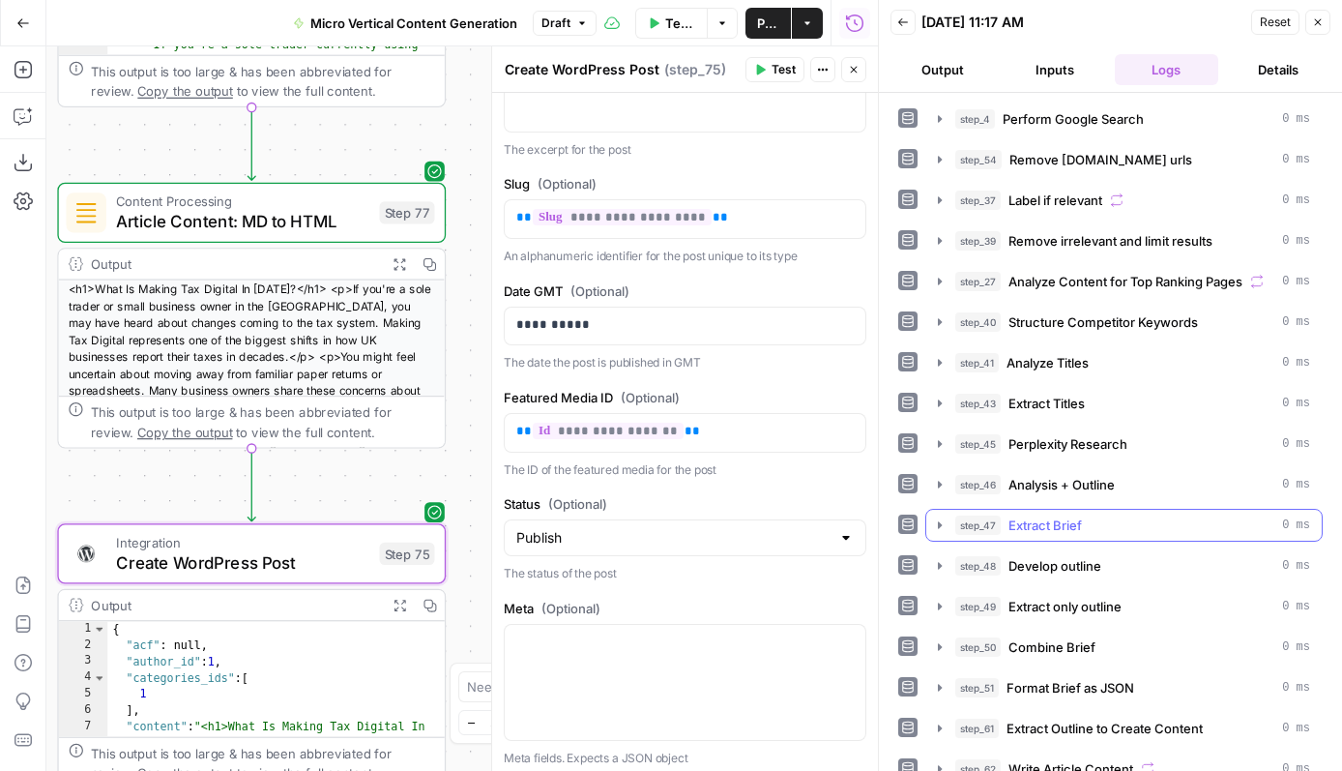
scroll to position [1037, 0]
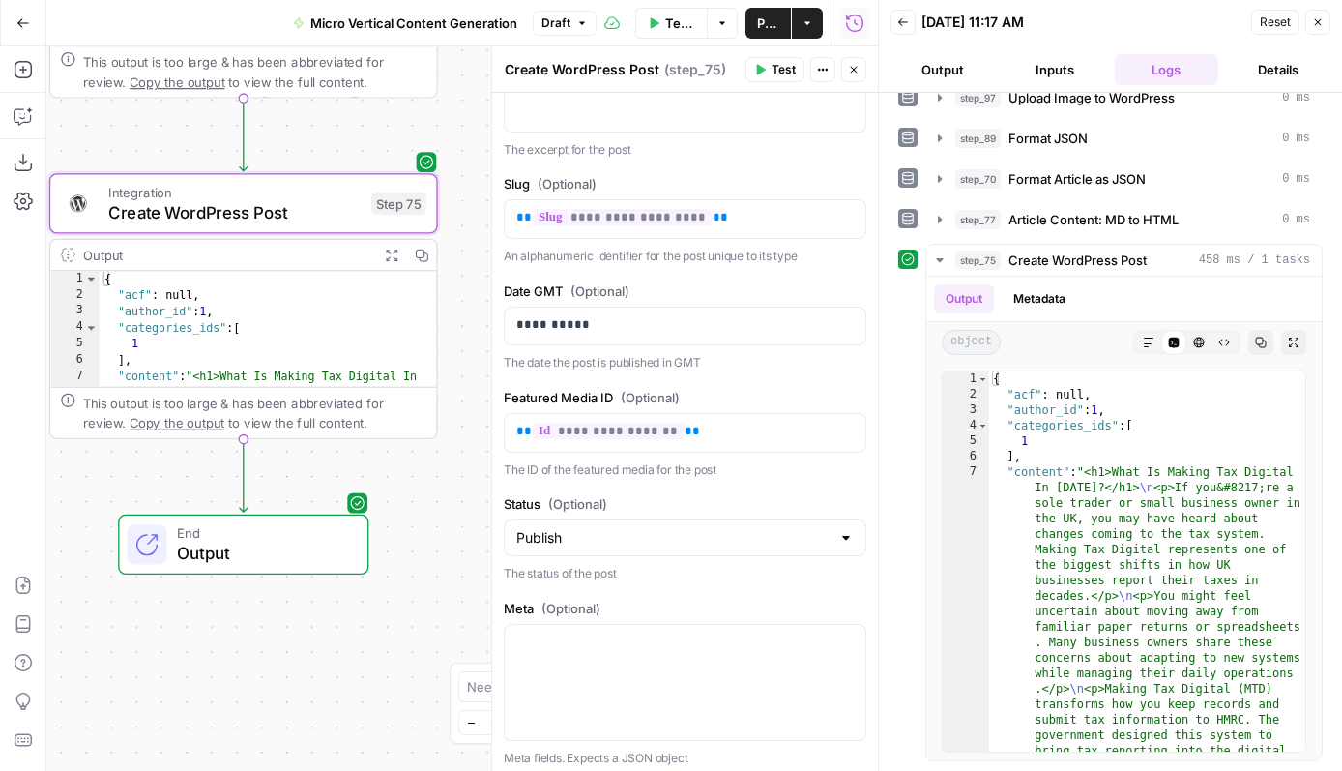
click at [330, 527] on span "End" at bounding box center [262, 533] width 170 height 20
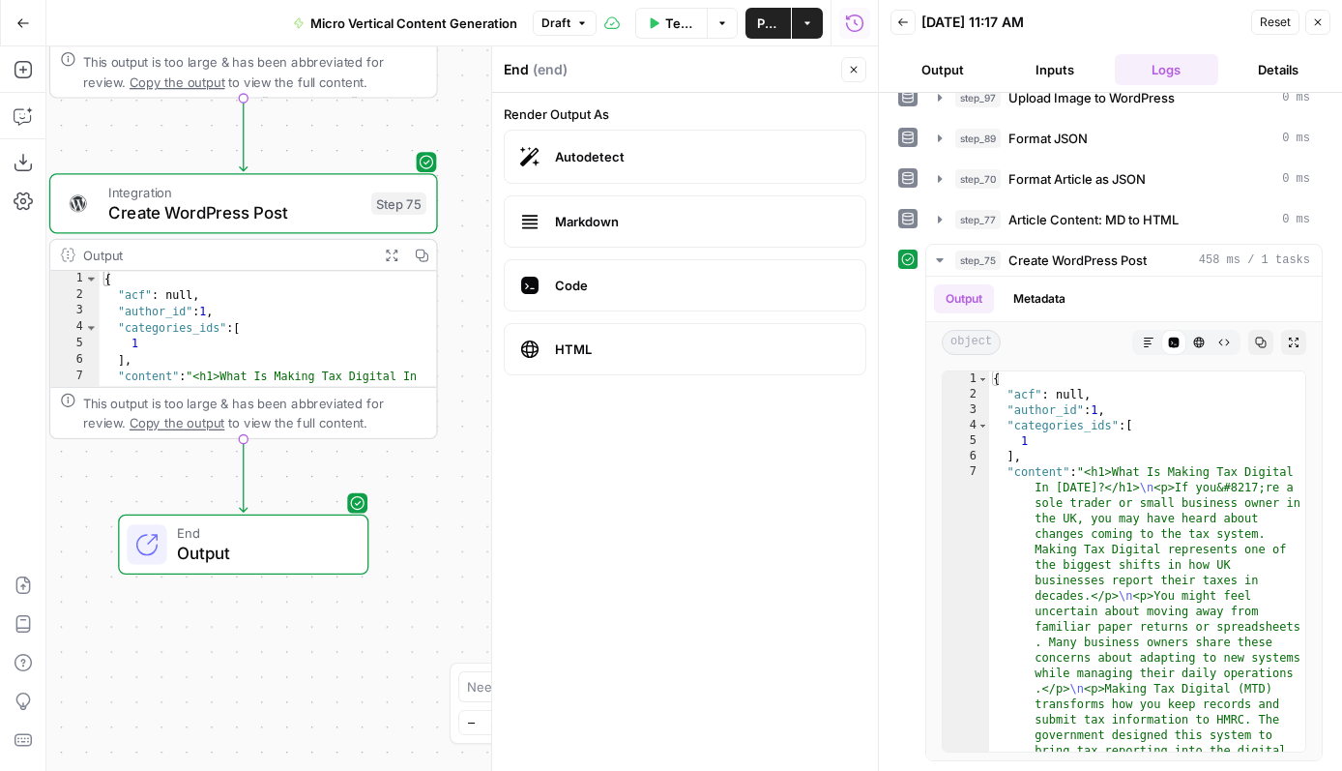
click at [1321, 26] on icon "button" at bounding box center [1318, 22] width 12 height 12
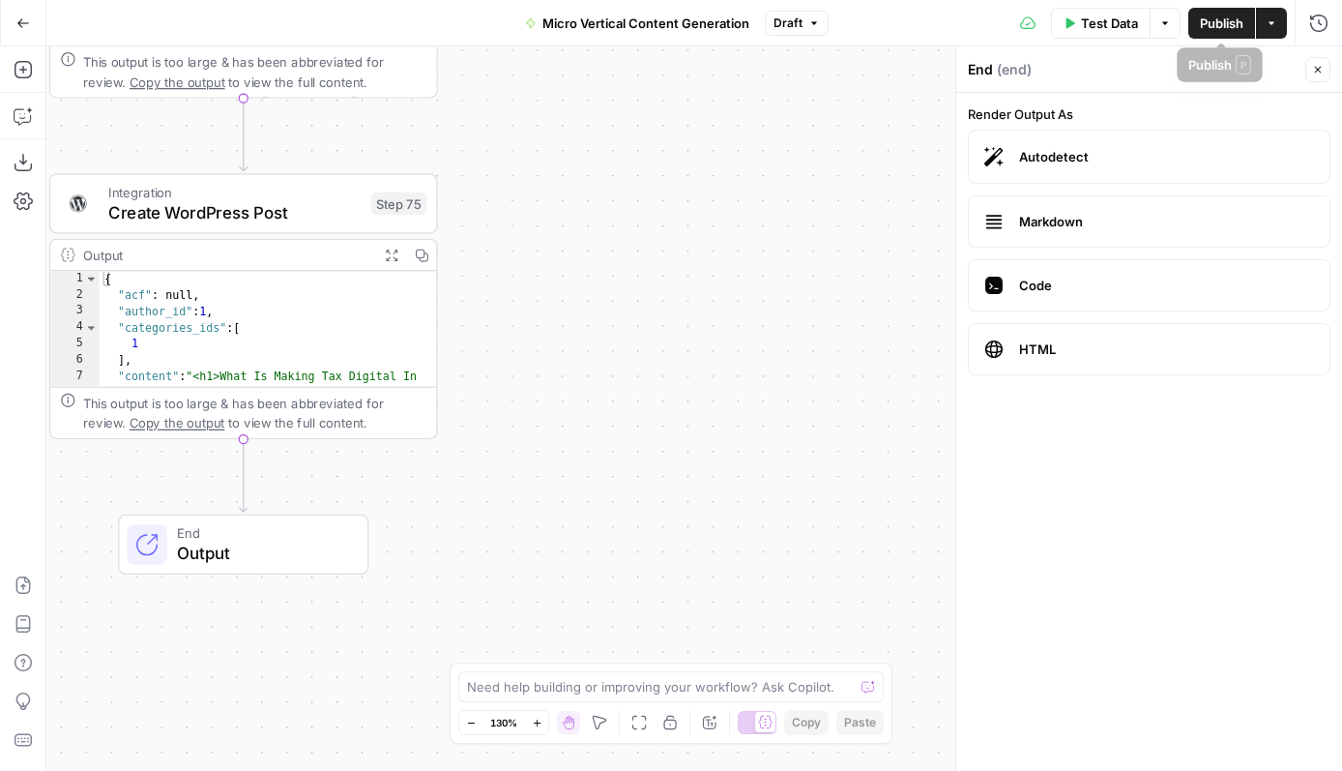
click at [1231, 26] on span "Publish" at bounding box center [1222, 23] width 44 height 19
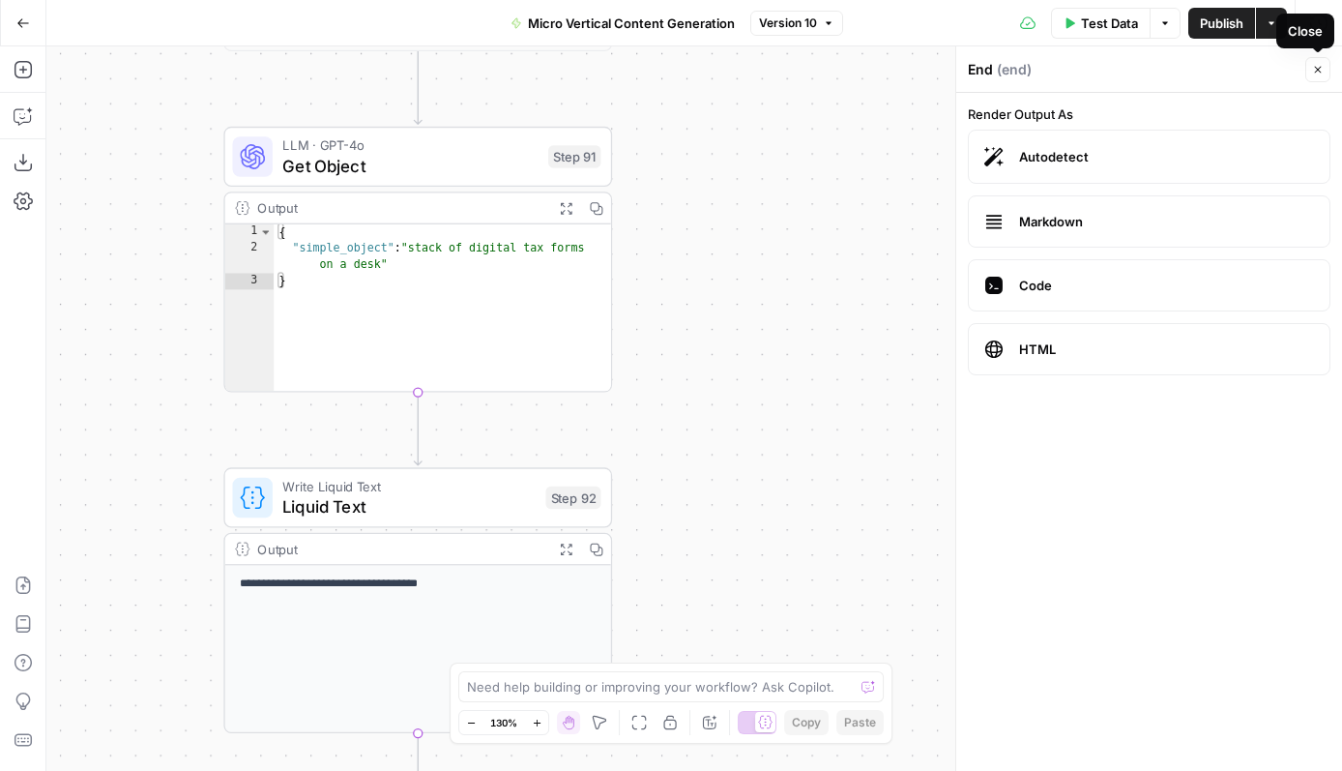
click at [1317, 65] on icon "button" at bounding box center [1318, 70] width 12 height 12
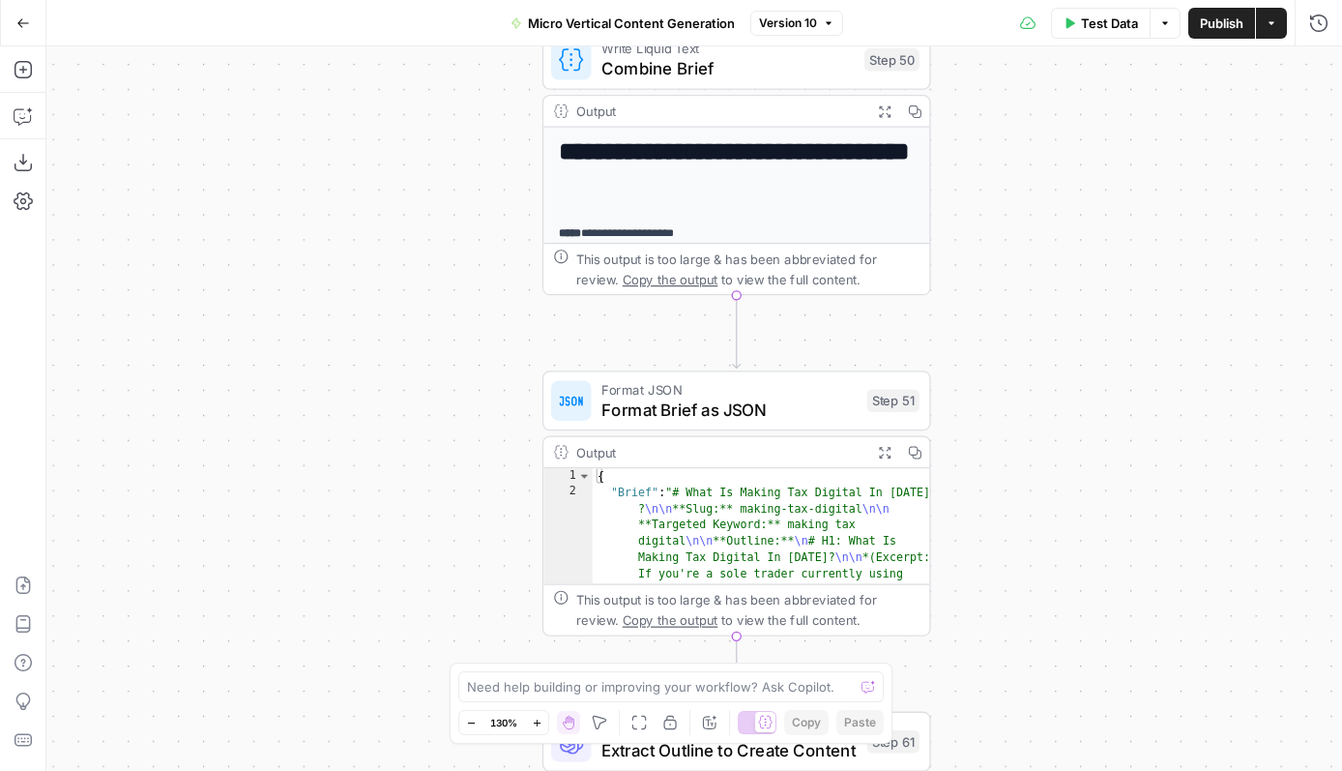
click at [20, 33] on button "Go Back" at bounding box center [23, 23] width 35 height 35
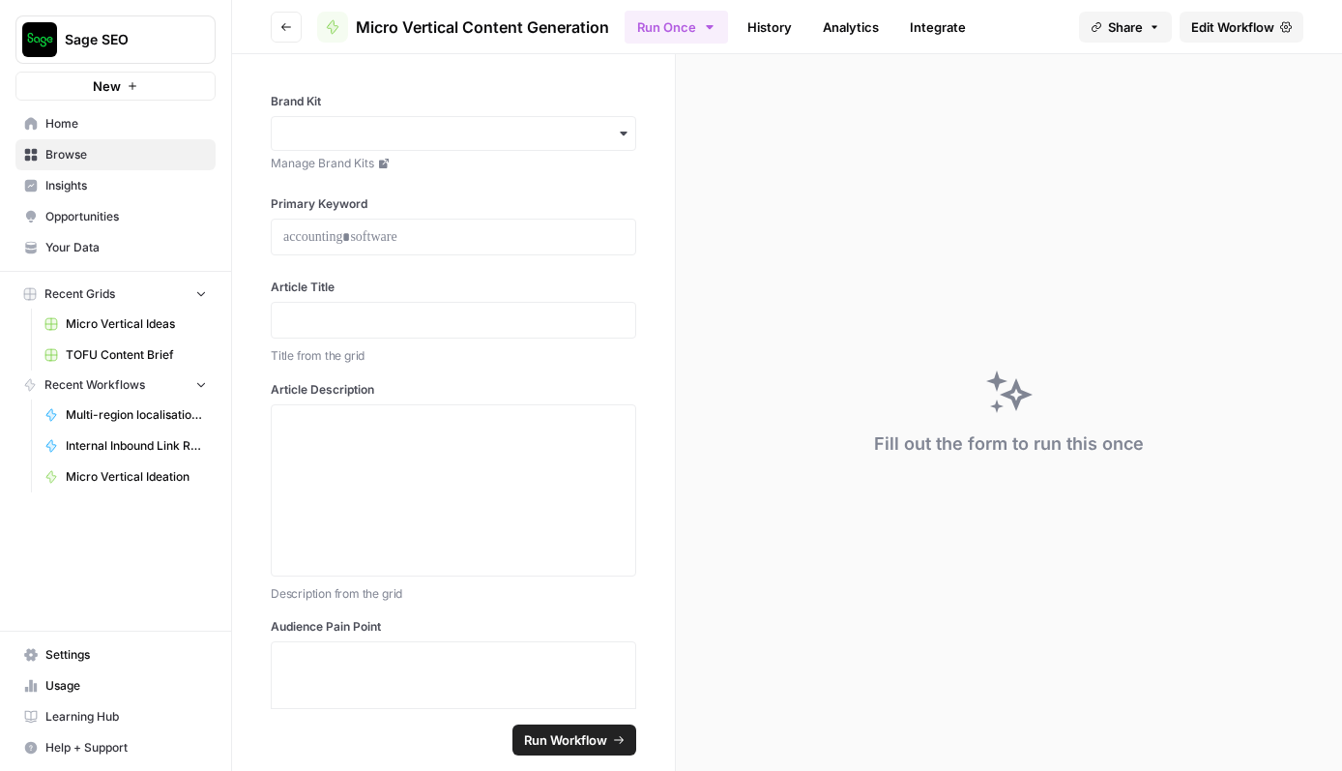
click at [282, 26] on icon "button" at bounding box center [286, 27] width 10 height 8
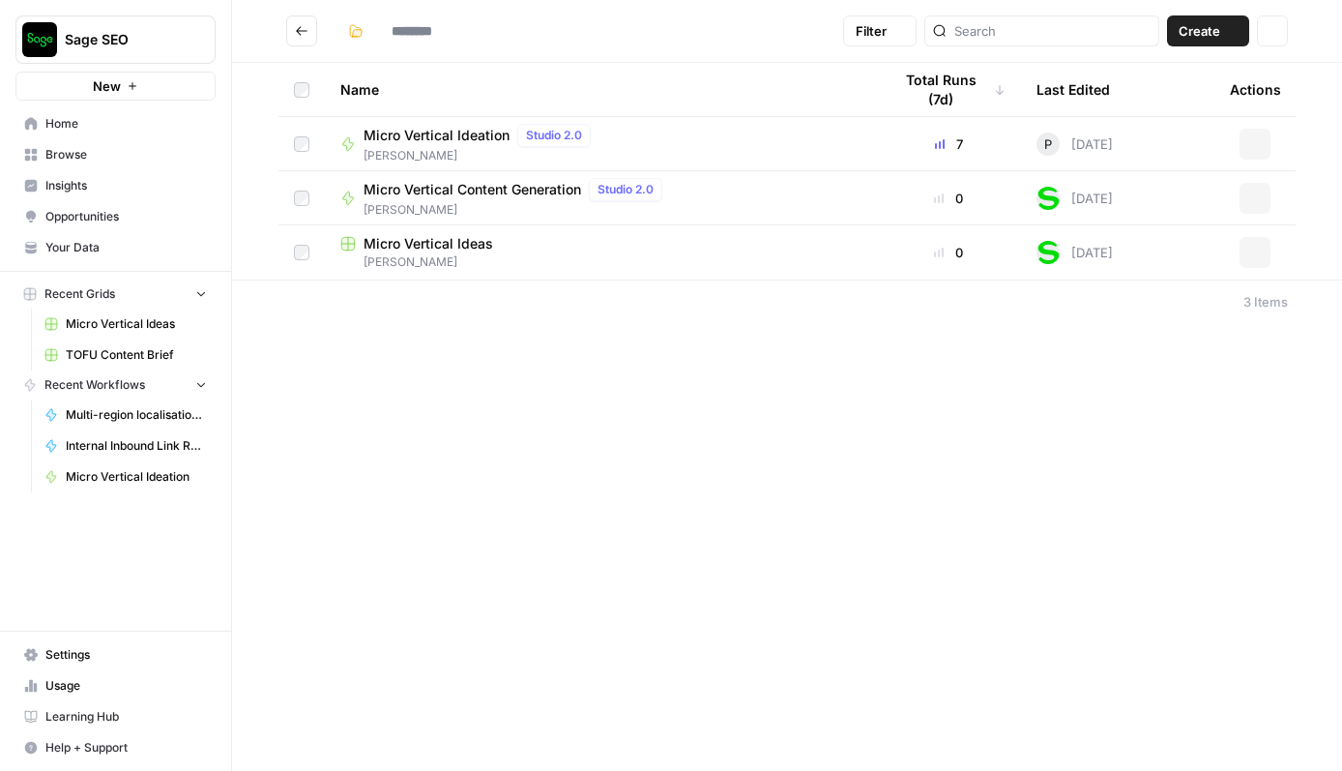
type input "**********"
click at [1250, 256] on icon "button" at bounding box center [1255, 253] width 12 height 12
click at [1170, 293] on span "Duplicate" at bounding box center [1169, 297] width 155 height 19
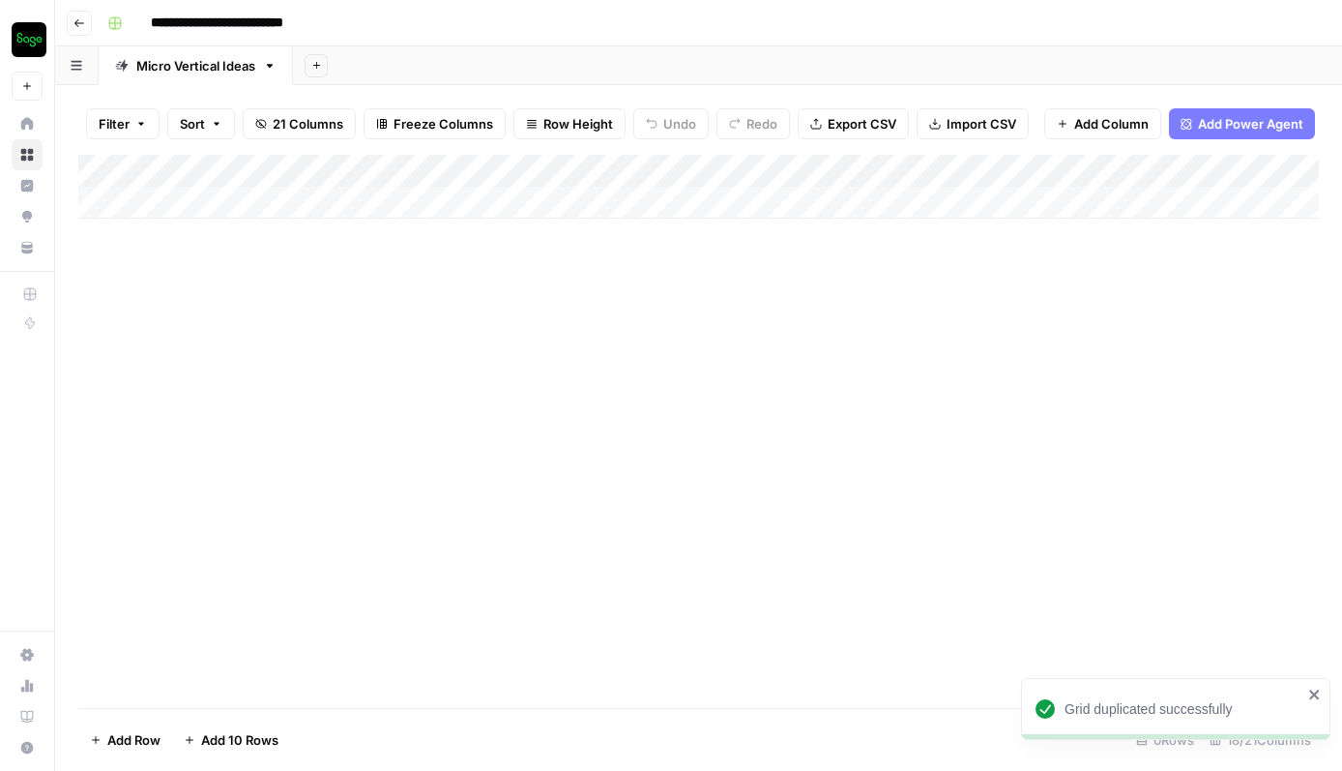
click at [231, 15] on input "**********" at bounding box center [239, 23] width 195 height 31
click at [171, 18] on input "**********" at bounding box center [239, 23] width 195 height 31
type input "**********"
click at [199, 22] on input "**********" at bounding box center [237, 23] width 190 height 31
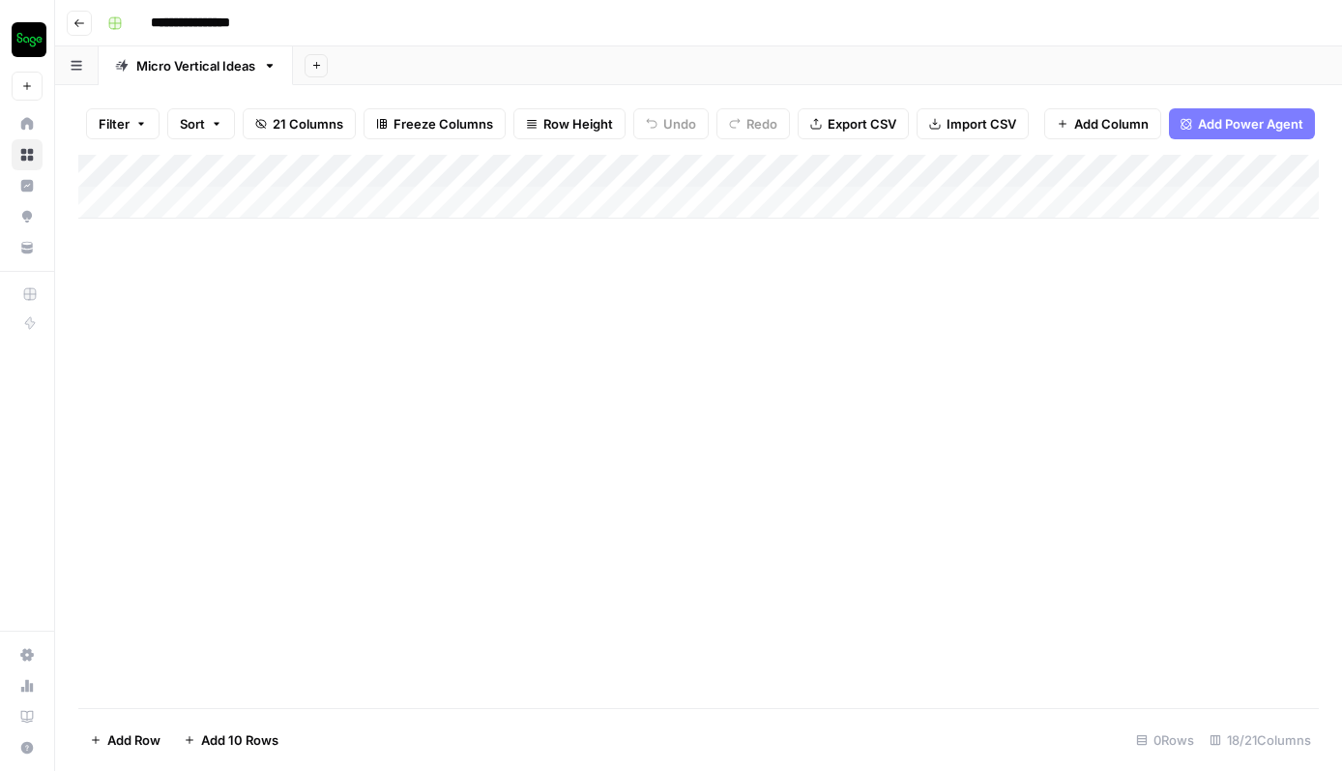
click at [242, 19] on input "**********" at bounding box center [210, 23] width 136 height 31
type input "*********"
click at [544, 37] on div "*********" at bounding box center [711, 23] width 1223 height 31
click at [660, 29] on div "*********" at bounding box center [711, 23] width 1223 height 31
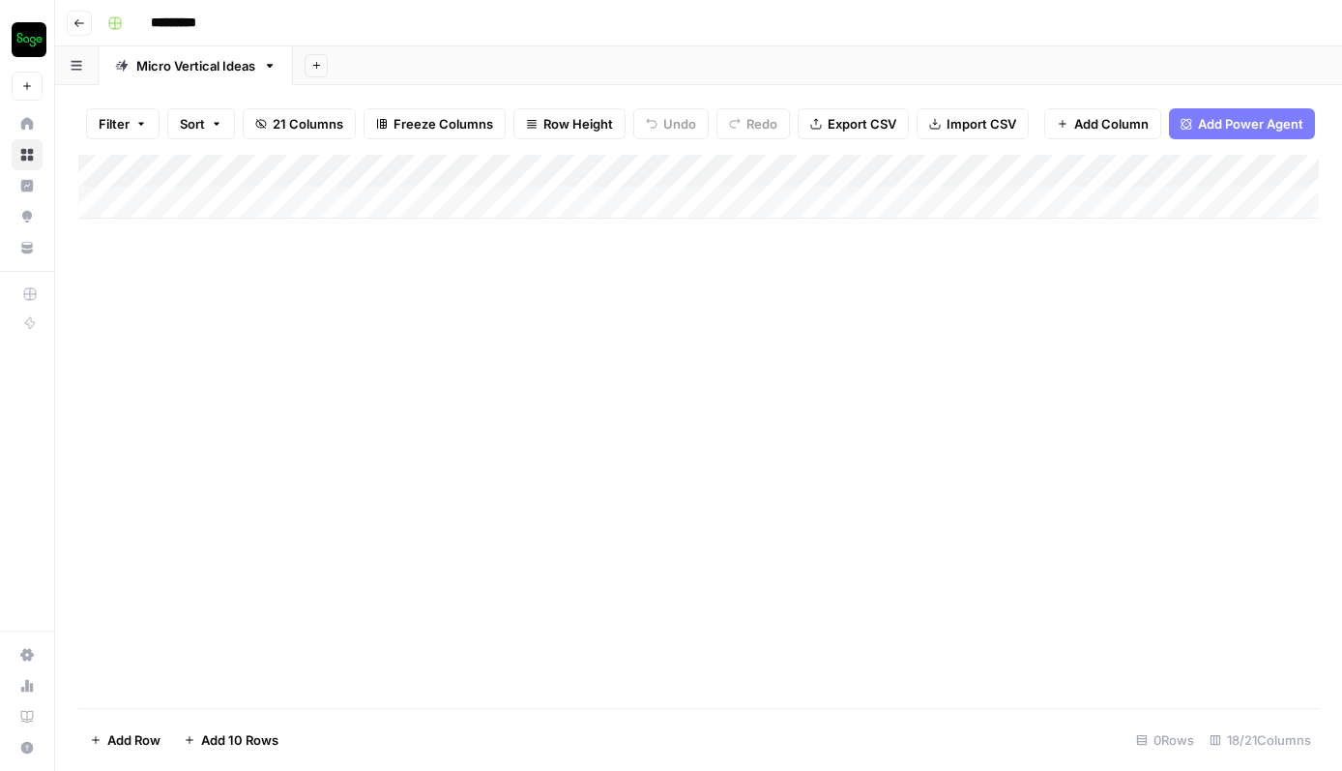
click at [80, 24] on icon "button" at bounding box center [79, 23] width 12 height 12
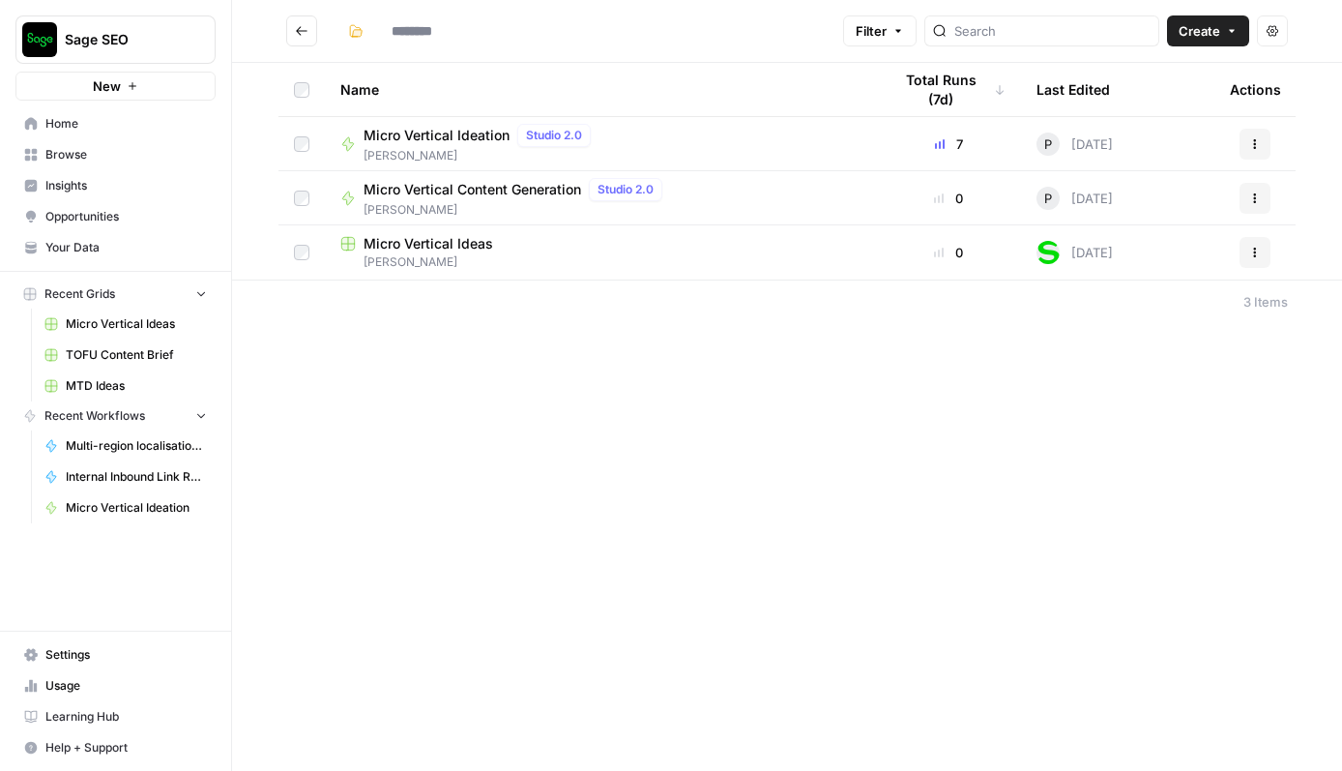
type input "**********"
click at [416, 299] on span "MTD Ideas" at bounding box center [399, 297] width 71 height 19
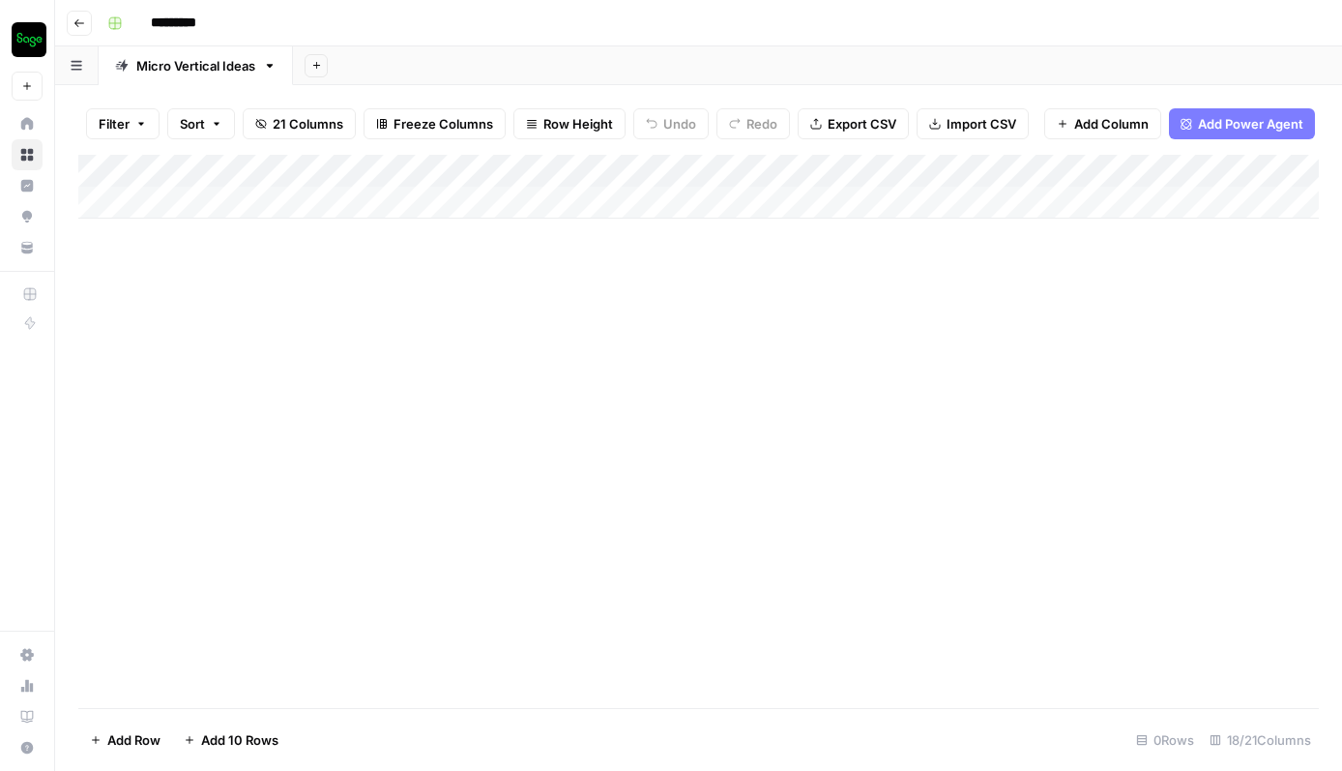
click at [479, 170] on div "Add Column" at bounding box center [698, 187] width 1241 height 64
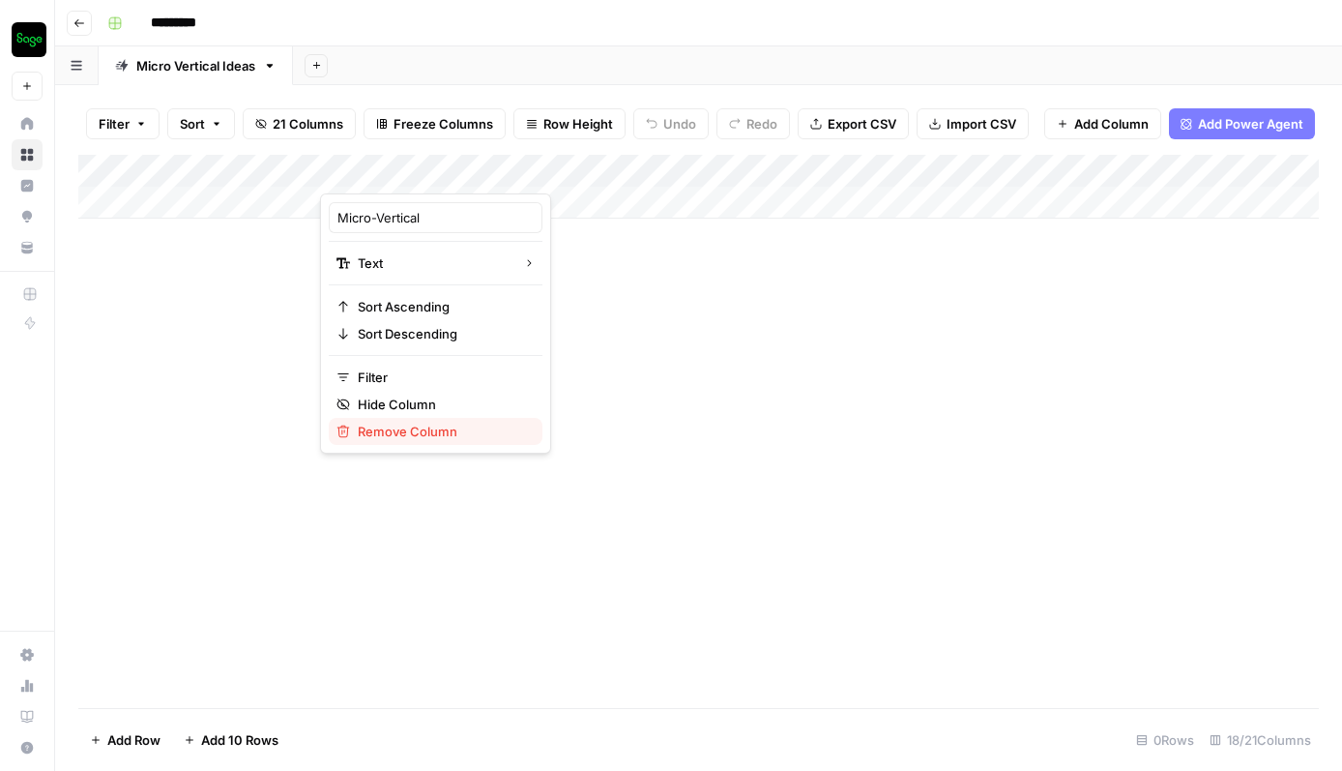
click at [402, 430] on span "Remove Column" at bounding box center [442, 431] width 169 height 19
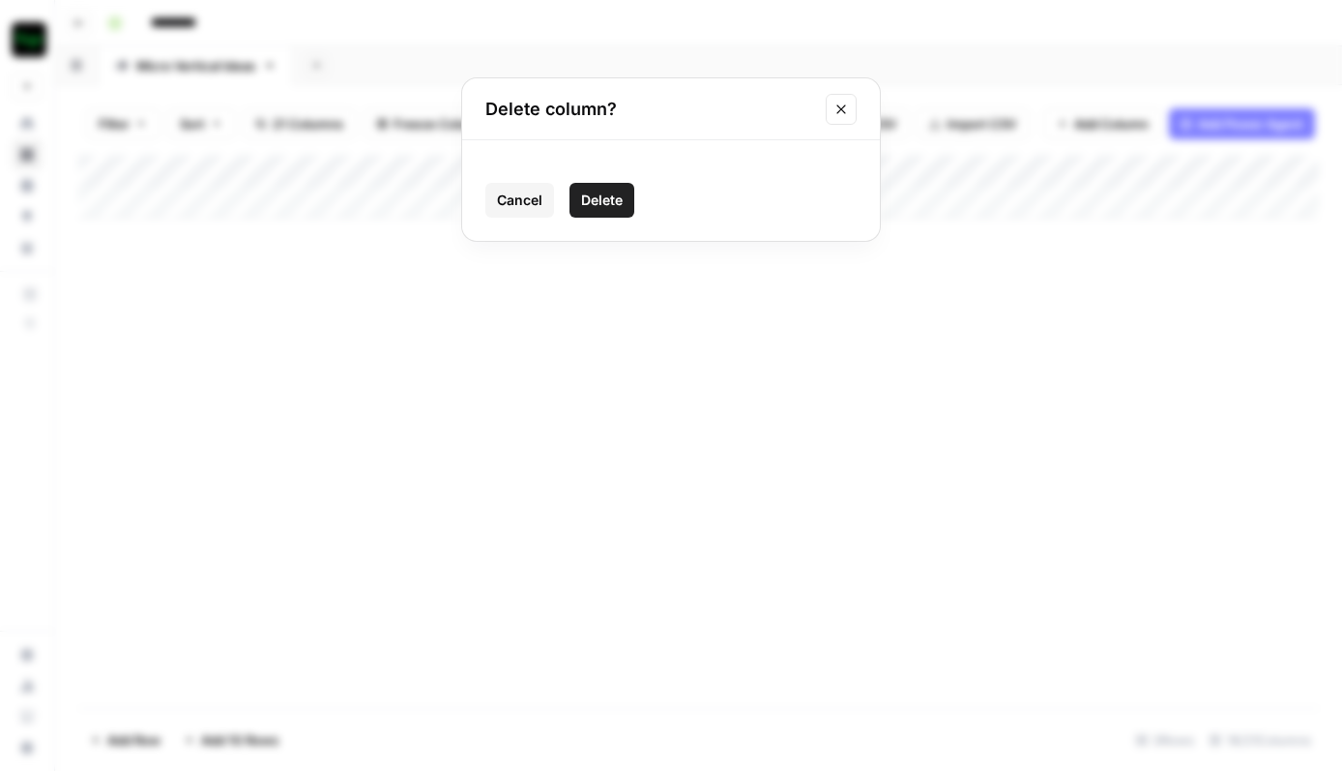
click at [613, 205] on span "Delete" at bounding box center [602, 200] width 42 height 19
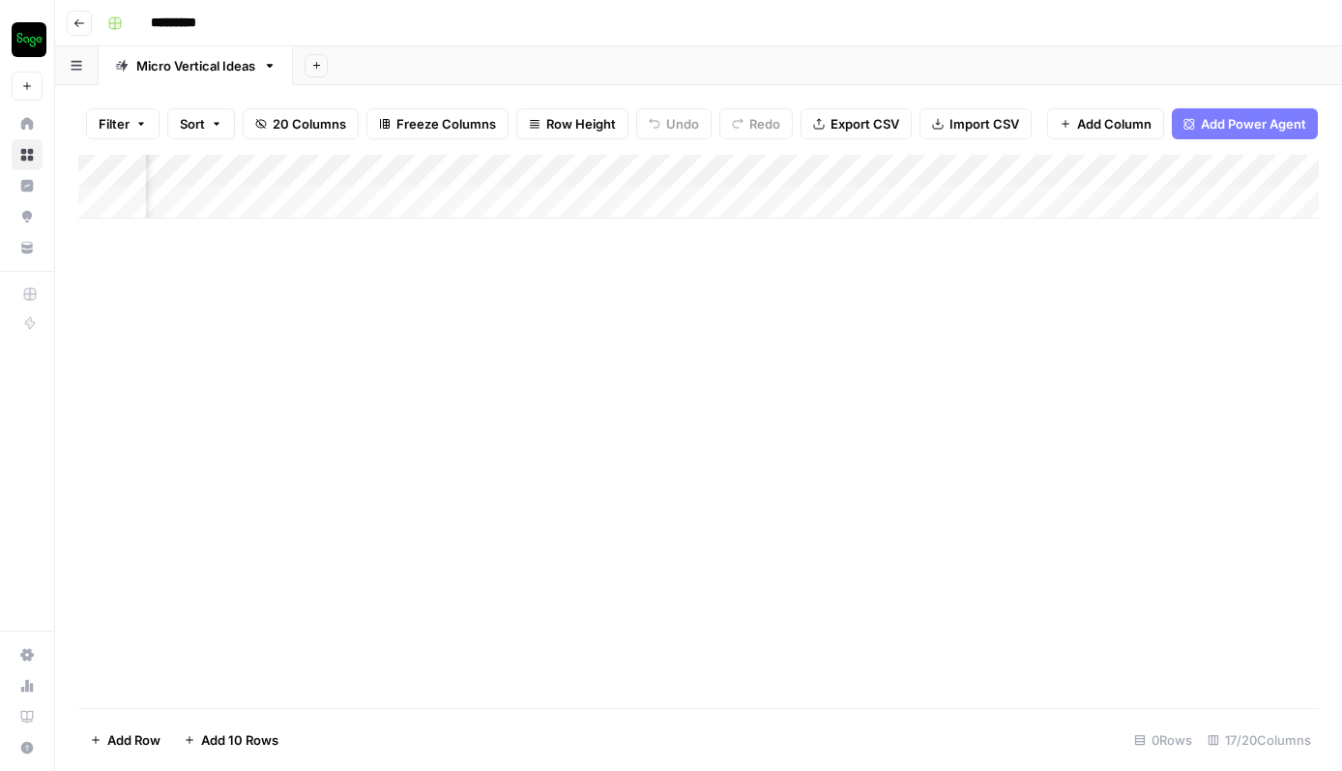
scroll to position [0, 2168]
click at [816, 165] on div "Add Column" at bounding box center [698, 187] width 1241 height 64
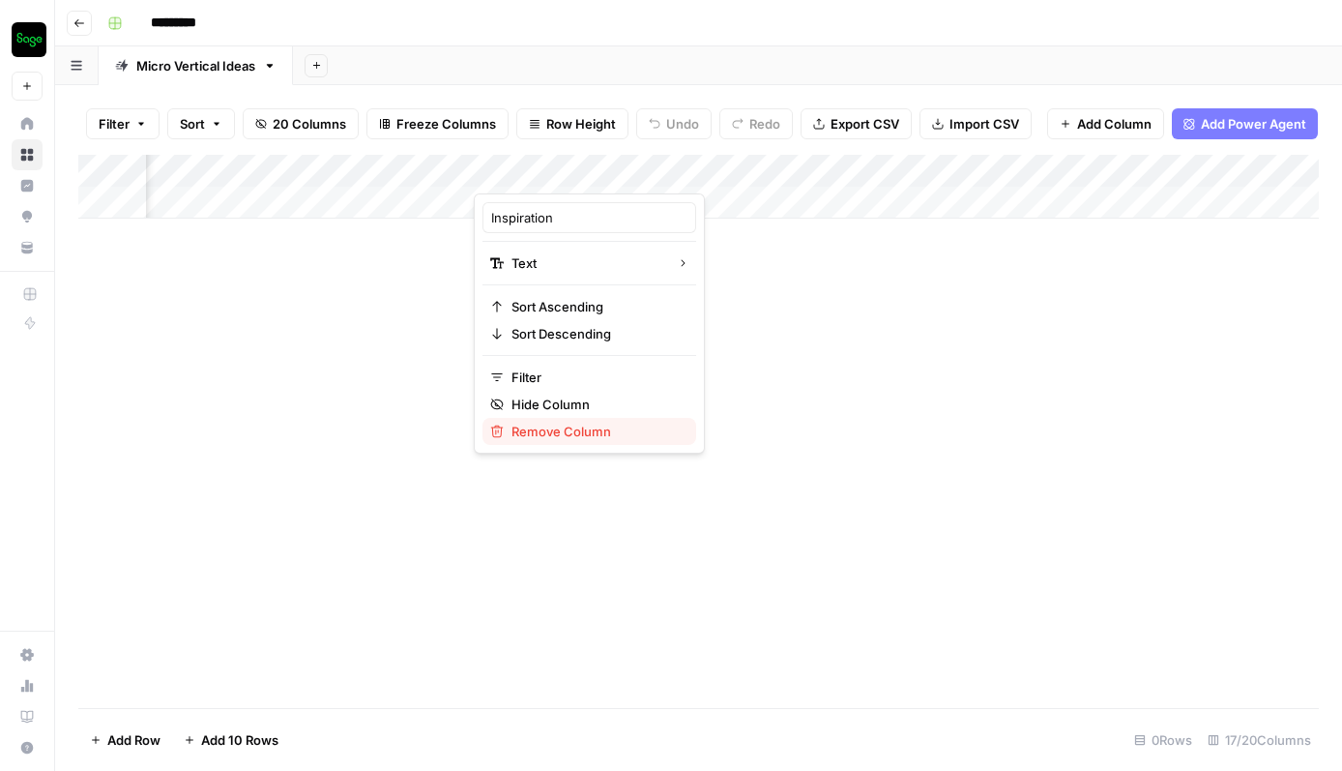
click at [597, 423] on span "Remove Column" at bounding box center [596, 431] width 169 height 19
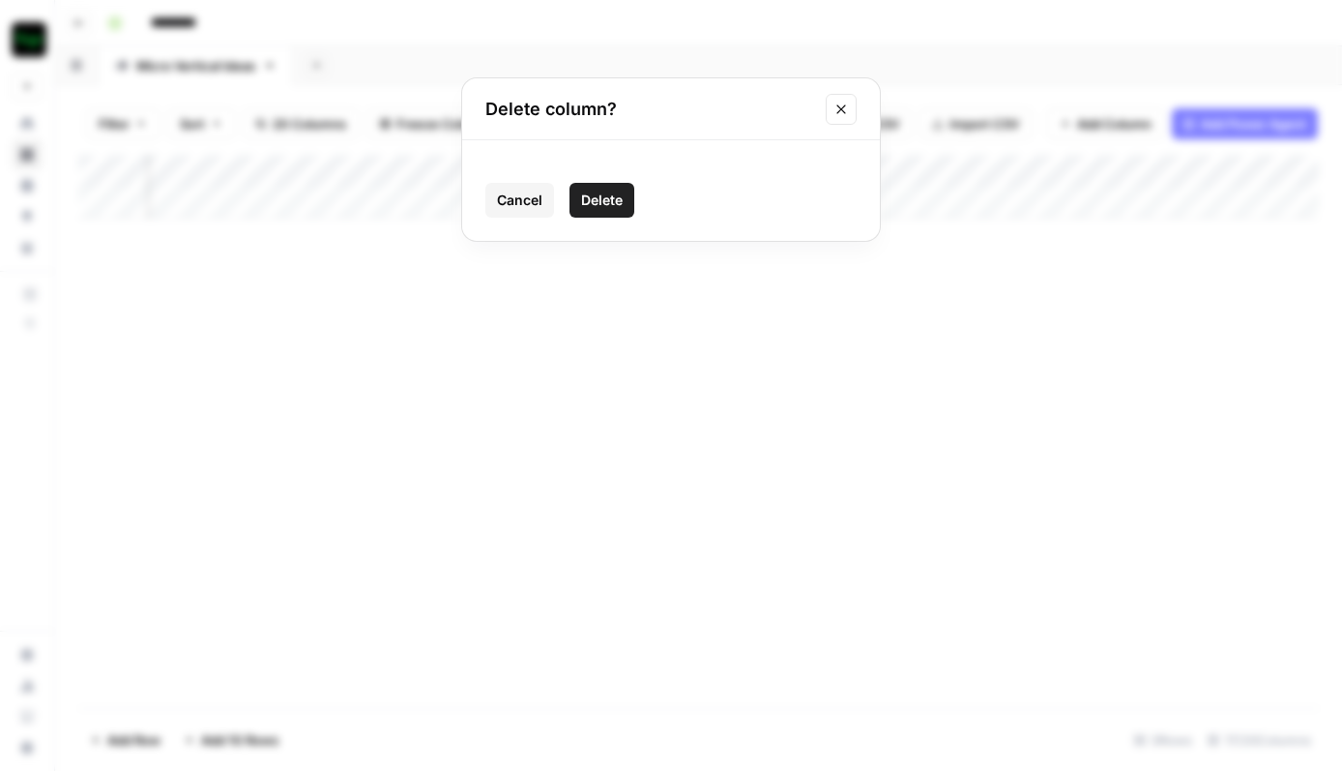
click at [608, 203] on span "Delete" at bounding box center [602, 200] width 42 height 19
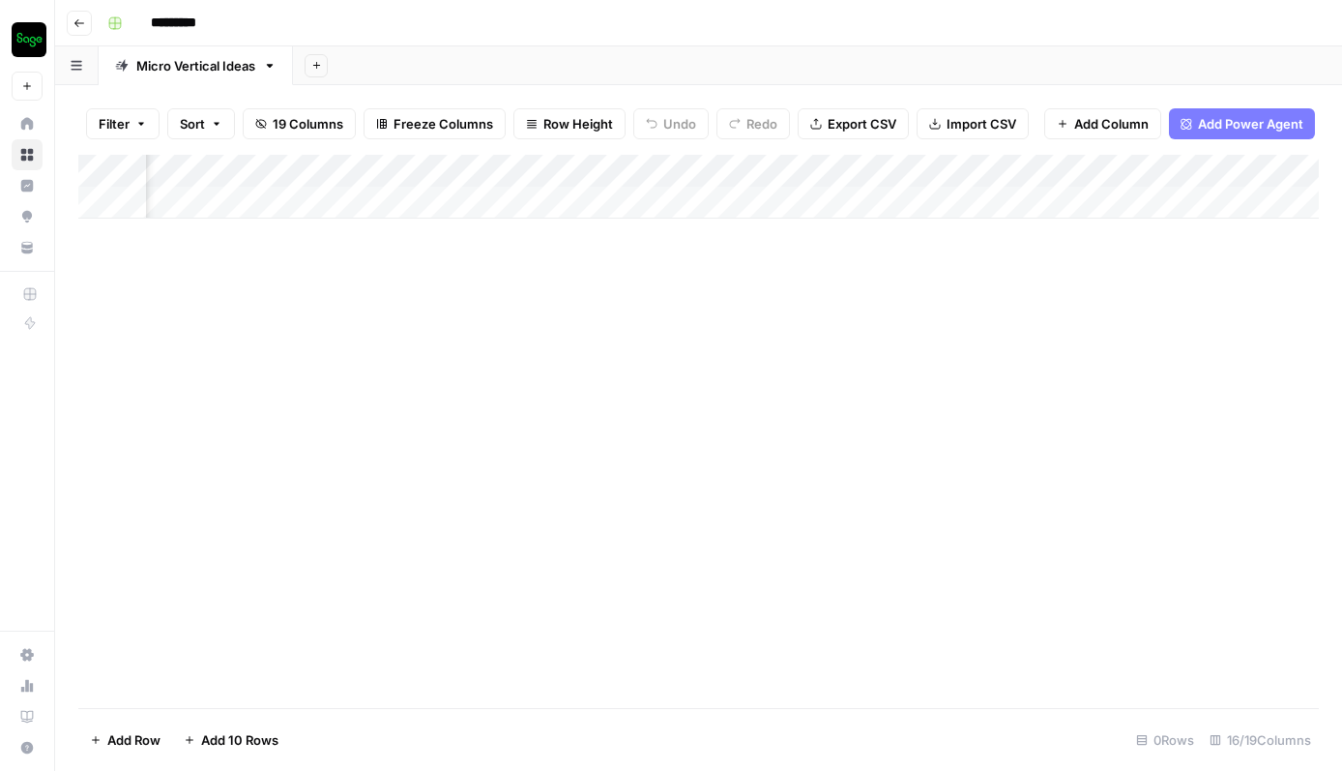
scroll to position [0, 1774]
click at [1106, 167] on div "Add Column" at bounding box center [698, 187] width 1241 height 64
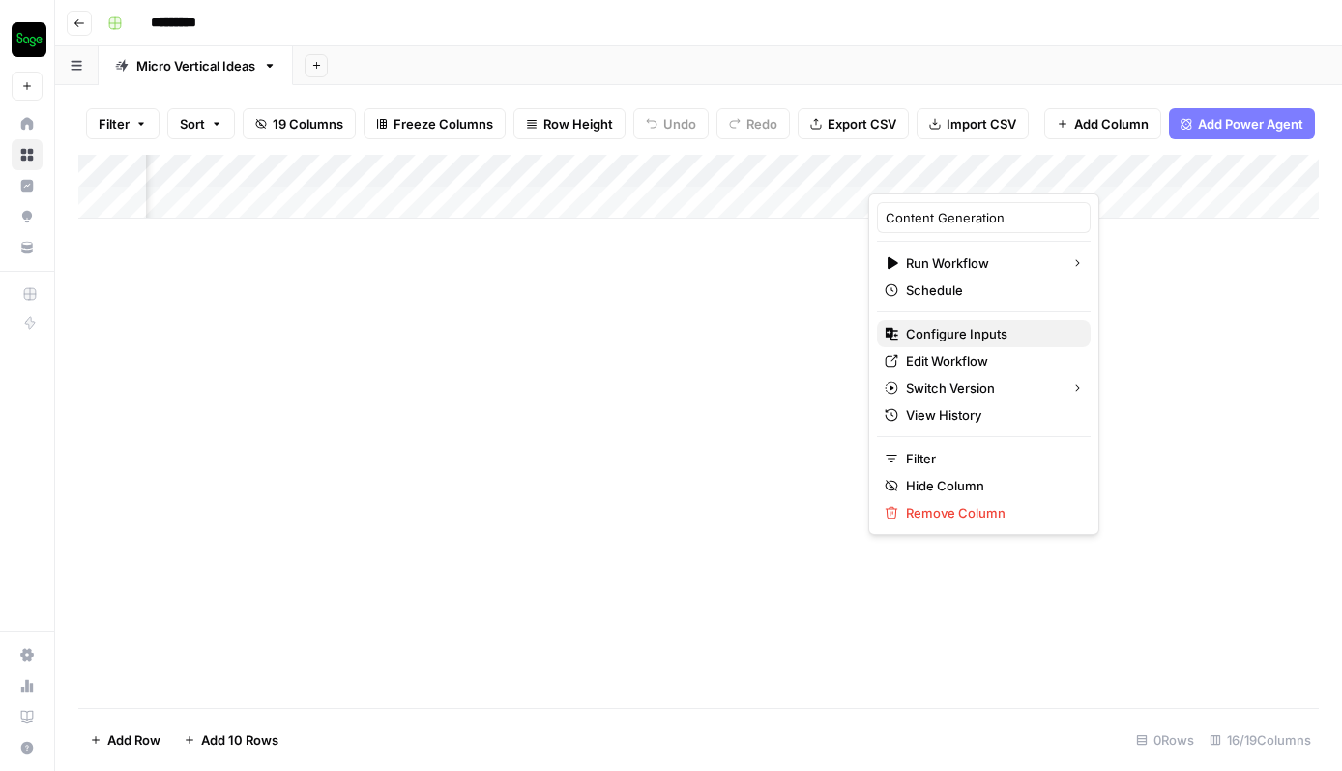
click at [947, 328] on span "Configure Inputs" at bounding box center [990, 333] width 169 height 19
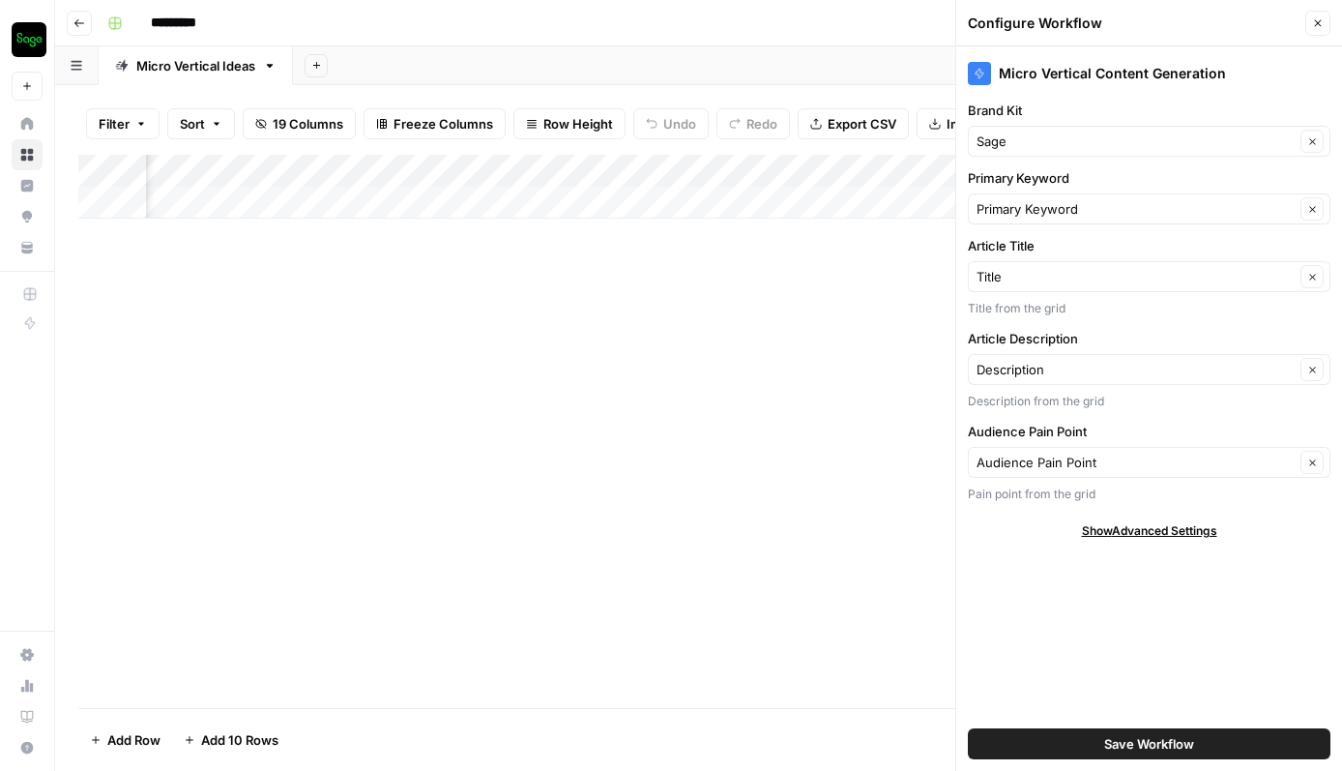
click at [1074, 733] on button "Save Workflow" at bounding box center [1149, 743] width 363 height 31
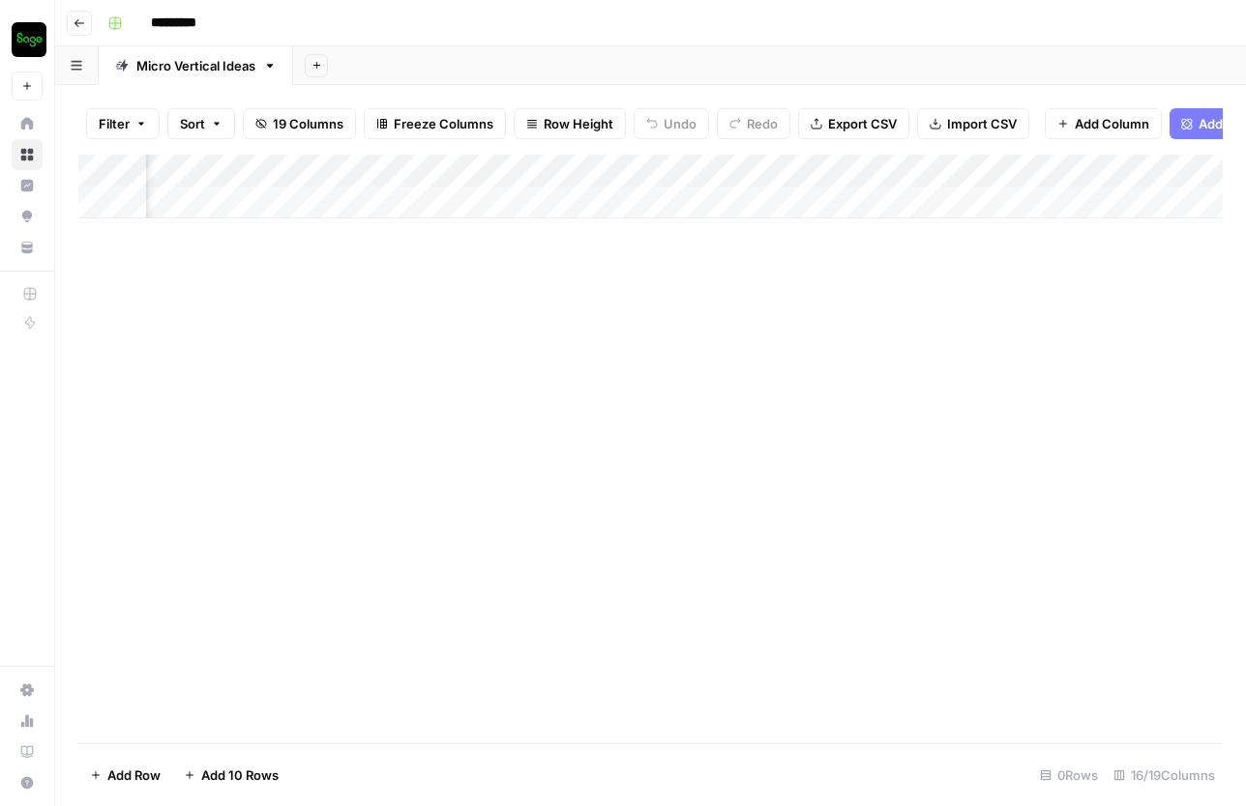
scroll to position [0, 1162]
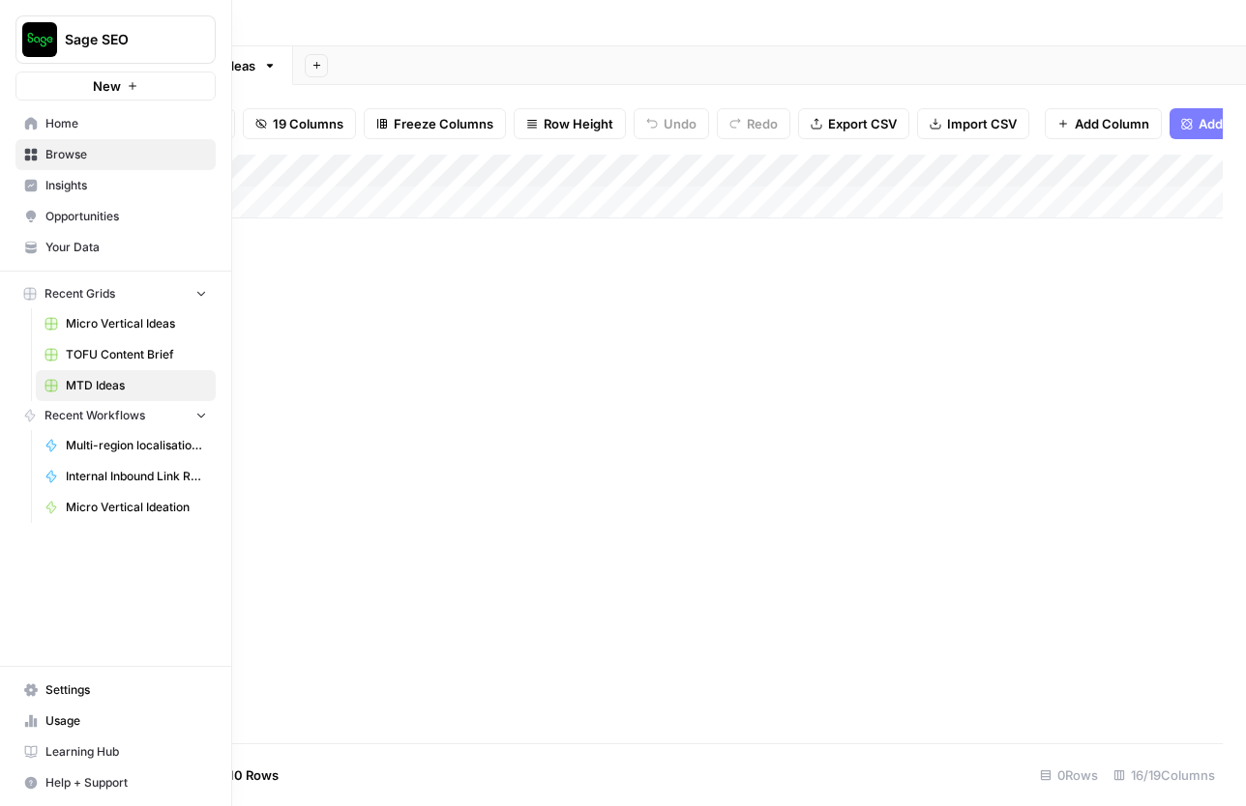
click at [94, 244] on span "Your Data" at bounding box center [125, 247] width 161 height 17
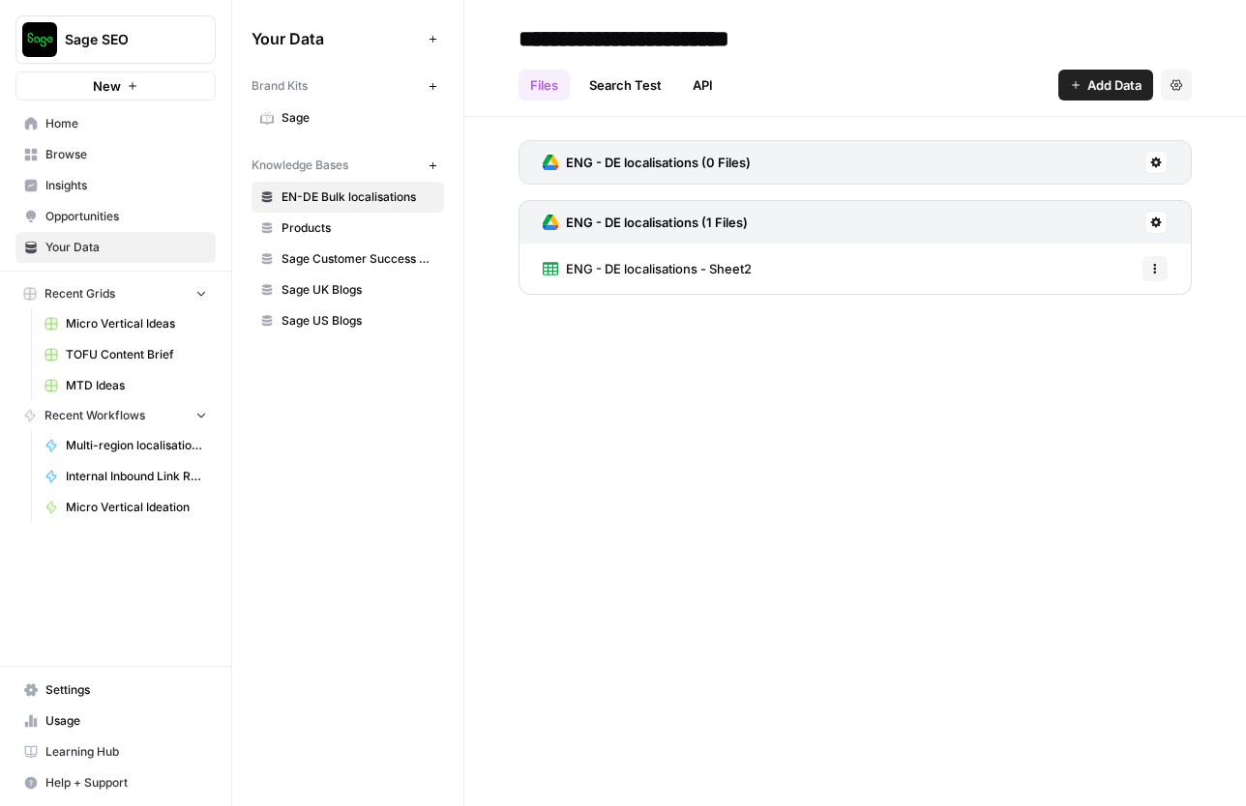
click at [113, 683] on span "Settings" at bounding box center [125, 690] width 161 height 17
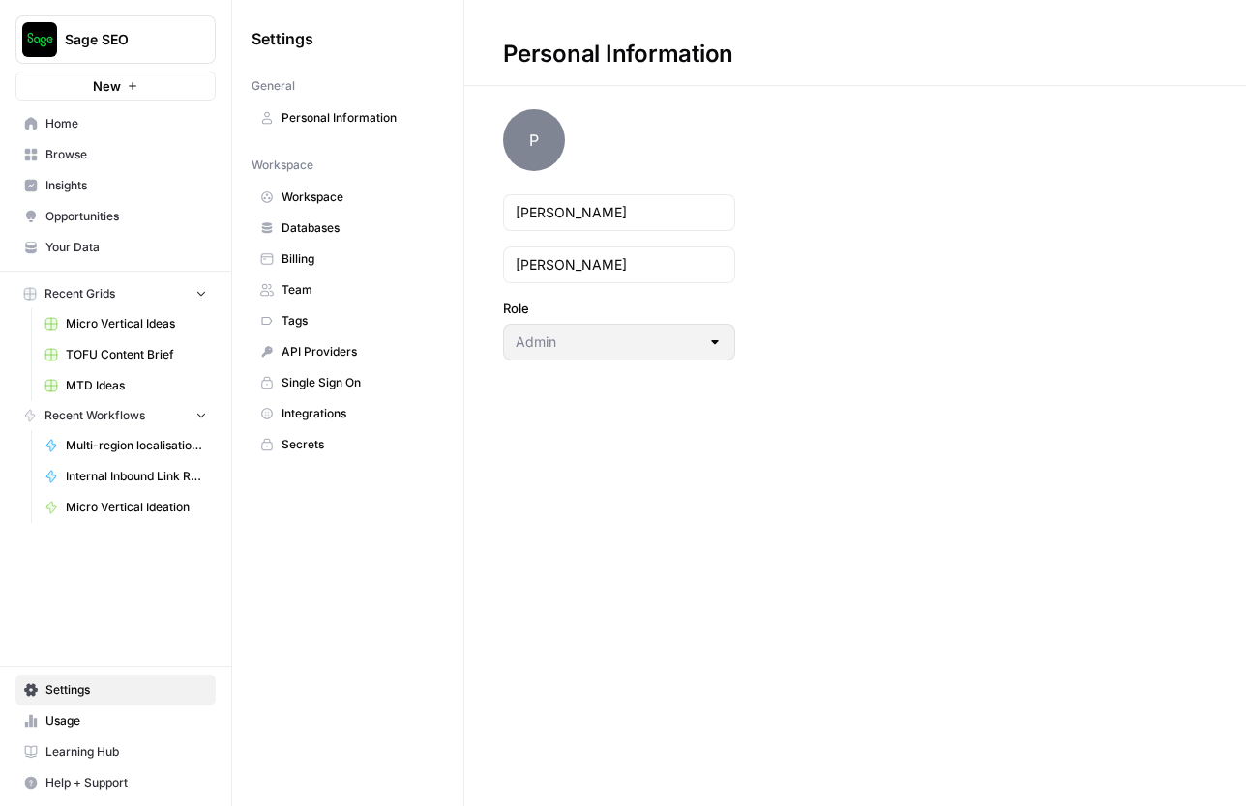
click at [338, 350] on span "API Providers" at bounding box center [358, 351] width 154 height 17
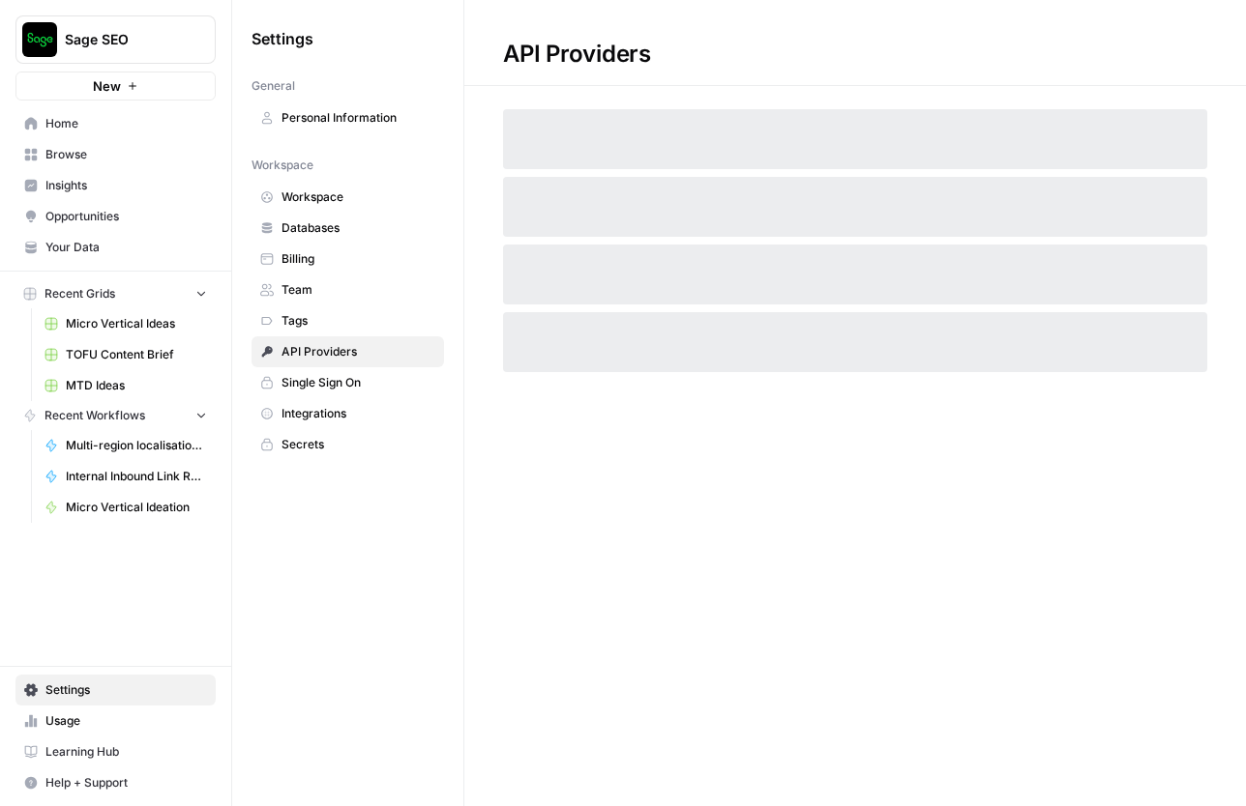
click at [333, 411] on span "Integrations" at bounding box center [358, 413] width 154 height 17
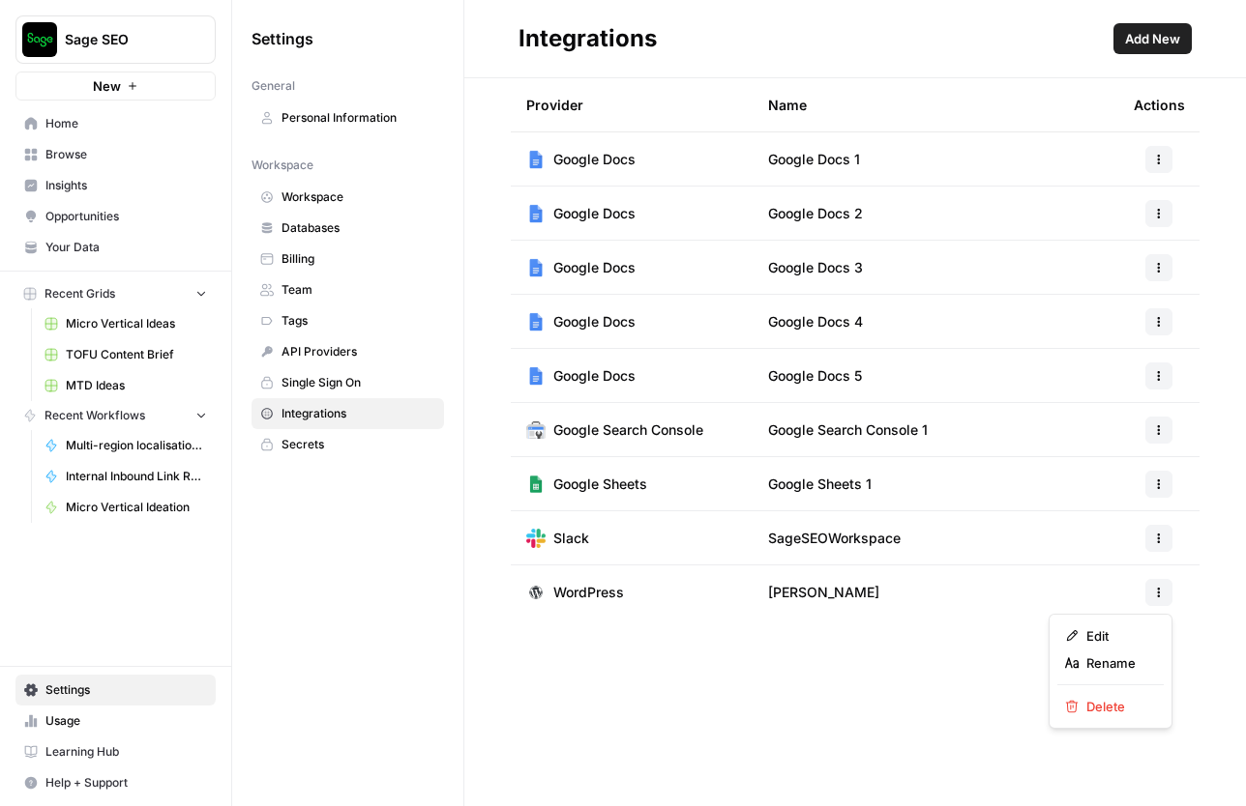
click at [1159, 592] on icon "button" at bounding box center [1159, 593] width 12 height 12
click at [1126, 636] on span "Edit" at bounding box center [1117, 636] width 62 height 19
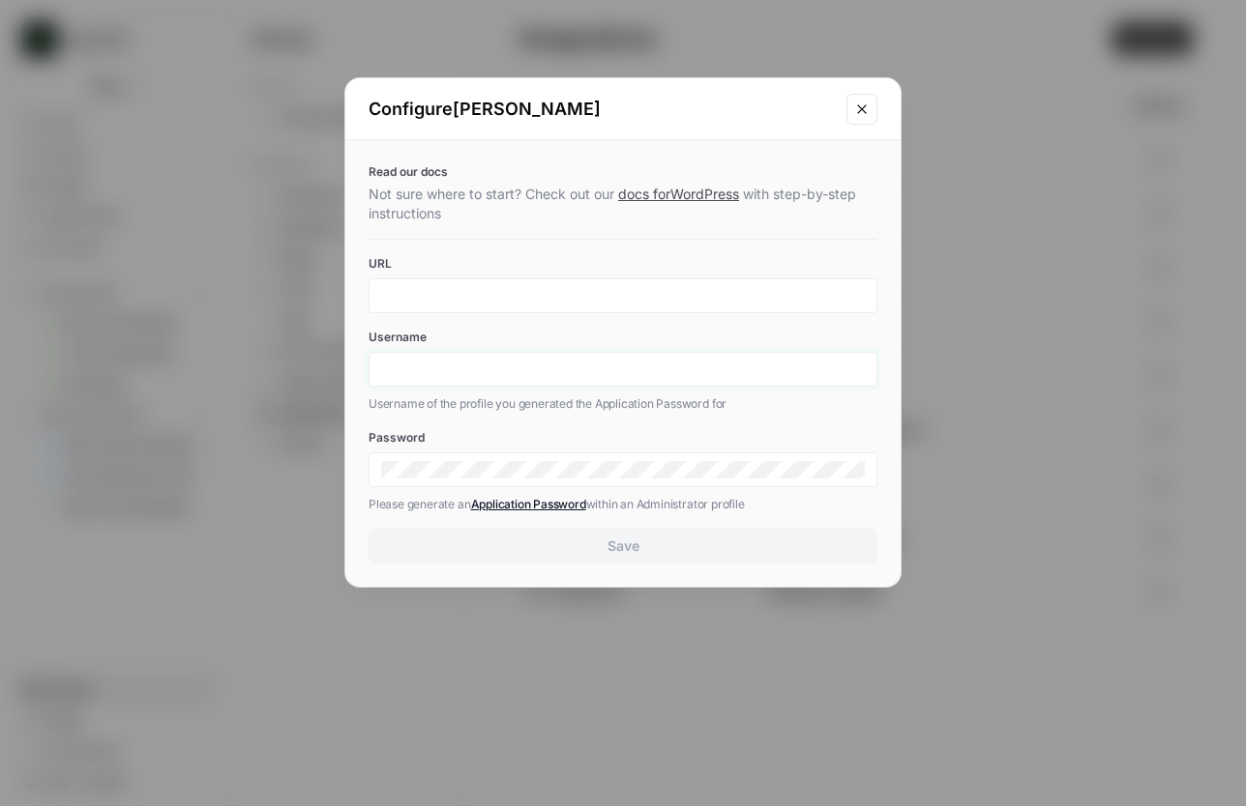
type input "peter.handley@sage.com"
click at [862, 110] on icon "Close modal" at bounding box center [861, 109] width 15 height 15
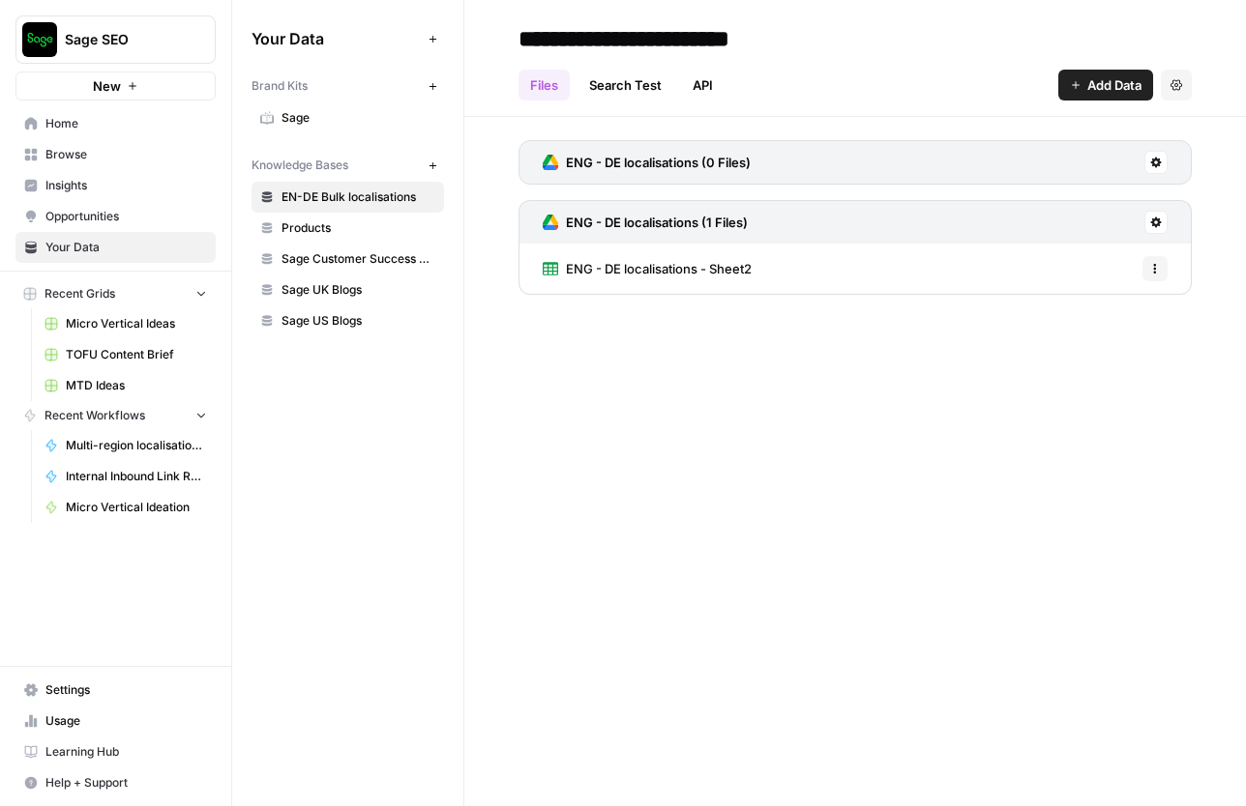
drag, startPoint x: 915, startPoint y: 69, endPoint x: 660, endPoint y: 78, distance: 255.5
click at [913, 72] on div "Files Search Test API Add Data Settings" at bounding box center [854, 77] width 673 height 46
click at [89, 151] on span "Browse" at bounding box center [125, 154] width 161 height 17
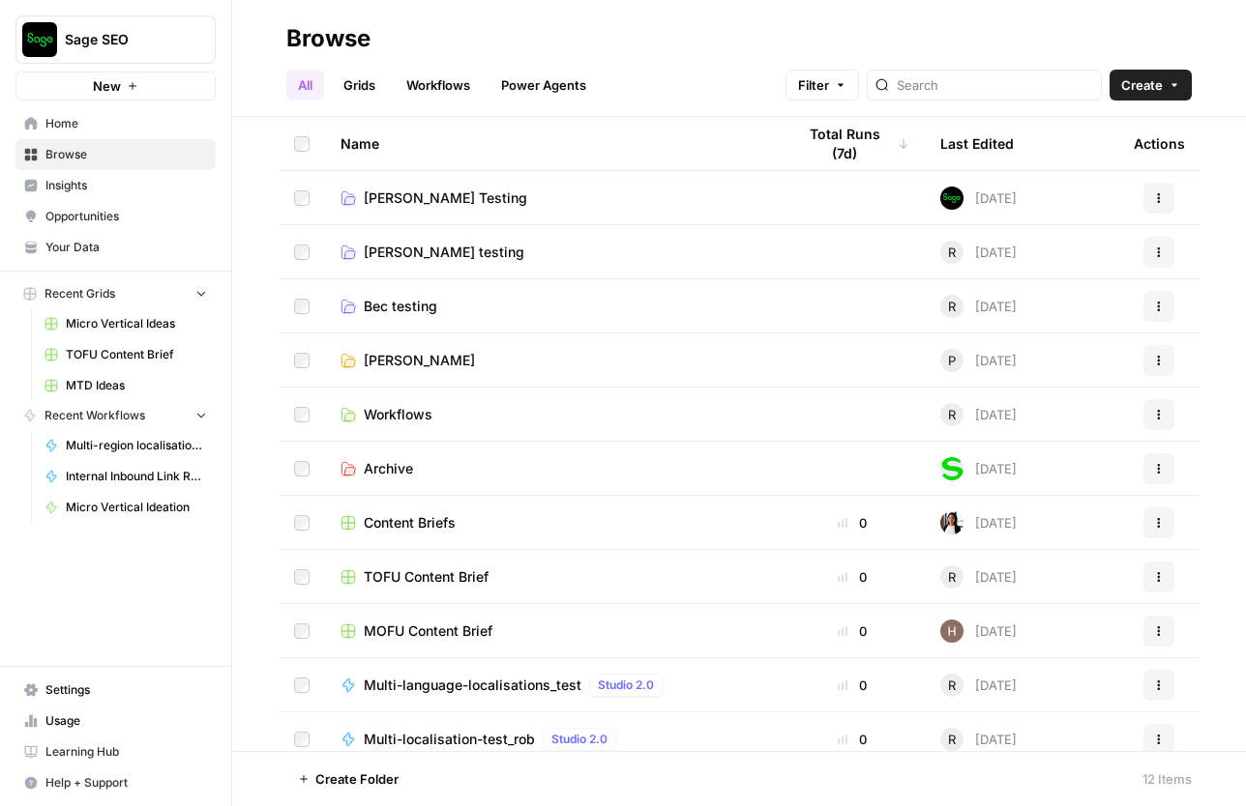
click at [412, 361] on span "Rob Testing" at bounding box center [419, 360] width 111 height 19
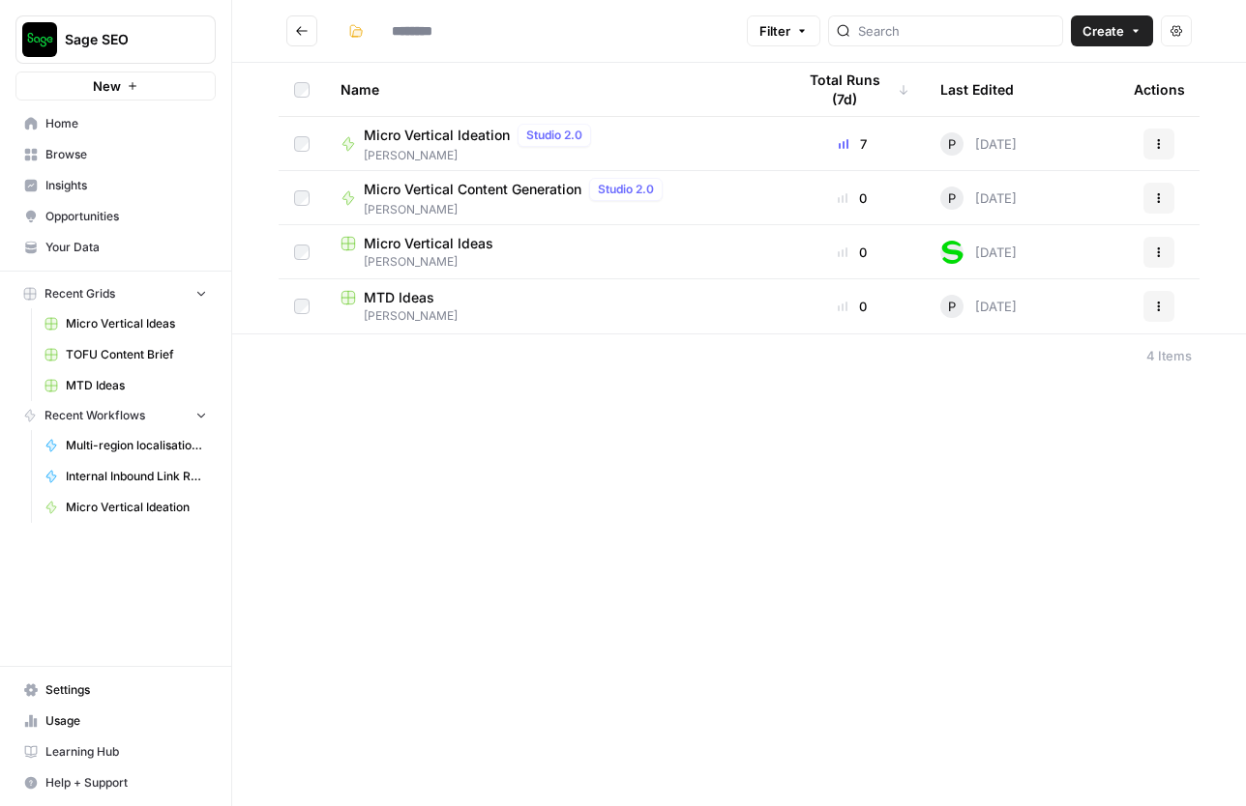
type input "**********"
click at [388, 299] on span "MTD Ideas" at bounding box center [399, 297] width 71 height 19
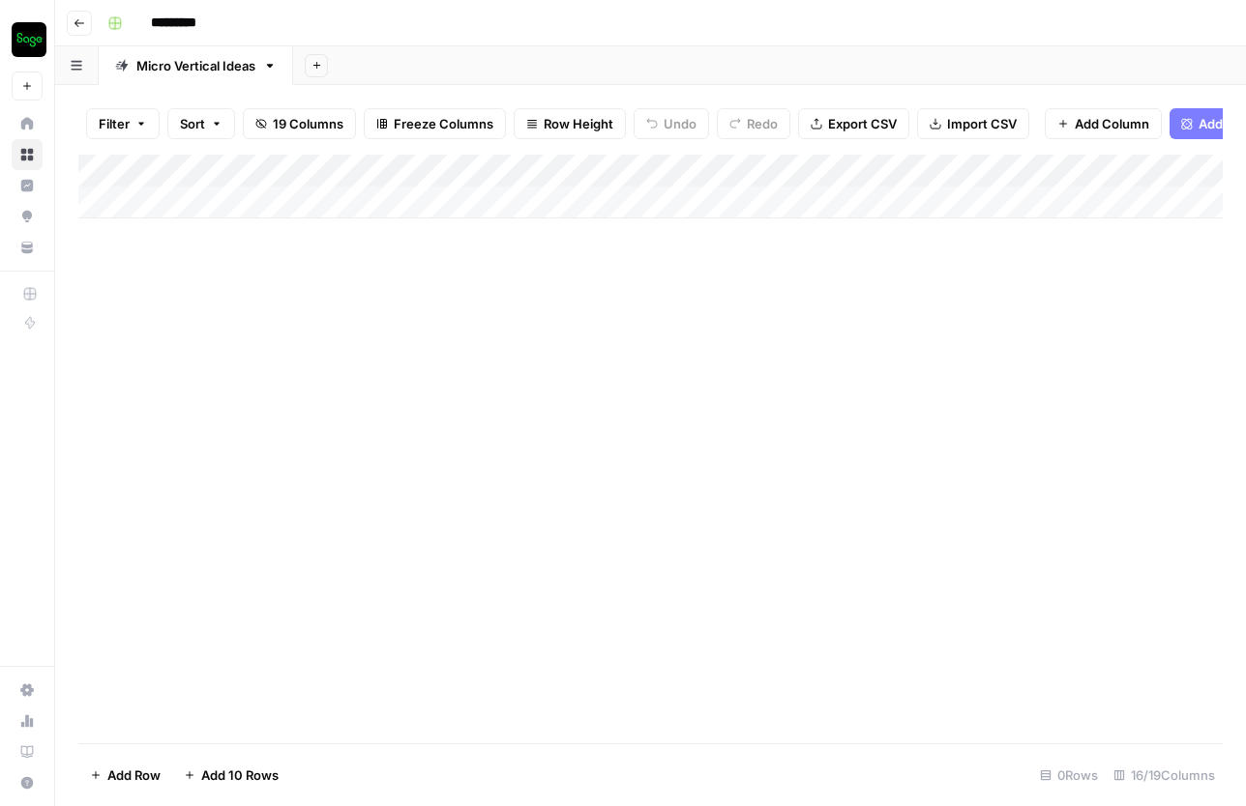
click at [979, 118] on span "Import CSV" at bounding box center [982, 123] width 70 height 19
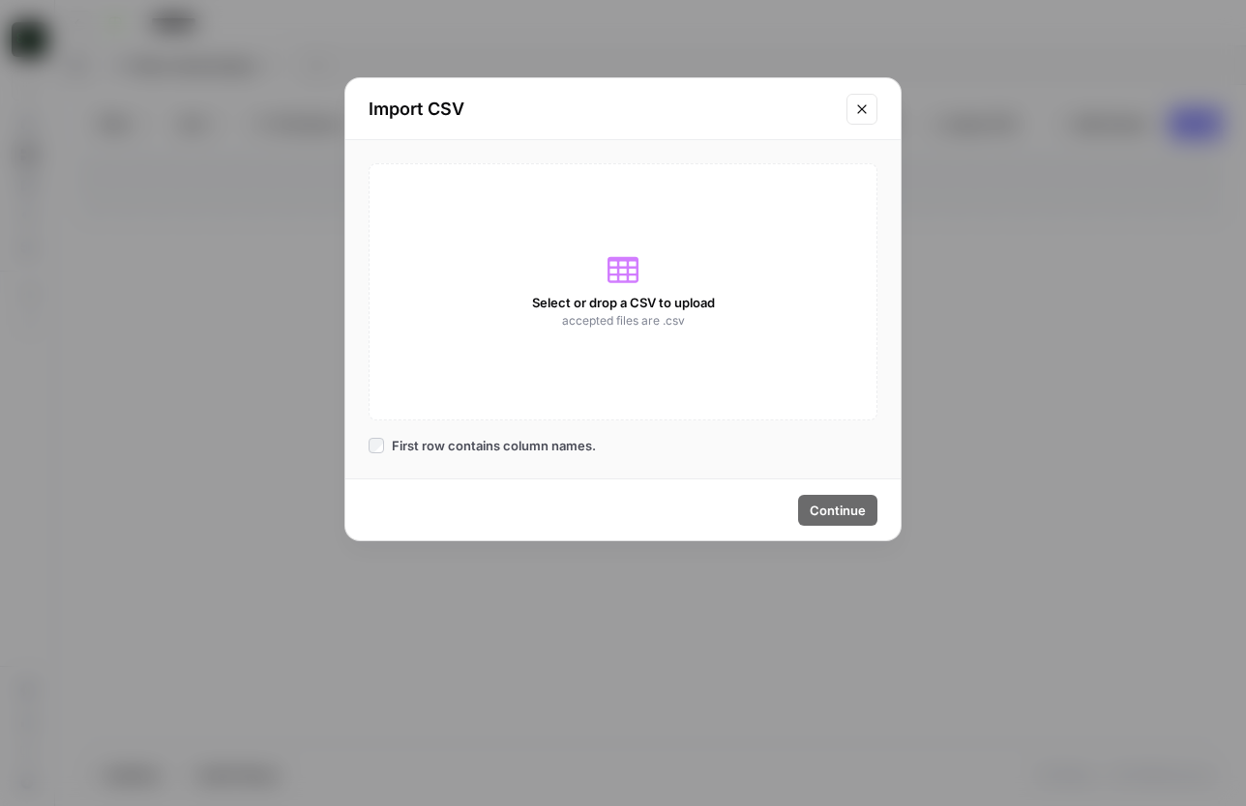
click at [619, 265] on icon at bounding box center [622, 270] width 31 height 26
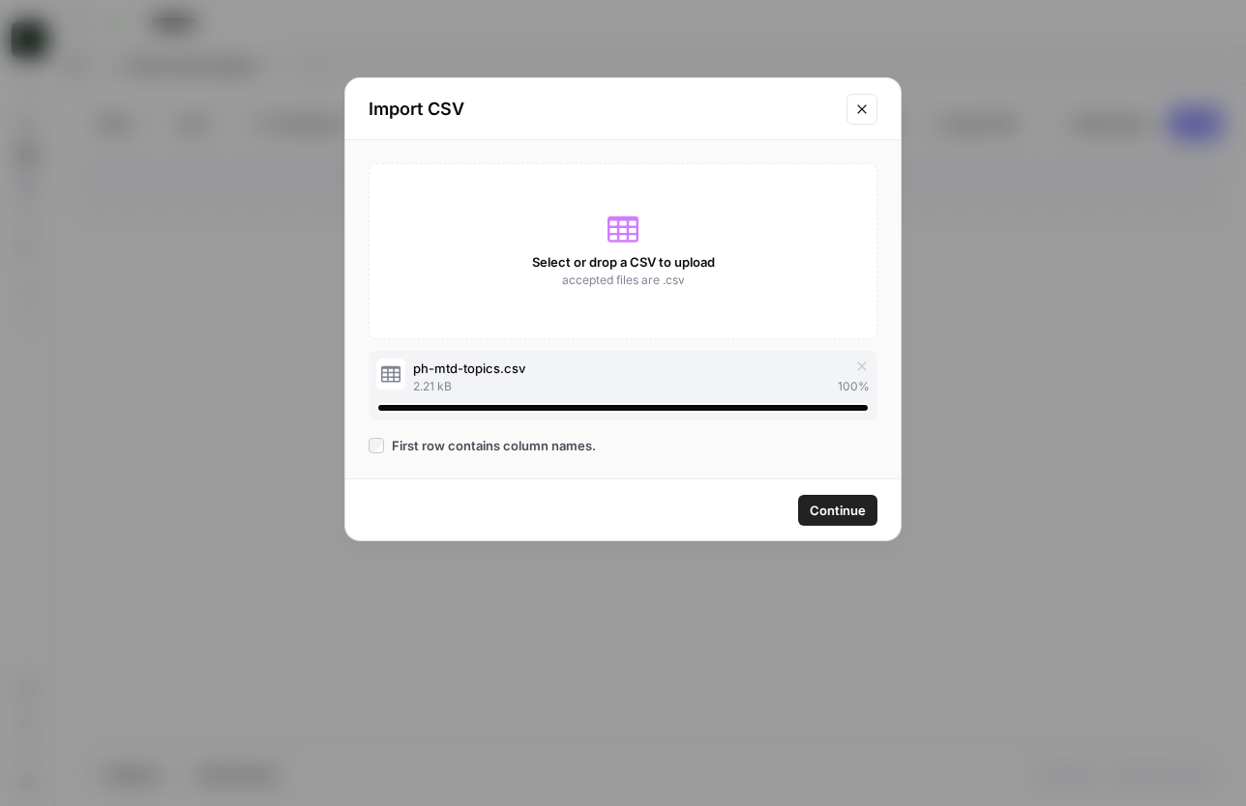
click at [855, 513] on span "Continue" at bounding box center [837, 510] width 56 height 19
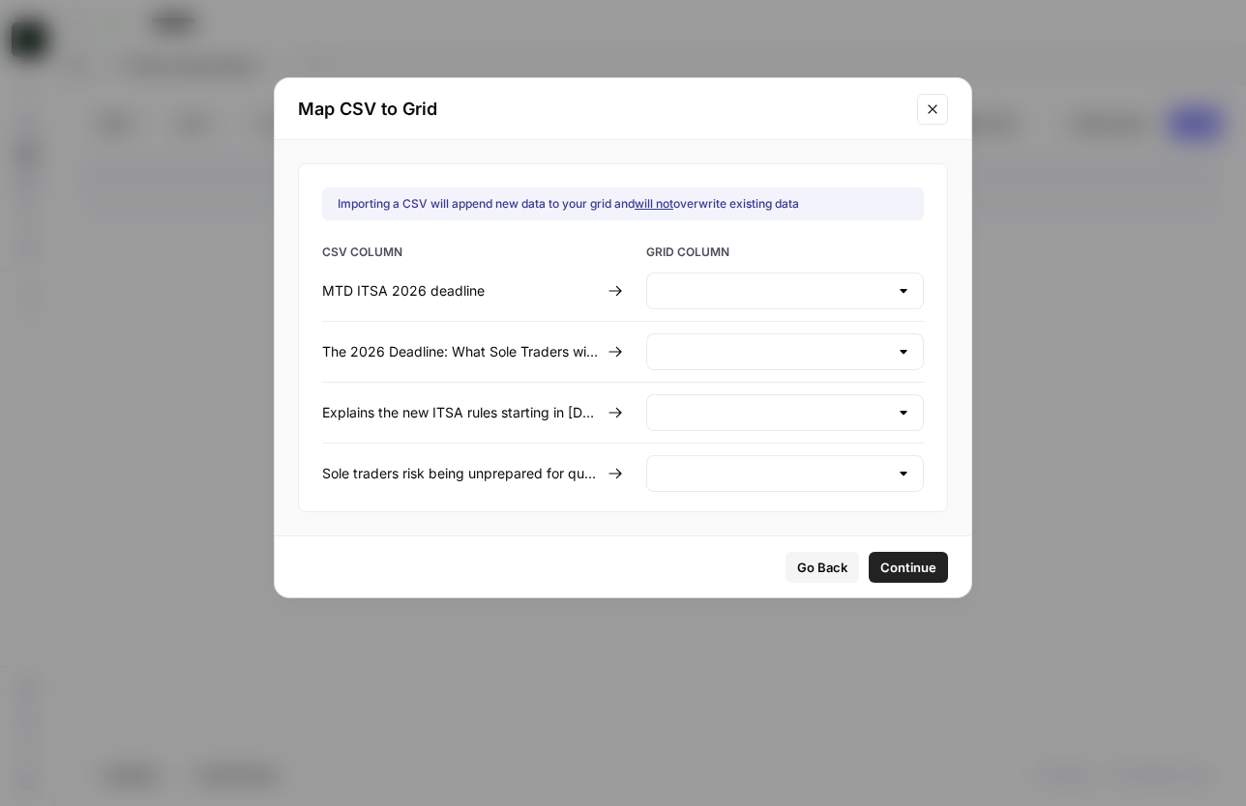
type input "Create new column"
click at [757, 289] on input "text" at bounding box center [785, 290] width 206 height 19
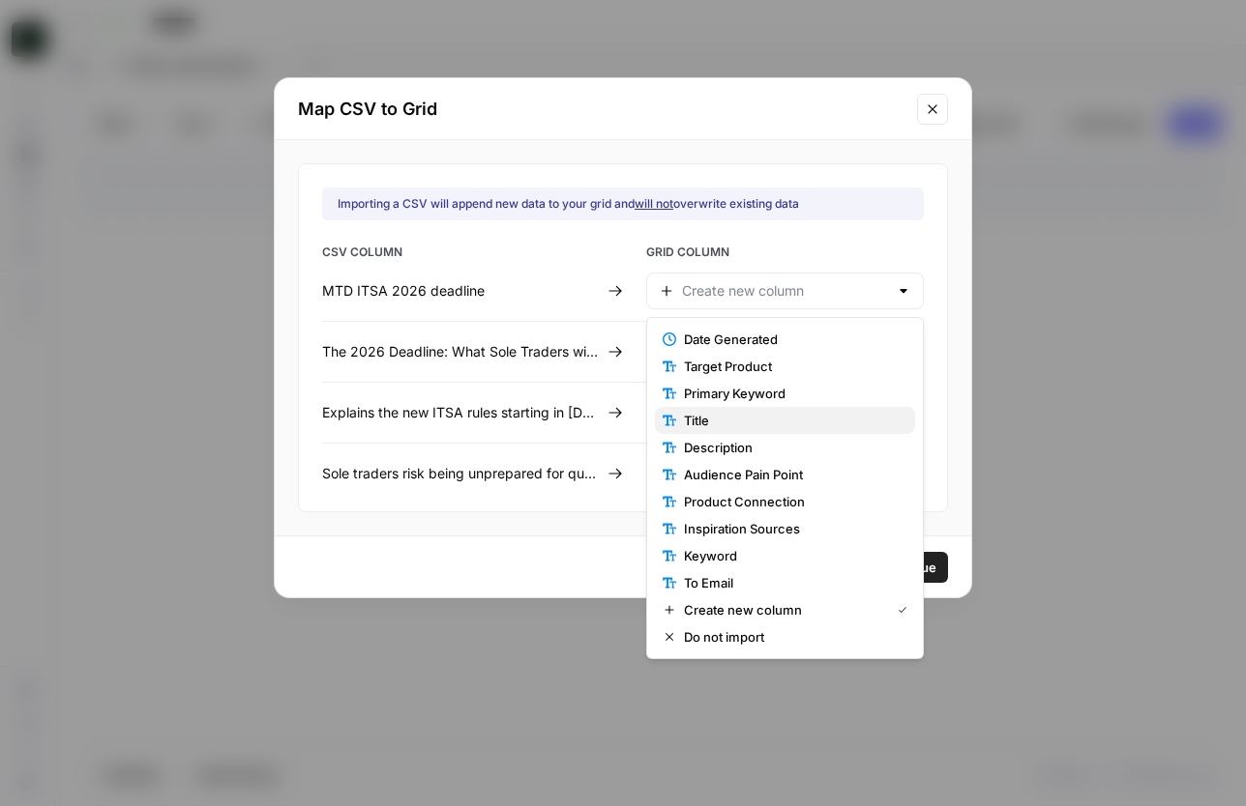
click at [777, 417] on span "Title" at bounding box center [792, 420] width 216 height 19
type input "Title"
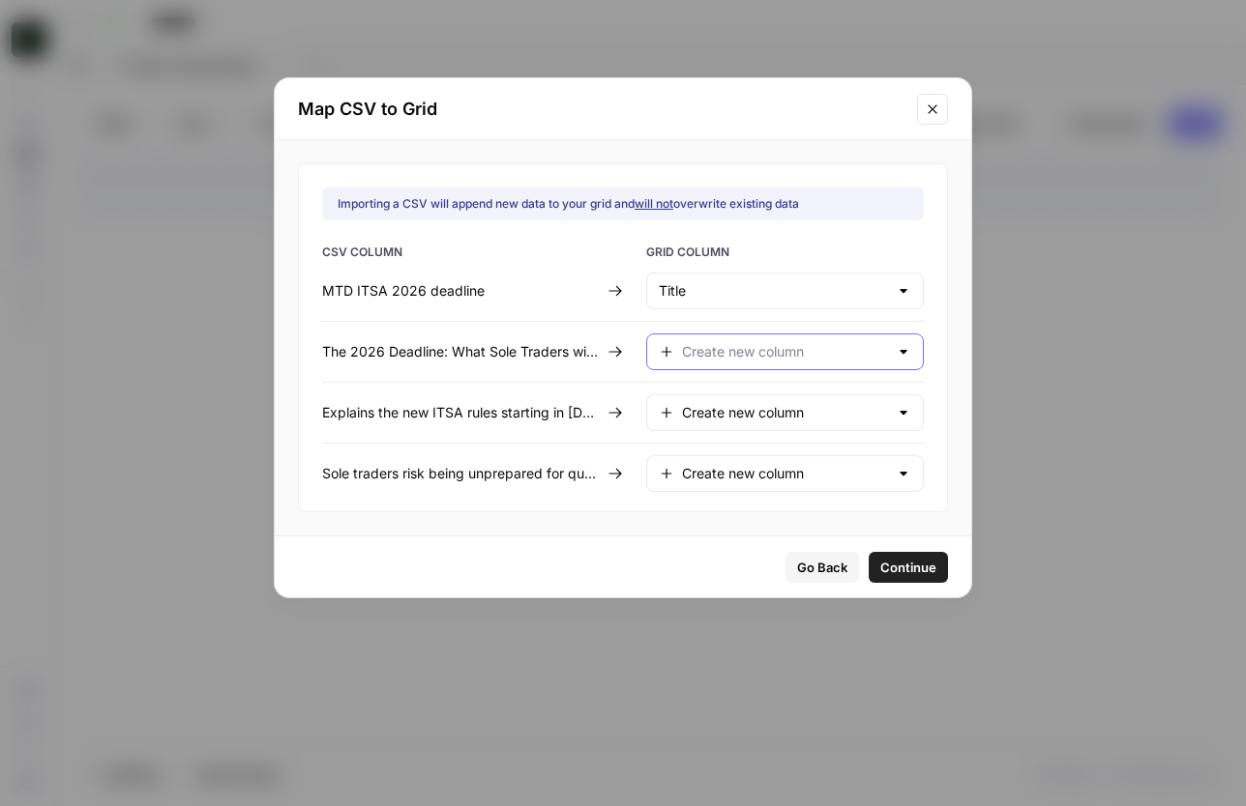
click at [797, 360] on input "text" at bounding box center [785, 351] width 206 height 19
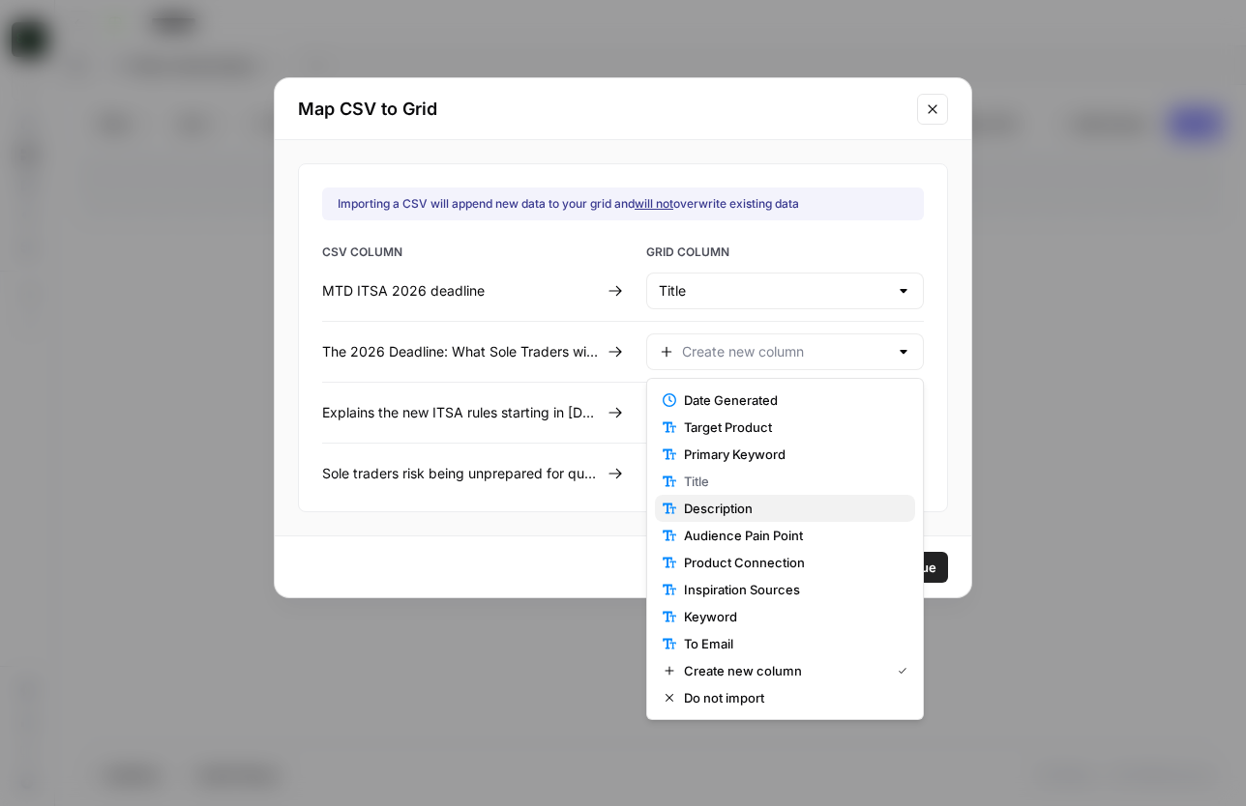
click at [778, 504] on span "Description" at bounding box center [792, 508] width 216 height 19
type input "Description"
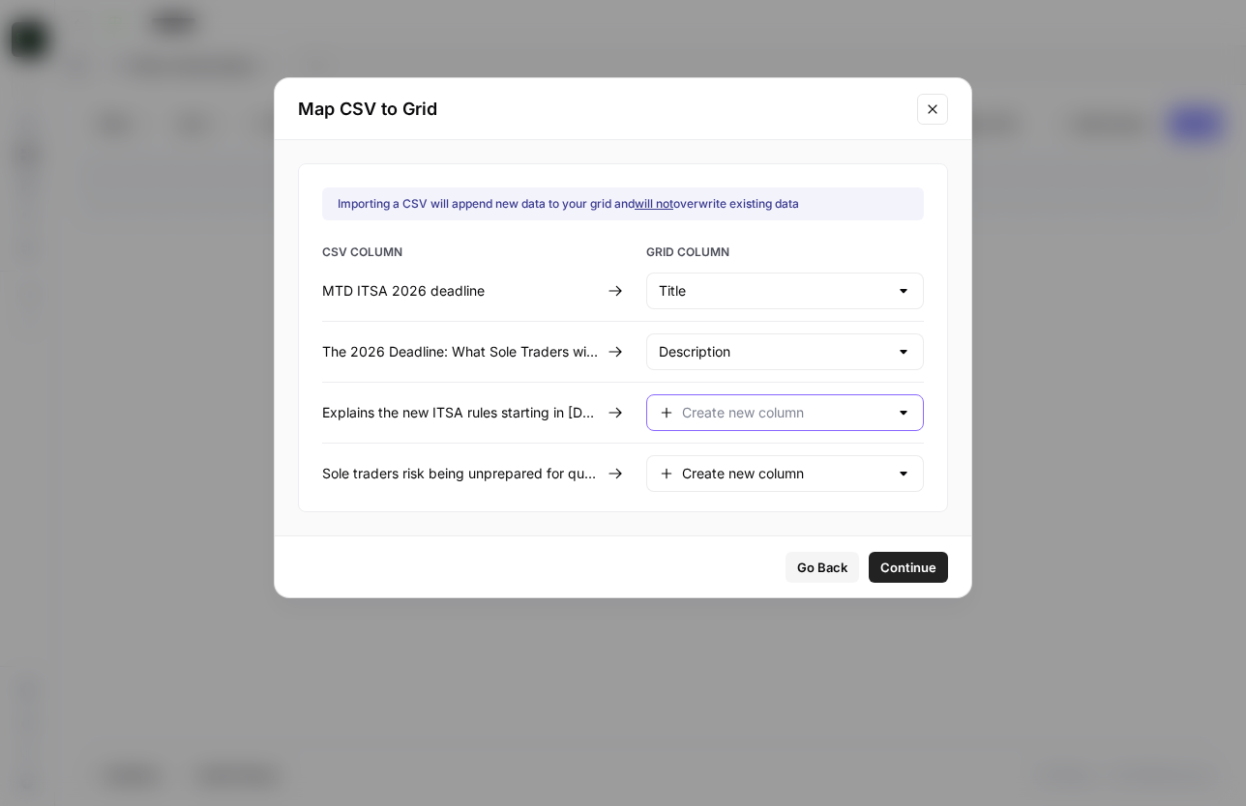
click at [737, 413] on input "text" at bounding box center [785, 412] width 206 height 19
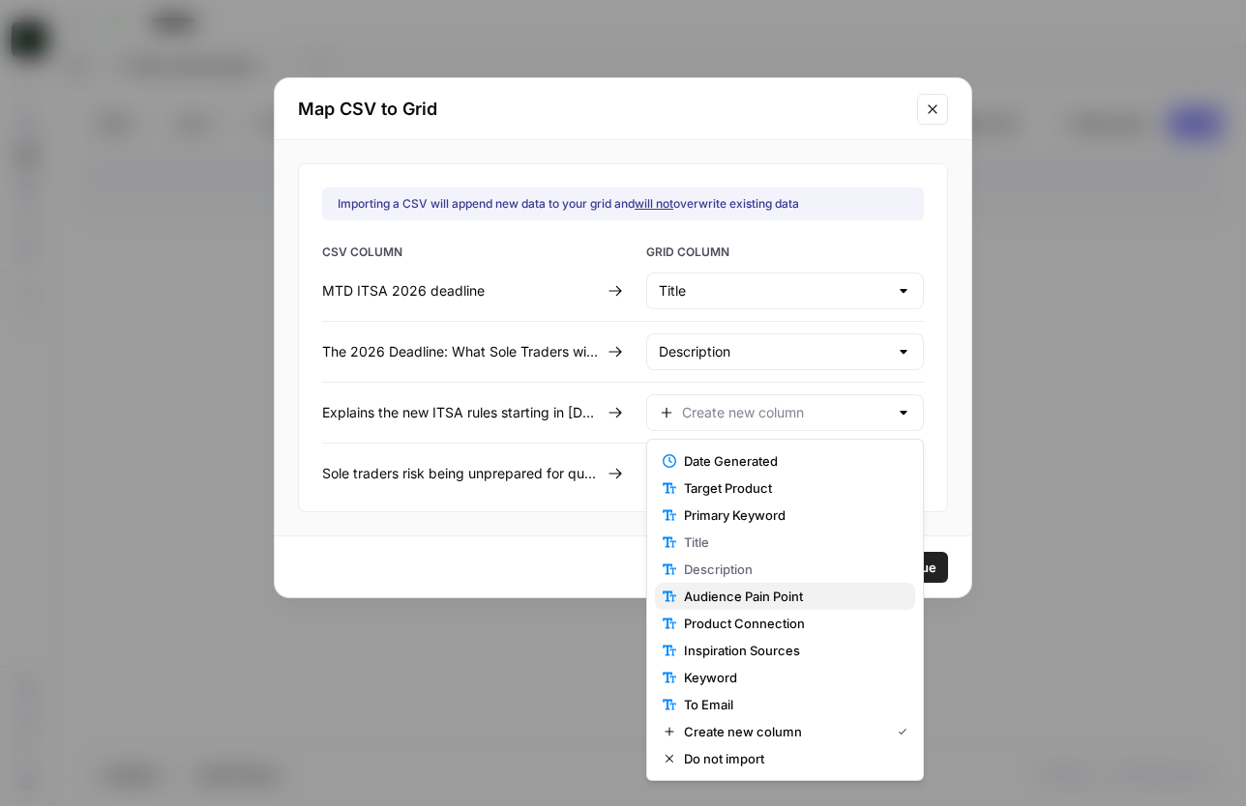
click at [737, 596] on span "Audience Pain Point" at bounding box center [792, 596] width 216 height 19
type input "Audience Pain Point"
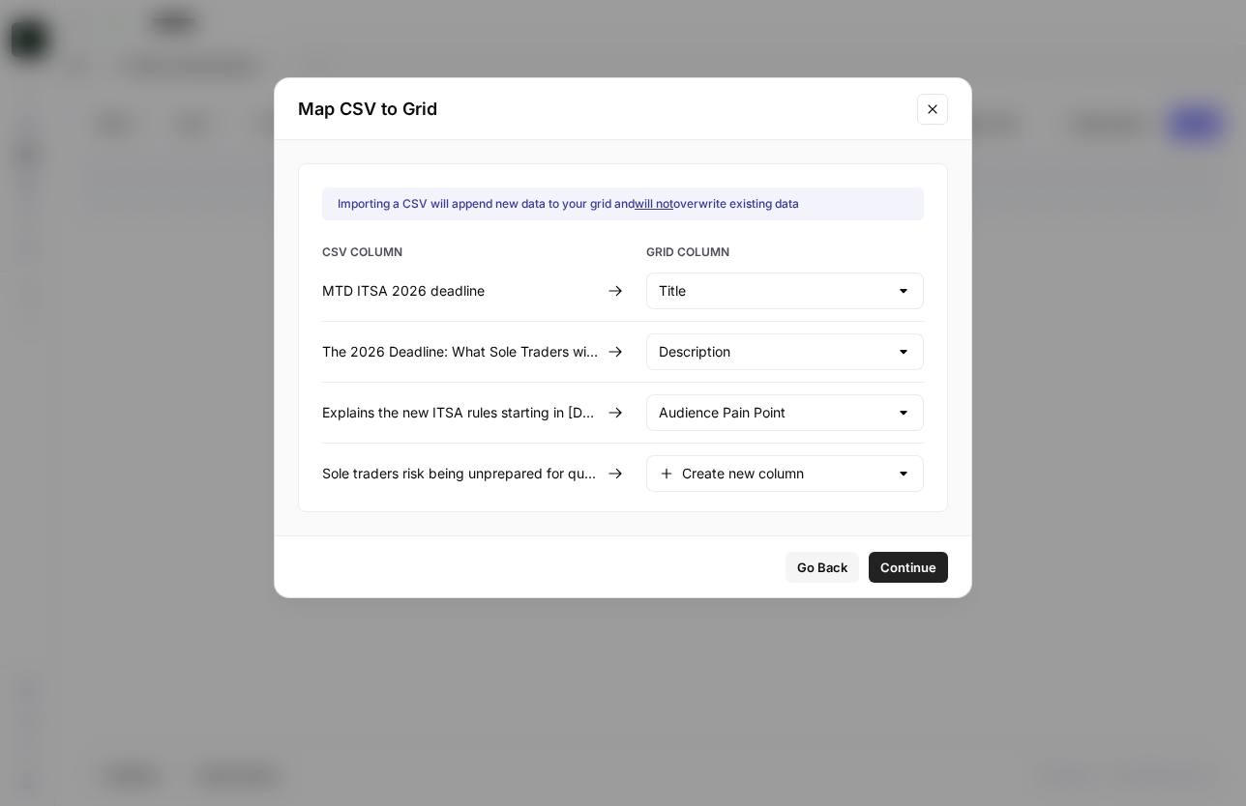
click at [827, 572] on span "Go Back" at bounding box center [822, 567] width 50 height 19
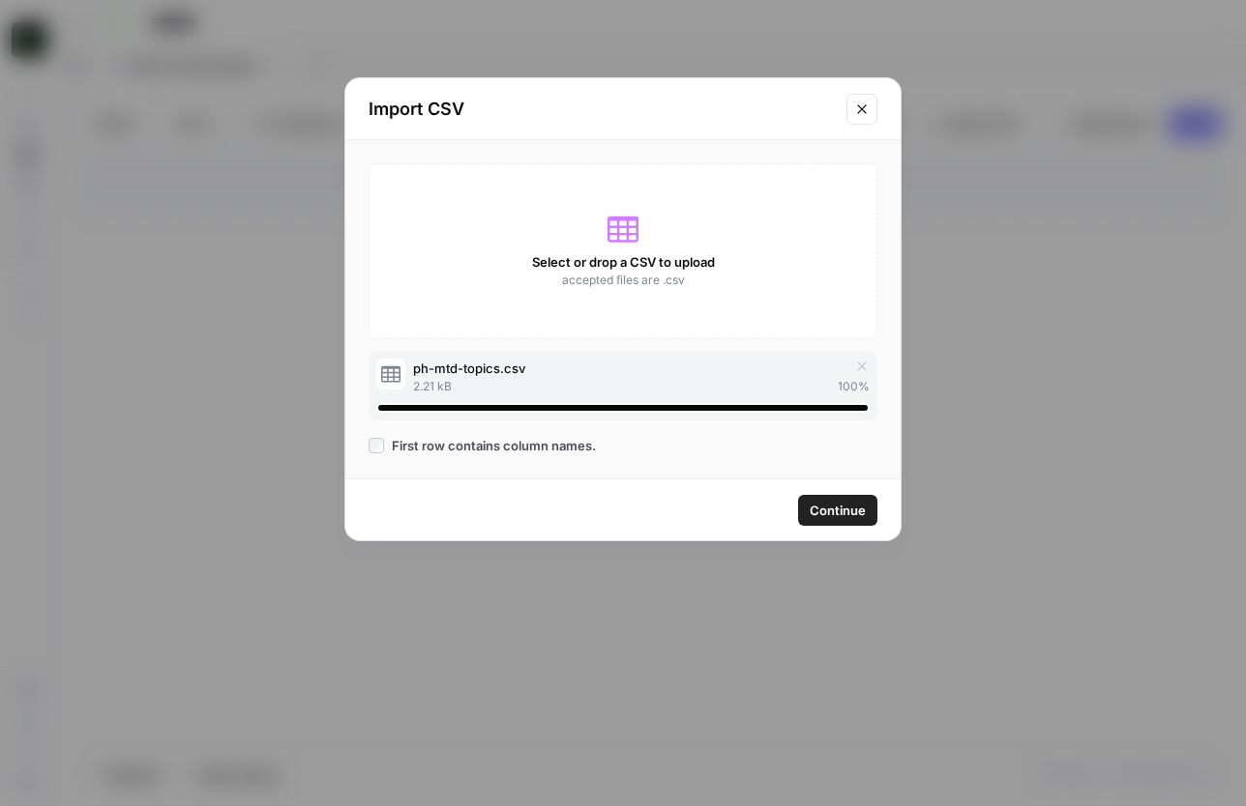
click at [862, 108] on icon "Close modal" at bounding box center [861, 108] width 9 height 9
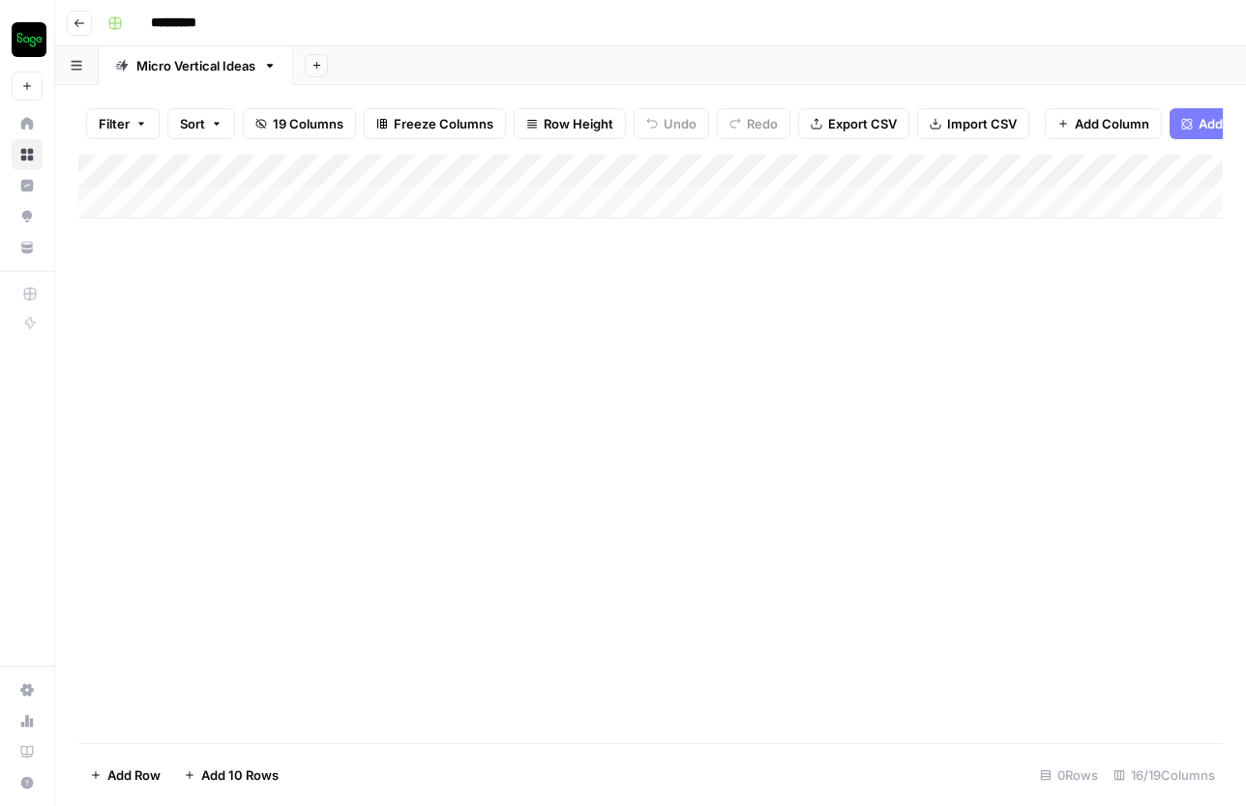
click at [969, 127] on span "Import CSV" at bounding box center [982, 123] width 70 height 19
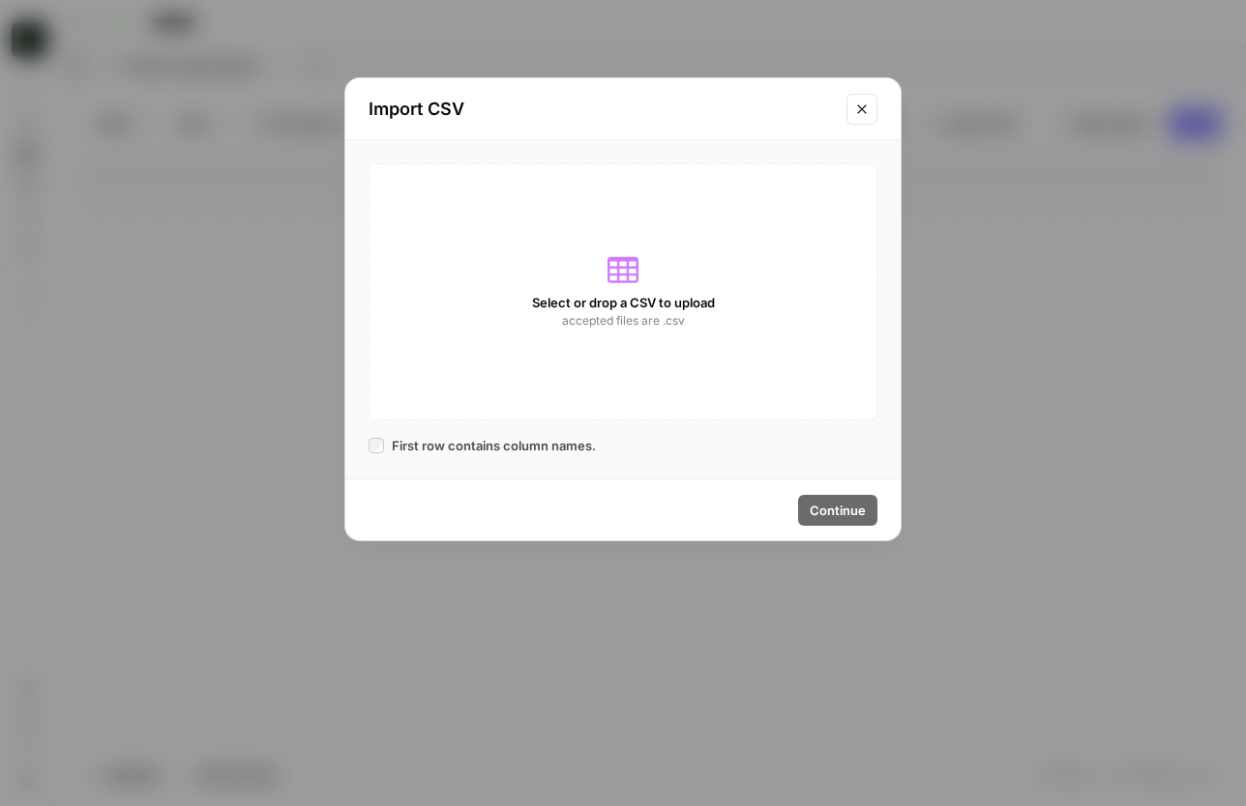
click at [611, 289] on div "Select or drop a CSV to upload accepted files are .csv" at bounding box center [622, 291] width 509 height 257
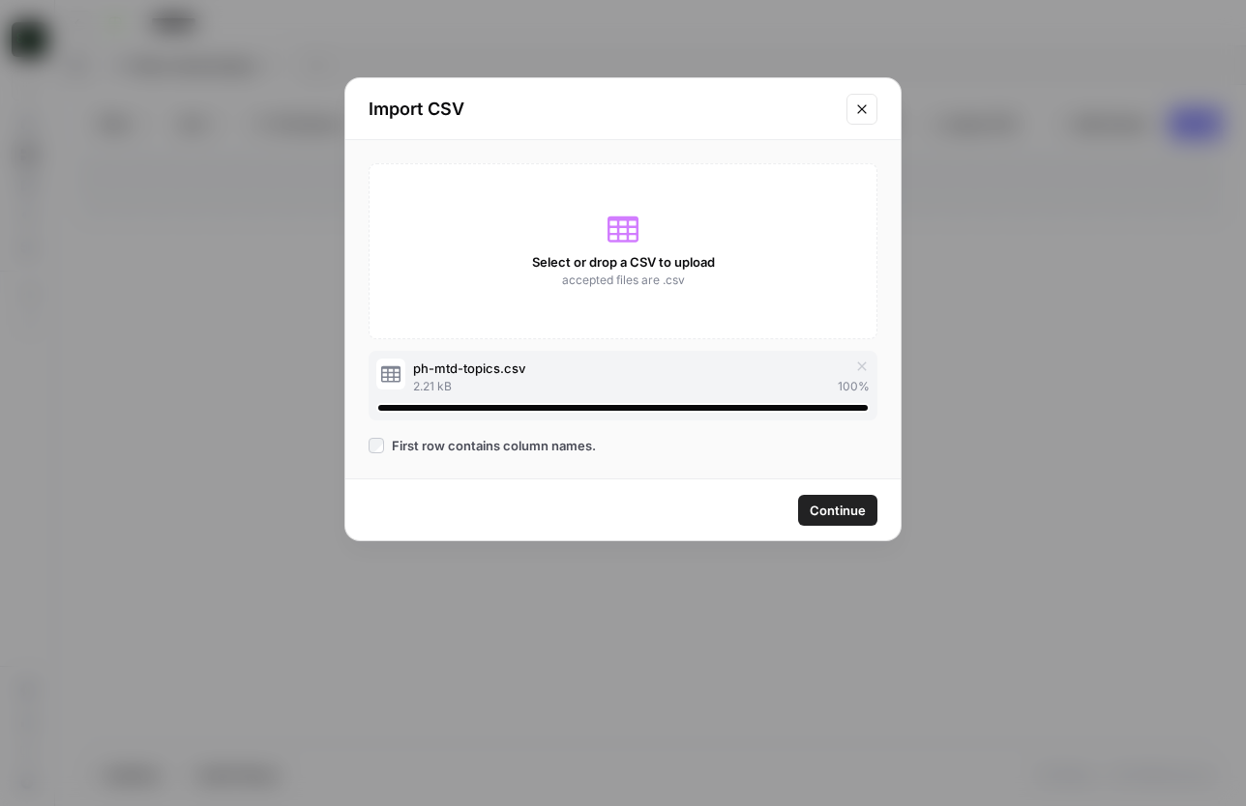
click at [836, 507] on span "Continue" at bounding box center [837, 510] width 56 height 19
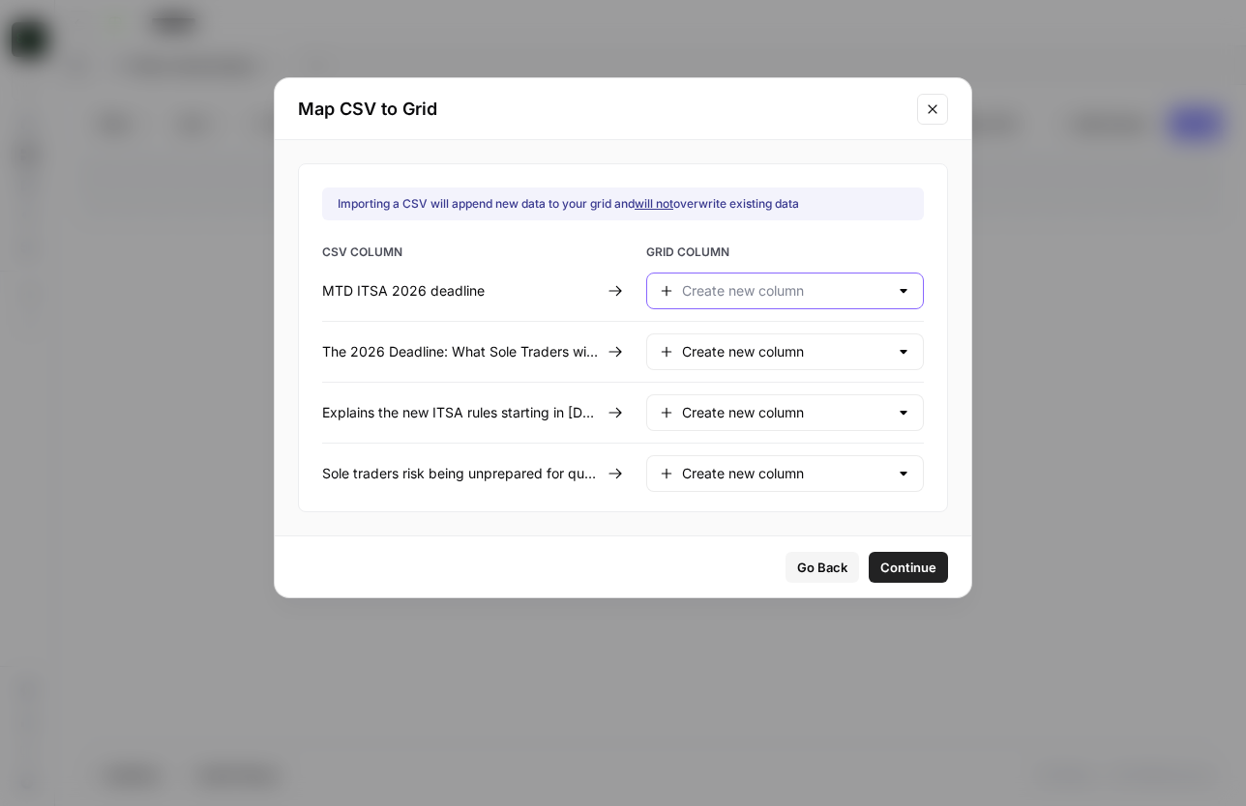
click at [837, 283] on input "text" at bounding box center [785, 290] width 206 height 19
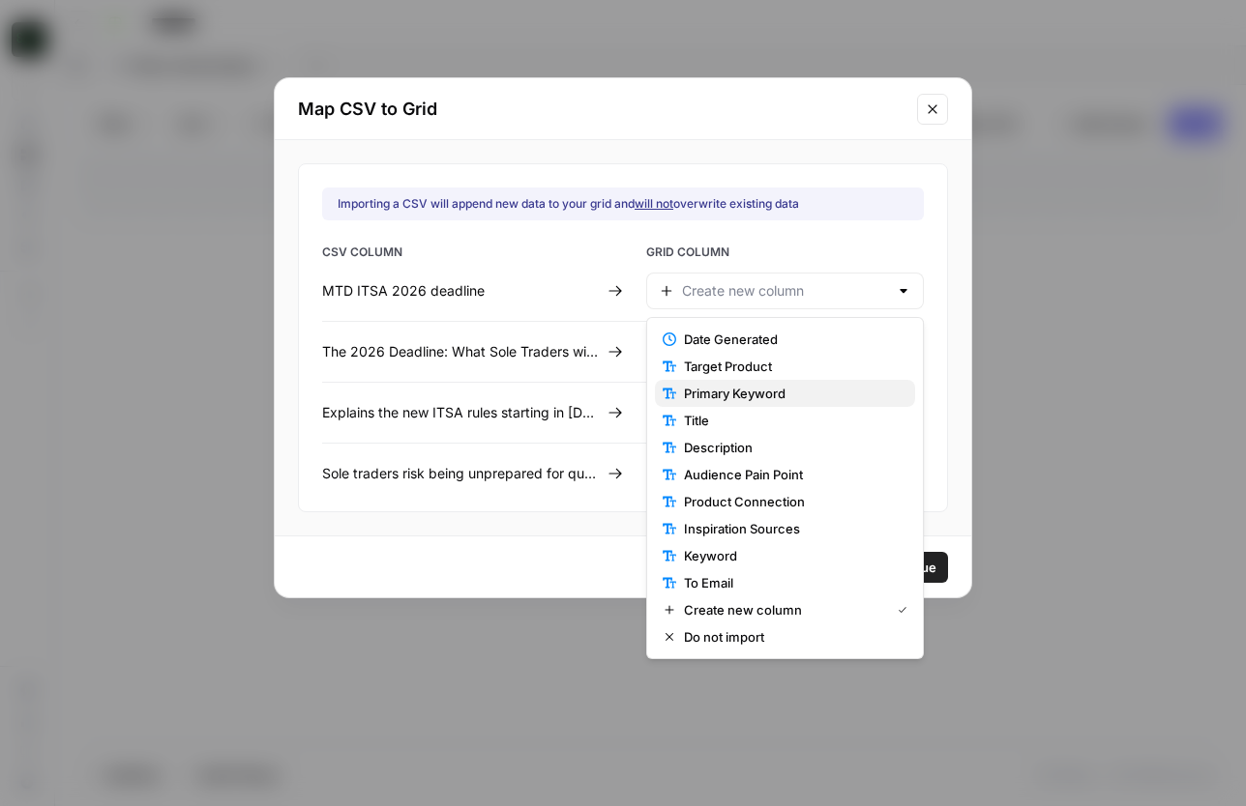
drag, startPoint x: 786, startPoint y: 389, endPoint x: 787, endPoint y: 378, distance: 10.7
click at [786, 389] on span "Primary Keyword" at bounding box center [792, 393] width 216 height 19
type input "Primary Keyword"
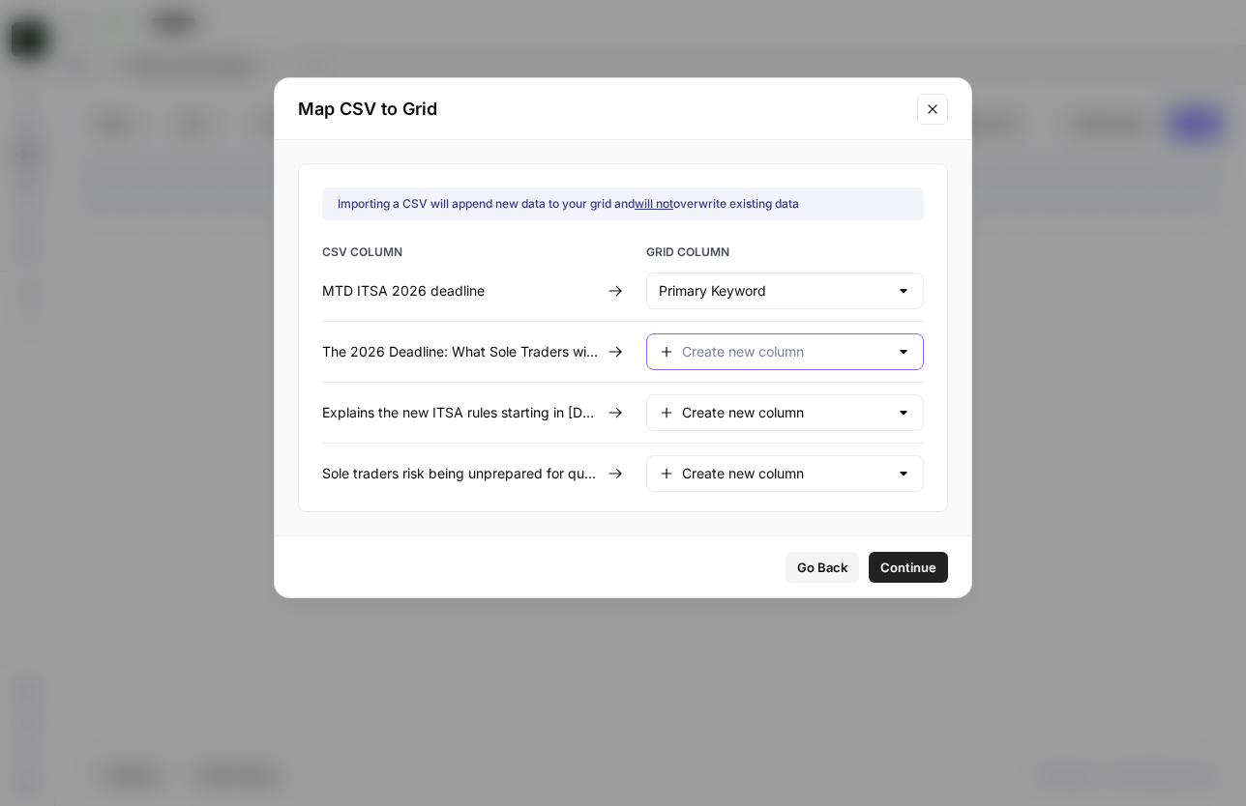
click at [792, 355] on input "text" at bounding box center [785, 351] width 206 height 19
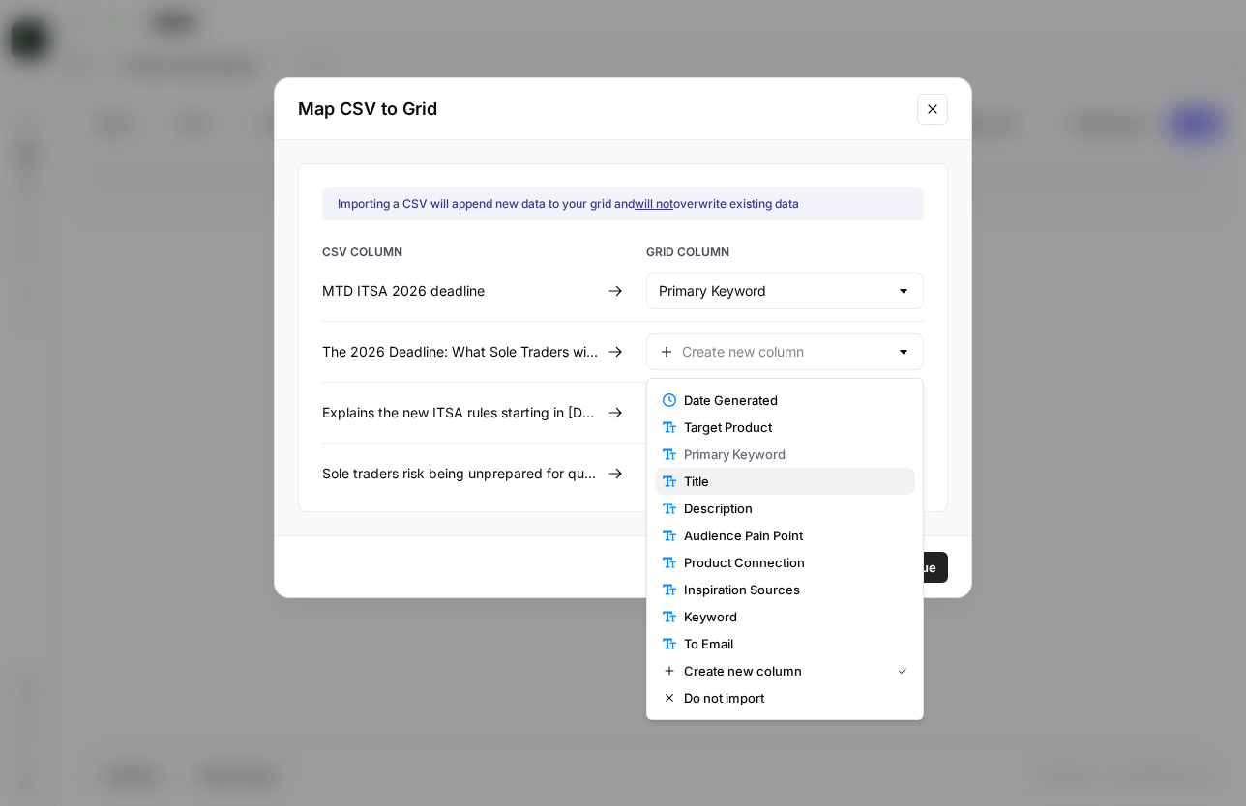
click at [759, 483] on span "Title" at bounding box center [792, 481] width 216 height 19
type input "Title"
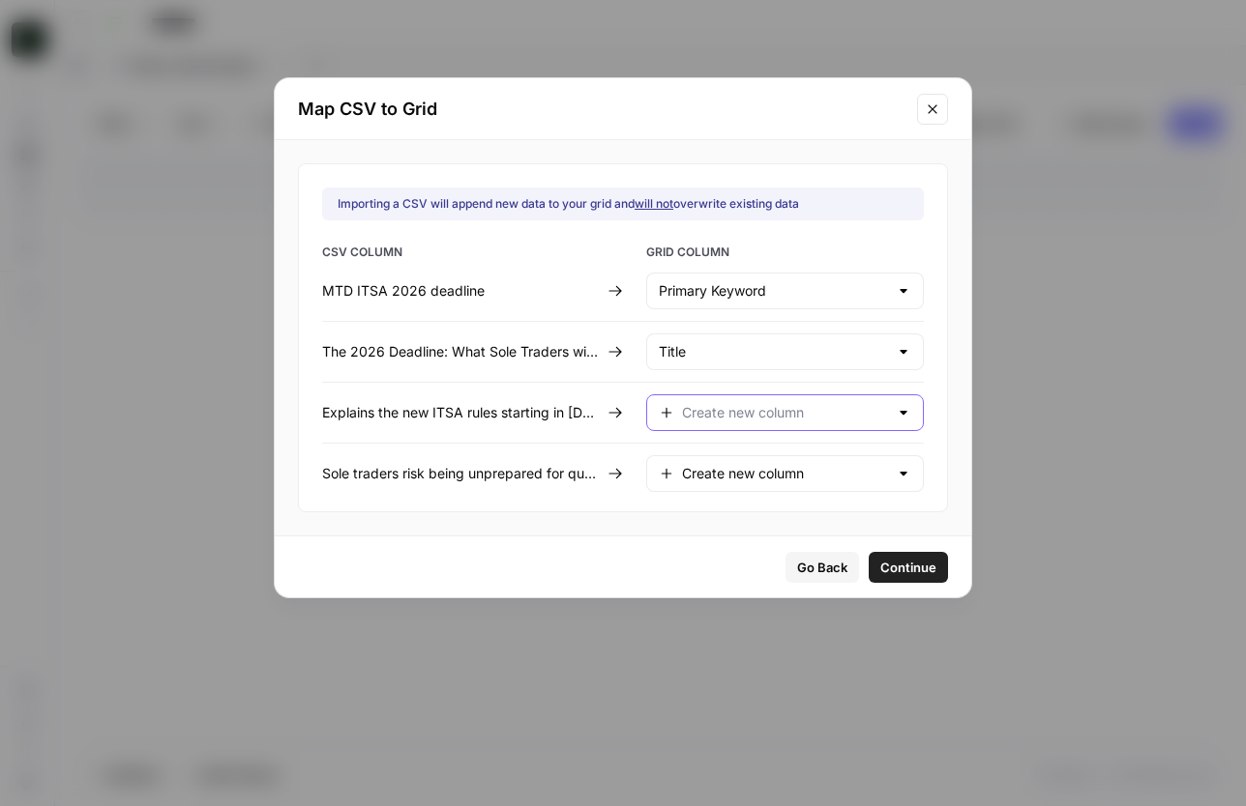
click at [807, 420] on input "text" at bounding box center [785, 412] width 206 height 19
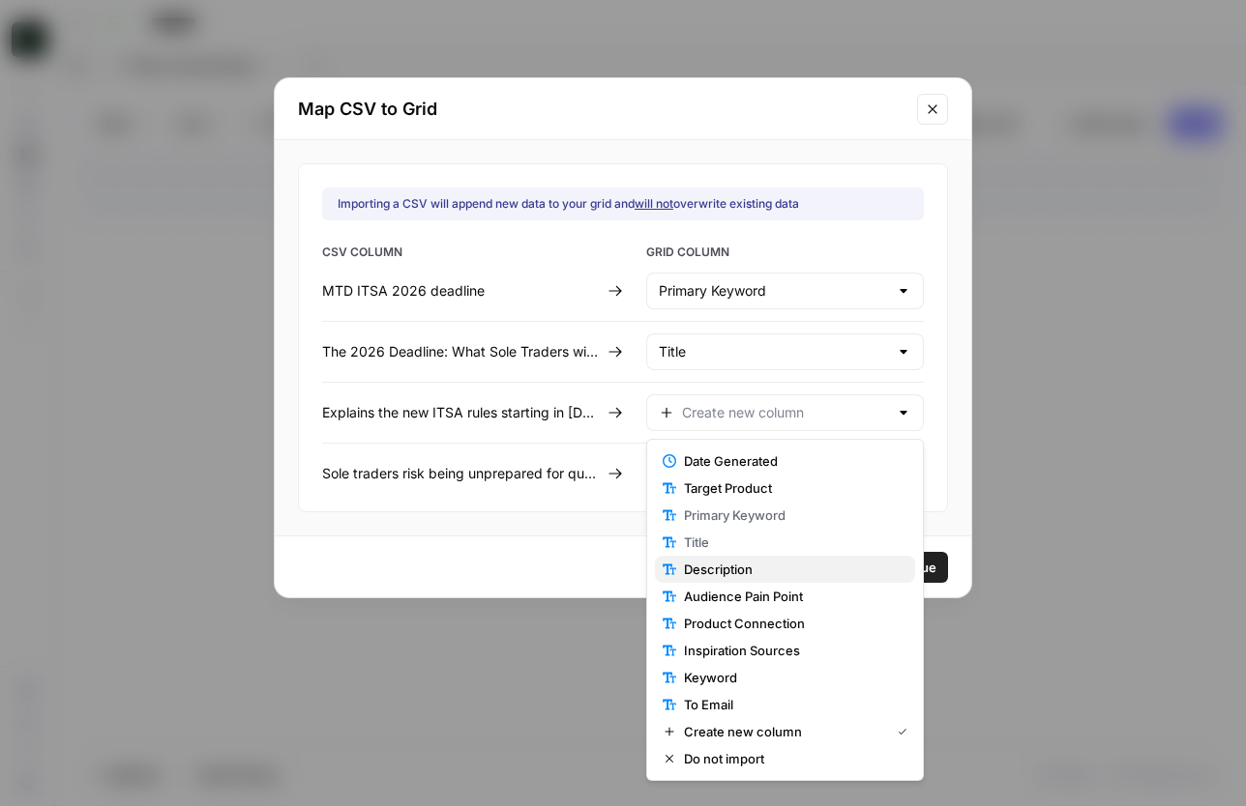
click at [756, 569] on span "Description" at bounding box center [792, 569] width 216 height 19
type input "Description"
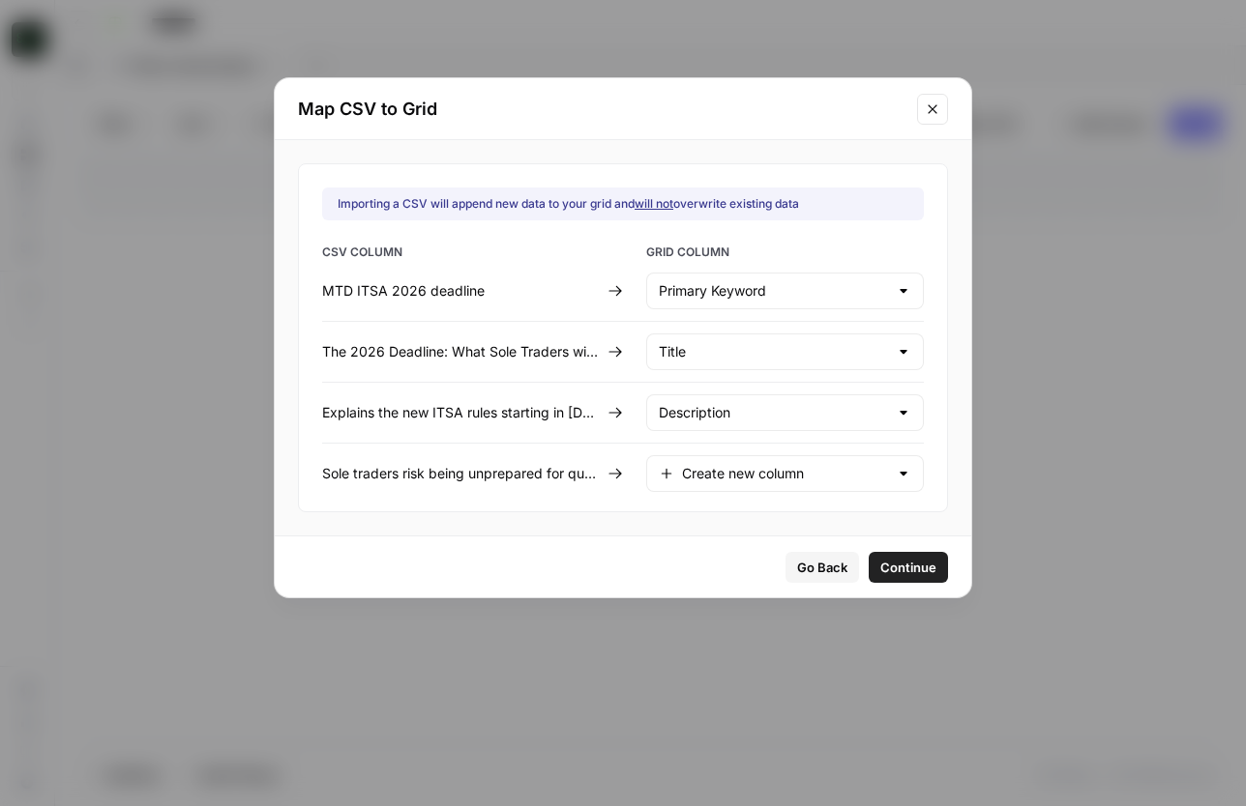
click at [780, 494] on div "Importing a CSV will append new data to your grid and will not overwrite existi…" at bounding box center [623, 337] width 650 height 349
click at [784, 477] on input "text" at bounding box center [785, 473] width 206 height 19
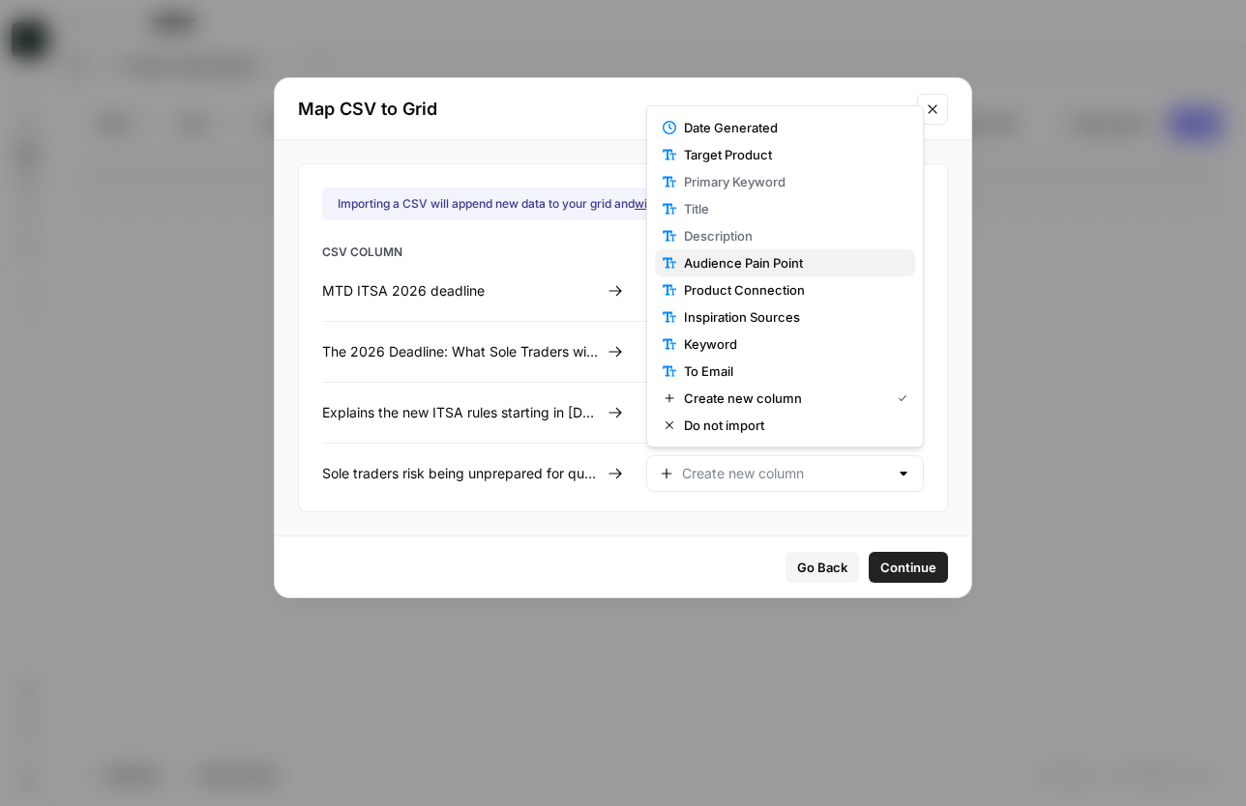
click at [776, 260] on span "Audience Pain Point" at bounding box center [792, 262] width 216 height 19
type input "Audience Pain Point"
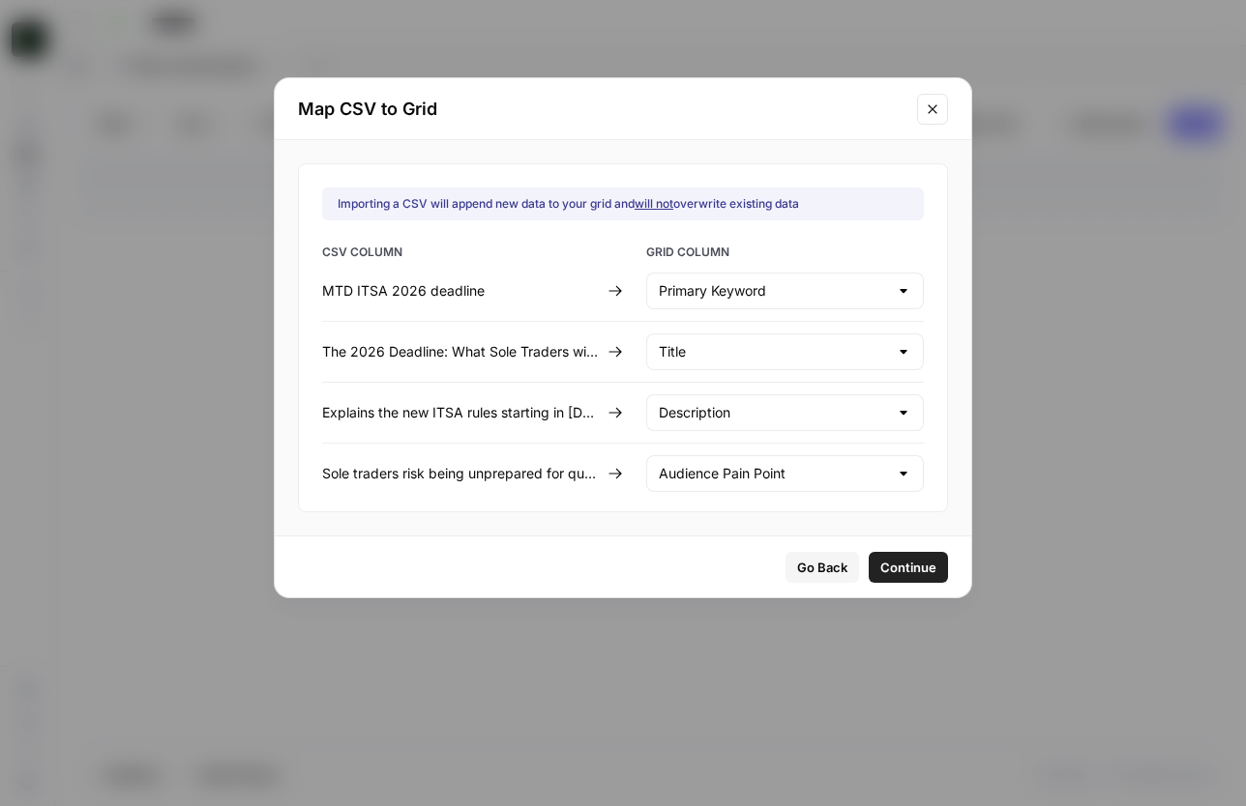
click at [924, 588] on div "Go Back Continue" at bounding box center [623, 567] width 696 height 61
click at [923, 578] on button "Continue" at bounding box center [907, 567] width 79 height 31
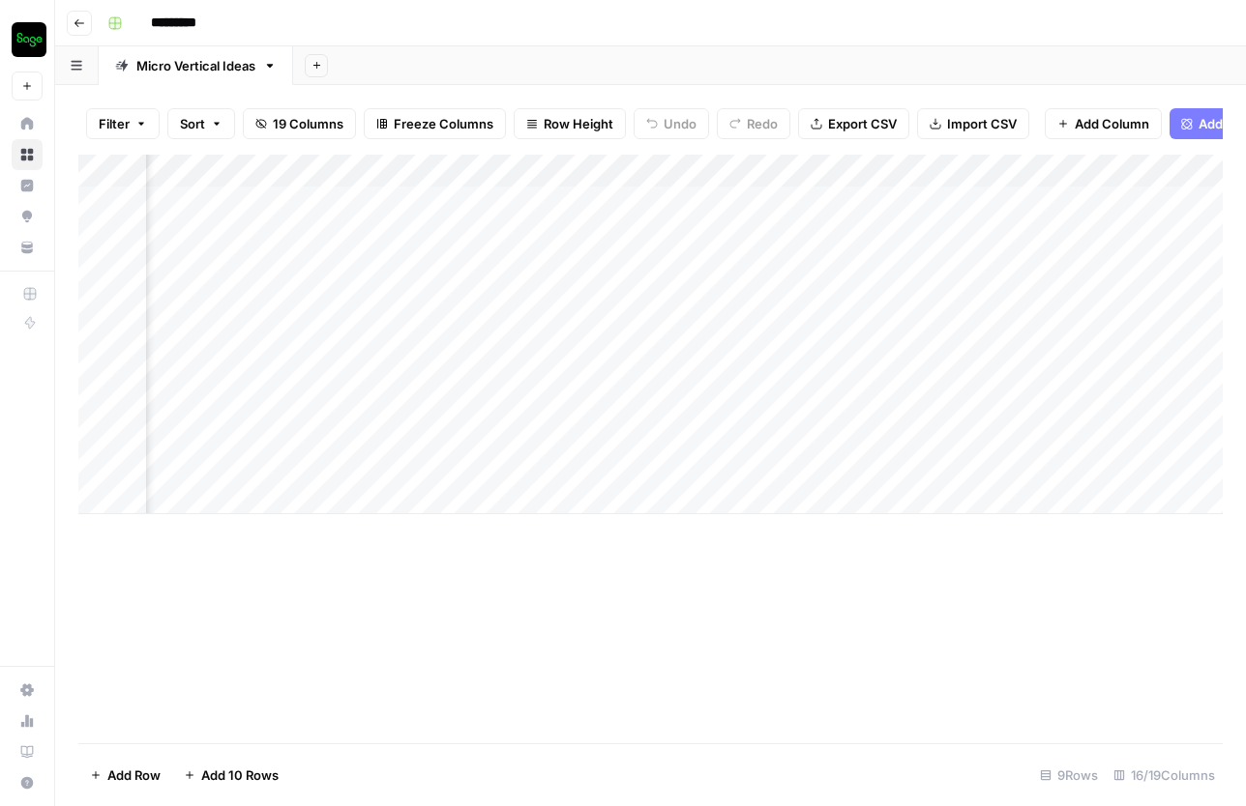
scroll to position [0, 2190]
click at [714, 174] on div "Add Column" at bounding box center [650, 335] width 1144 height 360
drag, startPoint x: 547, startPoint y: 542, endPoint x: 555, endPoint y: 513, distance: 30.0
click at [547, 542] on div "Add Column" at bounding box center [650, 449] width 1144 height 589
click at [717, 171] on div "Add Column" at bounding box center [650, 335] width 1144 height 360
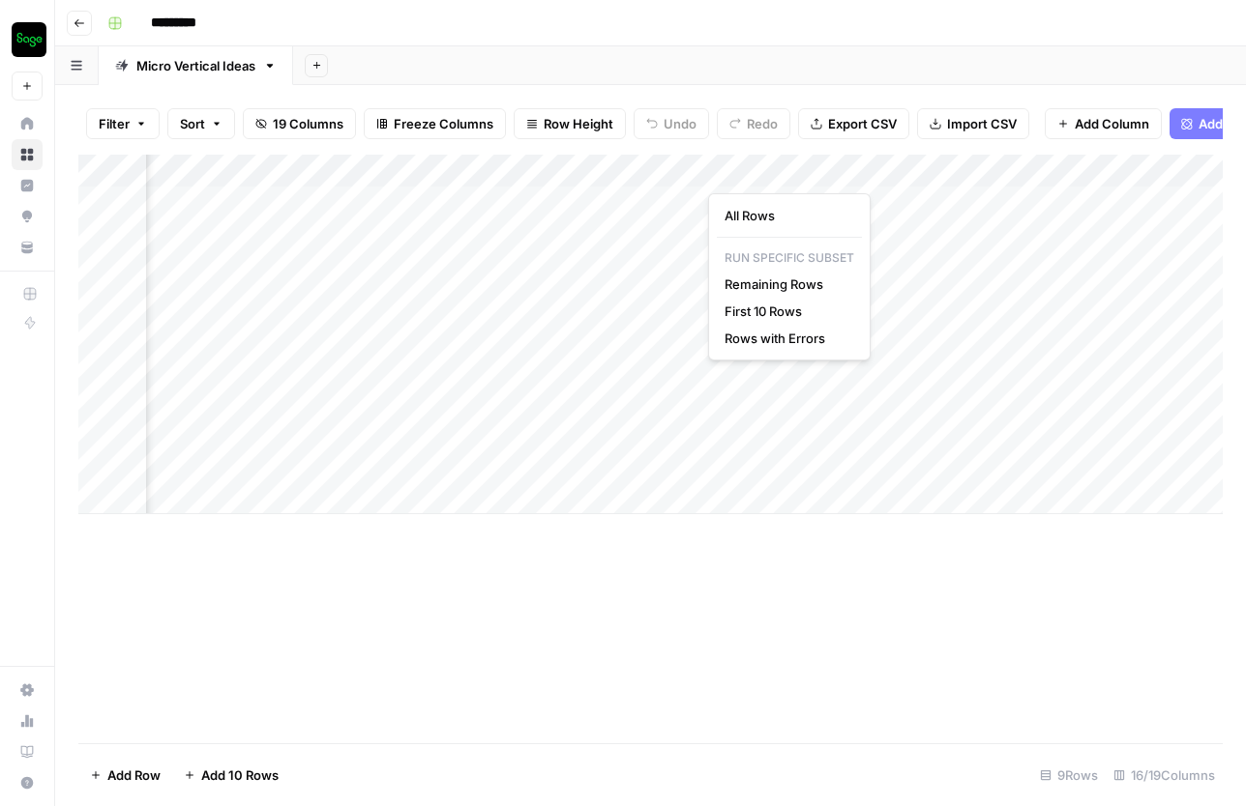
click at [469, 201] on div "Add Column" at bounding box center [650, 335] width 1144 height 360
click at [675, 168] on div "Add Column" at bounding box center [650, 335] width 1144 height 360
click at [751, 279] on span "Remaining Rows" at bounding box center [742, 284] width 122 height 19
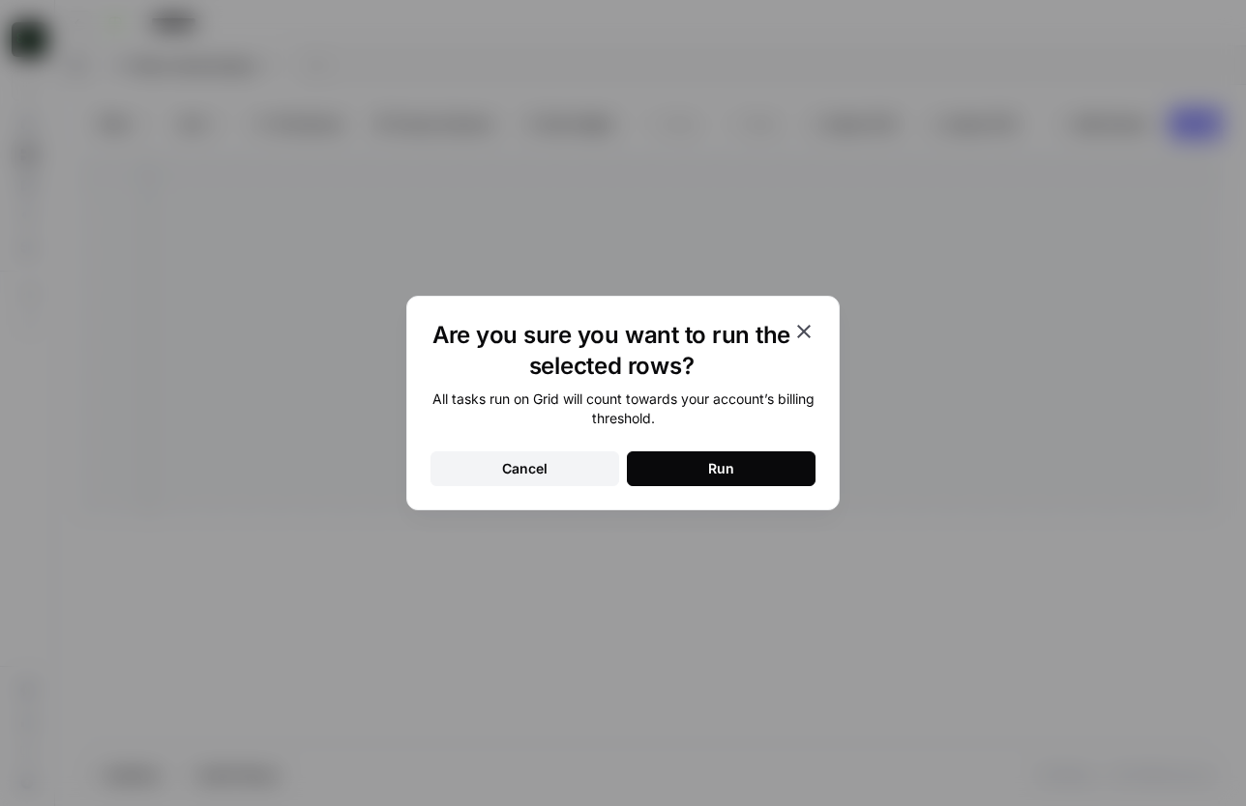
click at [747, 471] on button "Run" at bounding box center [721, 469] width 189 height 35
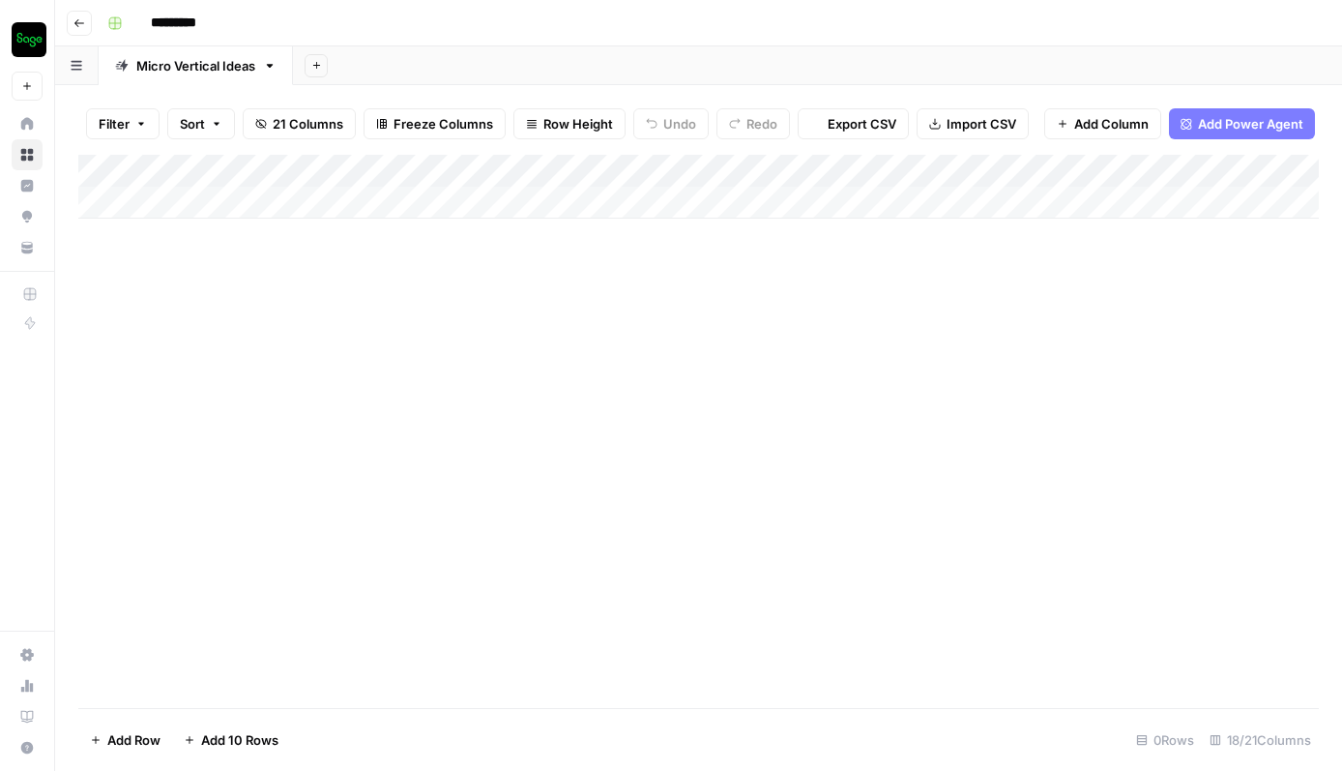
click at [78, 15] on button "Go back" at bounding box center [79, 23] width 25 height 25
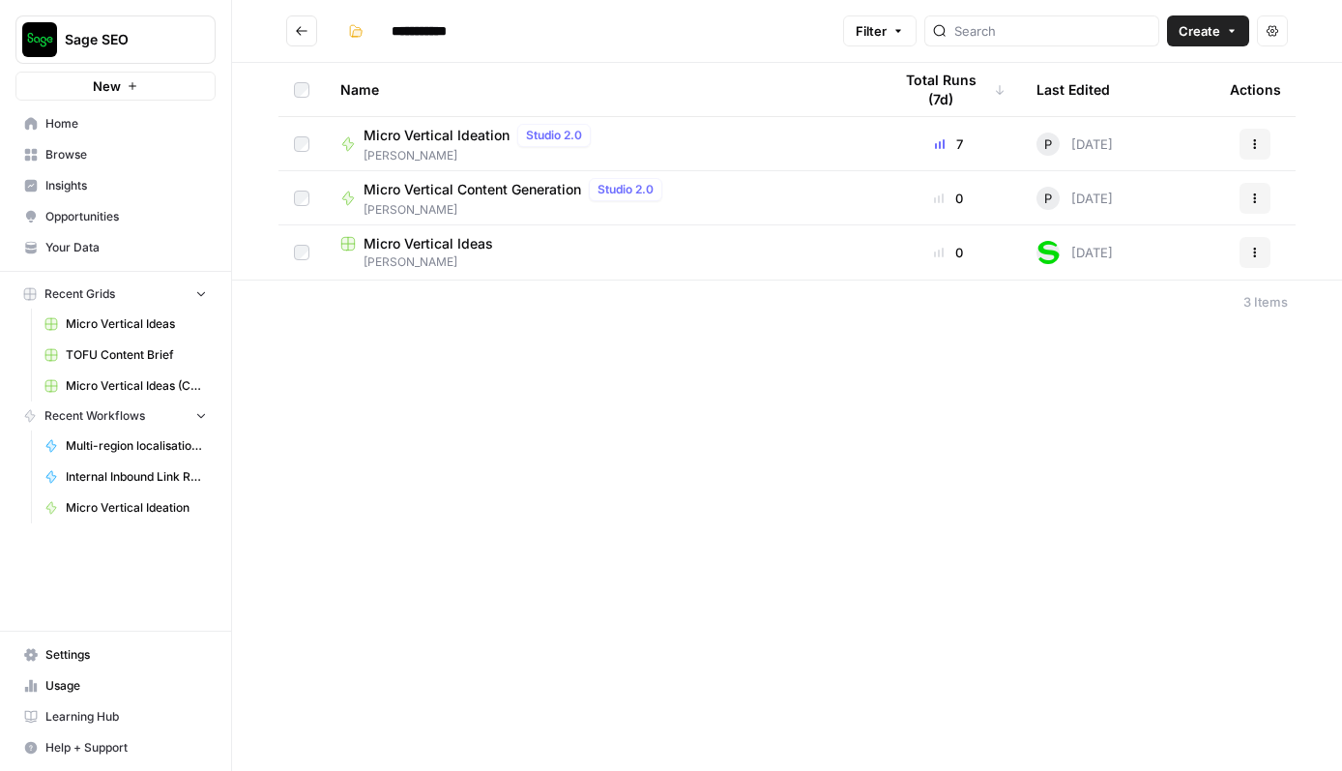
click at [100, 154] on span "Browse" at bounding box center [125, 154] width 161 height 17
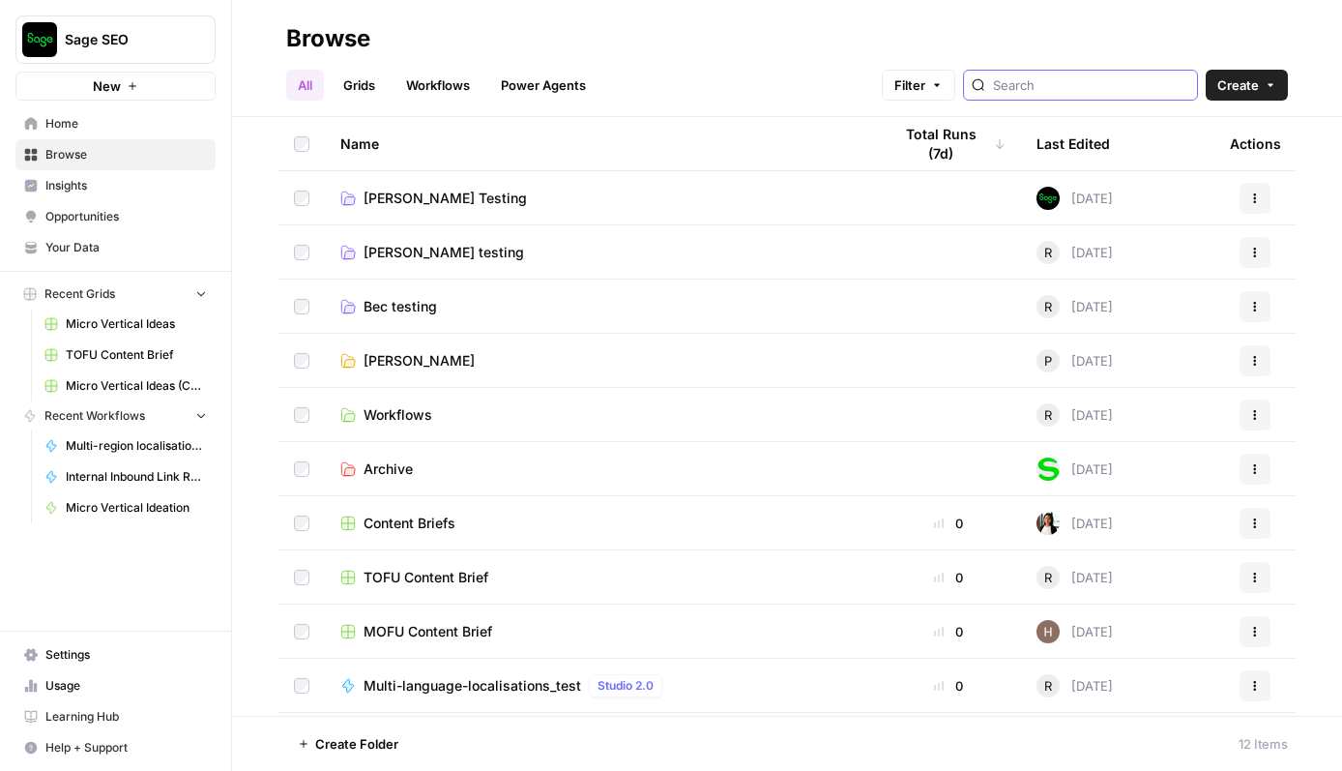
click at [1052, 80] on input "search" at bounding box center [1091, 84] width 196 height 19
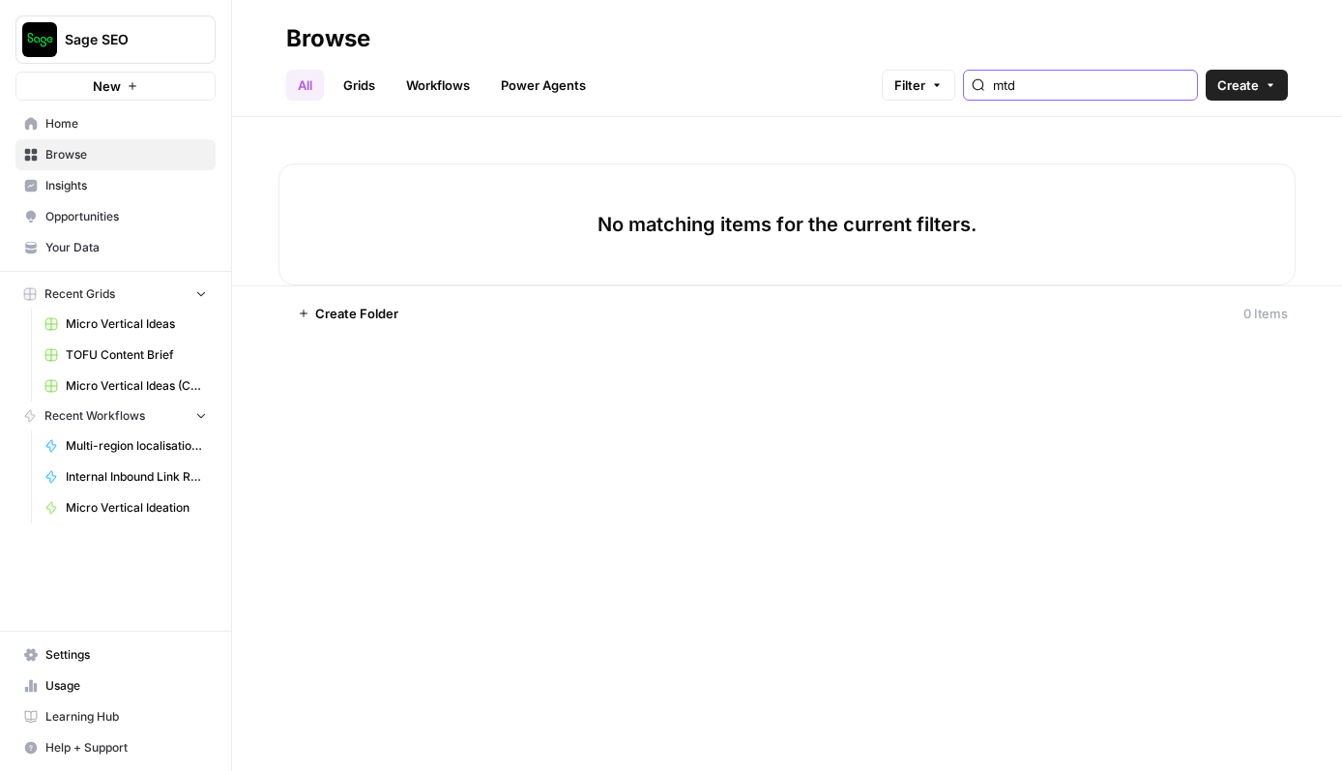
type input "mtd"
click at [861, 62] on div "All Grids Workflows Power Agents Filter mtd Create" at bounding box center [787, 77] width 1002 height 46
click at [53, 160] on span "Browse" at bounding box center [125, 154] width 161 height 17
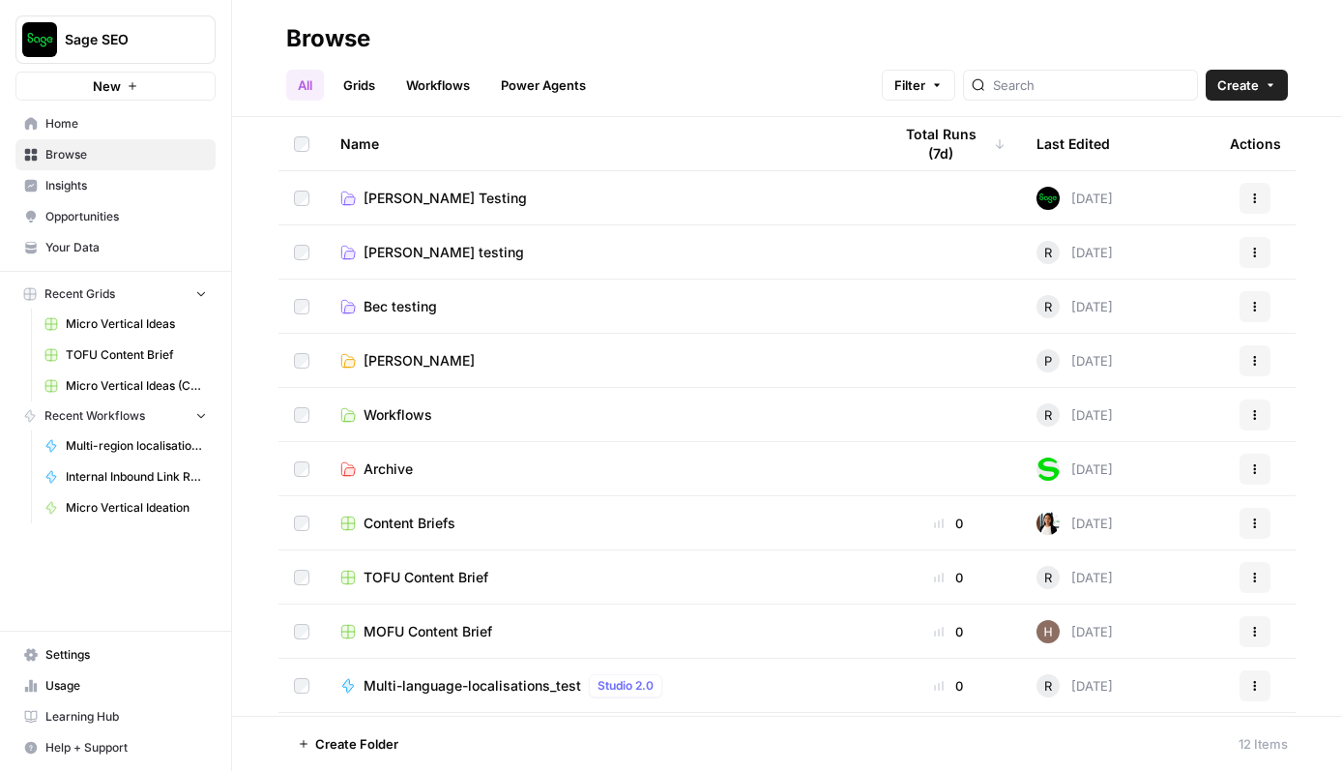
click at [388, 365] on span "[PERSON_NAME]" at bounding box center [419, 360] width 111 height 19
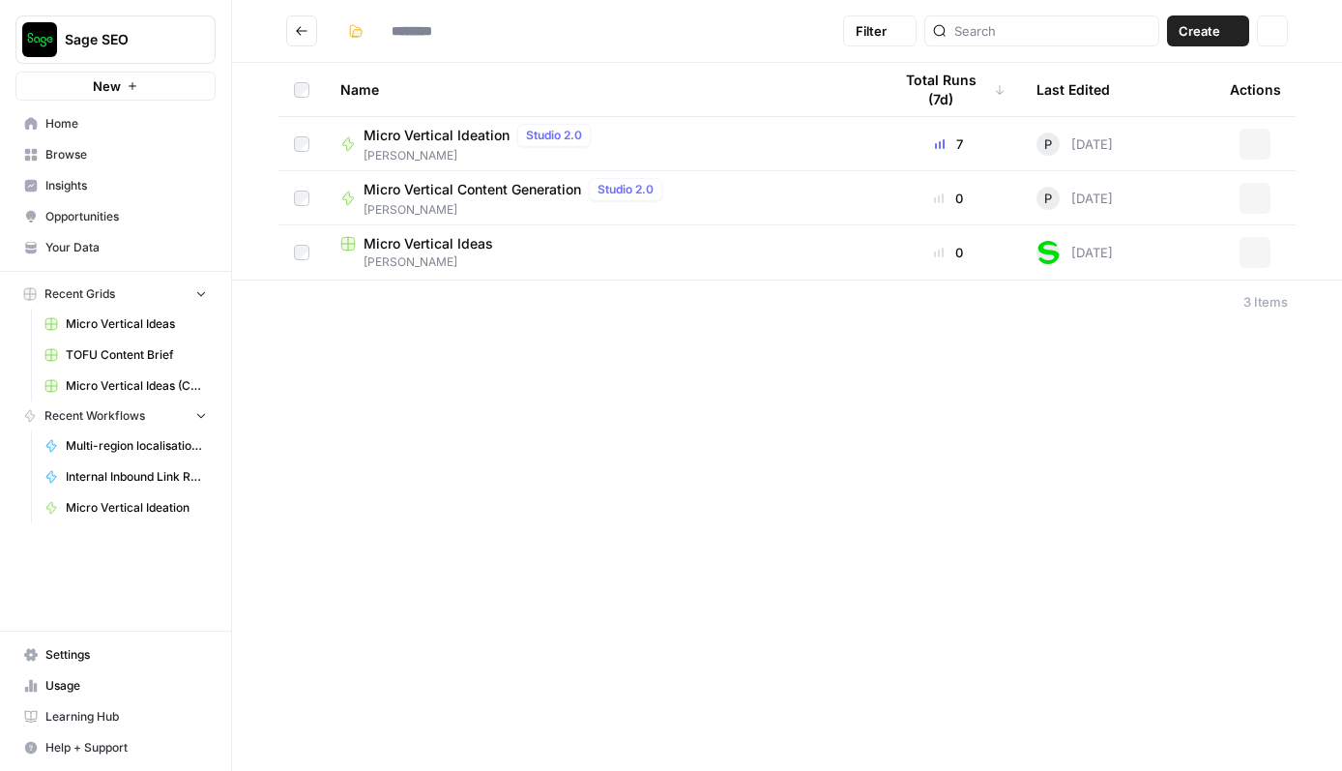
type input "**********"
click at [463, 184] on span "Micro Vertical Content Generation" at bounding box center [473, 189] width 218 height 19
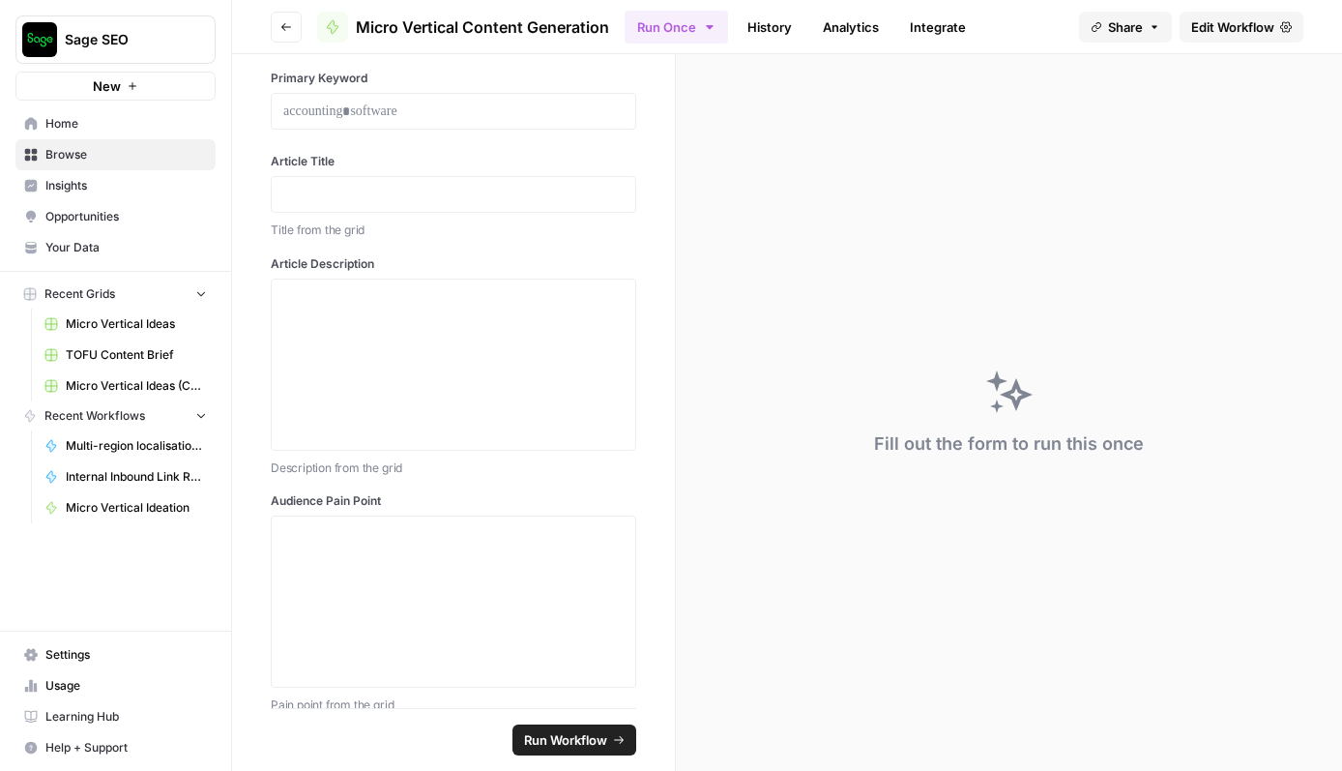
scroll to position [155, 0]
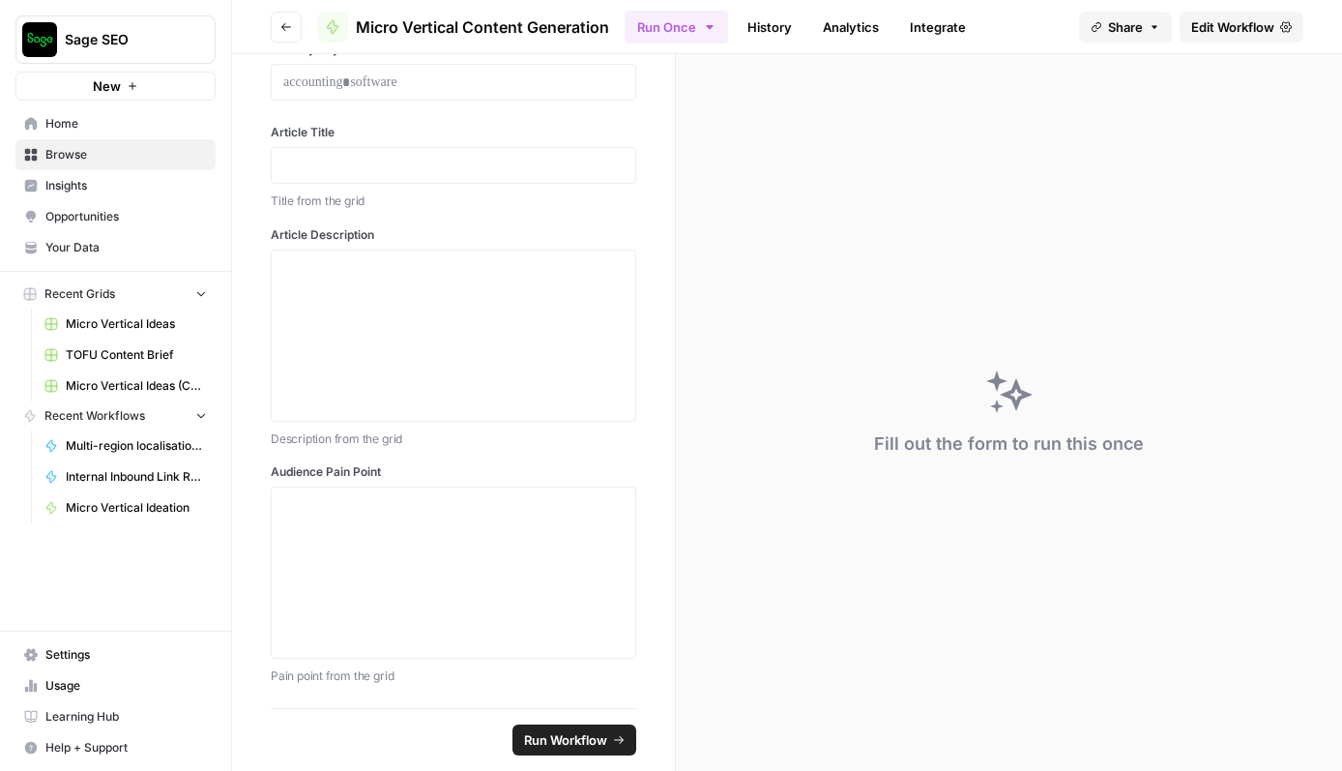
click at [1221, 28] on span "Edit Workflow" at bounding box center [1232, 26] width 83 height 19
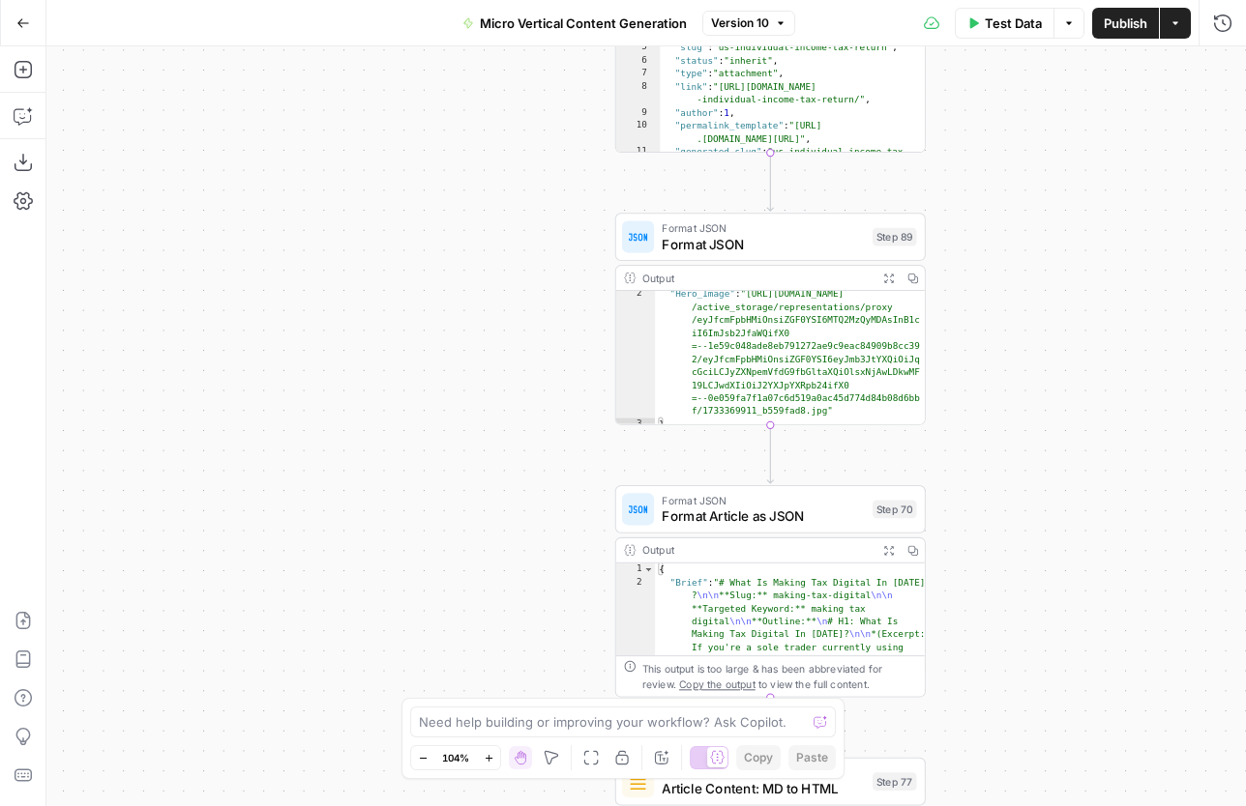
scroll to position [20, 0]
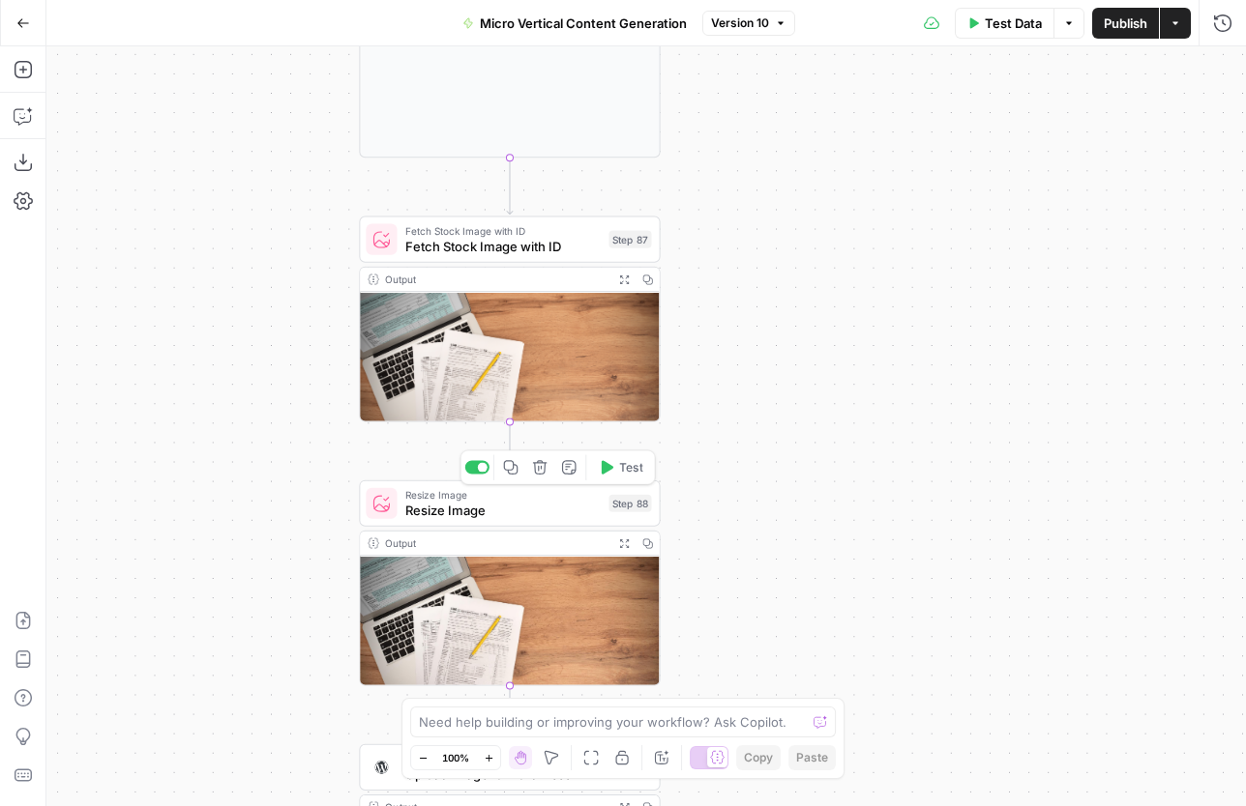
click at [517, 507] on span "Resize Image" at bounding box center [503, 510] width 196 height 19
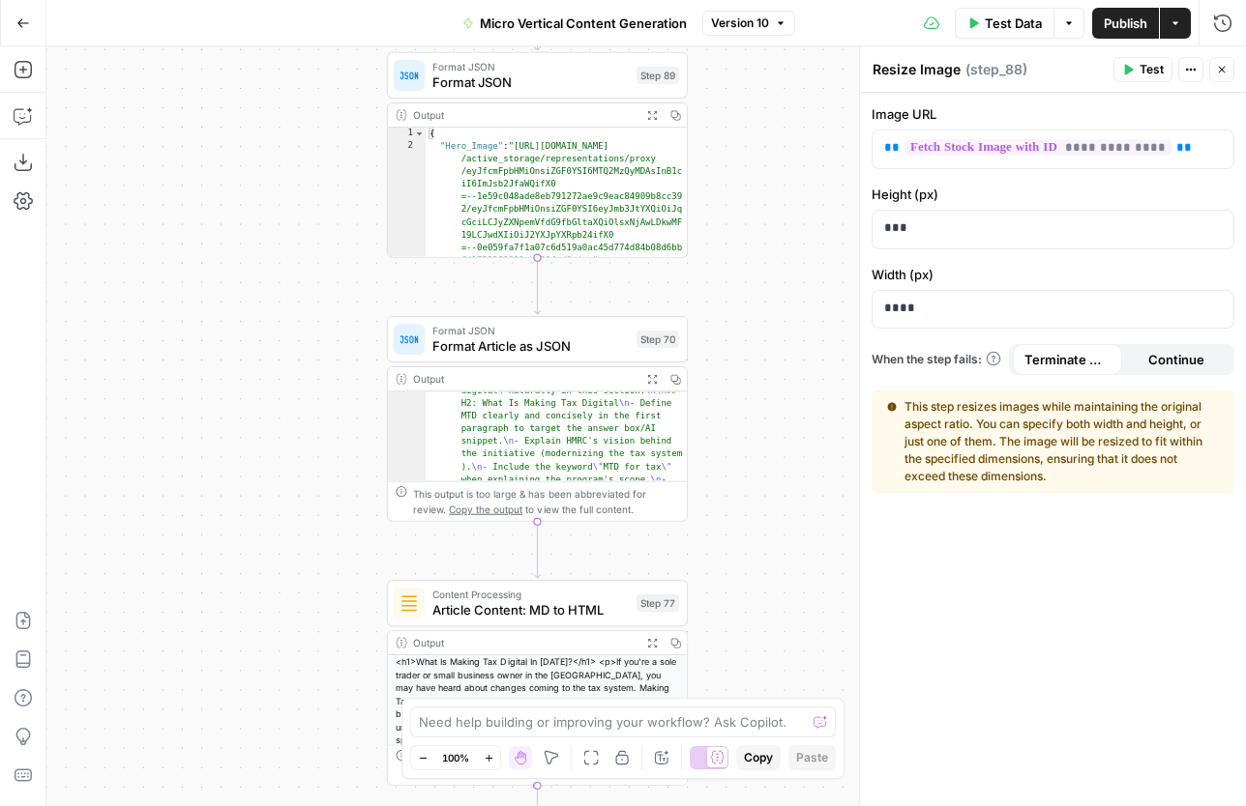
scroll to position [399, 0]
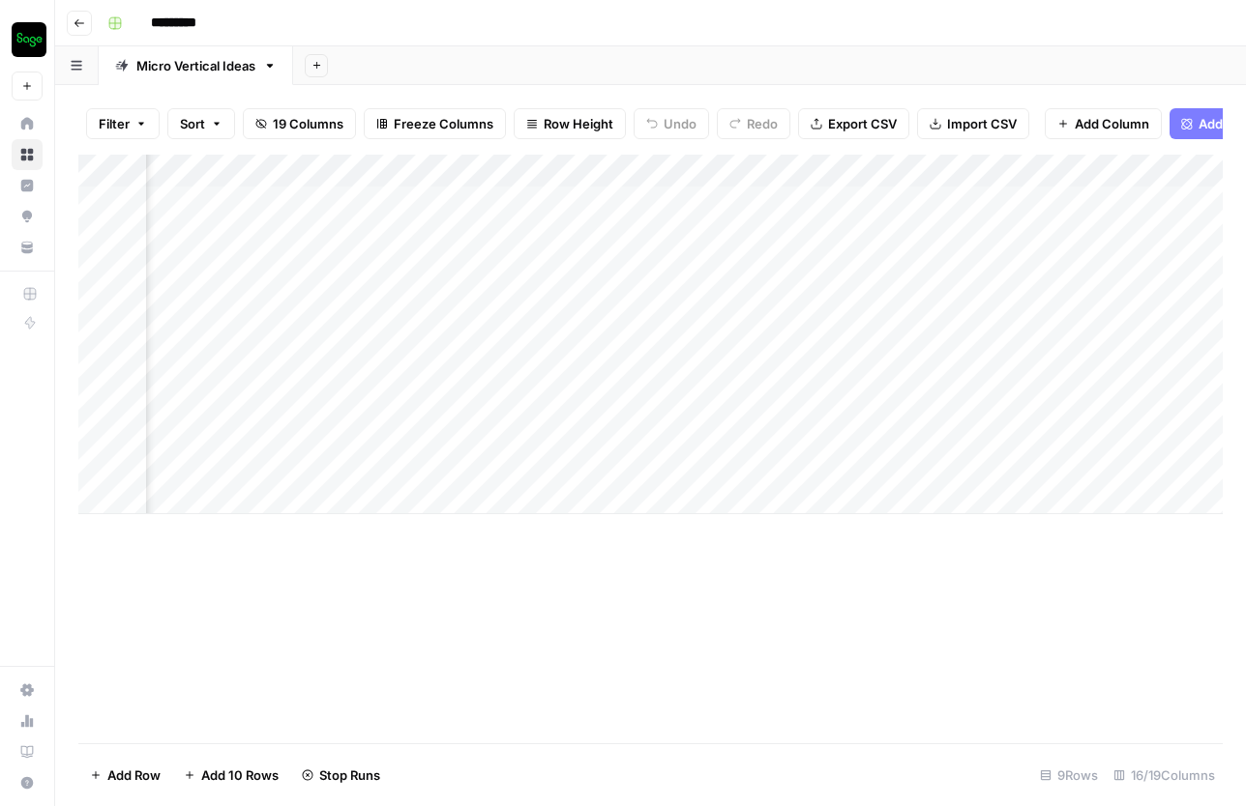
scroll to position [0, 2286]
drag, startPoint x: 608, startPoint y: 706, endPoint x: 611, endPoint y: 689, distance: 17.6
click at [609, 698] on div "Add Column" at bounding box center [650, 449] width 1144 height 589
click at [977, 119] on span "Import CSV" at bounding box center [982, 123] width 70 height 19
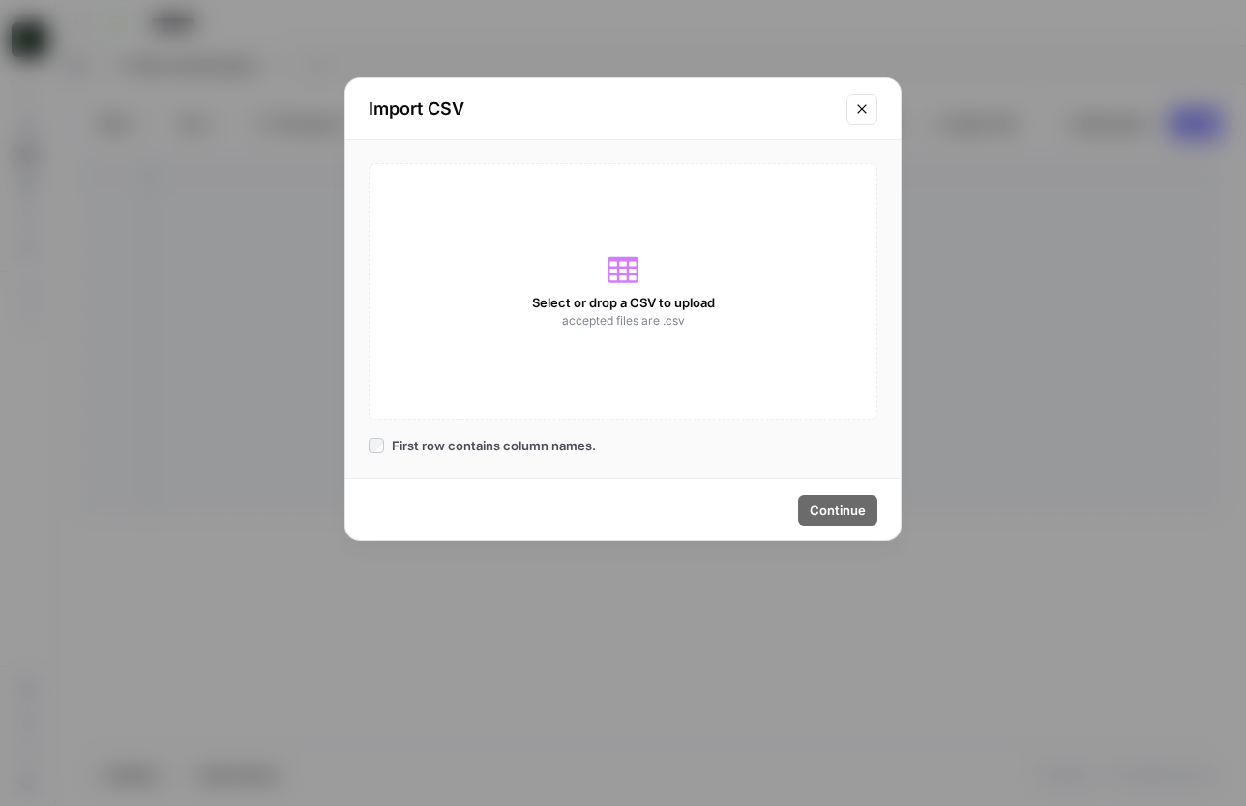
click at [610, 305] on span "Select or drop a CSV to upload" at bounding box center [623, 302] width 183 height 19
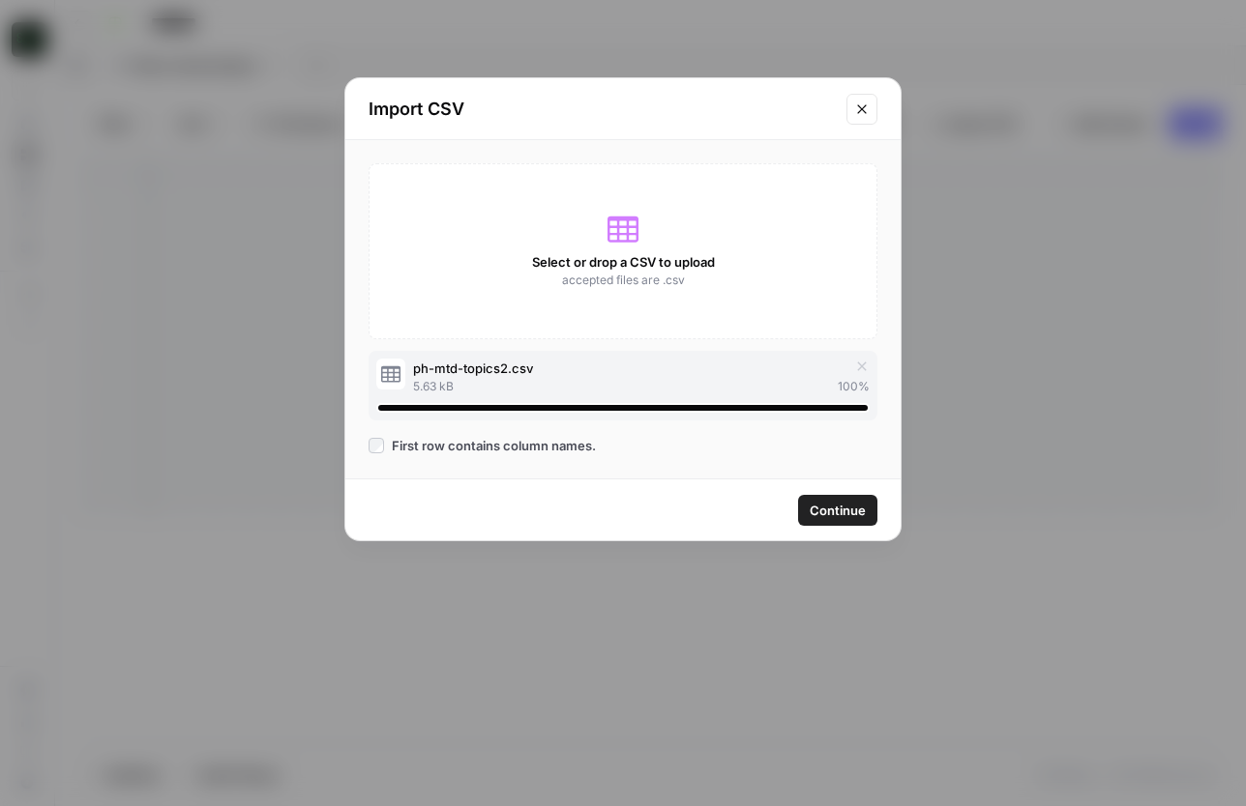
click at [857, 507] on span "Continue" at bounding box center [837, 510] width 56 height 19
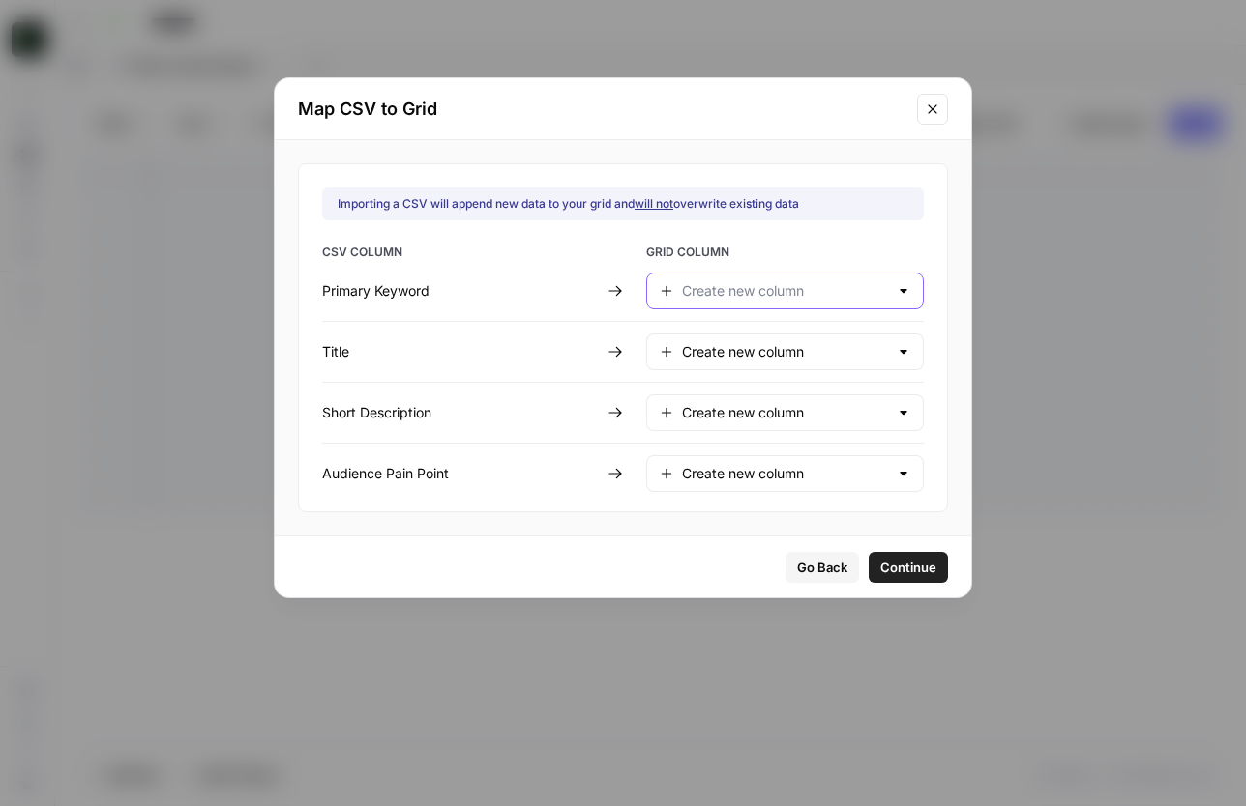
click at [723, 295] on input "text" at bounding box center [785, 290] width 206 height 19
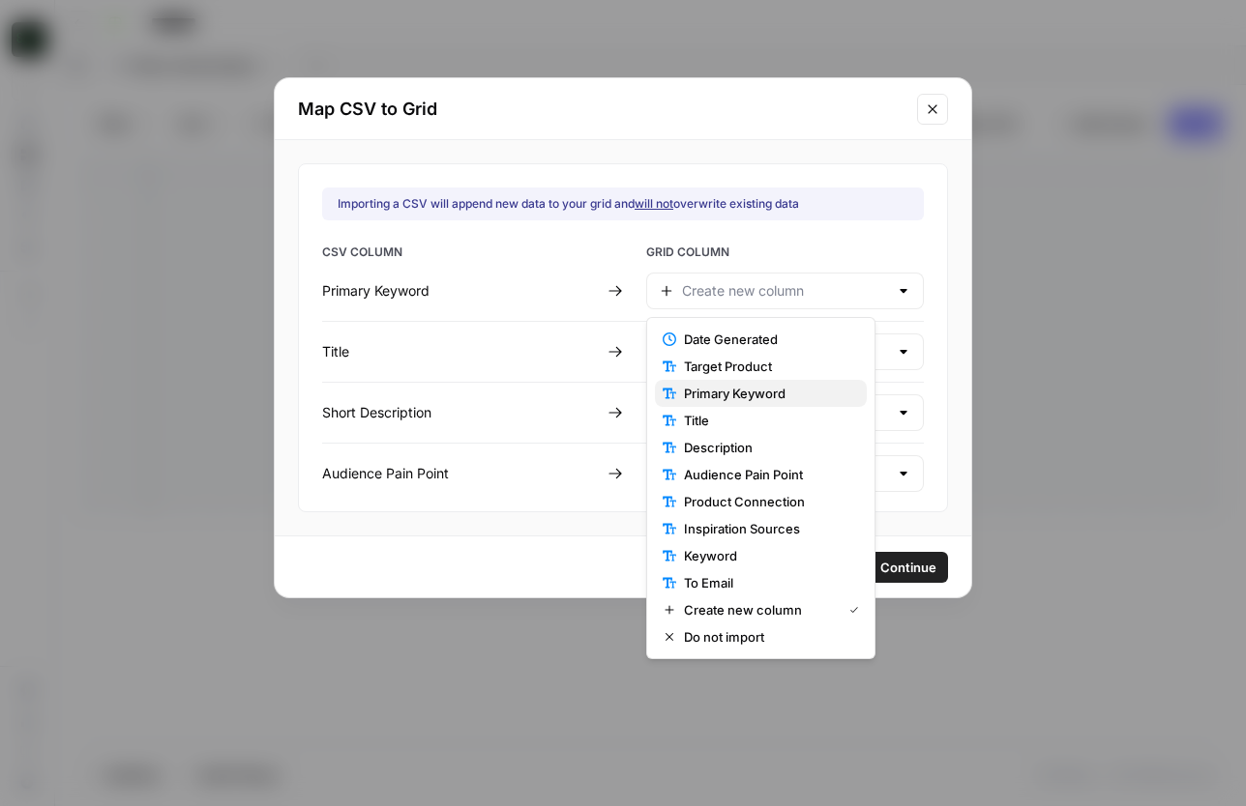
click at [766, 395] on span "Primary Keyword" at bounding box center [767, 393] width 167 height 19
type input "Primary Keyword"
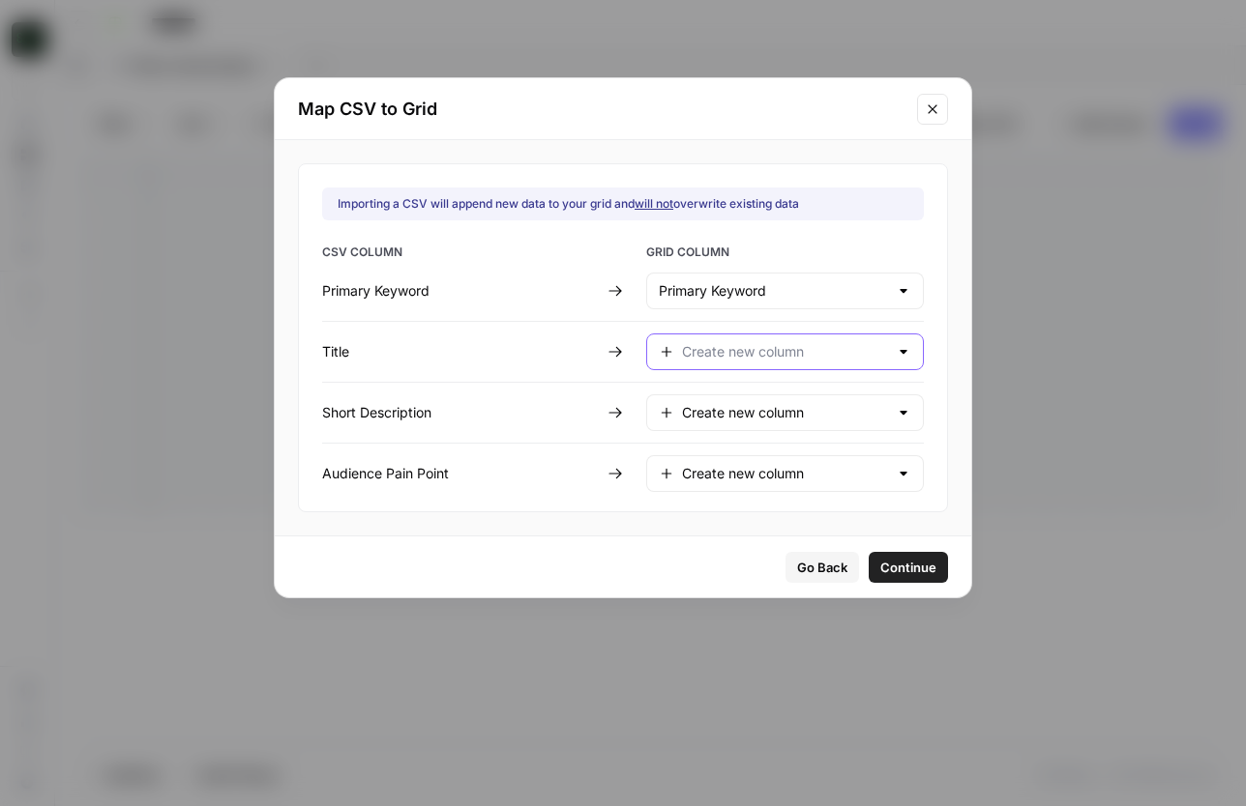
click at [762, 353] on input "text" at bounding box center [785, 351] width 206 height 19
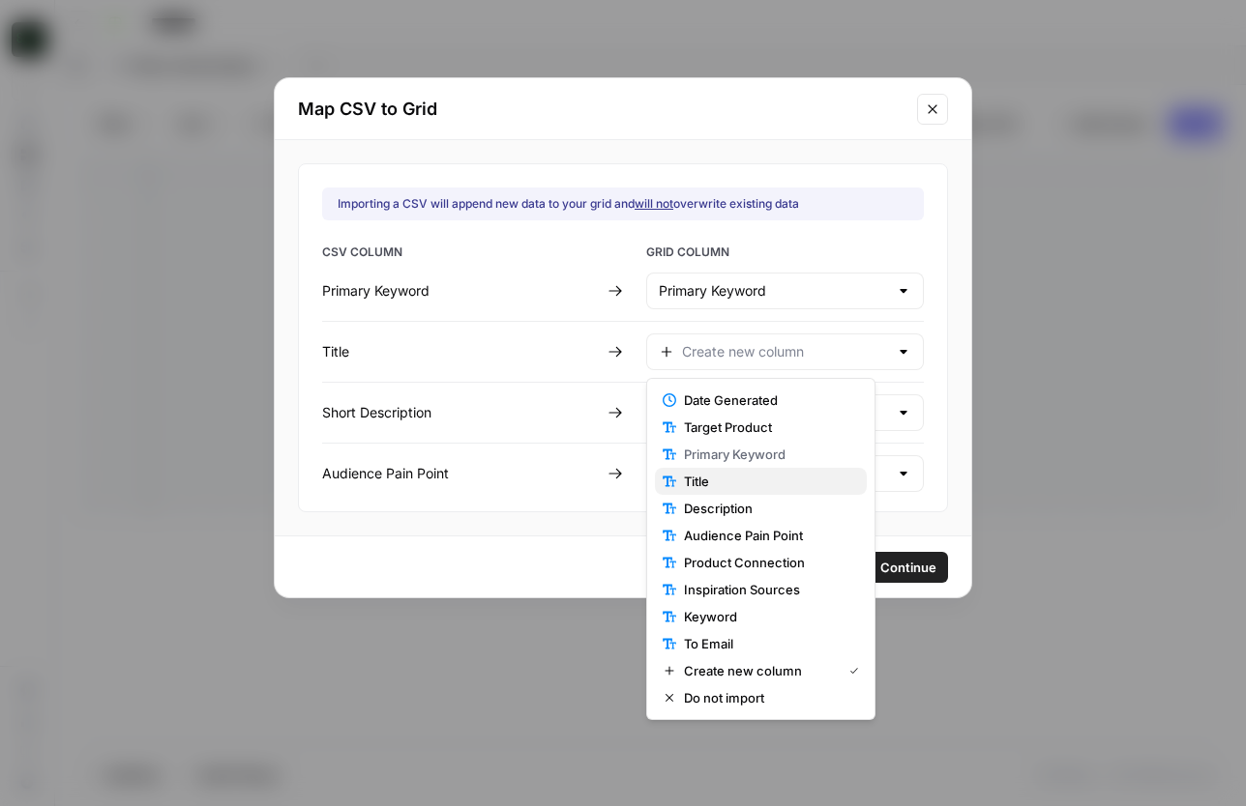
click at [739, 492] on button "Title" at bounding box center [761, 481] width 212 height 27
type input "Title"
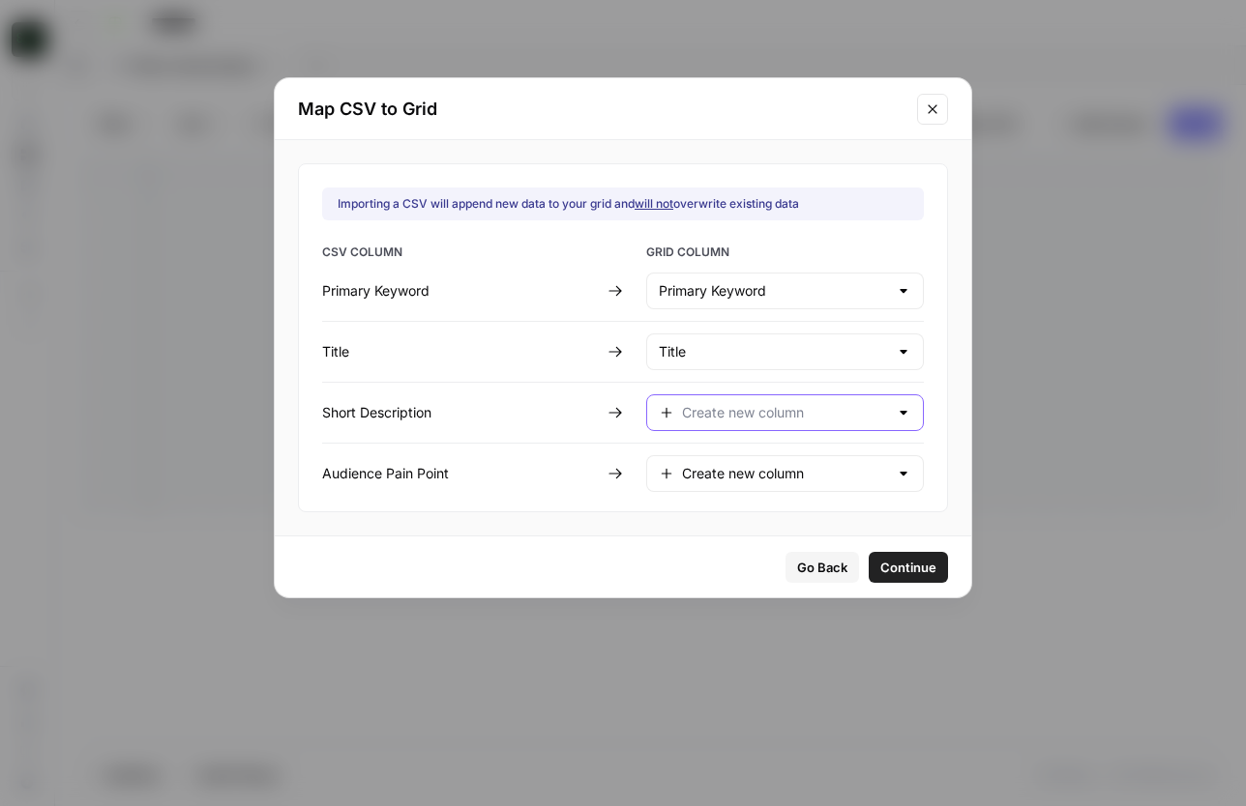
click at [733, 411] on input "text" at bounding box center [785, 412] width 206 height 19
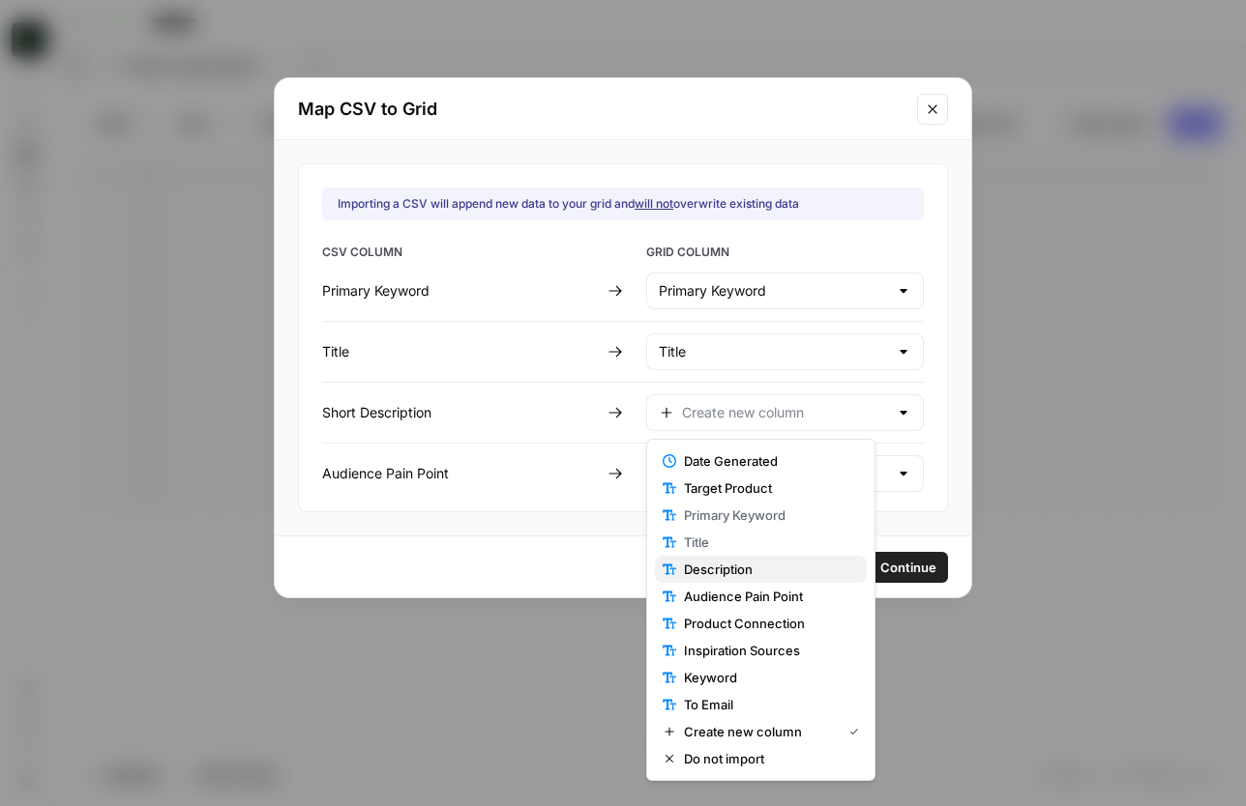
click at [742, 566] on span "Description" at bounding box center [767, 569] width 167 height 19
type input "Description"
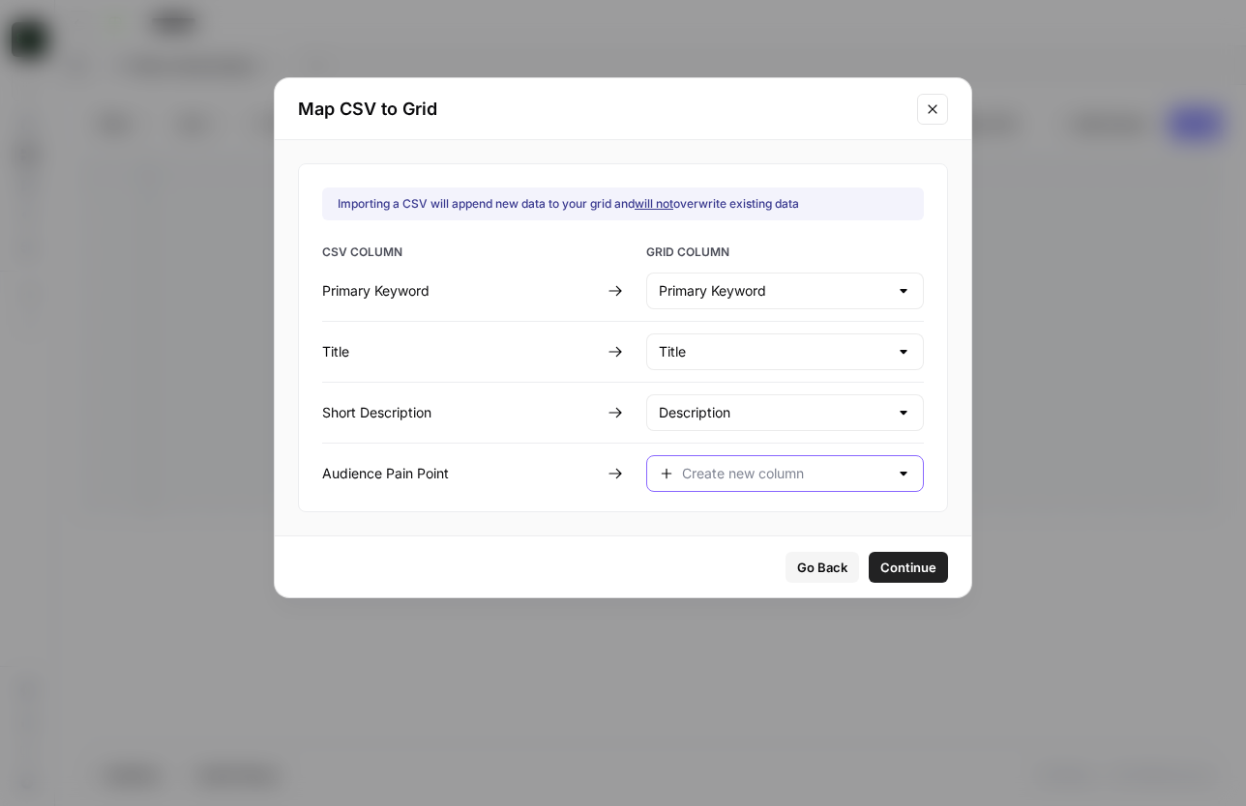
click at [729, 478] on input "text" at bounding box center [785, 473] width 206 height 19
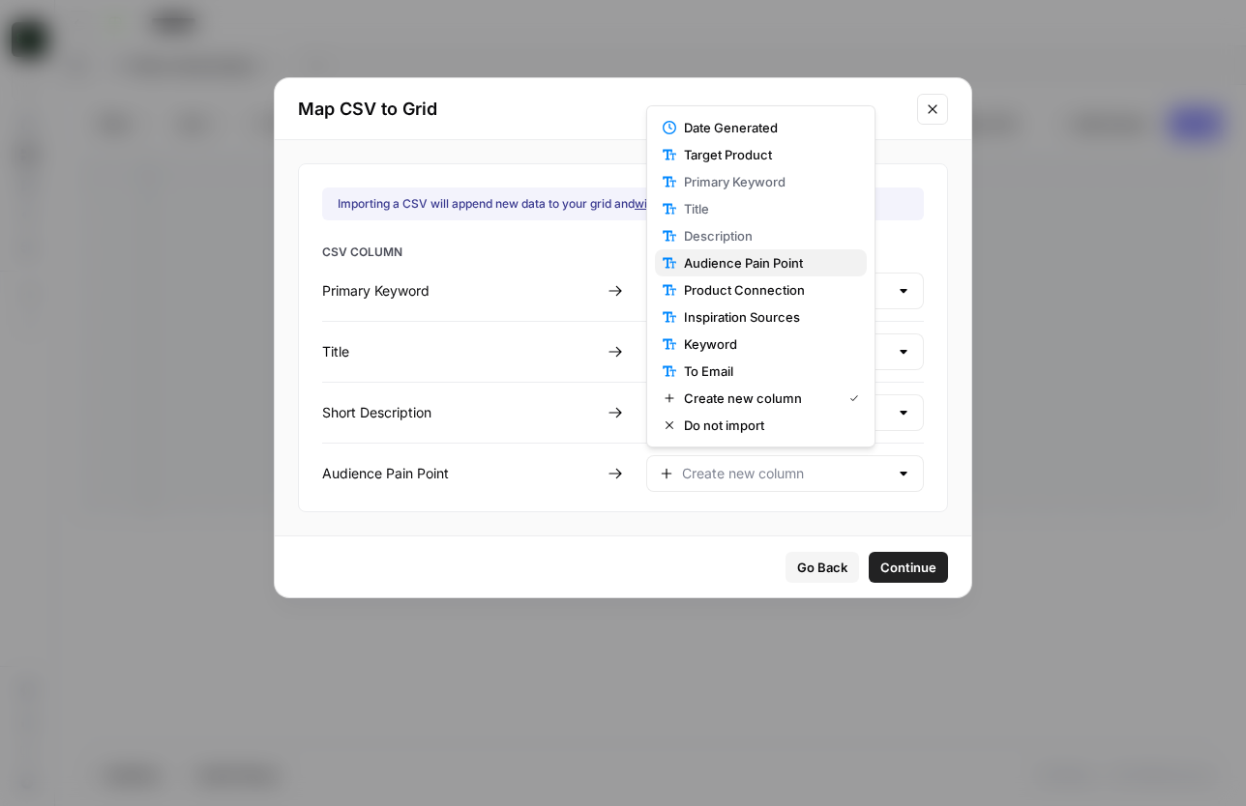
click at [744, 259] on span "Audience Pain Point" at bounding box center [767, 262] width 167 height 19
type input "Audience Pain Point"
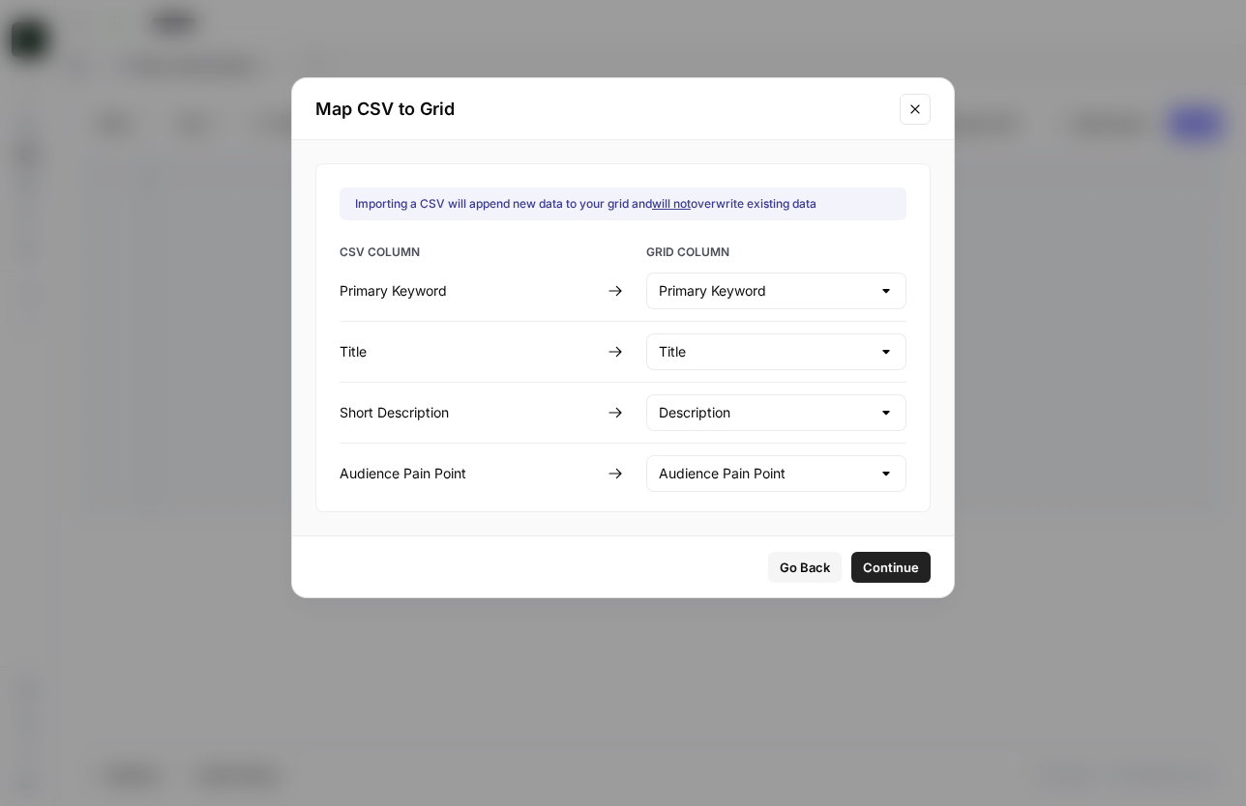
click at [877, 569] on span "Continue" at bounding box center [891, 567] width 56 height 19
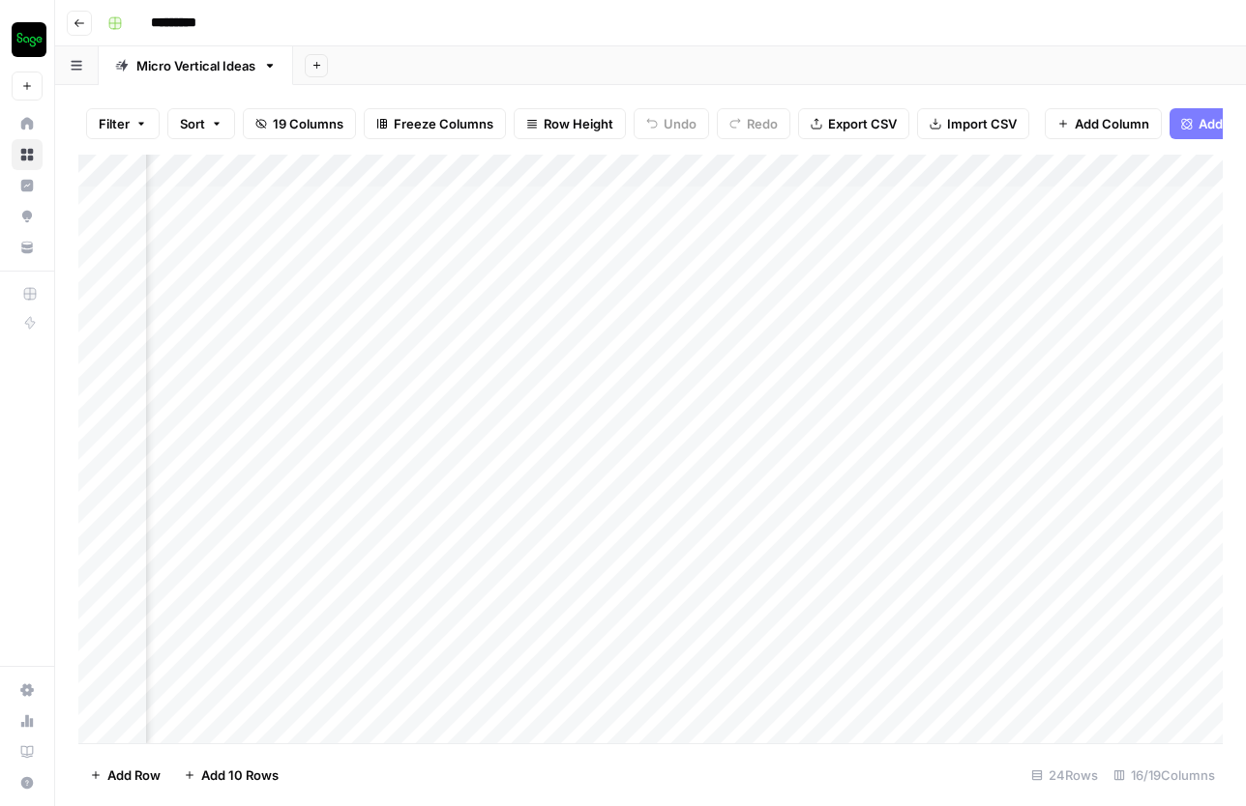
scroll to position [0, 2282]
click at [621, 166] on div "Add Column" at bounding box center [650, 449] width 1144 height 589
click at [707, 286] on span "Remaining Rows" at bounding box center [693, 284] width 122 height 19
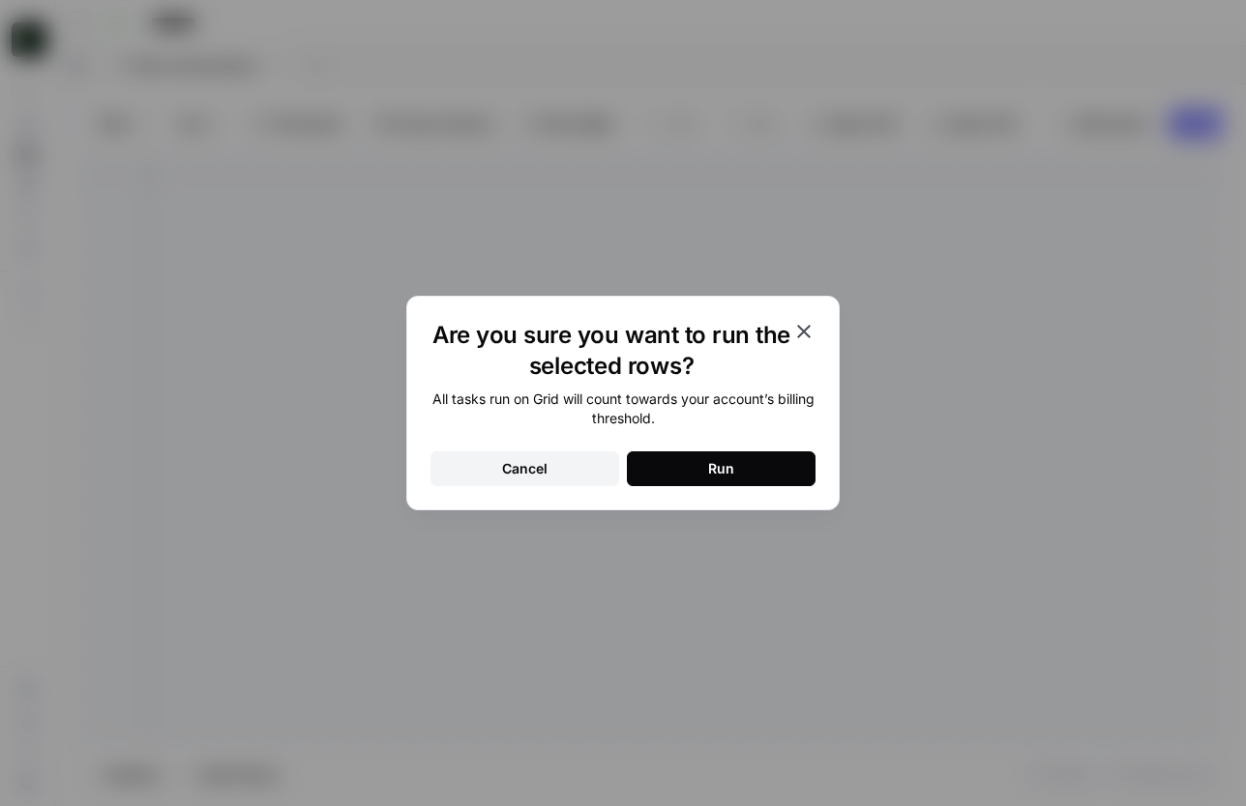
click at [735, 468] on button "Run" at bounding box center [721, 469] width 189 height 35
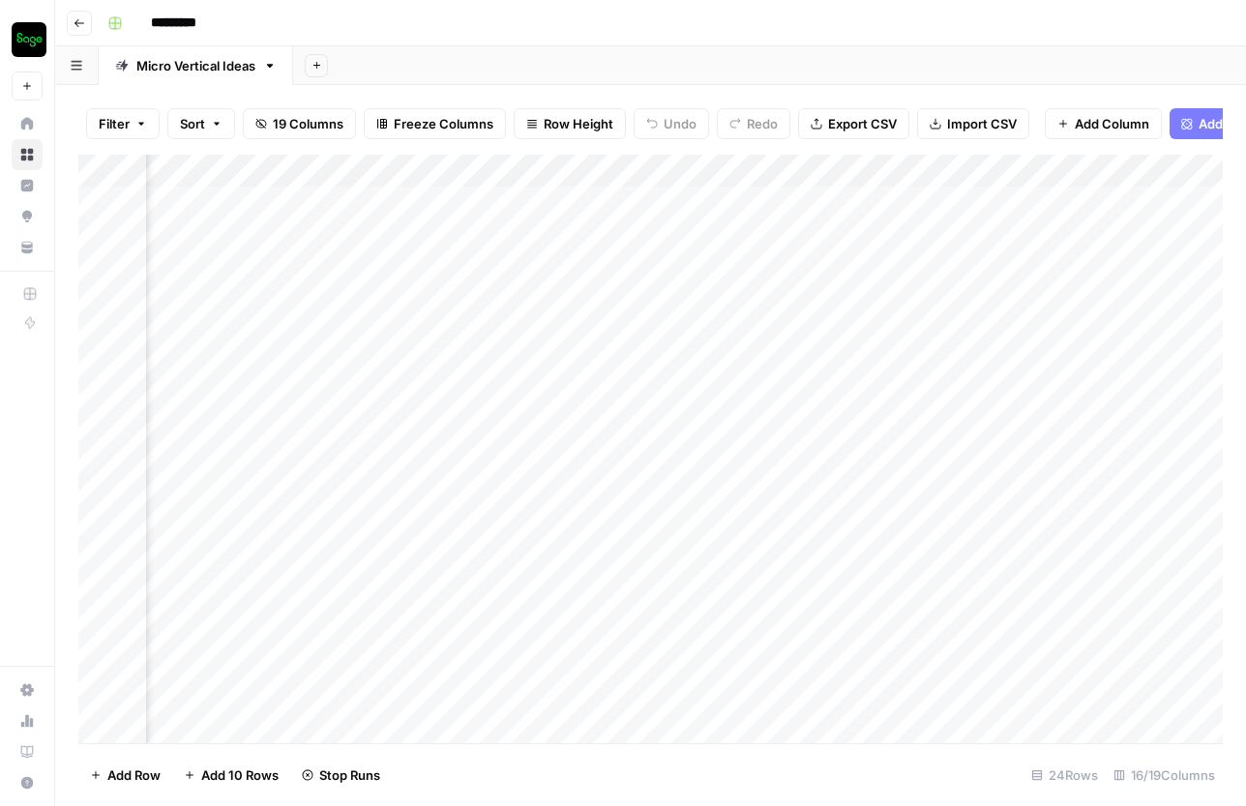
scroll to position [264, 2282]
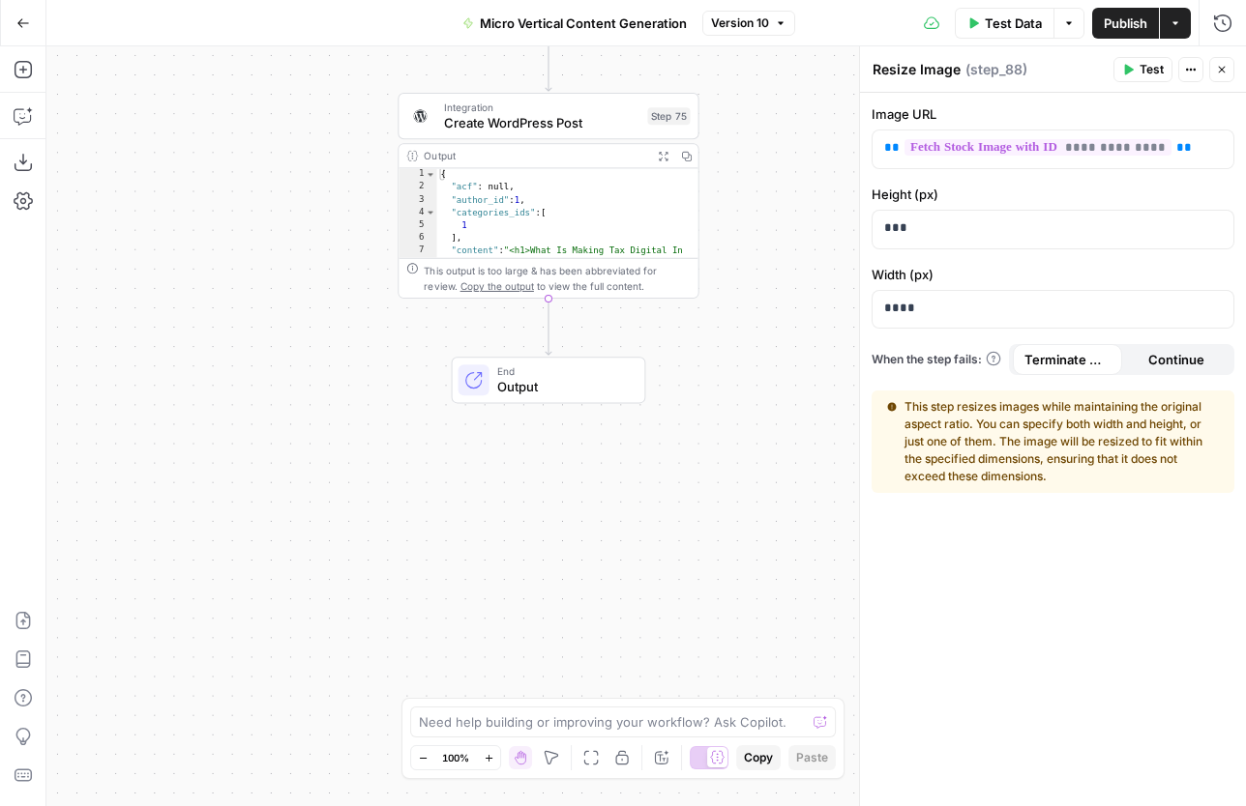
scroll to position [399, 0]
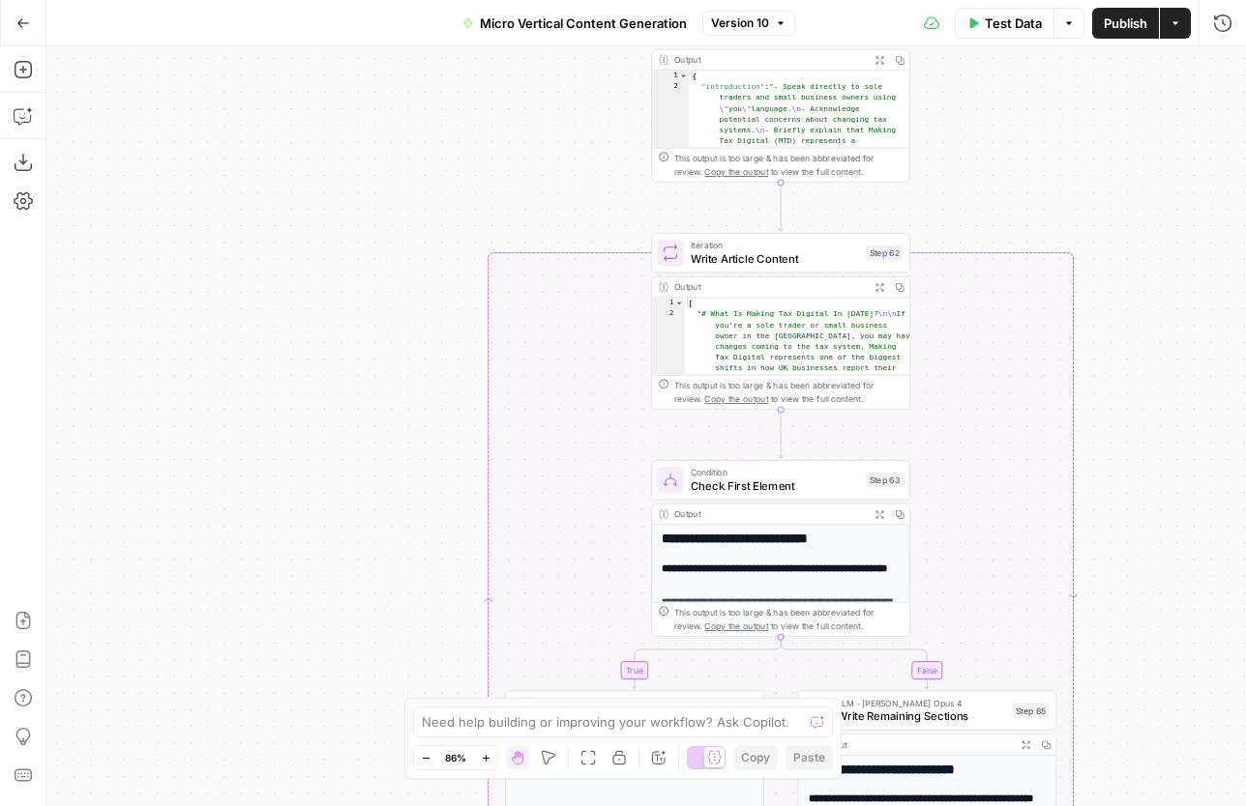
type textarea "**********"
click at [810, 319] on div "[ "# What Is Making Tax Digital In [DATE]? \n\n If you're a sole trader or smal…" at bounding box center [797, 706] width 225 height 817
click at [799, 288] on div "Output" at bounding box center [769, 287] width 191 height 14
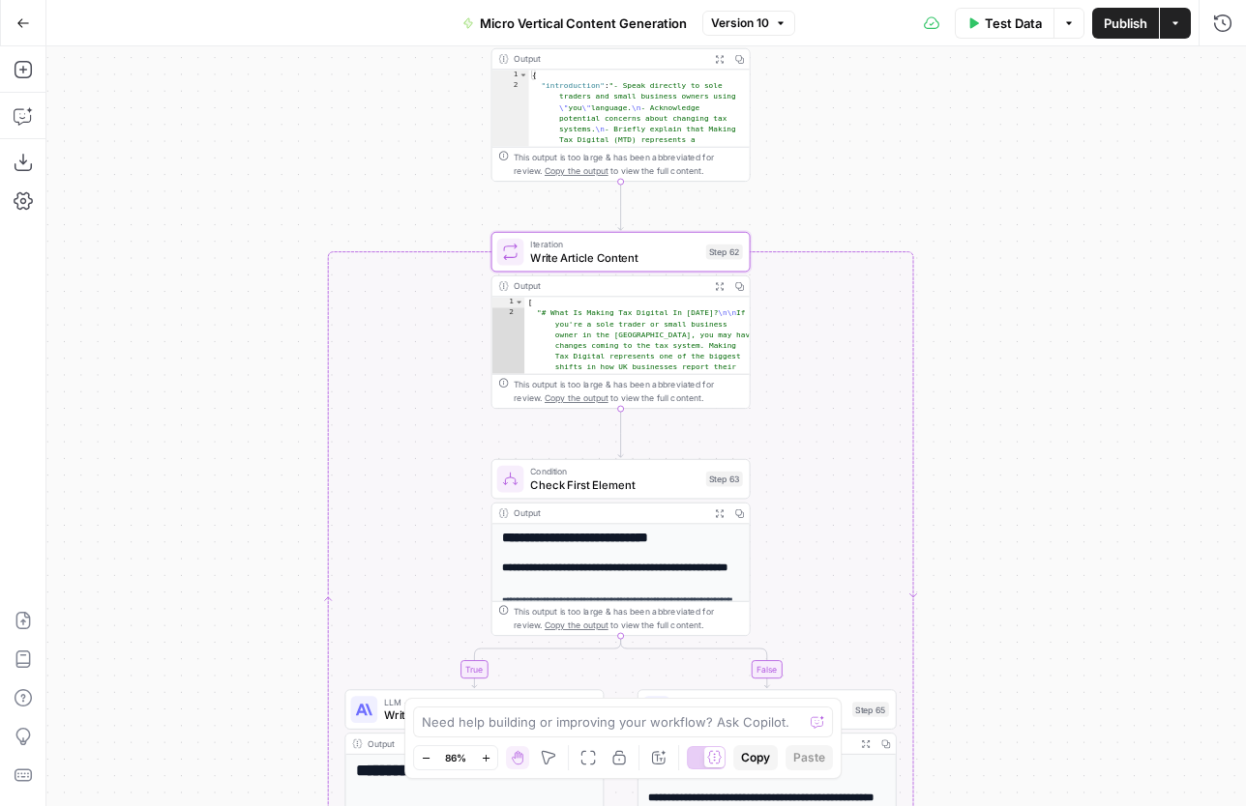
click at [613, 386] on div "This output is too large & has been abbreviated for review. Copy the output to …" at bounding box center [627, 391] width 229 height 27
click at [609, 349] on div "[ "# What Is Making Tax Digital In 2025? \n\n If you're a sole trader or small …" at bounding box center [636, 705] width 225 height 817
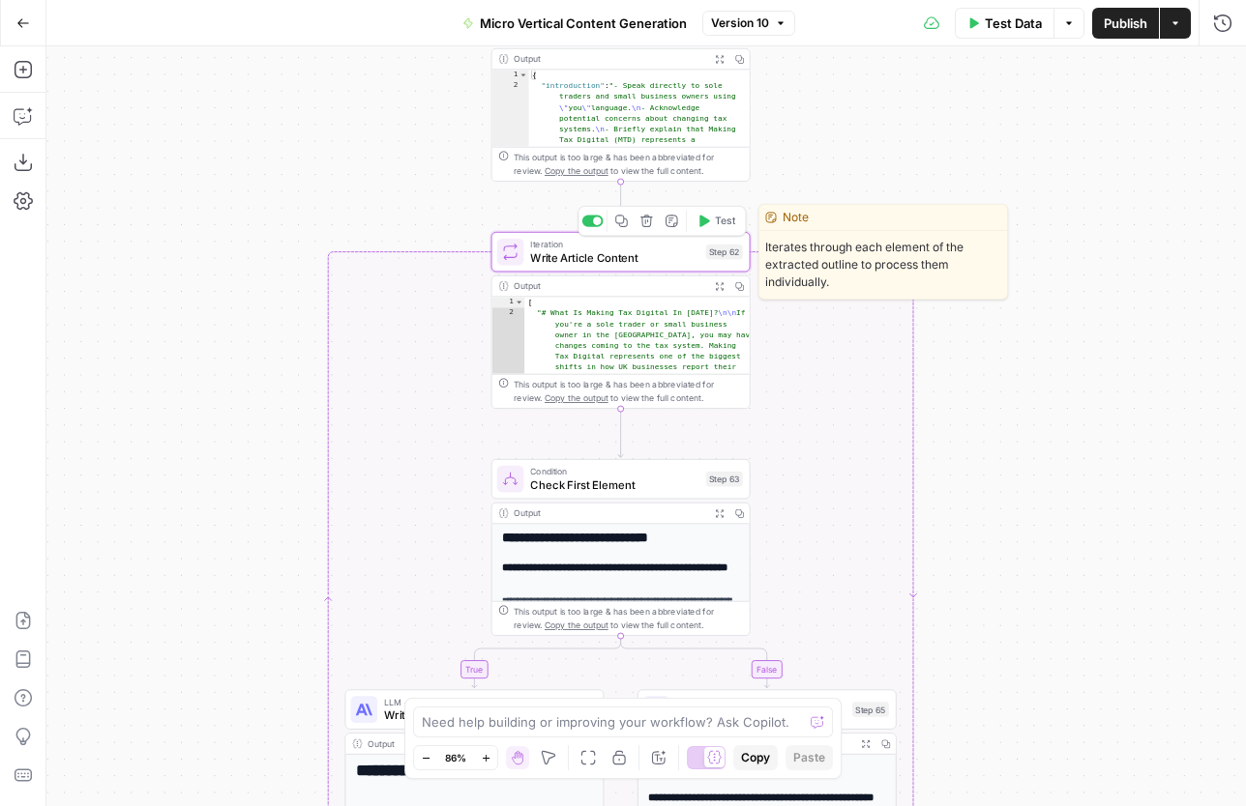
click at [650, 262] on span "Write Article Content" at bounding box center [614, 257] width 169 height 16
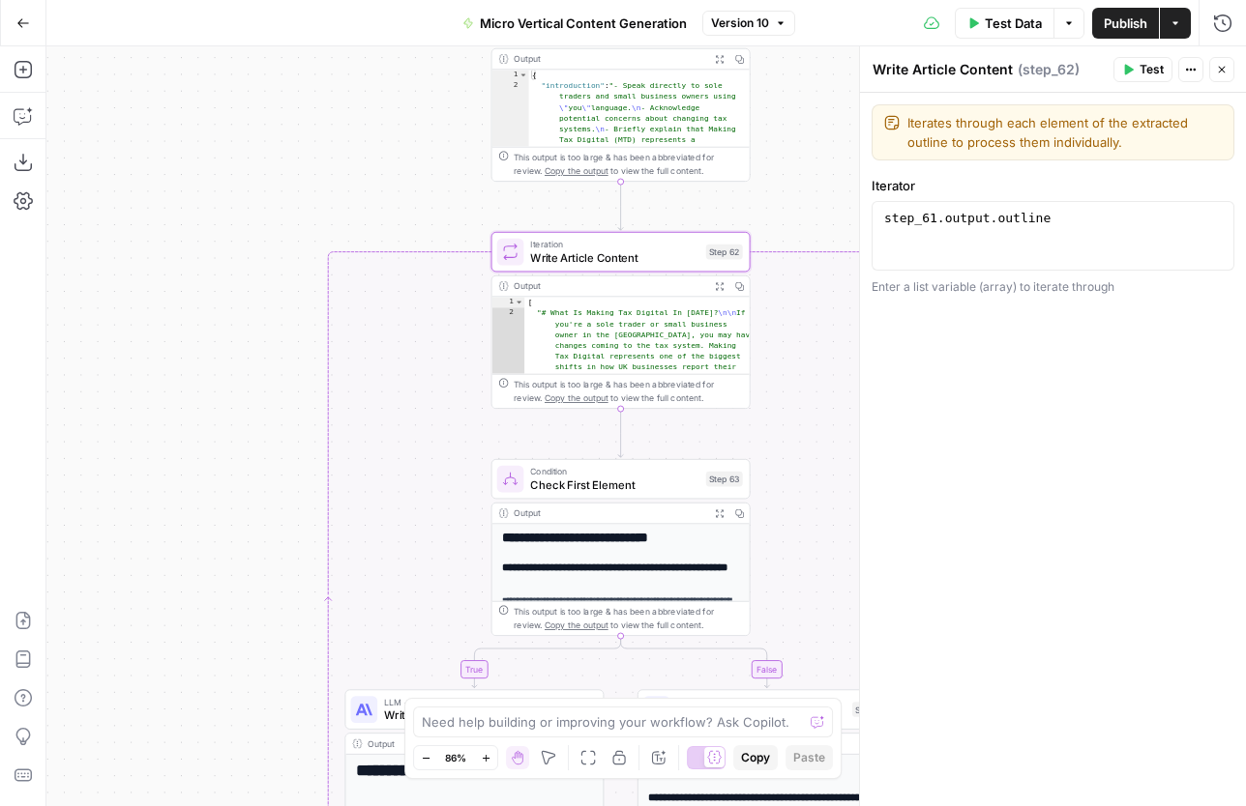
type textarea "**********"
click at [1019, 233] on div "step_61 . output . outline" at bounding box center [1052, 253] width 345 height 87
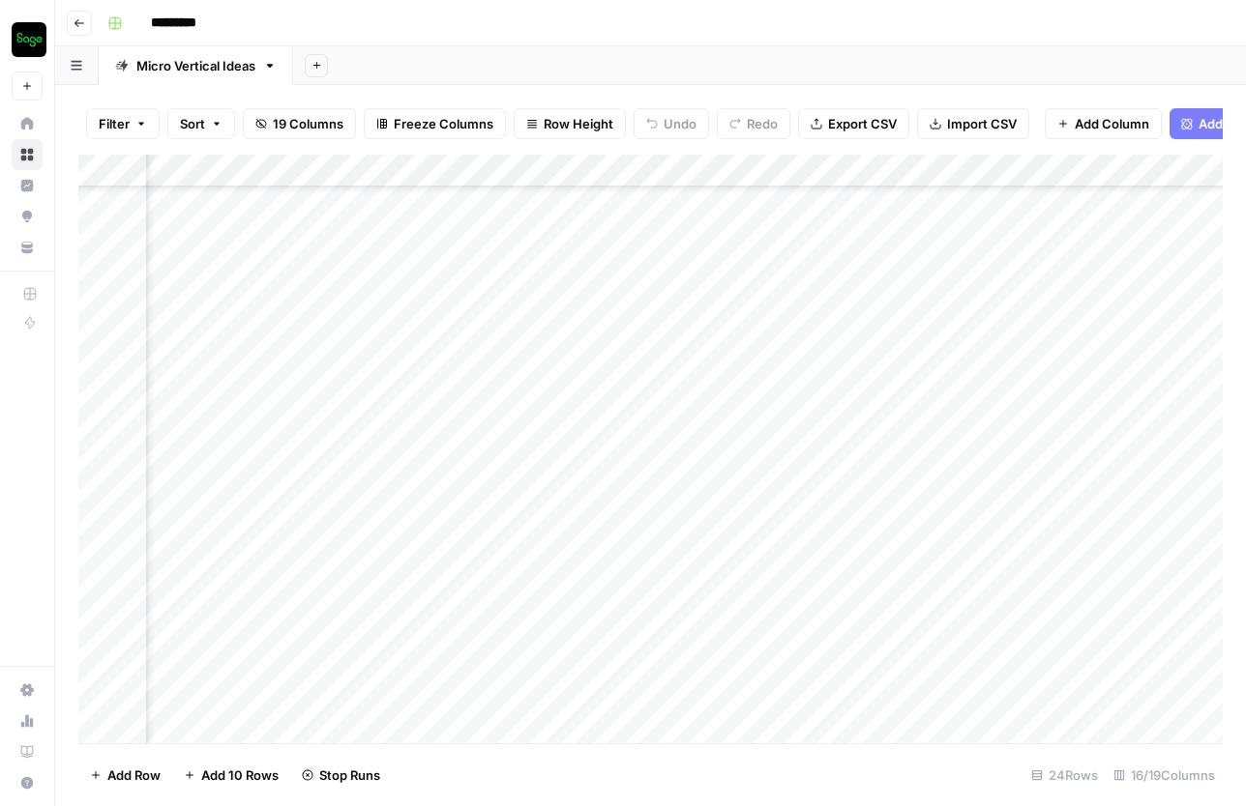
scroll to position [264, 2282]
